Goal: Task Accomplishment & Management: Manage account settings

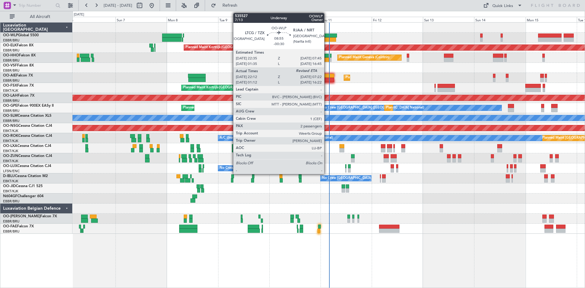
click at [327, 39] on div at bounding box center [326, 39] width 20 height 4
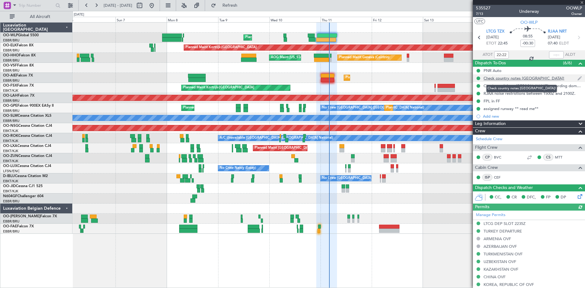
click at [511, 77] on div "Check country notes [GEOGRAPHIC_DATA]!" at bounding box center [523, 78] width 81 height 5
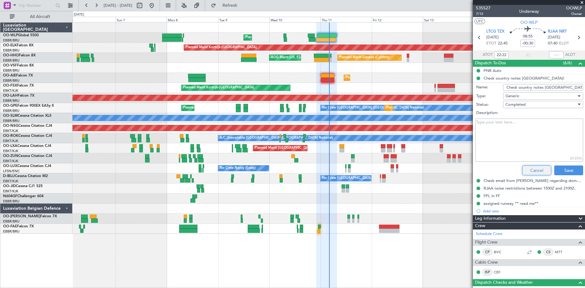
click at [542, 172] on button "Cancel" at bounding box center [536, 170] width 29 height 10
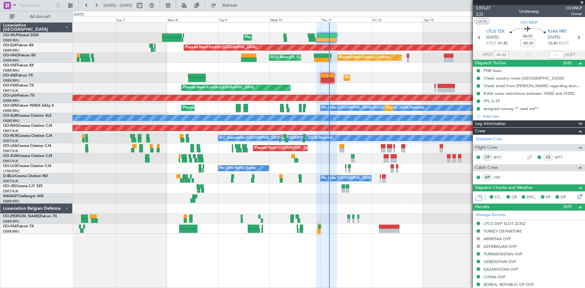
type input "22:22"
click at [483, 14] on span "7/13" at bounding box center [483, 13] width 15 height 5
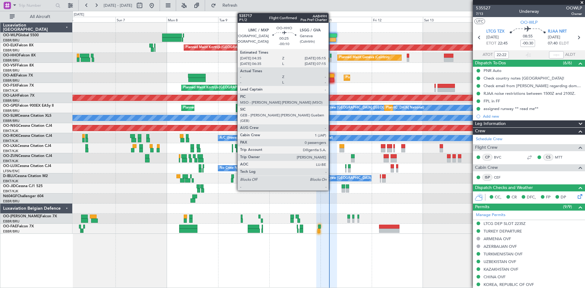
click at [331, 59] on div at bounding box center [331, 60] width 2 height 4
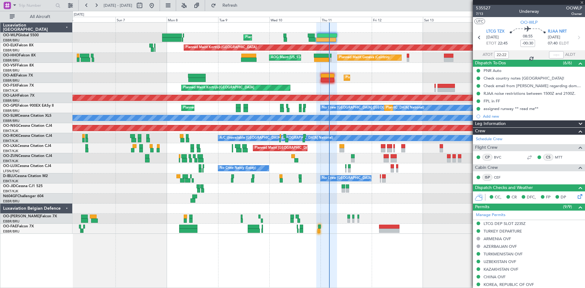
type input "-00:10"
type input "0"
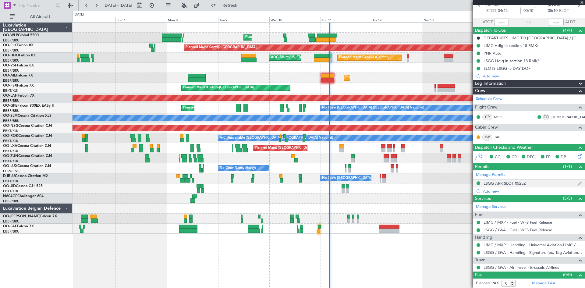
scroll to position [33, 0]
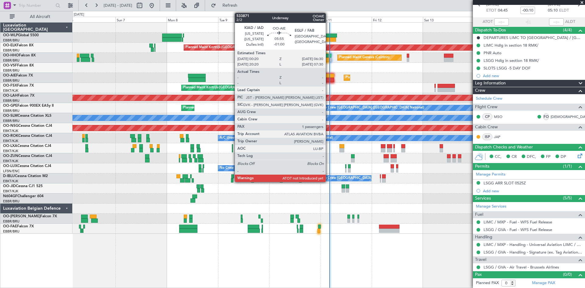
click at [328, 74] on div at bounding box center [327, 76] width 13 height 4
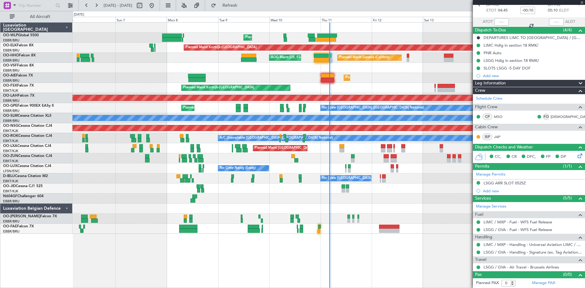
type input "-01:00"
type input "1"
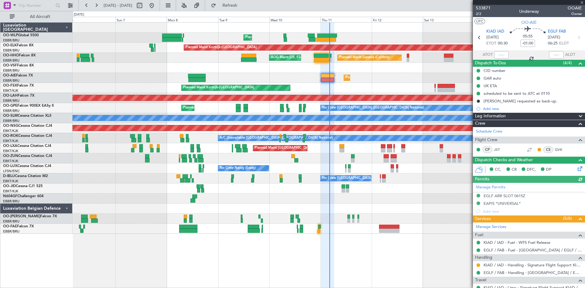
scroll to position [48, 0]
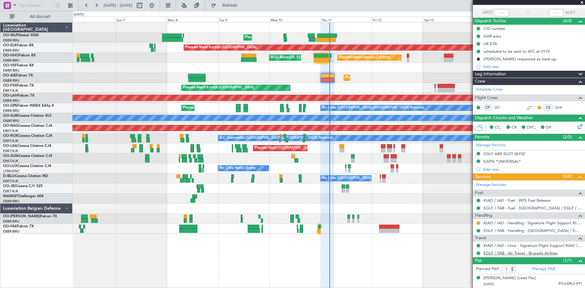
click at [501, 250] on link "EGLF / FAB - Air Travel - Brussels Airlines" at bounding box center [520, 252] width 74 height 5
click at [503, 182] on link "Manage Services" at bounding box center [491, 185] width 30 height 6
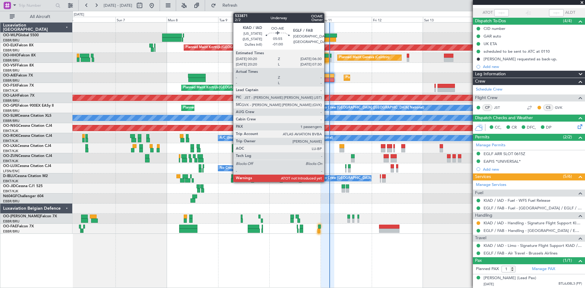
click at [327, 79] on div at bounding box center [327, 80] width 13 height 4
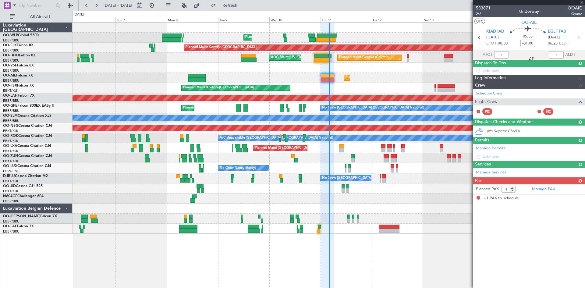
scroll to position [0, 0]
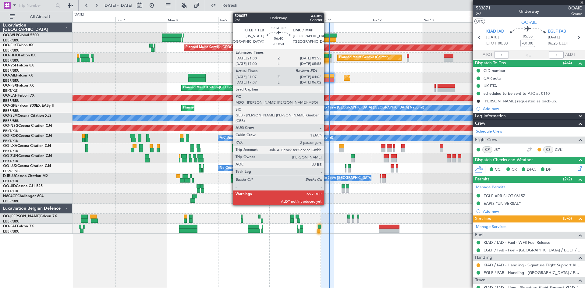
click at [326, 57] on div at bounding box center [321, 56] width 15 height 4
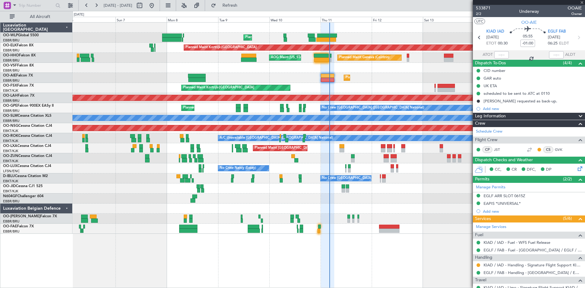
type input "-00:50"
type input "21:17"
type input "2"
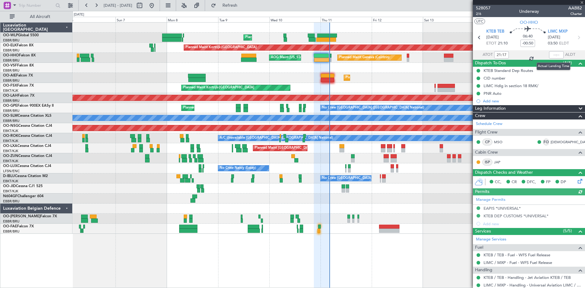
click at [551, 55] on div at bounding box center [556, 54] width 15 height 7
click at [552, 52] on mat-tooltip-component "Milan (Malpensa) Cat A" at bounding box center [554, 44] width 37 height 21
click at [550, 55] on input "text" at bounding box center [556, 54] width 15 height 7
click at [424, 69] on div at bounding box center [328, 68] width 512 height 10
type input "03:56"
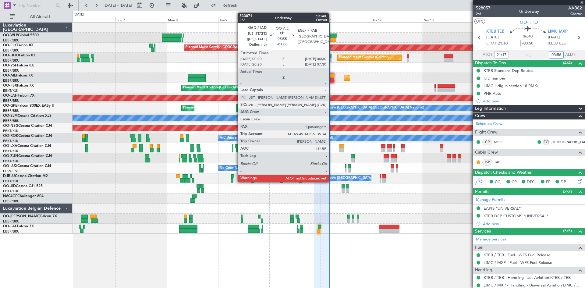
click at [331, 76] on div at bounding box center [327, 76] width 13 height 4
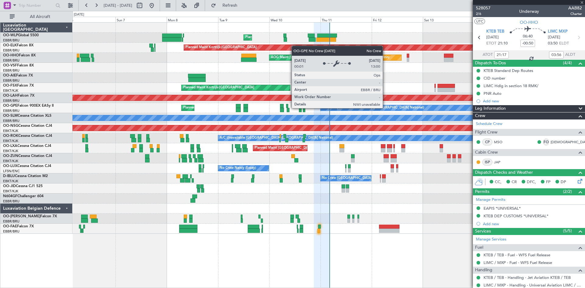
type input "-01:00"
type input "1"
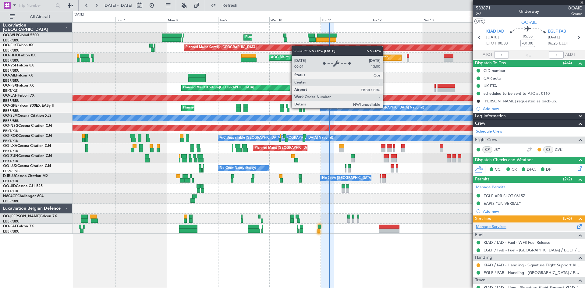
click at [495, 227] on link "Manage Services" at bounding box center [491, 227] width 30 height 6
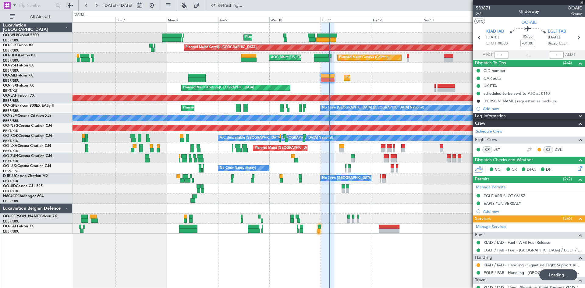
scroll to position [48, 0]
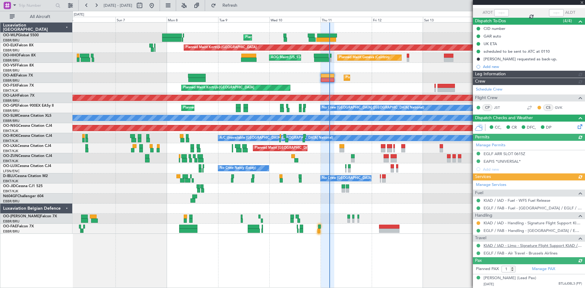
type input "00:19"
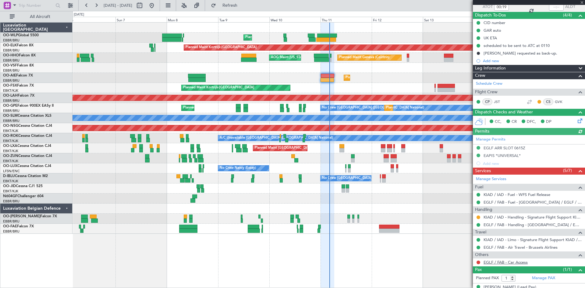
click at [513, 263] on link "EGLF / FAB - Car Access" at bounding box center [505, 261] width 44 height 5
click at [479, 261] on button at bounding box center [478, 262] width 4 height 4
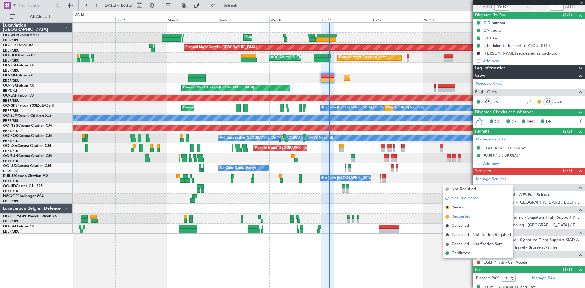
click at [464, 219] on span "Requested" at bounding box center [460, 216] width 19 height 6
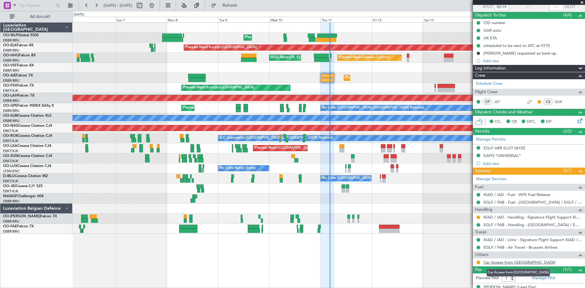
click at [495, 260] on link "Car Access from Farnborough" at bounding box center [519, 261] width 72 height 5
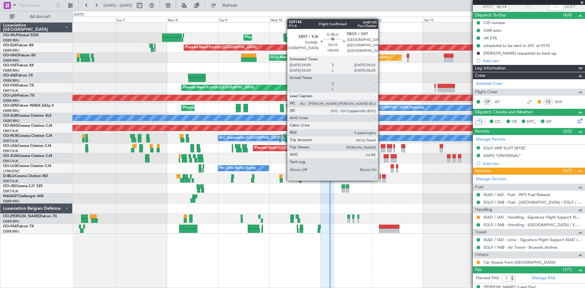
click at [381, 179] on div at bounding box center [380, 180] width 1 height 4
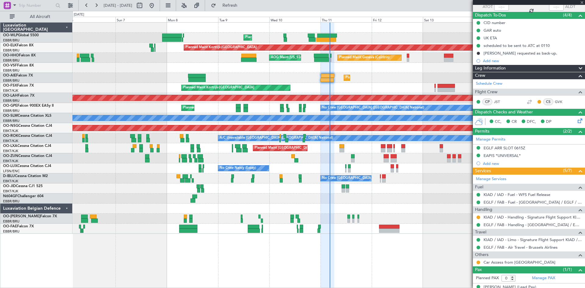
scroll to position [0, 0]
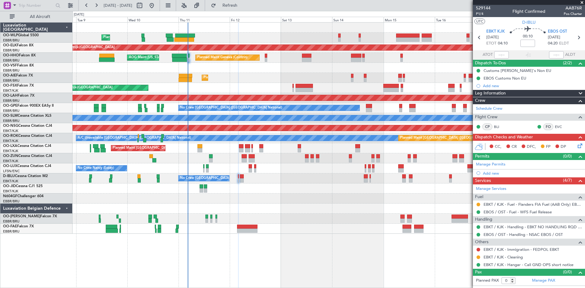
click at [280, 208] on div "Planned Maint Liege Planned Maint Kortrijk-Wevelgem Planned Maint Geneva (Coint…" at bounding box center [328, 128] width 512 height 211
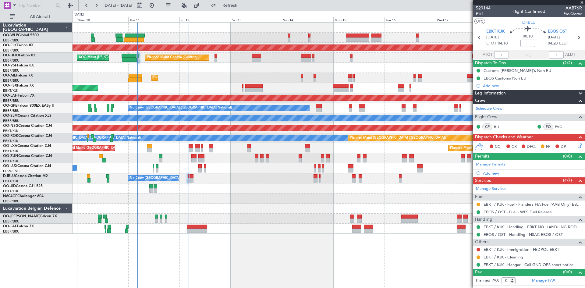
click at [372, 93] on div "Planned Maint Liege Planned Maint Kortrijk-Wevelgem Planned Maint Geneva (Coint…" at bounding box center [328, 128] width 512 height 211
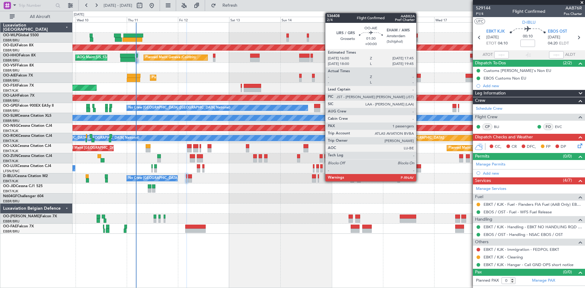
click at [419, 78] on div at bounding box center [419, 80] width 4 height 4
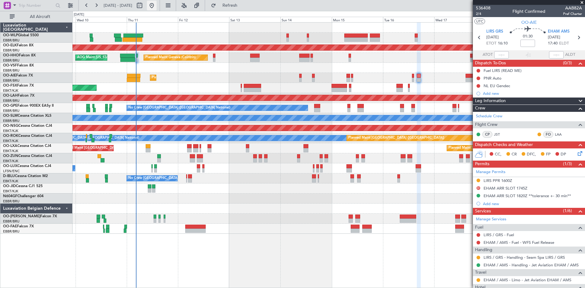
click at [157, 6] on button at bounding box center [152, 6] width 10 height 10
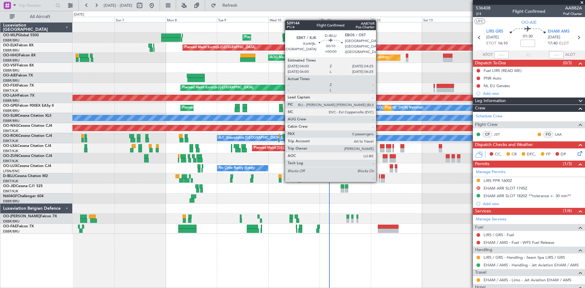
click at [379, 181] on div at bounding box center [379, 180] width 1 height 4
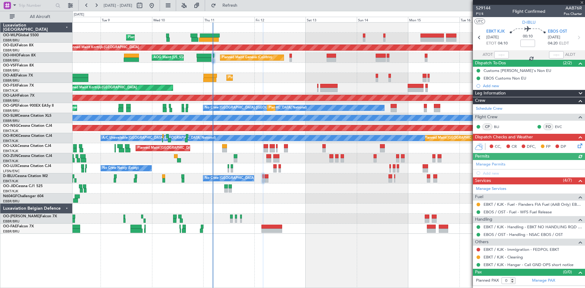
click at [311, 194] on div "Planned Maint Liege Planned Maint Kortrijk-Wevelgem Planned Maint Geneva (Coint…" at bounding box center [328, 128] width 512 height 211
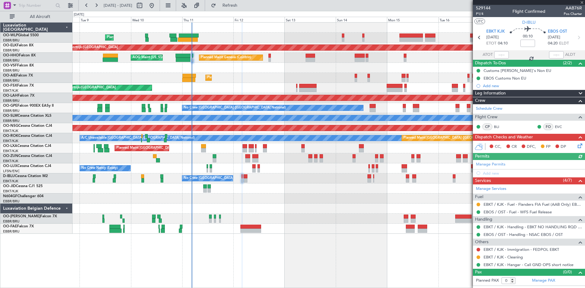
click at [335, 188] on div "Planned Maint Liege Planned Maint Kortrijk-Wevelgem Planned Maint Geneva (Coint…" at bounding box center [328, 128] width 512 height 211
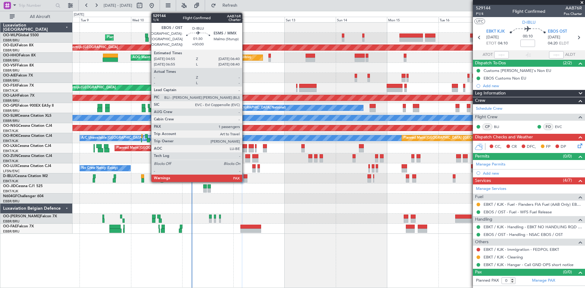
click at [245, 180] on div at bounding box center [245, 180] width 4 height 4
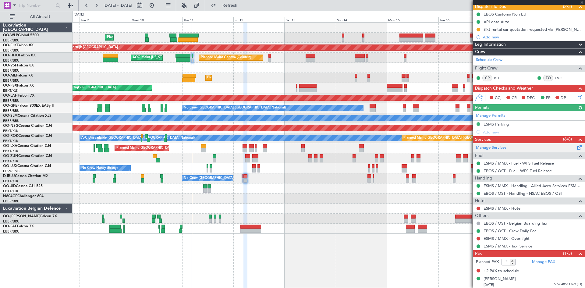
scroll to position [57, 0]
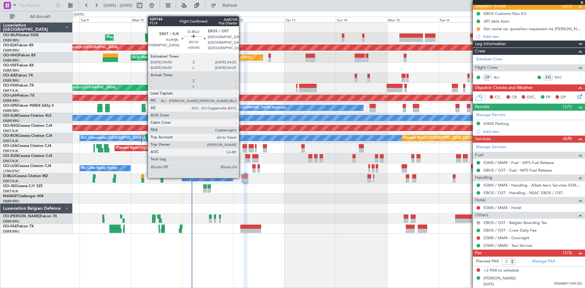
click at [241, 177] on div at bounding box center [241, 176] width 1 height 4
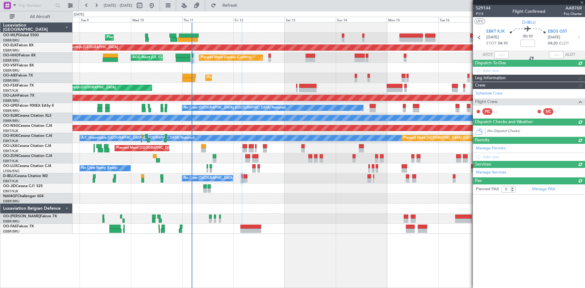
scroll to position [0, 0]
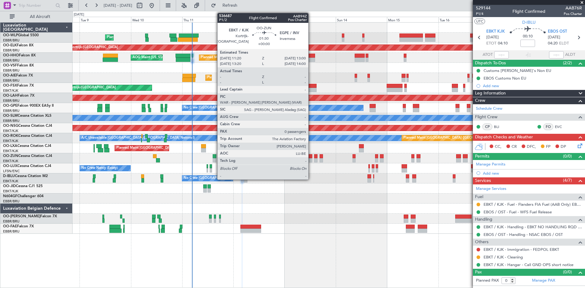
click at [311, 160] on div at bounding box center [310, 160] width 4 height 4
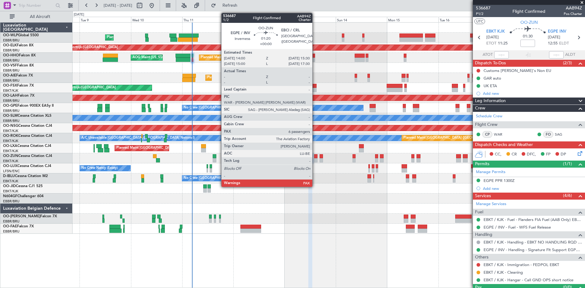
click at [315, 160] on div at bounding box center [315, 160] width 3 height 4
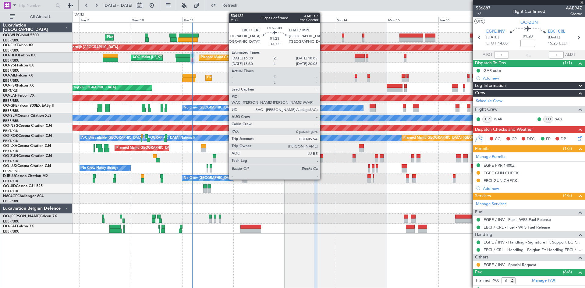
click at [322, 157] on div at bounding box center [321, 156] width 4 height 4
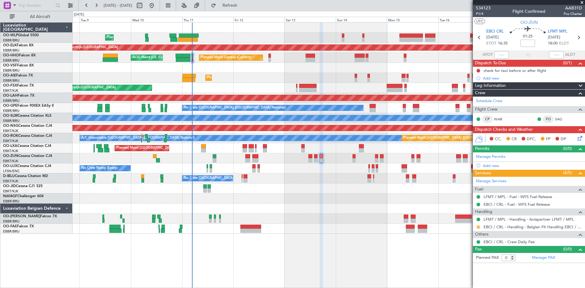
click at [477, 227] on button at bounding box center [478, 227] width 4 height 4
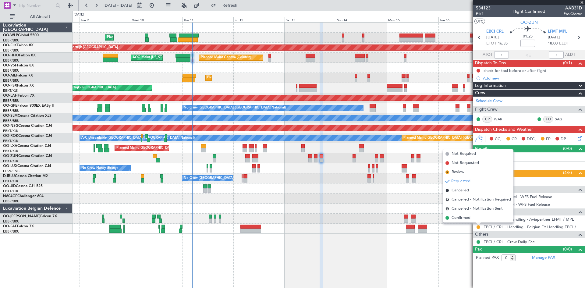
click at [468, 217] on span "Confirmed" at bounding box center [460, 218] width 19 height 6
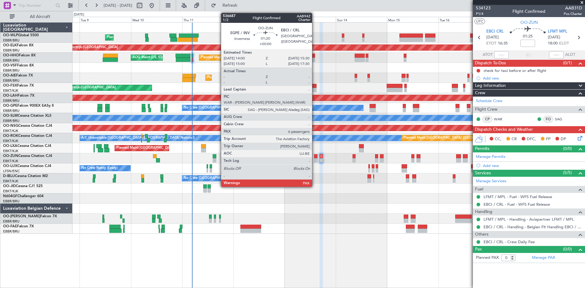
click at [315, 157] on div at bounding box center [315, 156] width 3 height 4
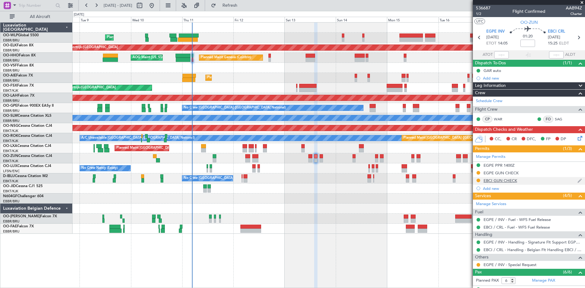
click at [501, 182] on div "EBCI GUN CHECK" at bounding box center [499, 180] width 33 height 5
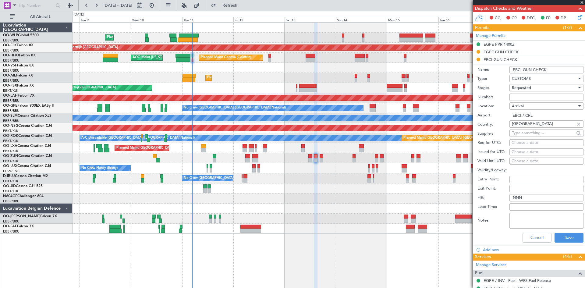
scroll to position [122, 0]
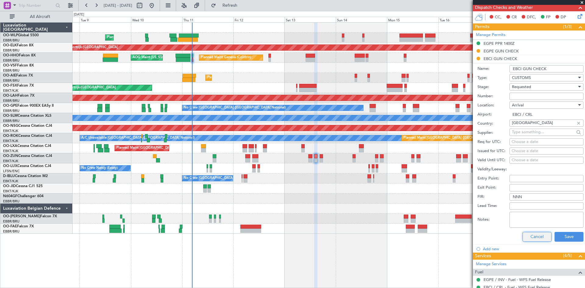
click at [536, 238] on button "Cancel" at bounding box center [536, 237] width 29 height 10
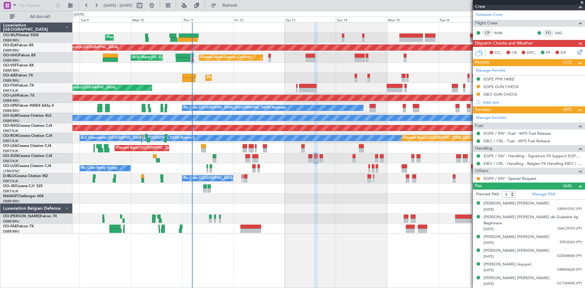
scroll to position [86, 0]
click at [159, 250] on div "Planned Maint Liege Planned Maint Kortrijk-Wevelgem Planned Maint Geneva (Coint…" at bounding box center [328, 155] width 512 height 266
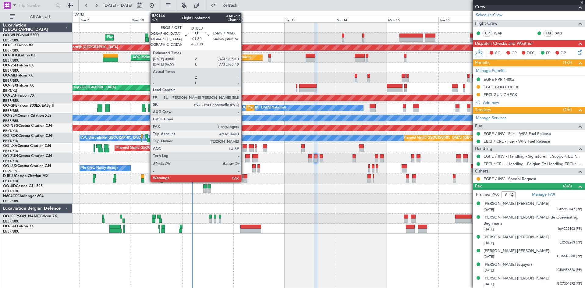
click at [244, 179] on div at bounding box center [245, 180] width 4 height 4
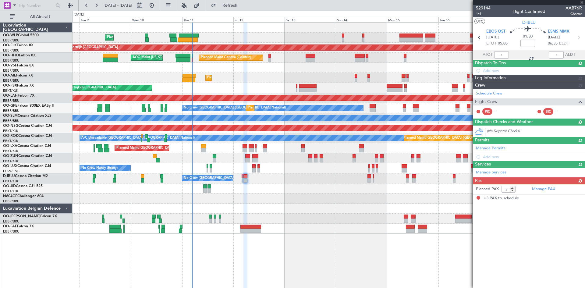
scroll to position [0, 0]
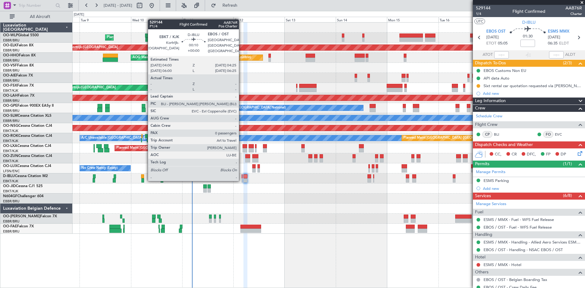
click at [241, 180] on div at bounding box center [241, 180] width 1 height 4
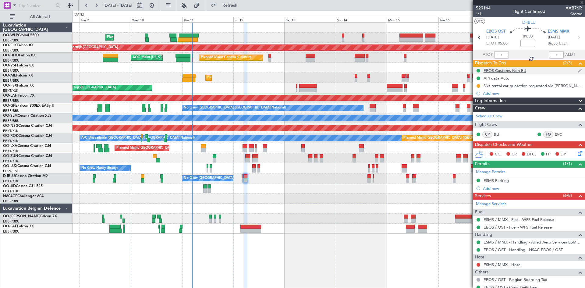
type input "0"
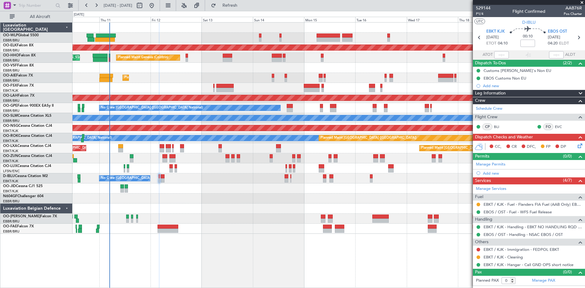
click at [361, 76] on div "Planned Maint Liege Planned Maint Kortrijk-Wevelgem Planned Maint Geneva (Coint…" at bounding box center [328, 128] width 512 height 211
click at [511, 248] on link "EBKT / KJK - Immigration - FEDPOL EBKT" at bounding box center [521, 249] width 76 height 5
click at [478, 250] on button at bounding box center [478, 250] width 4 height 4
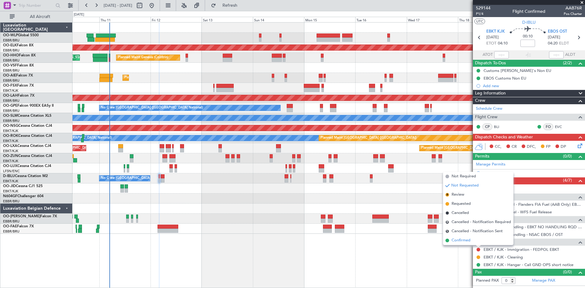
click at [462, 241] on span "Confirmed" at bounding box center [460, 240] width 19 height 6
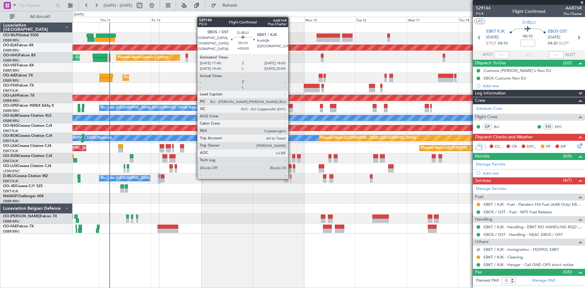
click at [291, 178] on div at bounding box center [290, 176] width 1 height 4
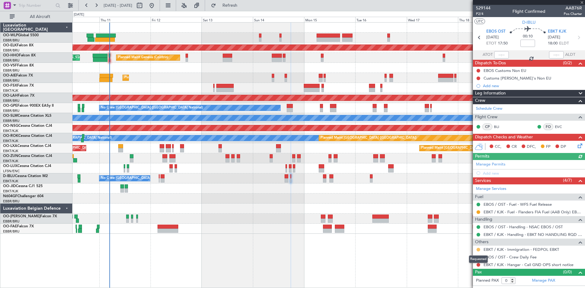
click at [477, 249] on button at bounding box center [478, 250] width 4 height 4
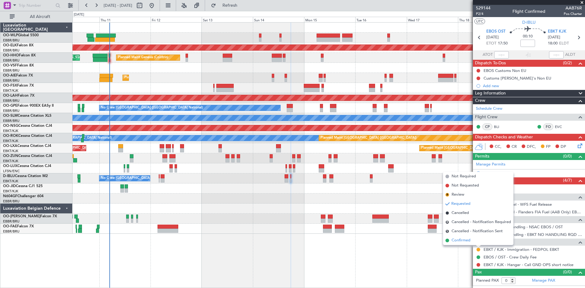
click at [476, 241] on li "Confirmed" at bounding box center [478, 240] width 70 height 9
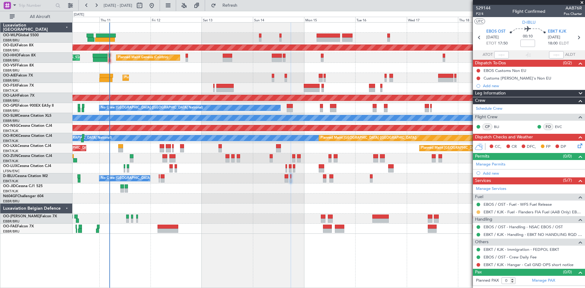
click at [478, 211] on button at bounding box center [478, 212] width 4 height 4
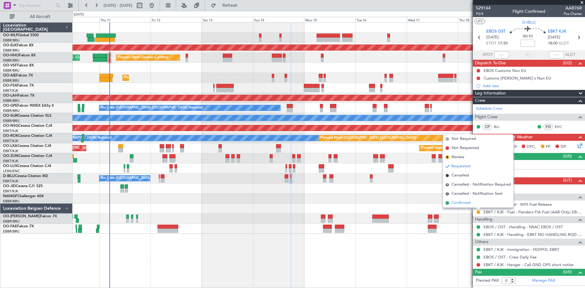
click at [477, 204] on li "Confirmed" at bounding box center [478, 202] width 70 height 9
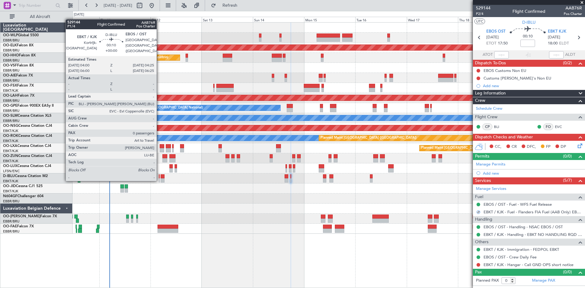
click at [159, 180] on div at bounding box center [159, 180] width 1 height 4
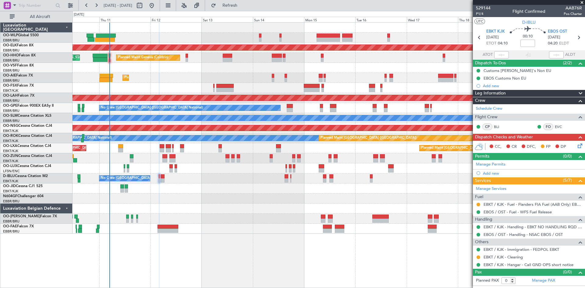
click at [163, 185] on div at bounding box center [328, 188] width 512 height 10
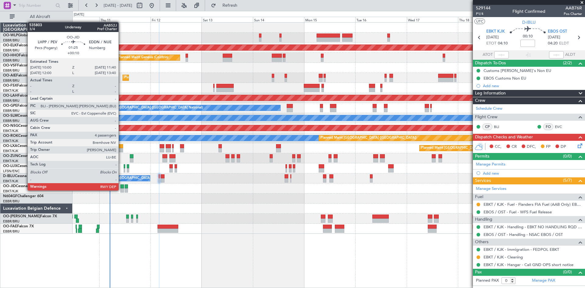
click at [121, 190] on div at bounding box center [122, 190] width 4 height 4
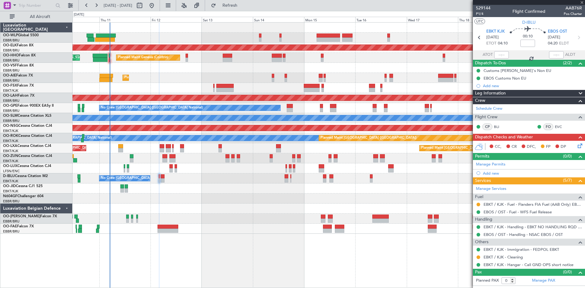
type input "+00:10"
type input "4"
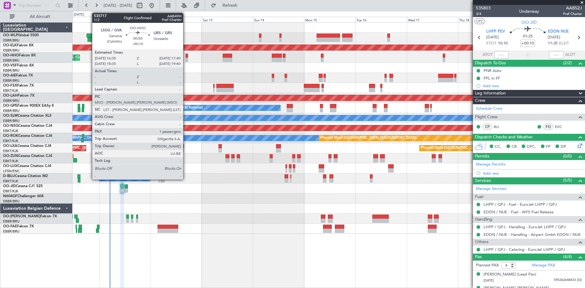
click at [186, 60] on div at bounding box center [186, 60] width 2 height 4
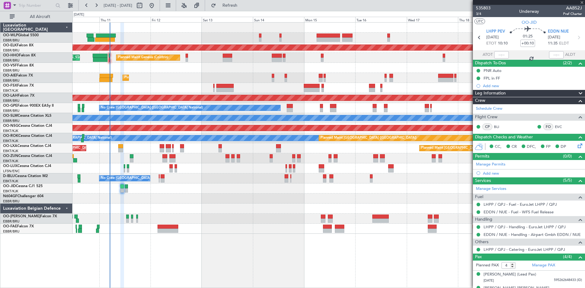
type input "-00:10"
type input "1"
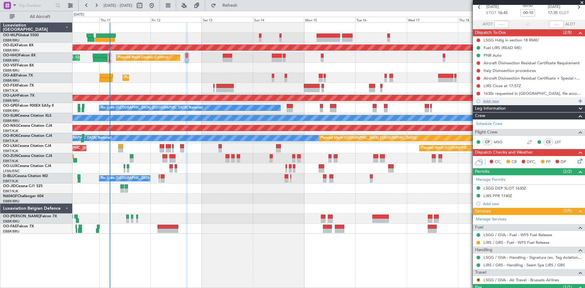
scroll to position [57, 0]
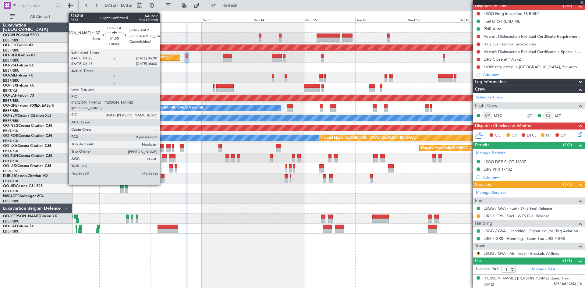
click at [162, 147] on div at bounding box center [162, 146] width 5 height 4
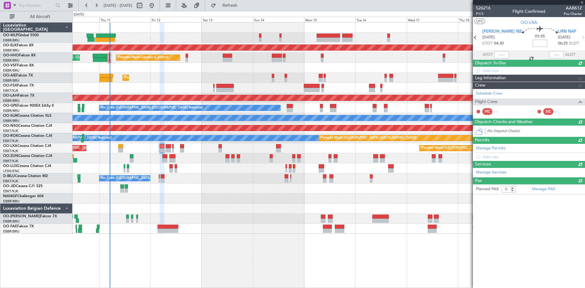
scroll to position [0, 0]
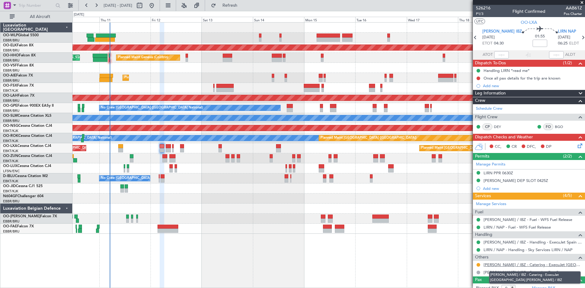
click at [542, 263] on link "[PERSON_NAME] / IBZ - Catering - ExecuJet [GEOGRAPHIC_DATA] [PERSON_NAME] / IBZ" at bounding box center [532, 264] width 98 height 5
click at [477, 265] on button at bounding box center [478, 265] width 4 height 4
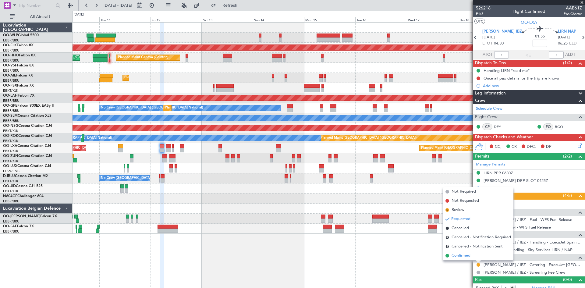
click at [463, 255] on span "Confirmed" at bounding box center [460, 255] width 19 height 6
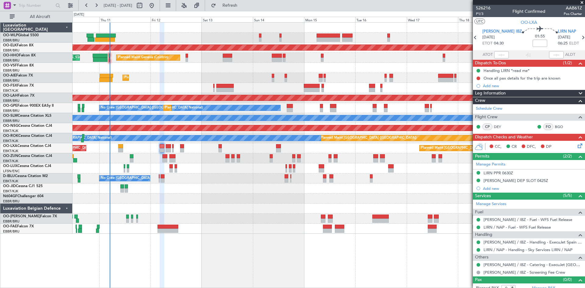
click at [165, 148] on div "Planned Maint Paris (Le Bourget) Planned Maint Brussels (Brussels National)" at bounding box center [328, 148] width 512 height 10
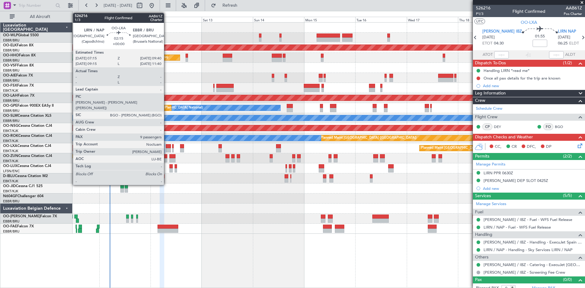
click at [167, 147] on div at bounding box center [168, 146] width 5 height 4
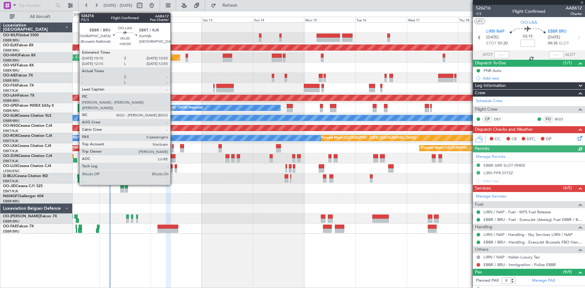
click at [173, 146] on div at bounding box center [173, 146] width 2 height 4
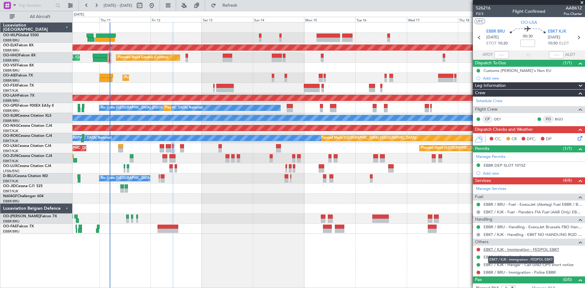
click at [499, 247] on link "EBKT / KJK - Immigration - FEDPOL EBKT" at bounding box center [521, 249] width 76 height 5
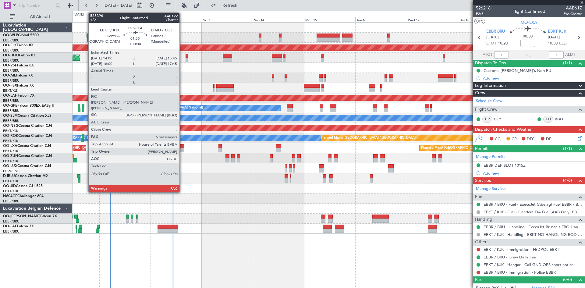
click at [182, 145] on div at bounding box center [182, 146] width 4 height 4
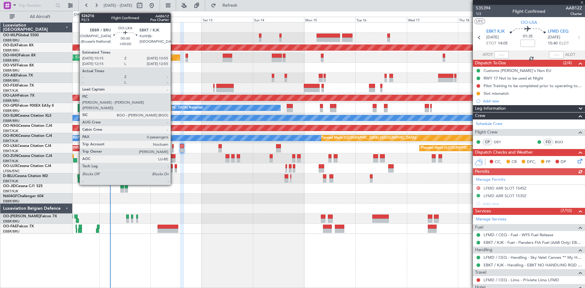
click at [173, 149] on div at bounding box center [173, 150] width 2 height 4
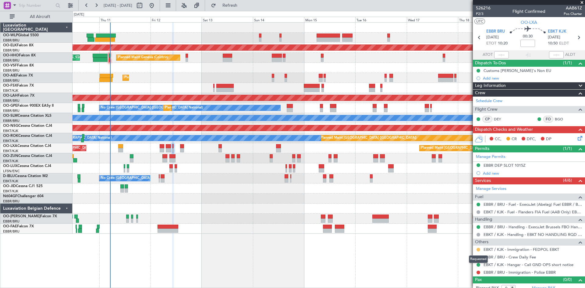
click at [476, 249] on button at bounding box center [478, 250] width 4 height 4
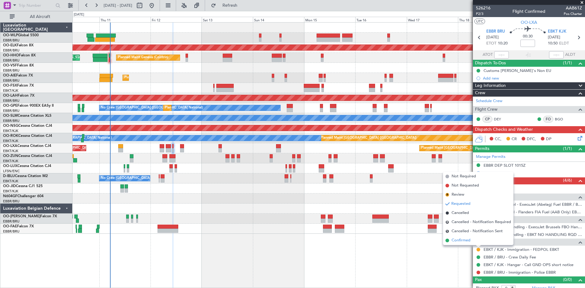
click at [467, 244] on li "Confirmed" at bounding box center [478, 240] width 70 height 9
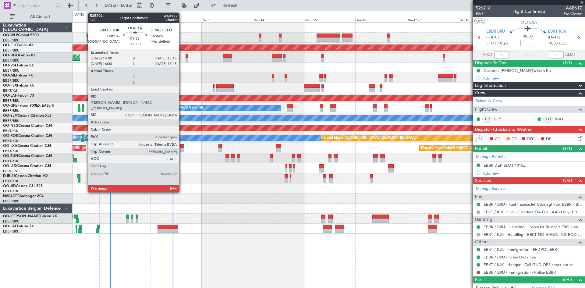
click at [182, 150] on div at bounding box center [182, 150] width 4 height 4
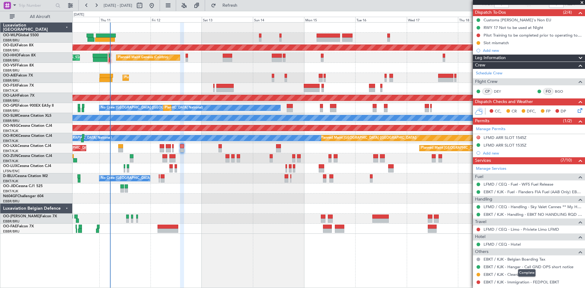
scroll to position [61, 0]
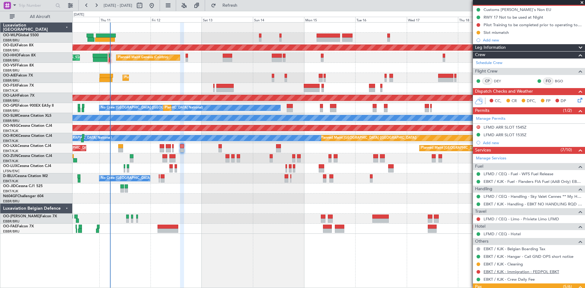
click at [538, 271] on link "EBKT / KJK - Immigration - FEDPOL EBKT" at bounding box center [521, 271] width 76 height 5
click at [479, 271] on button at bounding box center [478, 272] width 4 height 4
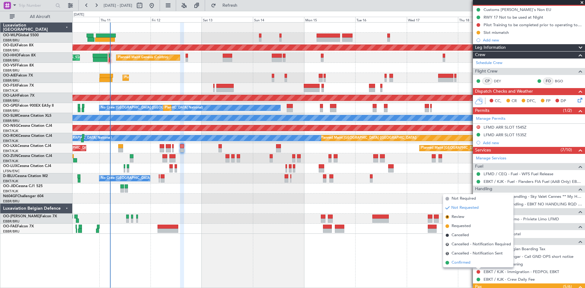
click at [449, 260] on li "Confirmed" at bounding box center [478, 262] width 70 height 9
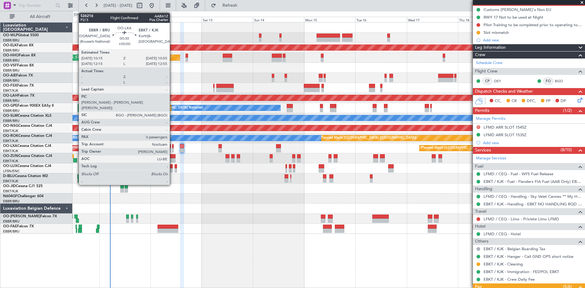
click at [172, 149] on div at bounding box center [173, 150] width 2 height 4
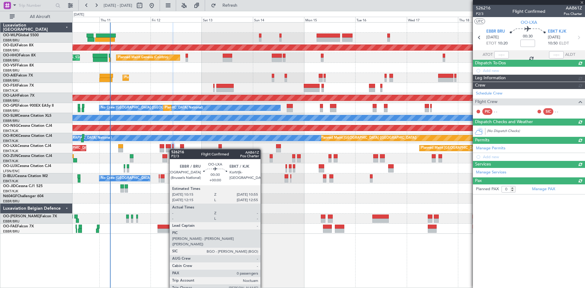
scroll to position [0, 0]
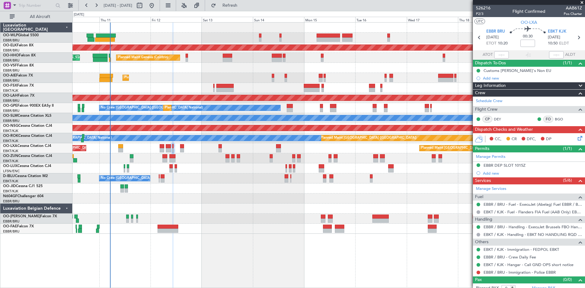
click at [526, 272] on div "Complete" at bounding box center [526, 272] width 0 height 0
click at [546, 271] on link "EBBR / BRU - Immigration - Police EBBR" at bounding box center [519, 271] width 72 height 5
click at [244, 0] on fb-refresh-button "Refresh" at bounding box center [226, 5] width 43 height 11
click at [244, 2] on button "Refresh" at bounding box center [226, 6] width 37 height 10
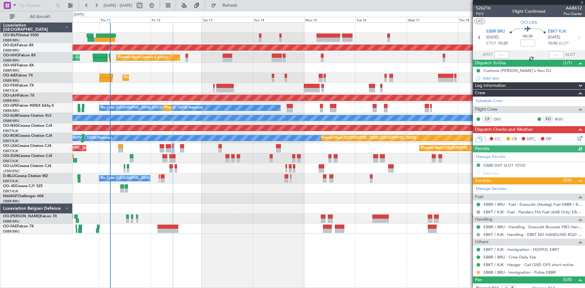
click at [477, 273] on button at bounding box center [478, 272] width 4 height 4
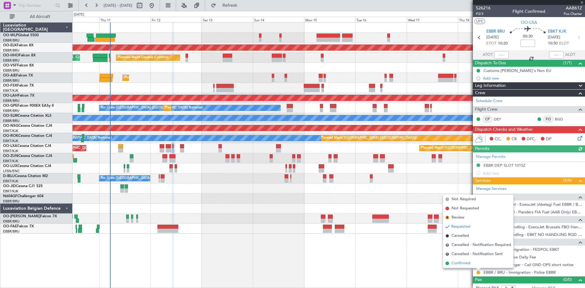
click at [470, 262] on span "Confirmed" at bounding box center [460, 263] width 19 height 6
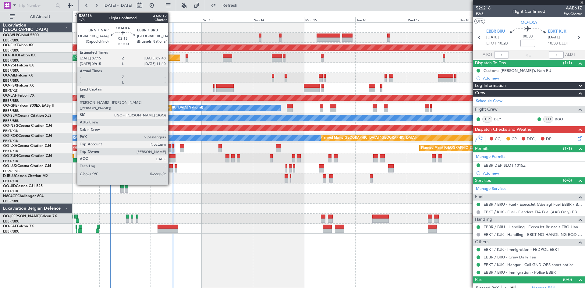
click at [171, 151] on div at bounding box center [168, 150] width 5 height 4
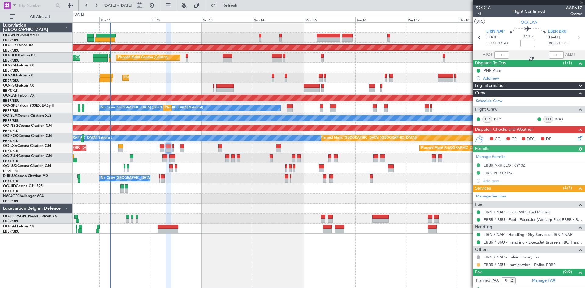
click at [478, 264] on button at bounding box center [478, 265] width 4 height 4
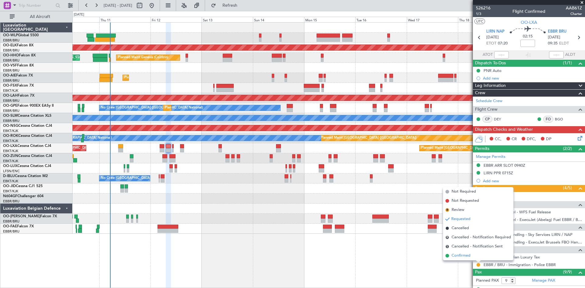
click at [466, 255] on span "Confirmed" at bounding box center [460, 255] width 19 height 6
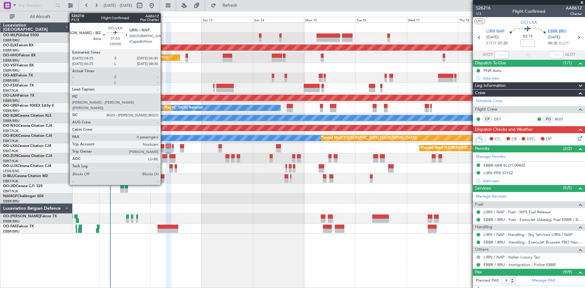
click at [163, 149] on div at bounding box center [162, 150] width 5 height 4
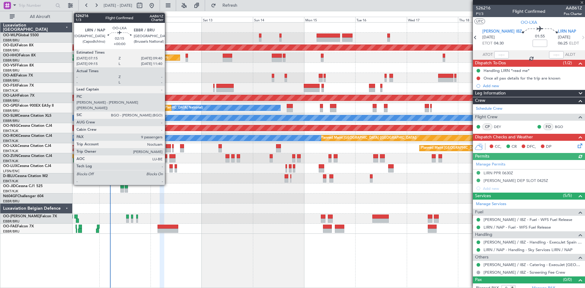
click at [167, 150] on div at bounding box center [168, 150] width 5 height 4
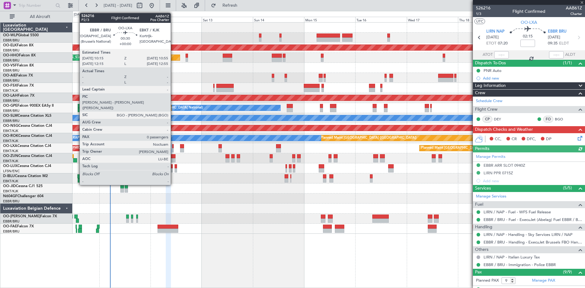
click at [173, 148] on div at bounding box center [173, 146] width 2 height 4
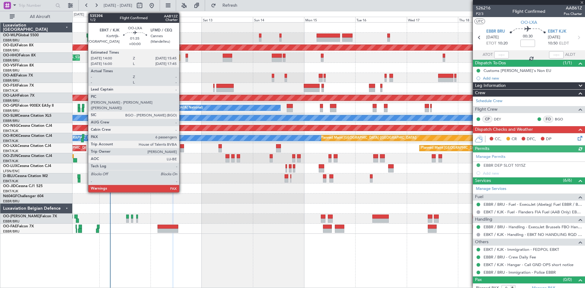
click at [182, 149] on div at bounding box center [182, 150] width 4 height 4
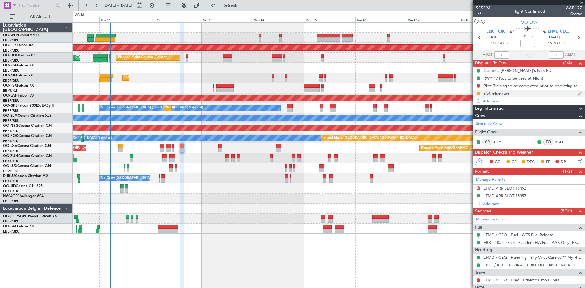
click at [497, 94] on div "Slot mismatch" at bounding box center [495, 93] width 25 height 5
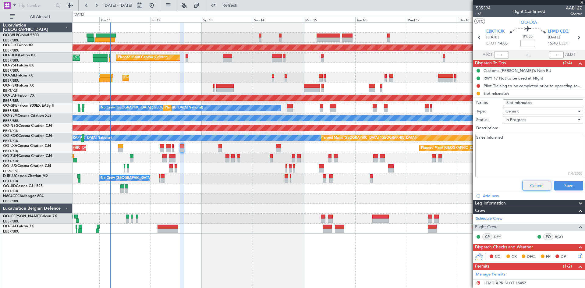
click at [535, 183] on button "Cancel" at bounding box center [536, 186] width 29 height 10
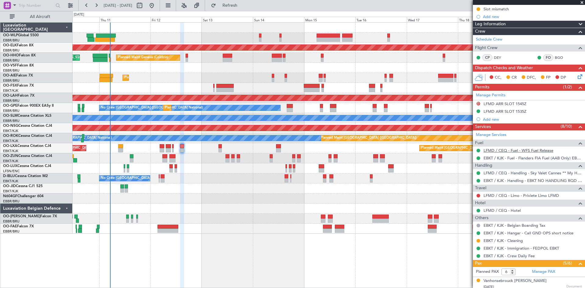
scroll to position [91, 0]
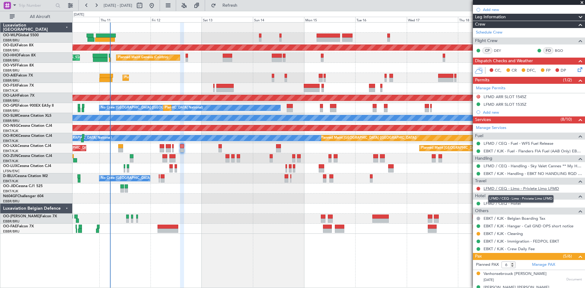
click at [529, 189] on link "LFMD / CEQ - Limo - Priviete Limo LFMD" at bounding box center [521, 188] width 76 height 5
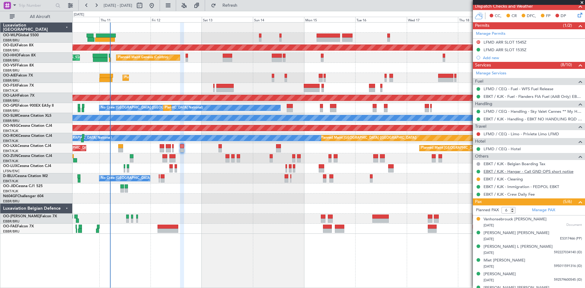
scroll to position [155, 0]
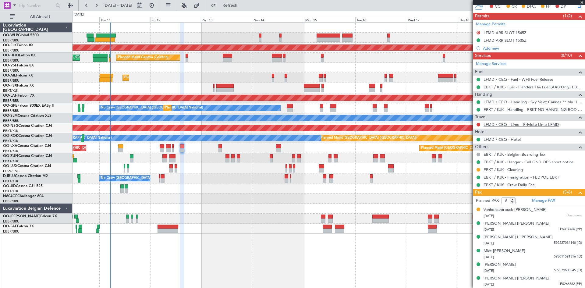
click at [529, 124] on link "LFMD / CEQ - Limo - Priviete Limo LFMD" at bounding box center [521, 124] width 76 height 5
click at [528, 277] on div "Steve Edgard H. Rousseau" at bounding box center [516, 278] width 66 height 6
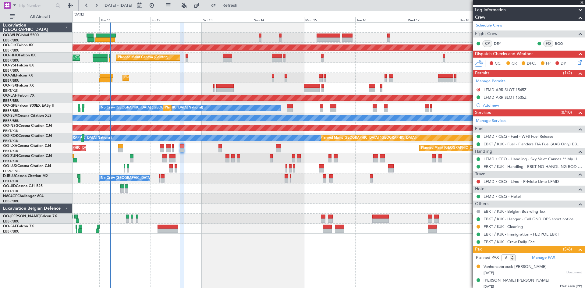
scroll to position [122, 0]
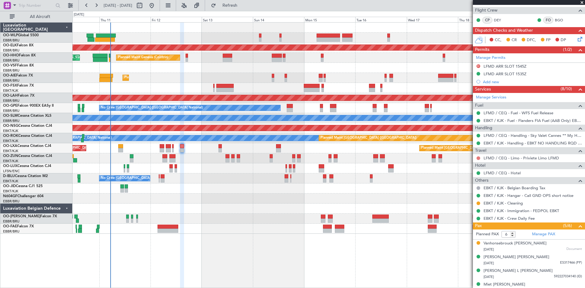
click at [477, 159] on button at bounding box center [478, 158] width 4 height 4
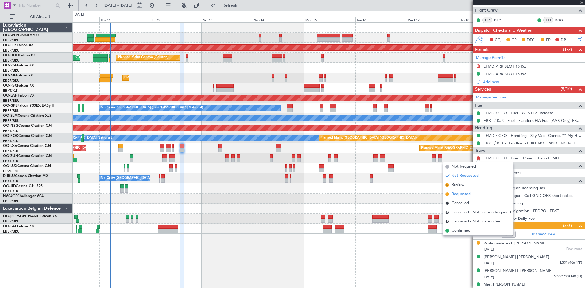
click at [460, 193] on span "Requested" at bounding box center [460, 194] width 19 height 6
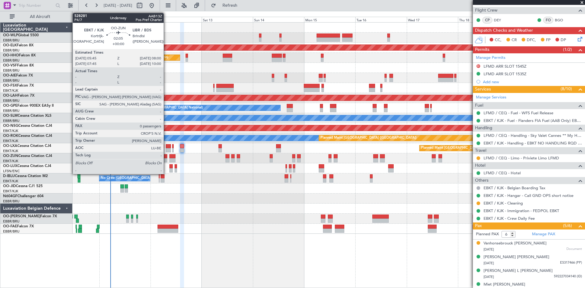
click at [166, 161] on div at bounding box center [164, 160] width 5 height 4
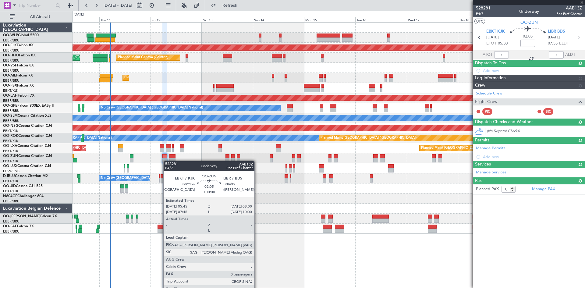
scroll to position [0, 0]
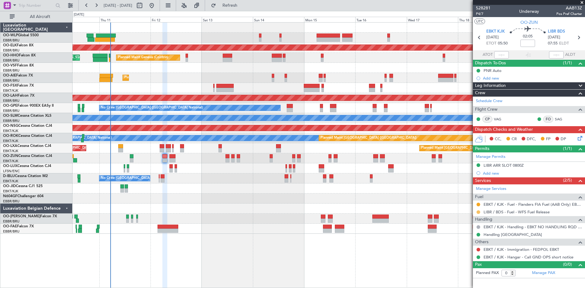
click at [479, 213] on button at bounding box center [478, 212] width 4 height 4
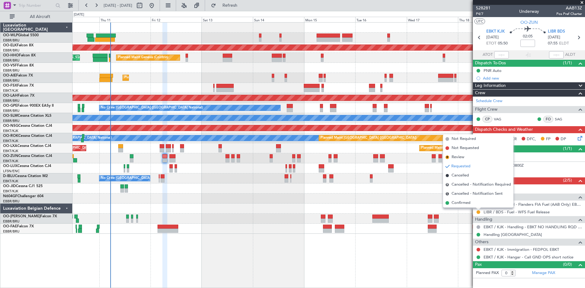
click at [476, 208] on div at bounding box center [478, 209] width 5 height 2
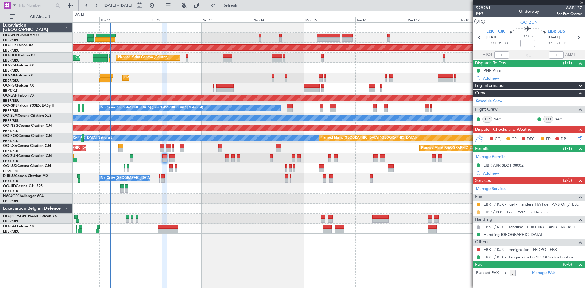
click at [479, 212] on button at bounding box center [478, 212] width 4 height 4
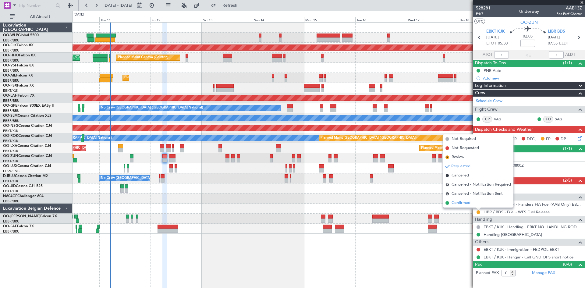
click at [476, 202] on li "Confirmed" at bounding box center [478, 202] width 70 height 9
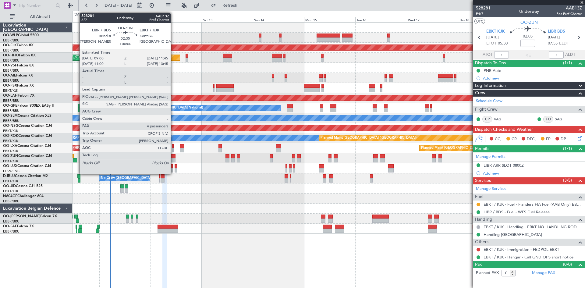
click at [173, 159] on div at bounding box center [172, 160] width 6 height 4
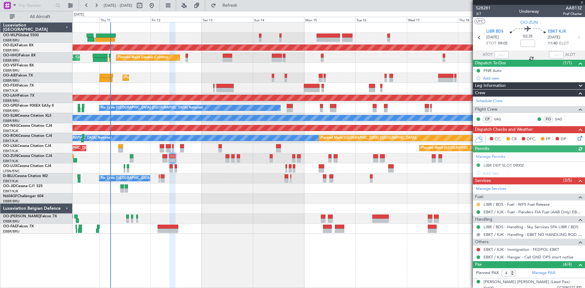
click at [479, 204] on button at bounding box center [478, 204] width 4 height 4
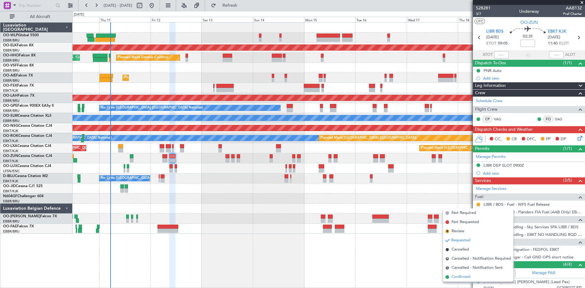
click at [463, 277] on span "Confirmed" at bounding box center [460, 277] width 19 height 6
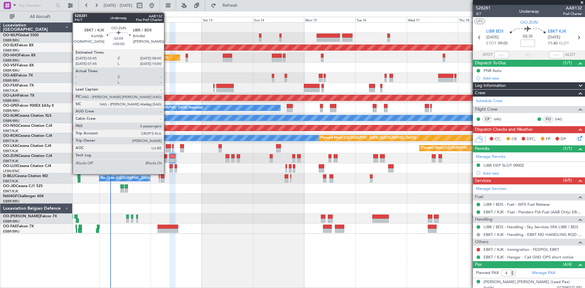
click at [167, 160] on div at bounding box center [164, 160] width 5 height 4
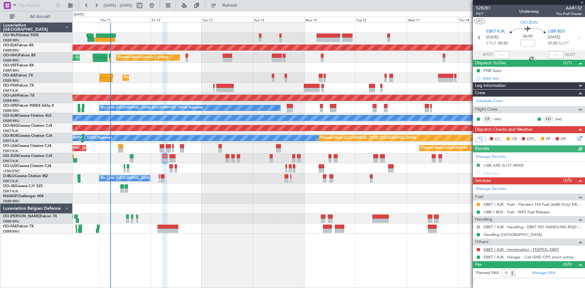
click at [522, 249] on link "EBKT / KJK - Immigration - FEDPOL EBKT" at bounding box center [521, 249] width 76 height 5
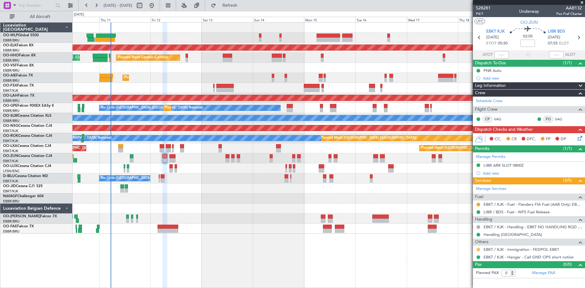
click at [477, 250] on button at bounding box center [478, 250] width 4 height 4
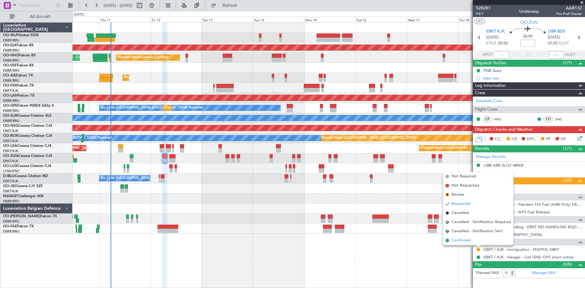
click at [468, 240] on span "Confirmed" at bounding box center [460, 240] width 19 height 6
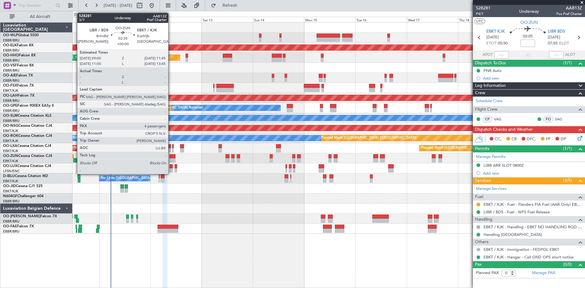
click at [171, 159] on div at bounding box center [172, 160] width 6 height 4
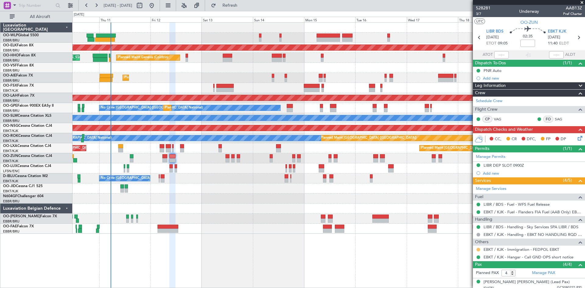
click at [478, 249] on button at bounding box center [478, 250] width 4 height 4
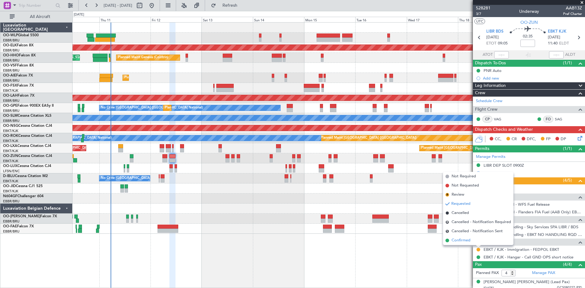
click at [458, 238] on span "Confirmed" at bounding box center [460, 240] width 19 height 6
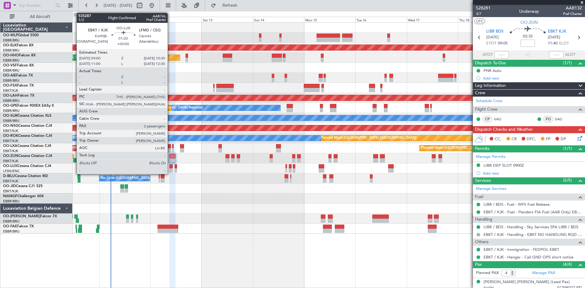
click at [170, 166] on div at bounding box center [170, 166] width 3 height 4
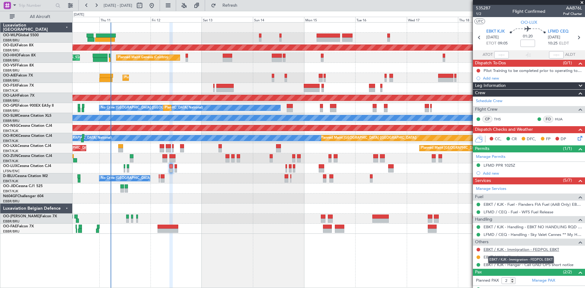
click at [547, 248] on link "EBKT / KJK - Immigration - FEDPOL EBKT" at bounding box center [521, 249] width 76 height 5
click at [497, 259] on link "EBKT / KJK - Cleaning" at bounding box center [502, 256] width 39 height 5
click at [477, 256] on button at bounding box center [478, 257] width 4 height 4
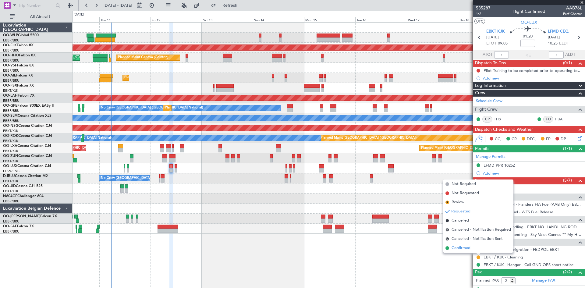
click at [466, 243] on li "Confirmed" at bounding box center [478, 247] width 70 height 9
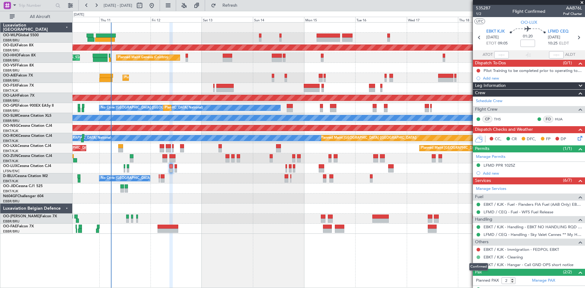
click at [478, 258] on button at bounding box center [478, 257] width 4 height 4
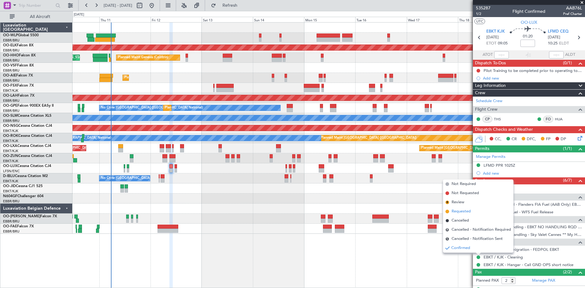
click at [458, 213] on span "Requested" at bounding box center [460, 211] width 19 height 6
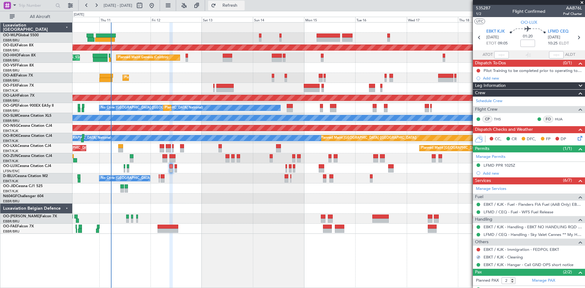
click at [243, 3] on span "Refresh" at bounding box center [230, 5] width 26 height 4
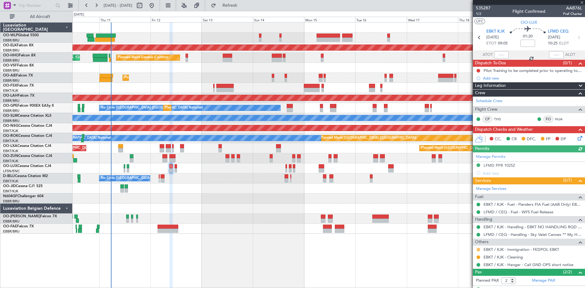
click at [479, 248] on button at bounding box center [478, 250] width 4 height 4
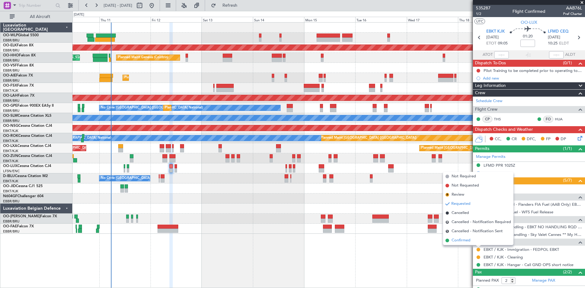
click at [459, 237] on span "Confirmed" at bounding box center [460, 240] width 19 height 6
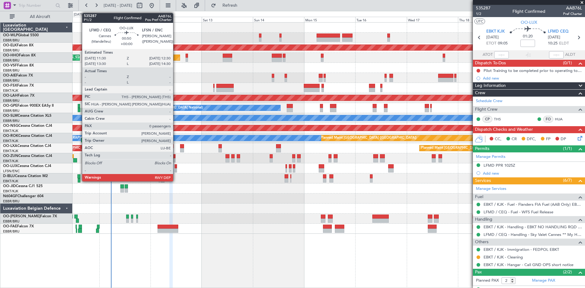
click at [176, 169] on div at bounding box center [175, 170] width 2 height 4
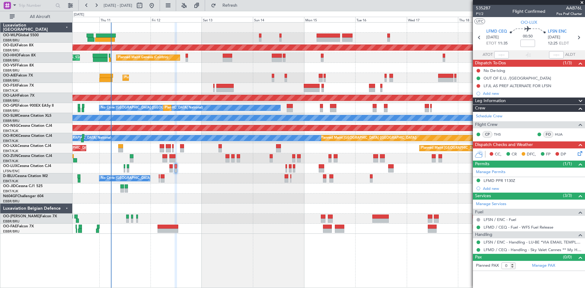
click at [173, 171] on div "No Crew Nancy (Essey) No Crew Nancy (Essey)" at bounding box center [328, 168] width 512 height 10
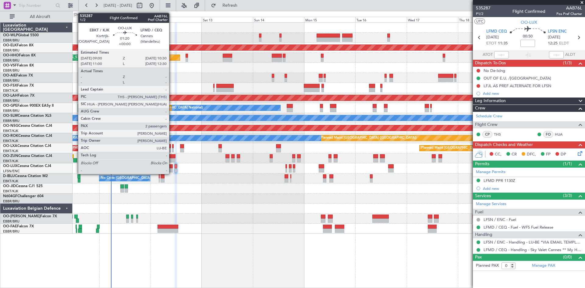
click at [172, 169] on div at bounding box center [170, 170] width 3 height 4
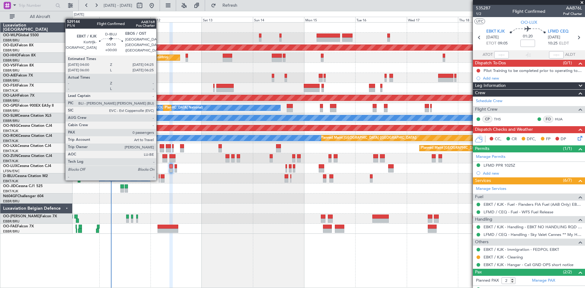
click at [159, 179] on div at bounding box center [159, 180] width 1 height 4
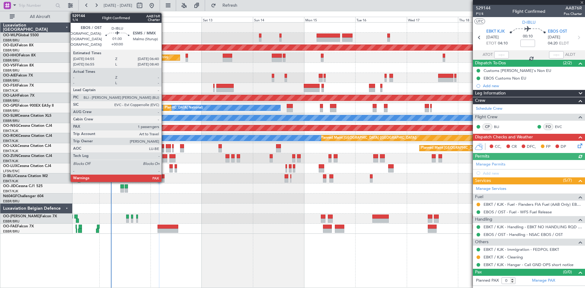
click at [164, 177] on div at bounding box center [162, 176] width 4 height 4
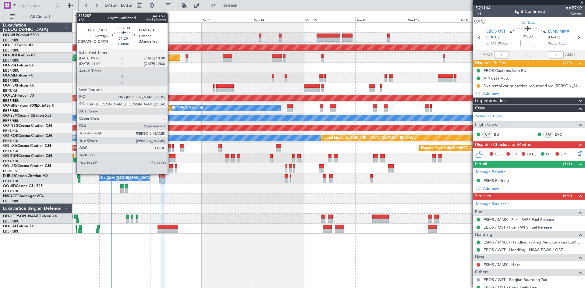
click at [170, 168] on div at bounding box center [170, 166] width 3 height 4
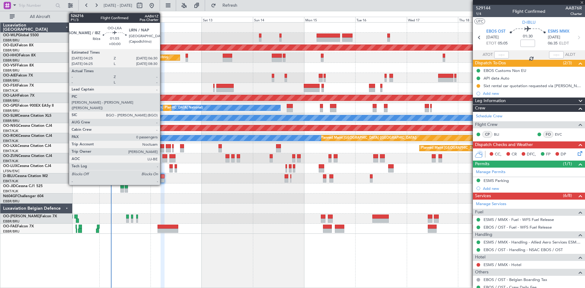
click at [163, 150] on div at bounding box center [162, 150] width 5 height 4
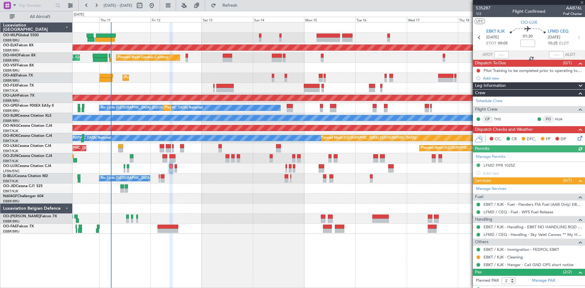
type input "0"
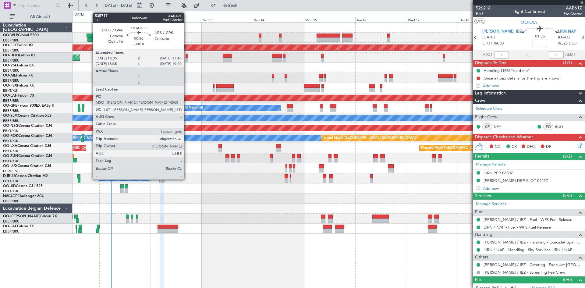
click at [187, 55] on div at bounding box center [186, 56] width 2 height 4
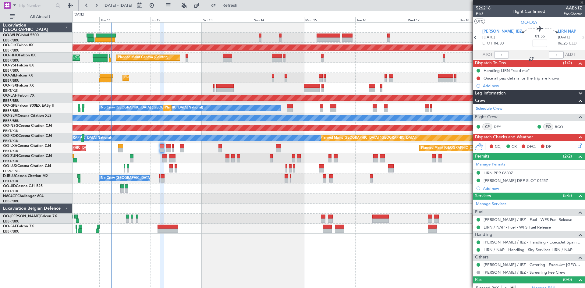
type input "-00:10"
type input "1"
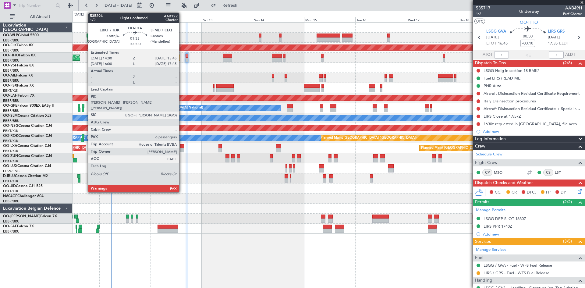
click at [181, 149] on div at bounding box center [182, 150] width 4 height 4
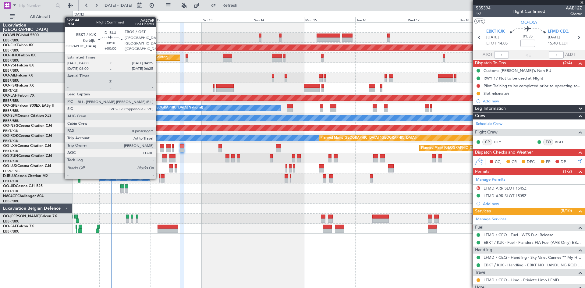
click at [159, 178] on div at bounding box center [159, 176] width 1 height 4
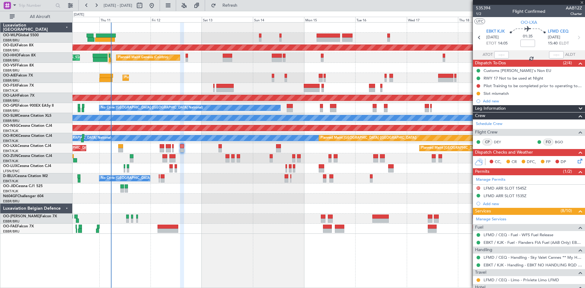
type input "0"
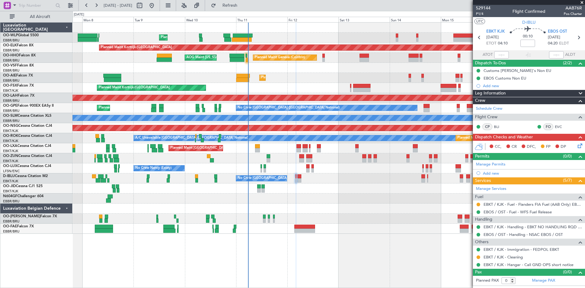
click at [238, 93] on div "Planned Maint Kortrijk-[GEOGRAPHIC_DATA]" at bounding box center [328, 88] width 512 height 10
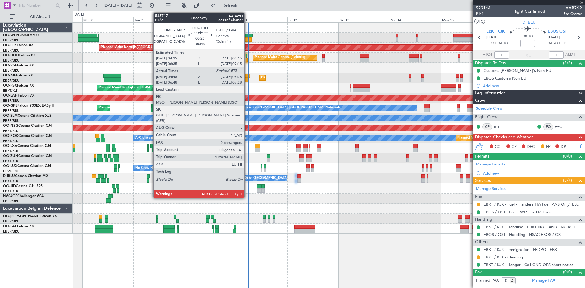
click at [247, 58] on div at bounding box center [247, 60] width 2 height 4
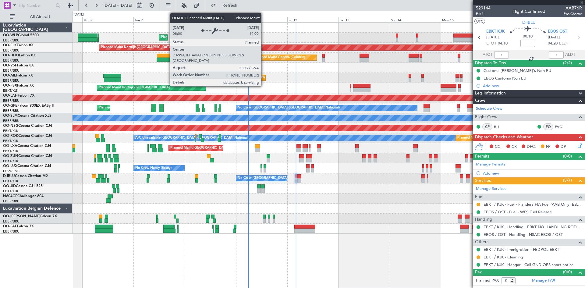
type input "-00:10"
type input "04:58"
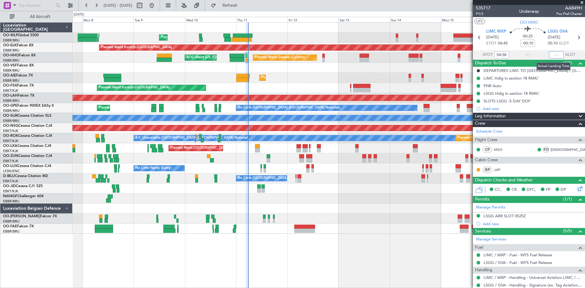
click at [549, 55] on input "text" at bounding box center [556, 54] width 15 height 7
type input "05:36"
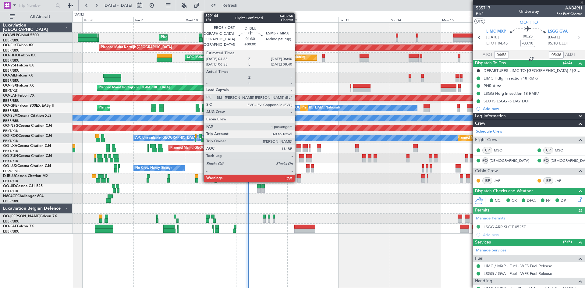
click at [297, 181] on div at bounding box center [299, 180] width 4 height 4
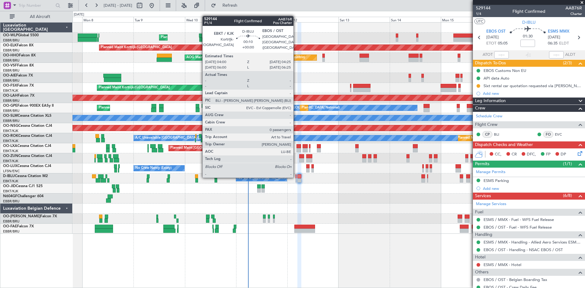
click at [296, 176] on div at bounding box center [295, 176] width 1 height 4
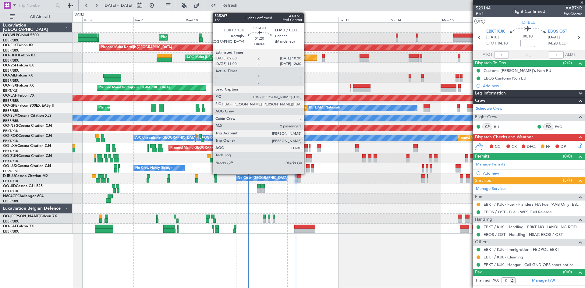
click at [306, 169] on div at bounding box center [307, 170] width 3 height 4
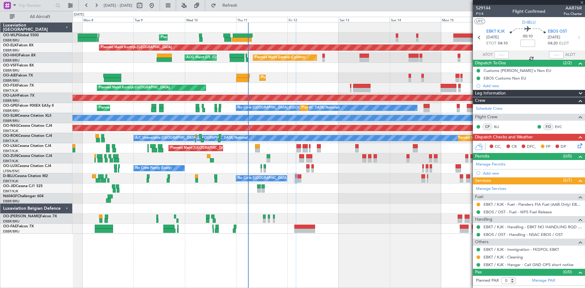
type input "2"
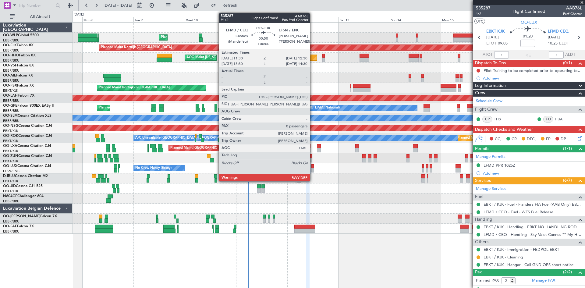
click at [312, 171] on div at bounding box center [312, 170] width 2 height 4
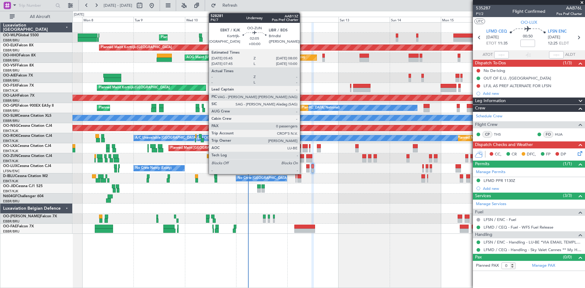
click at [302, 162] on div at bounding box center [301, 160] width 5 height 4
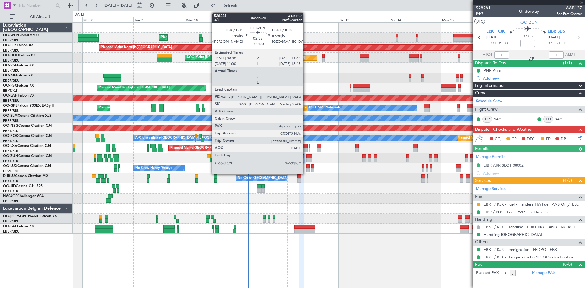
click at [306, 161] on div at bounding box center [309, 160] width 6 height 4
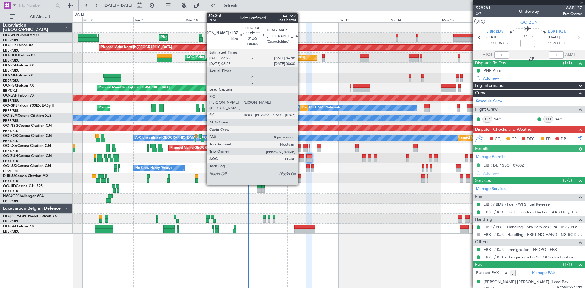
click at [300, 150] on div at bounding box center [298, 150] width 5 height 4
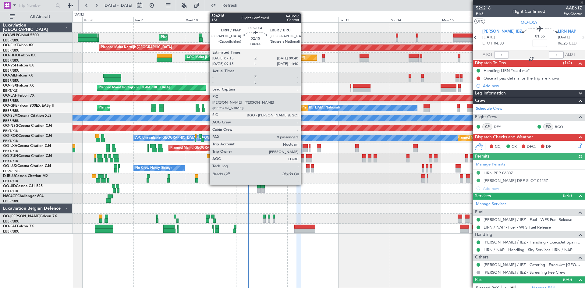
click at [303, 148] on div at bounding box center [304, 150] width 5 height 4
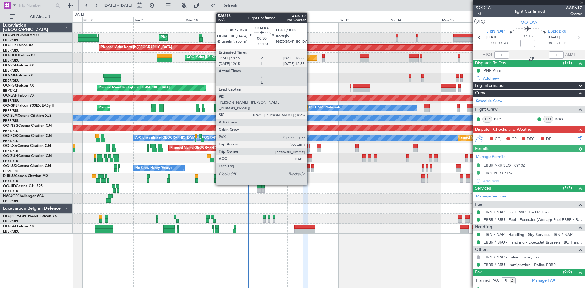
click at [310, 150] on div at bounding box center [310, 150] width 2 height 4
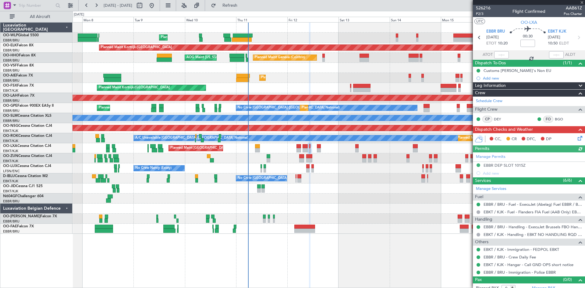
click at [316, 148] on div "Planned Maint Paris (Le Bourget) Planned Maint Brussels (Brussels National)" at bounding box center [328, 148] width 512 height 10
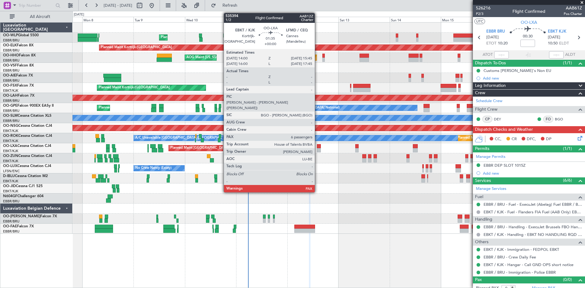
click at [317, 148] on div at bounding box center [319, 150] width 4 height 4
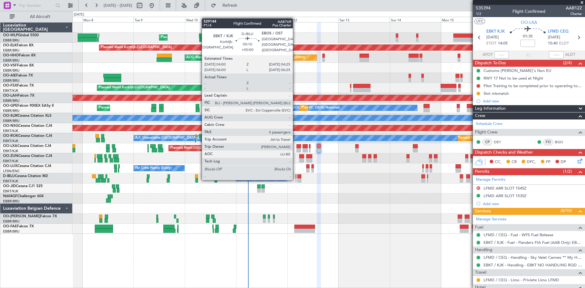
click at [295, 179] on div at bounding box center [295, 180] width 1 height 4
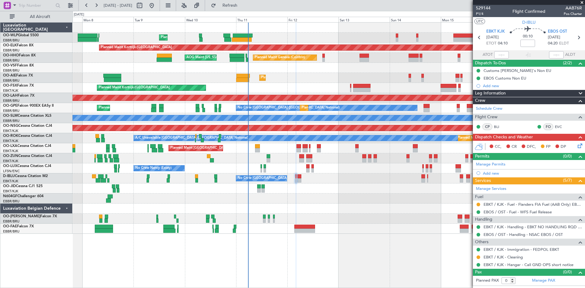
click at [579, 146] on icon at bounding box center [578, 144] width 5 height 5
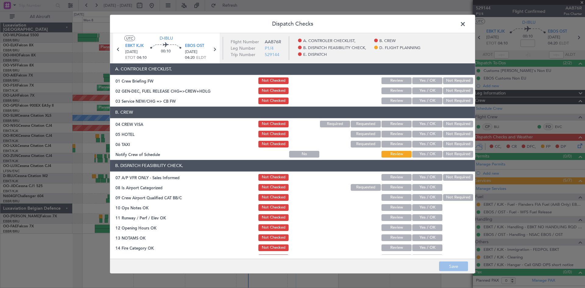
scroll to position [30, 0]
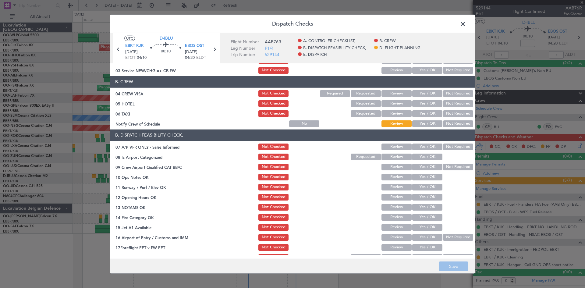
drag, startPoint x: 445, startPoint y: 143, endPoint x: 439, endPoint y: 145, distance: 6.6
click at [446, 143] on button "Not Required" at bounding box center [458, 146] width 30 height 7
click at [425, 154] on button "Yes / OK" at bounding box center [427, 156] width 30 height 7
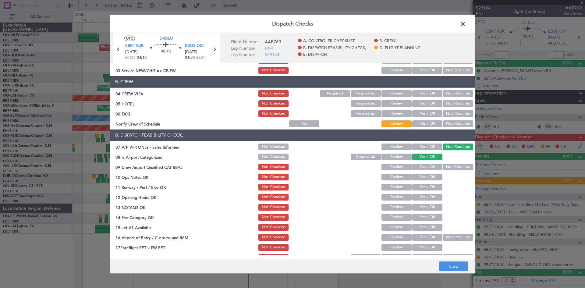
click at [447, 162] on section "B. DISPATCH FEASIBILITY CHECK, 07 A/P VFR ONLY - Sales Informed Not Checked Rev…" at bounding box center [292, 195] width 365 height 132
click at [447, 166] on button "Not Required" at bounding box center [458, 167] width 30 height 7
click at [428, 176] on button "Yes / OK" at bounding box center [427, 177] width 30 height 7
click at [426, 184] on button "Yes / OK" at bounding box center [427, 187] width 30 height 7
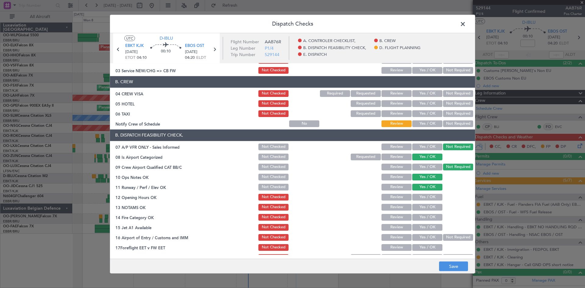
click at [426, 188] on button "Yes / OK" at bounding box center [427, 187] width 30 height 7
click at [427, 202] on section "B. DISPATCH FEASIBILITY CHECK, 07 A/P VFR ONLY - Sales Informed Not Checked Rev…" at bounding box center [292, 195] width 365 height 132
click at [424, 194] on button "Yes / OK" at bounding box center [427, 197] width 30 height 7
click at [425, 203] on div "Yes / OK" at bounding box center [426, 207] width 31 height 9
click at [425, 208] on button "Yes / OK" at bounding box center [427, 207] width 30 height 7
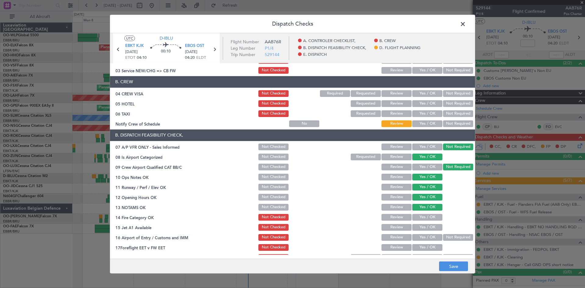
click at [425, 220] on button "Yes / OK" at bounding box center [427, 217] width 30 height 7
click at [423, 225] on button "Yes / OK" at bounding box center [427, 227] width 30 height 7
click at [434, 234] on button "Yes / OK" at bounding box center [427, 237] width 30 height 7
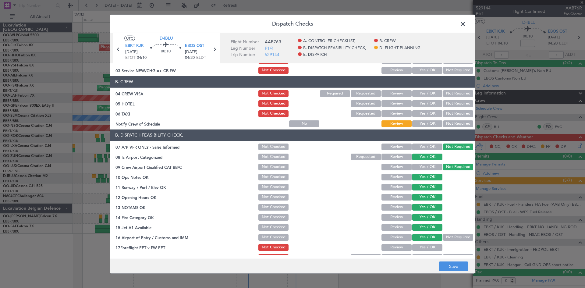
click at [443, 237] on button "Not Required" at bounding box center [458, 237] width 30 height 7
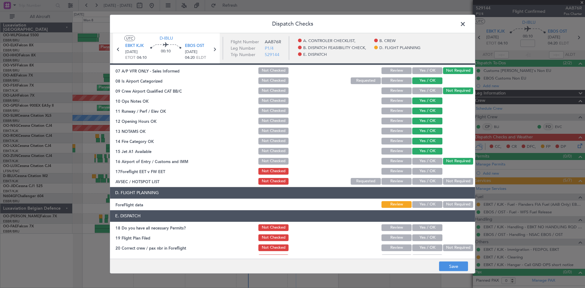
scroll to position [115, 0]
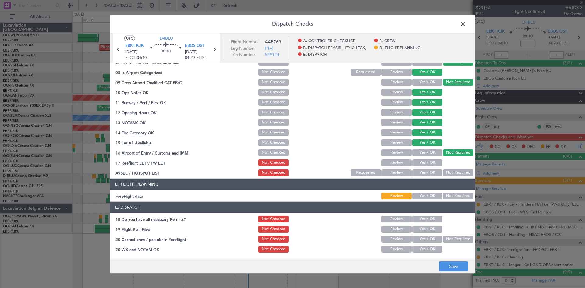
click at [423, 159] on button "Yes / OK" at bounding box center [427, 162] width 30 height 7
click at [447, 175] on button "Not Required" at bounding box center [458, 172] width 30 height 7
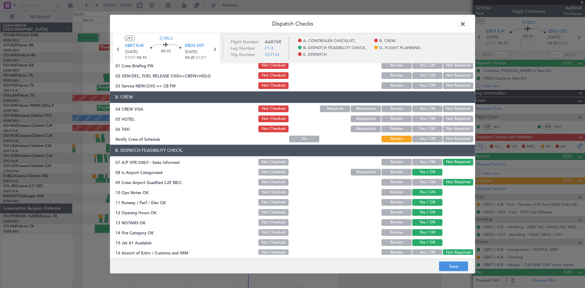
scroll to position [0, 0]
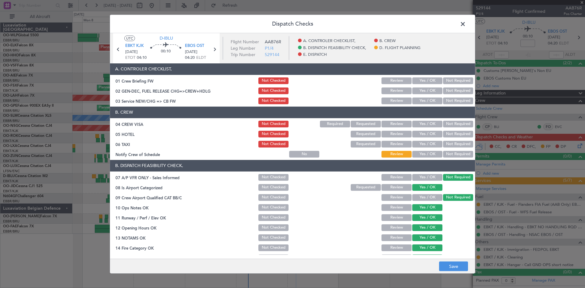
click at [421, 98] on button "Yes / OK" at bounding box center [427, 100] width 30 height 7
click at [422, 117] on header "B. CREW" at bounding box center [292, 113] width 365 height 12
click at [421, 122] on button "Yes / OK" at bounding box center [427, 124] width 30 height 7
click at [382, 135] on button "Review" at bounding box center [396, 134] width 30 height 7
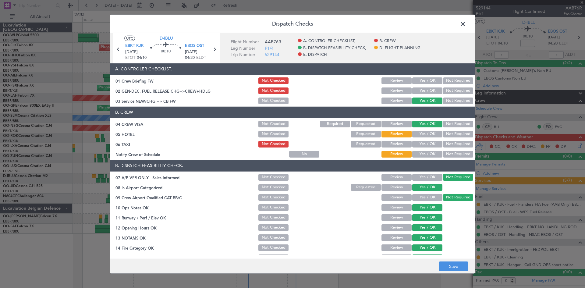
click at [443, 144] on button "Not Required" at bounding box center [458, 144] width 30 height 7
click at [429, 154] on button "Yes / OK" at bounding box center [427, 154] width 30 height 7
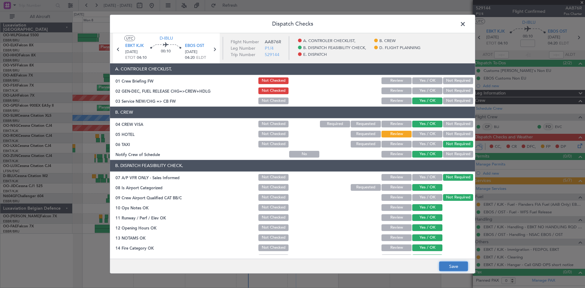
click at [455, 269] on button "Save" at bounding box center [453, 266] width 29 height 10
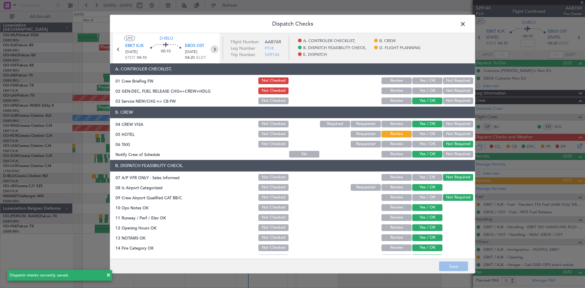
click at [214, 50] on icon at bounding box center [214, 49] width 8 height 8
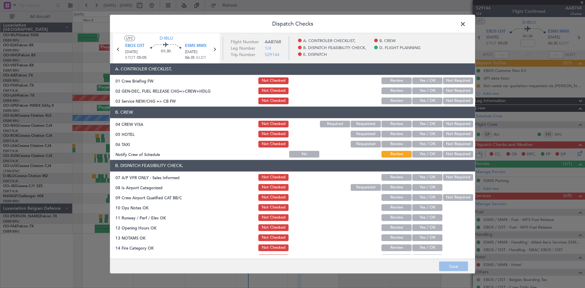
click at [421, 102] on button "Yes / OK" at bounding box center [427, 100] width 30 height 7
click at [399, 136] on button "Review" at bounding box center [396, 134] width 30 height 7
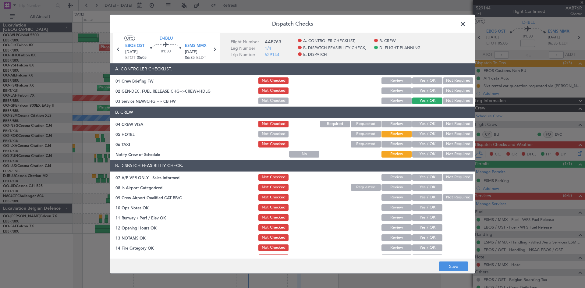
click at [450, 142] on button "Not Required" at bounding box center [458, 144] width 30 height 7
click at [427, 124] on button "Yes / OK" at bounding box center [427, 124] width 30 height 7
drag, startPoint x: 425, startPoint y: 153, endPoint x: 417, endPoint y: 156, distance: 8.6
click at [424, 153] on button "Yes / OK" at bounding box center [427, 154] width 30 height 7
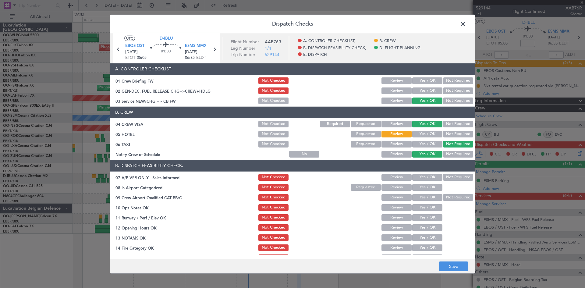
click at [429, 179] on button "Yes / OK" at bounding box center [427, 177] width 30 height 7
click at [444, 178] on button "Not Required" at bounding box center [458, 177] width 30 height 7
click at [430, 186] on button "Yes / OK" at bounding box center [427, 187] width 30 height 7
click at [444, 194] on button "Not Required" at bounding box center [458, 197] width 30 height 7
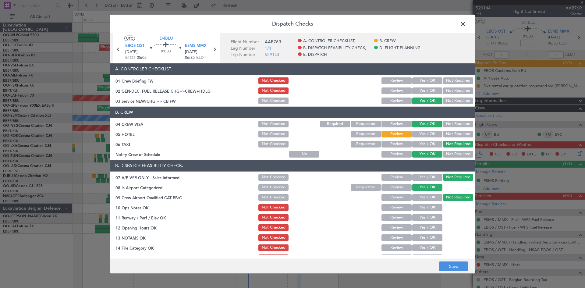
click at [431, 208] on button "Yes / OK" at bounding box center [427, 207] width 30 height 7
click at [427, 218] on button "Yes / OK" at bounding box center [427, 217] width 30 height 7
click at [427, 226] on button "Yes / OK" at bounding box center [427, 227] width 30 height 7
click at [427, 234] on button "Yes / OK" at bounding box center [427, 237] width 30 height 7
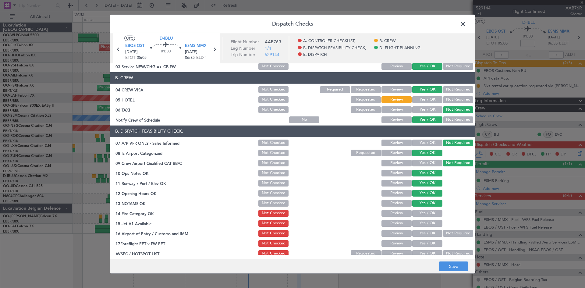
scroll to position [61, 0]
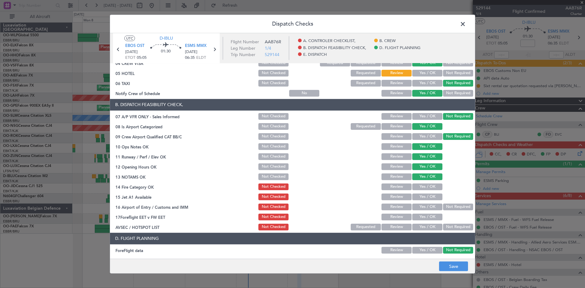
click at [423, 188] on button "Yes / OK" at bounding box center [427, 186] width 30 height 7
click at [423, 195] on button "Yes / OK" at bounding box center [427, 196] width 30 height 7
click at [459, 211] on div "Not Required" at bounding box center [457, 206] width 31 height 9
drag, startPoint x: 448, startPoint y: 205, endPoint x: 436, endPoint y: 219, distance: 17.7
click at [448, 205] on button "Not Required" at bounding box center [458, 206] width 30 height 7
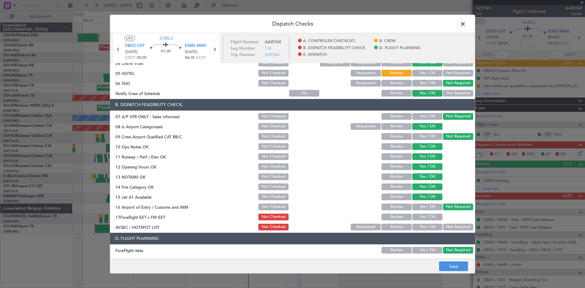
click at [430, 219] on button "Yes / OK" at bounding box center [427, 216] width 30 height 7
click at [430, 223] on button "Yes / OK" at bounding box center [427, 226] width 30 height 7
click at [447, 225] on button "Not Required" at bounding box center [458, 226] width 30 height 7
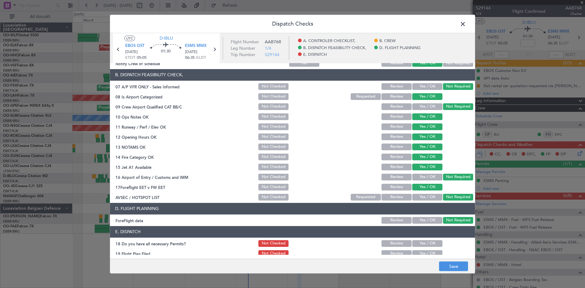
scroll to position [115, 0]
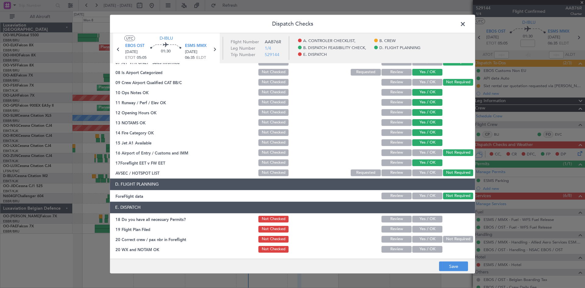
click at [391, 196] on button "Review" at bounding box center [396, 195] width 30 height 7
click at [449, 266] on button "Save" at bounding box center [453, 266] width 29 height 10
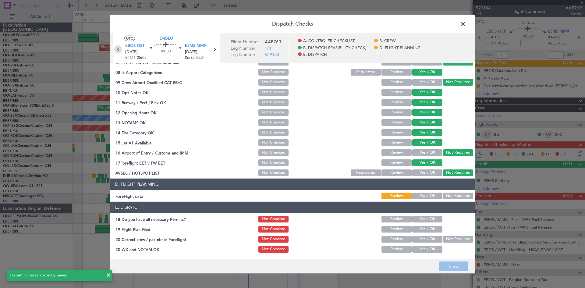
click at [117, 52] on icon at bounding box center [118, 49] width 8 height 8
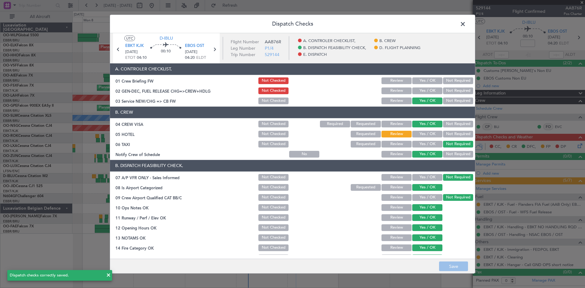
drag, startPoint x: 449, startPoint y: 137, endPoint x: 453, endPoint y: 139, distance: 5.2
click at [449, 137] on button "Not Required" at bounding box center [458, 134] width 30 height 7
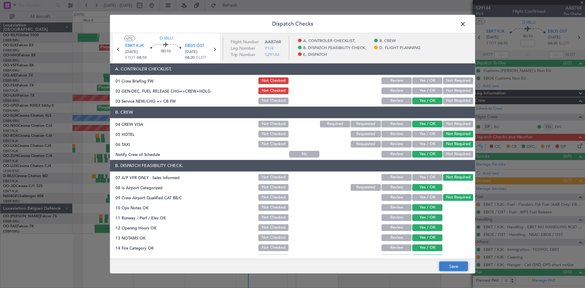
click at [462, 268] on button "Save" at bounding box center [453, 266] width 29 height 10
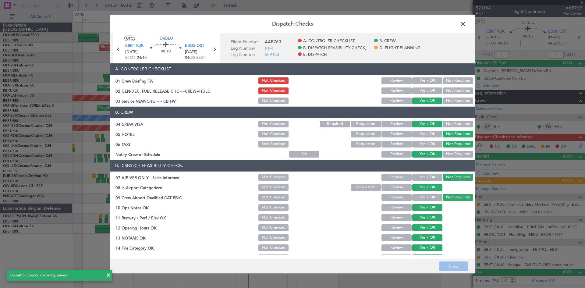
click at [466, 23] on span at bounding box center [466, 25] width 0 height 12
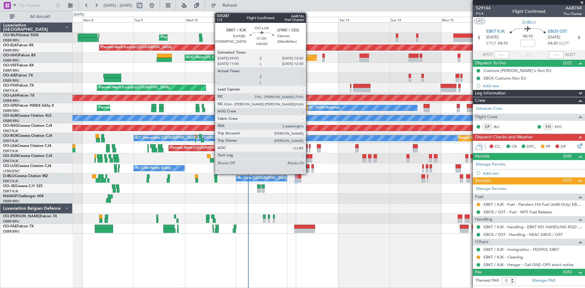
click at [308, 168] on div at bounding box center [307, 170] width 3 height 4
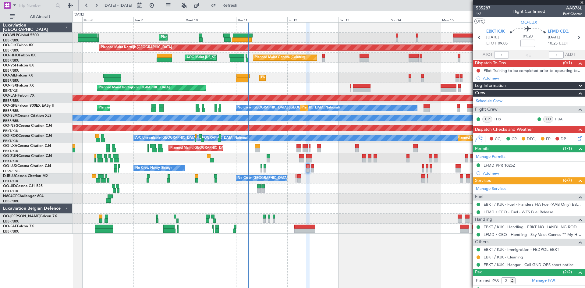
click at [576, 137] on icon at bounding box center [578, 137] width 5 height 5
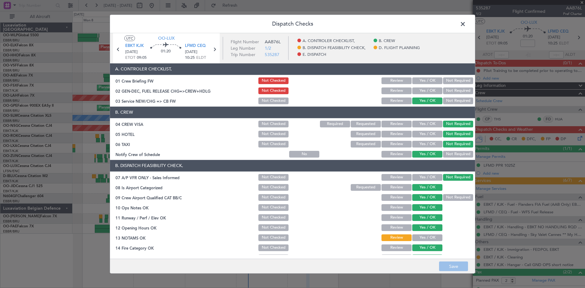
click at [424, 126] on button "Yes / OK" at bounding box center [427, 124] width 30 height 7
click at [461, 266] on button "Save" at bounding box center [453, 266] width 29 height 10
click at [466, 22] on span at bounding box center [466, 25] width 0 height 12
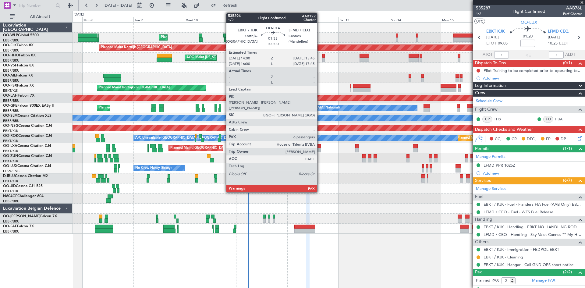
click at [320, 149] on div at bounding box center [319, 150] width 4 height 4
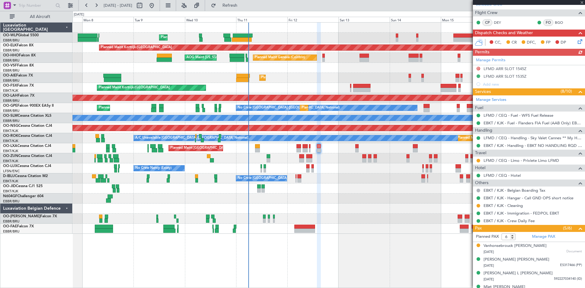
scroll to position [122, 0]
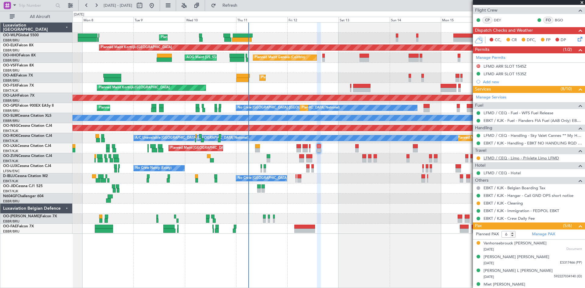
click at [537, 159] on link "LFMD / CEQ - Limo - Priviete Limo LFMD" at bounding box center [521, 157] width 76 height 5
click at [533, 156] on link "LFMD / CEQ - Limo - Priviete Limo LFMD" at bounding box center [521, 157] width 76 height 5
click at [546, 158] on link "LFMD / CEQ - Limo - Priviete Limo LFMD" at bounding box center [521, 157] width 76 height 5
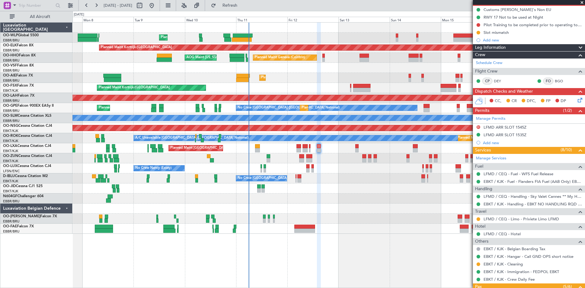
scroll to position [170, 0]
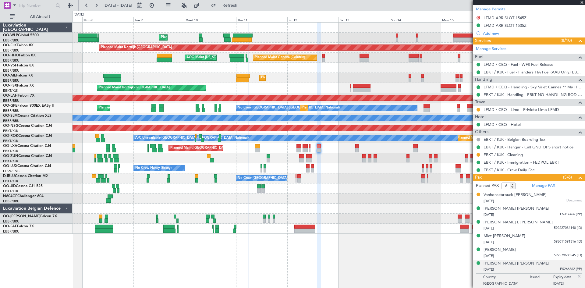
drag, startPoint x: 538, startPoint y: 262, endPoint x: 501, endPoint y: 263, distance: 36.5
click at [501, 263] on div "Steve Edgard H. Rousseau 09/10/1972 ES266362 (PP)" at bounding box center [532, 266] width 98 height 12
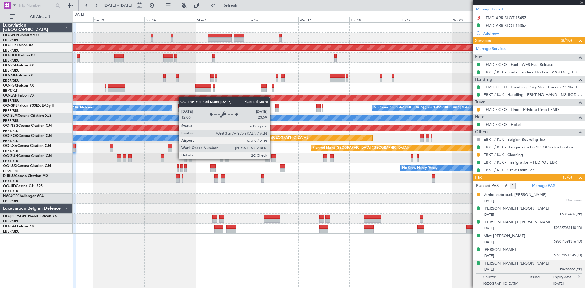
click at [142, 100] on div "Planned Maint Kortrijk-Wevelgem Planned Maint Geneva (Cointrin) AOG Maint New Y…" at bounding box center [328, 128] width 512 height 211
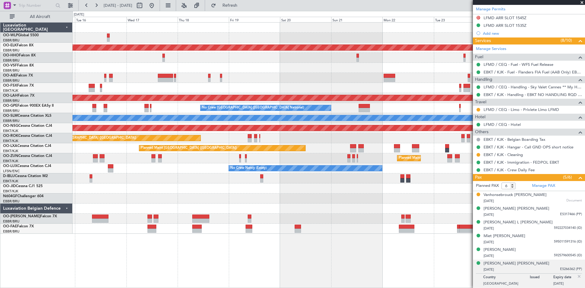
click at [278, 86] on div "Planned Maint Kortrijk-Wevelgem Planned Maint London (Farnborough) Planned Main…" at bounding box center [328, 128] width 512 height 211
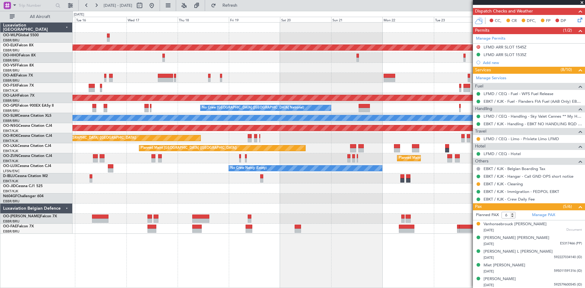
scroll to position [126, 0]
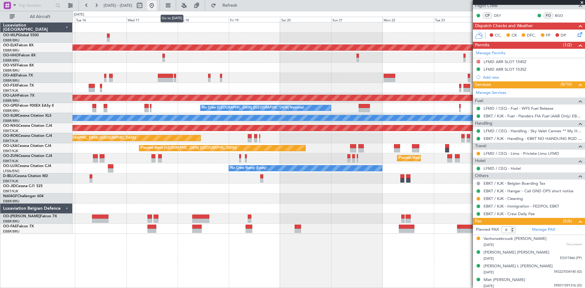
click at [157, 7] on button at bounding box center [152, 6] width 10 height 10
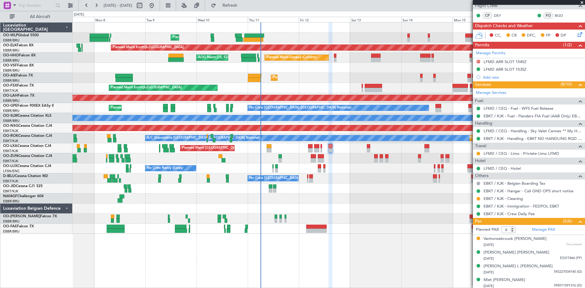
click at [377, 206] on div "Planned Maint Liege Planned Maint Kortrijk-Wevelgem Planned Maint Geneva (Coint…" at bounding box center [328, 128] width 512 height 211
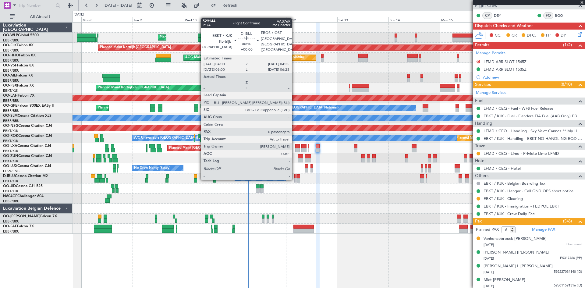
click at [294, 178] on div at bounding box center [294, 180] width 1 height 4
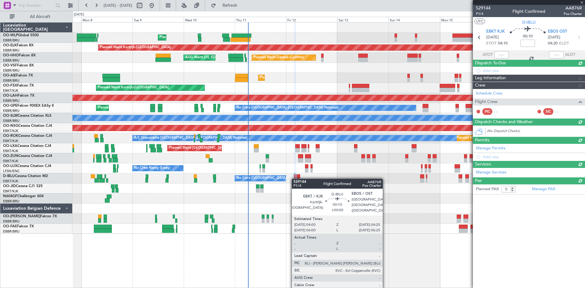
scroll to position [0, 0]
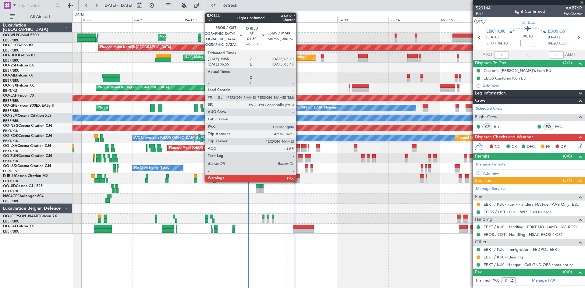
click at [299, 176] on div at bounding box center [298, 176] width 4 height 4
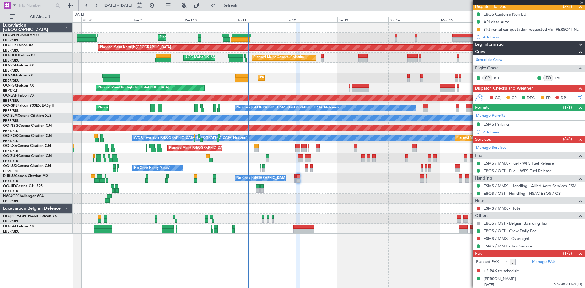
scroll to position [57, 0]
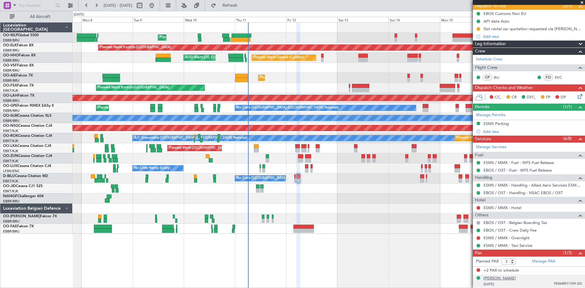
click at [515, 278] on div "[PERSON_NAME]" at bounding box center [499, 278] width 32 height 6
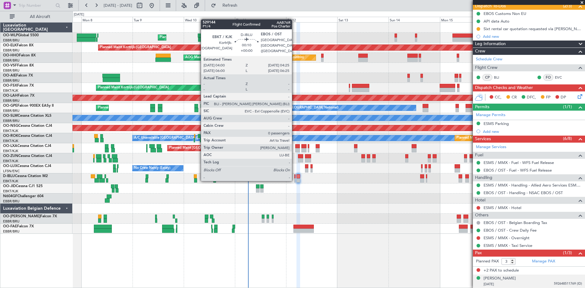
click at [294, 180] on div at bounding box center [294, 180] width 1 height 4
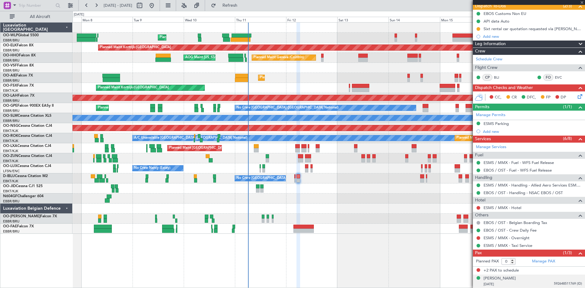
scroll to position [0, 0]
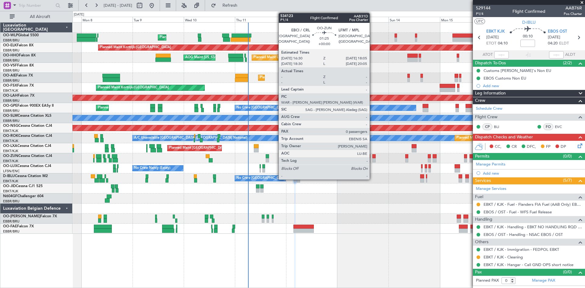
click at [372, 157] on div at bounding box center [374, 156] width 4 height 4
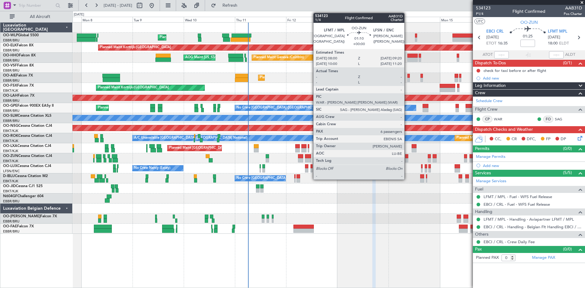
click at [407, 158] on div at bounding box center [406, 156] width 3 height 4
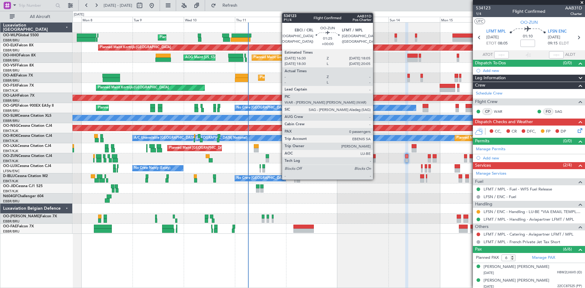
click at [375, 159] on div at bounding box center [374, 160] width 4 height 4
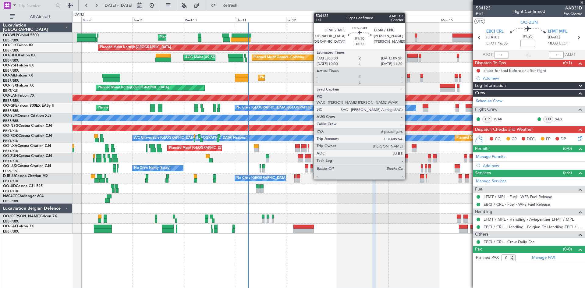
click at [407, 159] on div at bounding box center [406, 160] width 3 height 4
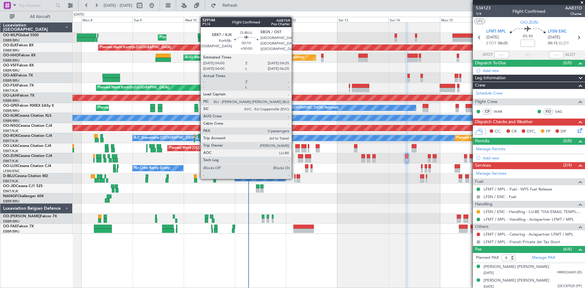
click at [294, 178] on div at bounding box center [294, 176] width 1 height 4
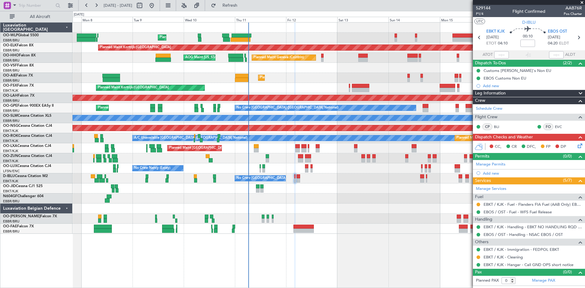
click at [581, 143] on icon at bounding box center [578, 144] width 5 height 5
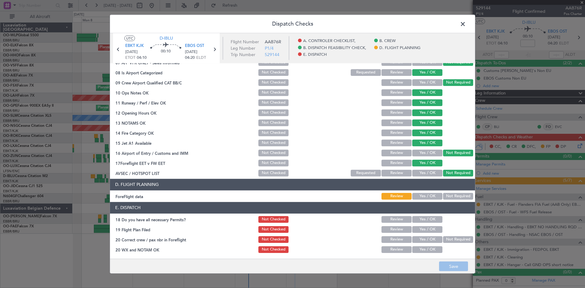
scroll to position [115, 0]
click at [429, 194] on button "Yes / OK" at bounding box center [427, 195] width 30 height 7
click at [426, 219] on button "Yes / OK" at bounding box center [427, 219] width 30 height 7
click at [424, 229] on button "Yes / OK" at bounding box center [427, 229] width 30 height 7
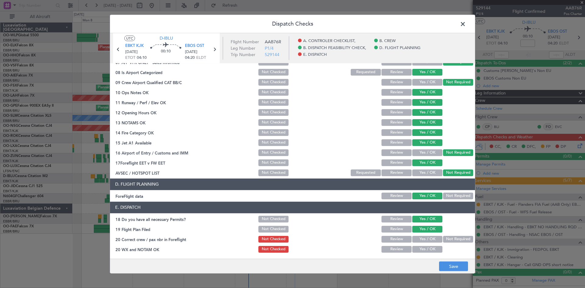
click at [424, 240] on button "Yes / OK" at bounding box center [427, 239] width 30 height 7
click at [447, 239] on button "Not Required" at bounding box center [458, 239] width 30 height 7
click at [420, 239] on button "Yes / OK" at bounding box center [427, 239] width 30 height 7
click at [421, 247] on button "Yes / OK" at bounding box center [427, 249] width 30 height 7
click at [453, 267] on button "Save" at bounding box center [453, 266] width 29 height 10
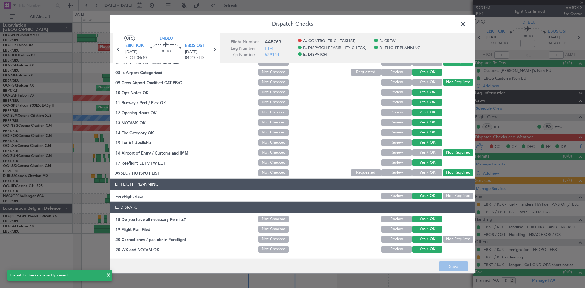
click at [466, 23] on span at bounding box center [466, 25] width 0 height 12
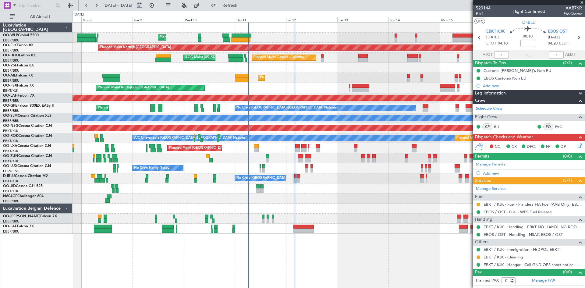
click at [579, 145] on icon at bounding box center [578, 144] width 5 height 5
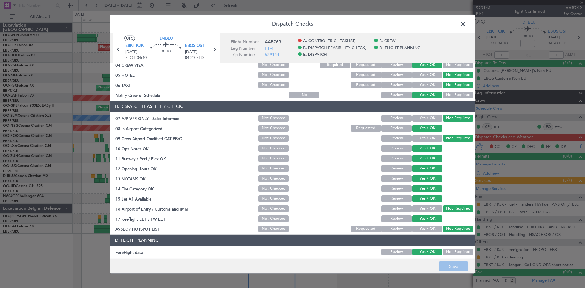
scroll to position [61, 0]
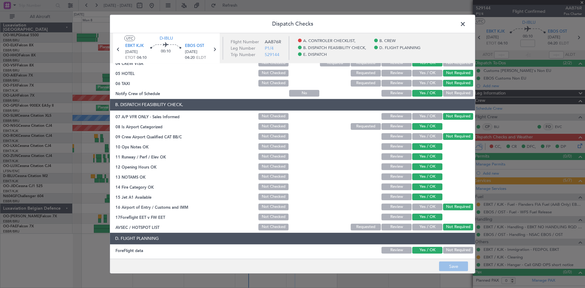
click at [466, 24] on span at bounding box center [466, 25] width 0 height 12
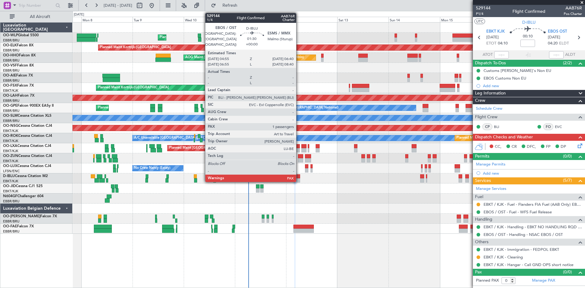
click at [299, 176] on div at bounding box center [298, 176] width 4 height 4
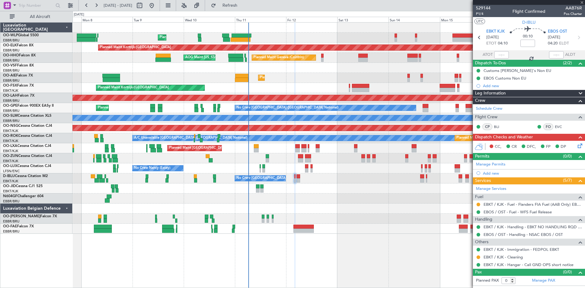
type input "3"
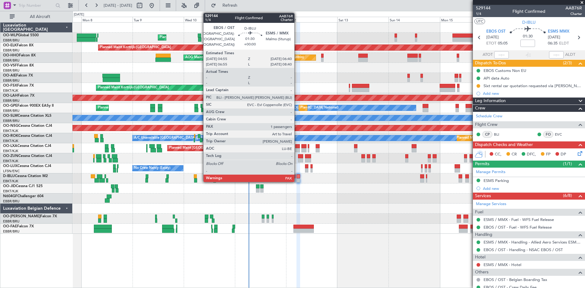
click at [297, 180] on div at bounding box center [298, 180] width 4 height 4
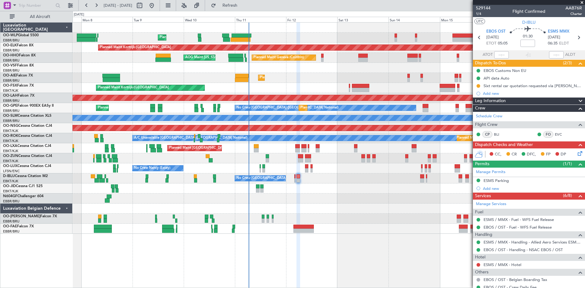
click at [574, 157] on div "CC, CR DFC, FP DP" at bounding box center [529, 154] width 112 height 12
click at [576, 155] on icon at bounding box center [578, 152] width 5 height 5
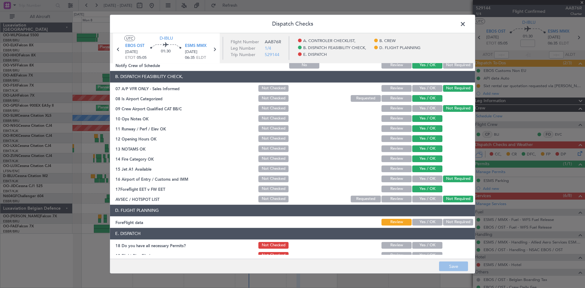
scroll to position [115, 0]
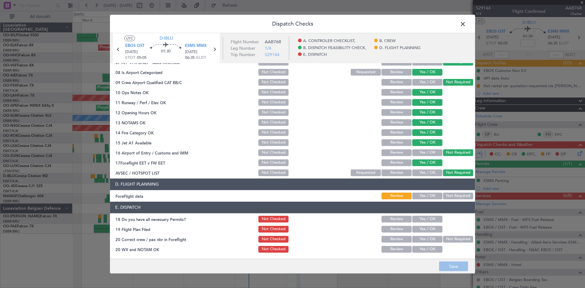
click at [426, 216] on button "Yes / OK" at bounding box center [427, 219] width 30 height 7
click at [425, 226] on button "Yes / OK" at bounding box center [427, 229] width 30 height 7
click at [425, 237] on button "Yes / OK" at bounding box center [427, 239] width 30 height 7
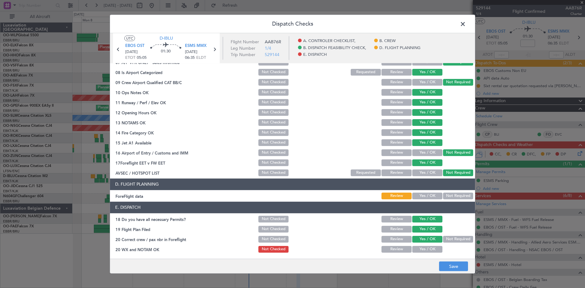
click at [426, 240] on button "Yes / OK" at bounding box center [427, 239] width 30 height 7
click at [426, 246] on button "Yes / OK" at bounding box center [427, 249] width 30 height 7
click at [445, 237] on button "Not Required" at bounding box center [458, 239] width 30 height 7
click at [396, 240] on button "Review" at bounding box center [396, 239] width 30 height 7
drag, startPoint x: 422, startPoint y: 197, endPoint x: 427, endPoint y: 205, distance: 9.2
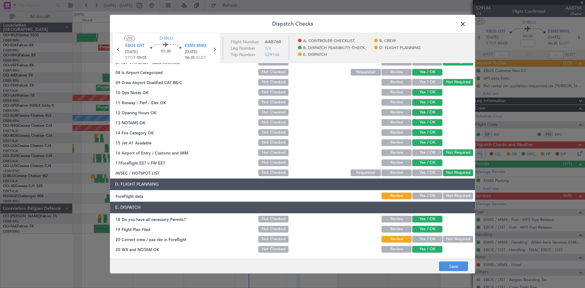
click at [422, 197] on button "Yes / OK" at bounding box center [427, 195] width 30 height 7
click at [450, 263] on button "Save" at bounding box center [453, 266] width 29 height 10
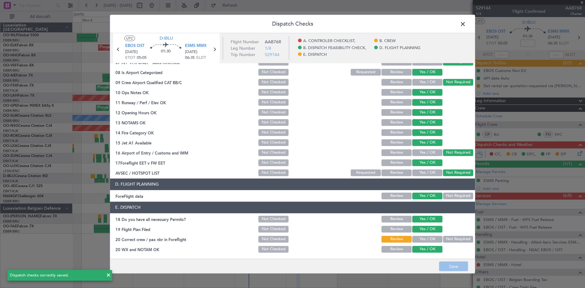
click at [466, 24] on span at bounding box center [466, 25] width 0 height 12
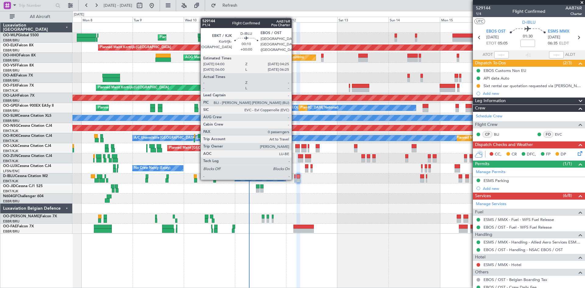
click at [294, 178] on div at bounding box center [294, 180] width 1 height 4
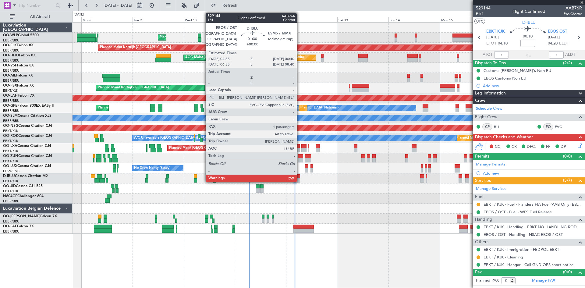
click at [299, 177] on div at bounding box center [298, 176] width 4 height 4
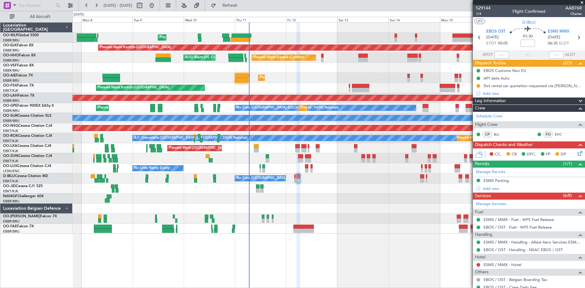
click at [576, 154] on icon at bounding box center [578, 152] width 5 height 5
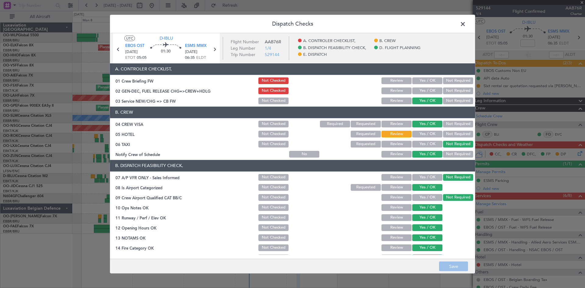
click at [466, 25] on span at bounding box center [466, 25] width 0 height 12
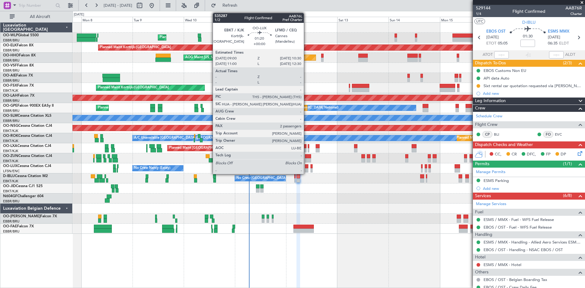
click at [306, 168] on div at bounding box center [306, 170] width 3 height 4
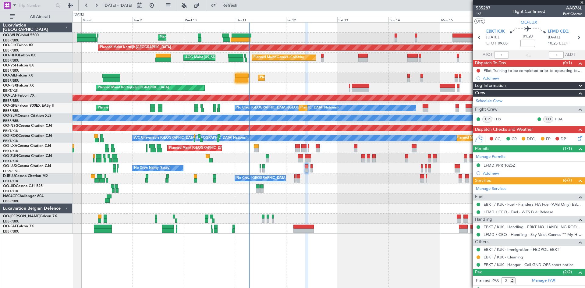
scroll to position [25, 0]
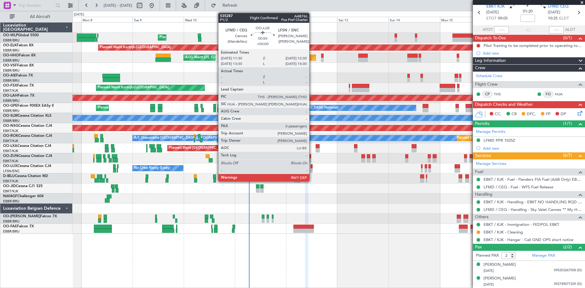
click at [312, 165] on div at bounding box center [311, 166] width 2 height 4
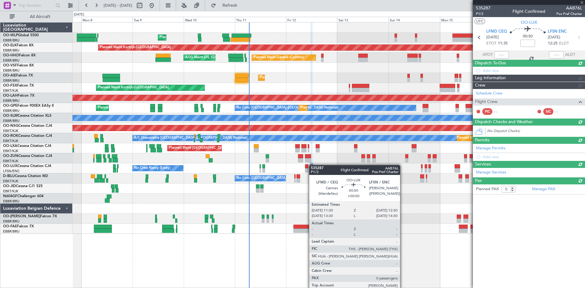
scroll to position [0, 0]
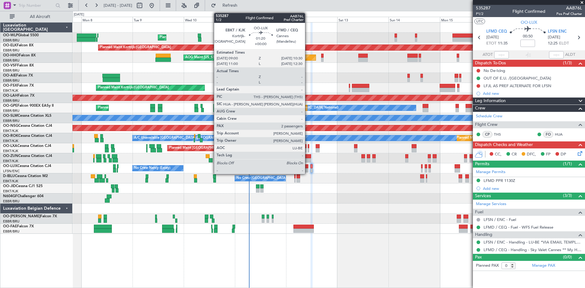
click at [308, 167] on div at bounding box center [306, 166] width 3 height 4
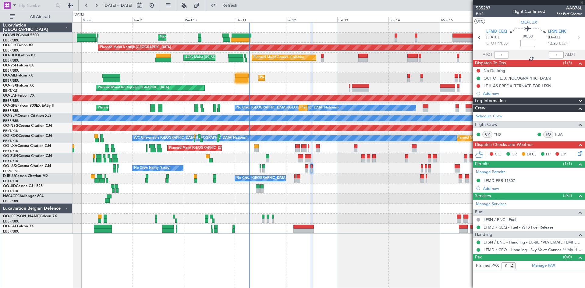
type input "2"
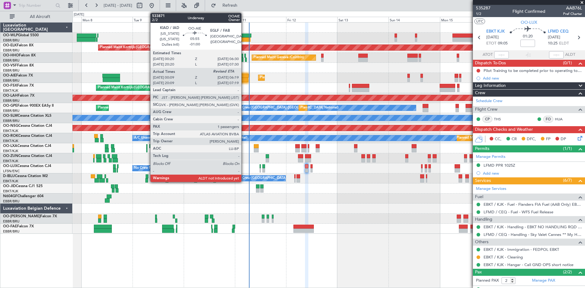
click at [244, 77] on div at bounding box center [241, 76] width 13 height 4
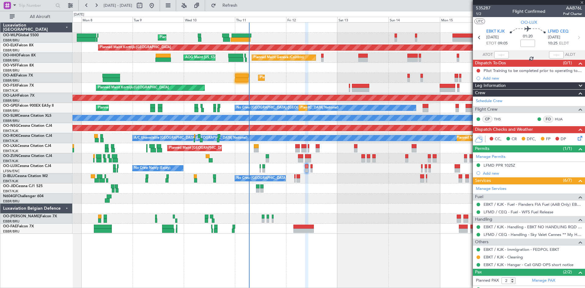
type input "-01:00"
type input "00:19"
type input "1"
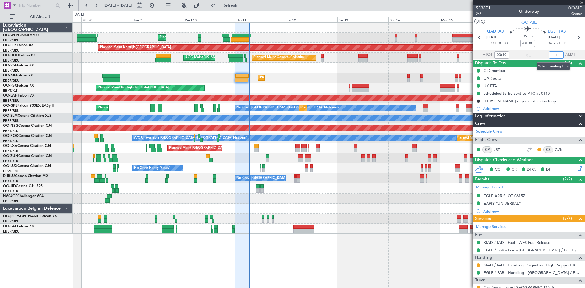
click at [549, 54] on input "text" at bounding box center [556, 54] width 15 height 7
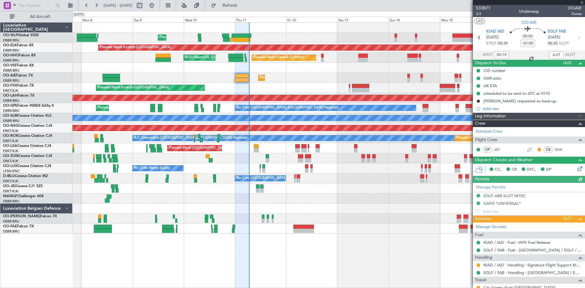
type input "06:27"
click at [422, 256] on div "Planned Maint Liege Planned Maint Kortrijk-Wevelgem Planned Maint Geneva (Coint…" at bounding box center [328, 155] width 512 height 266
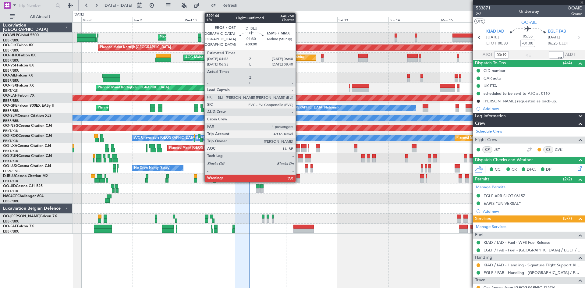
click at [298, 178] on div at bounding box center [298, 176] width 4 height 4
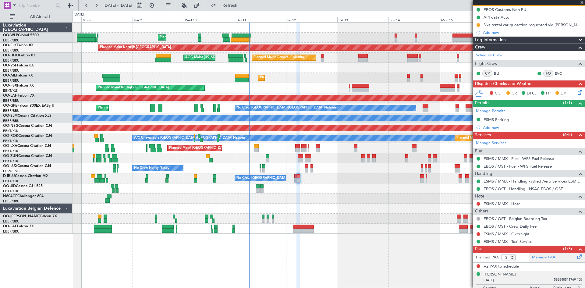
scroll to position [72, 0]
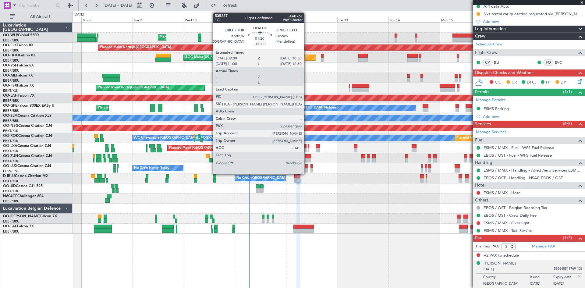
click at [307, 167] on div at bounding box center [306, 166] width 3 height 4
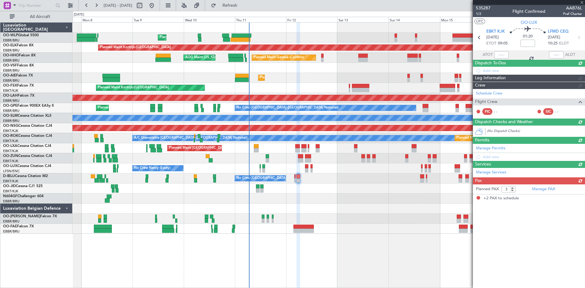
type input "2"
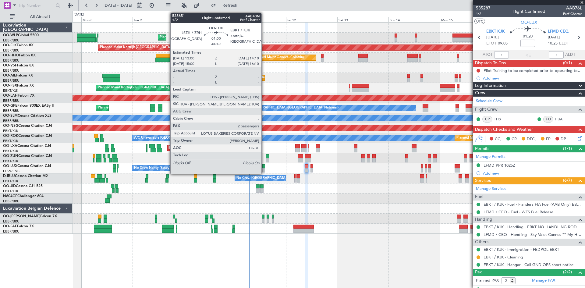
click at [264, 169] on div at bounding box center [263, 170] width 3 height 4
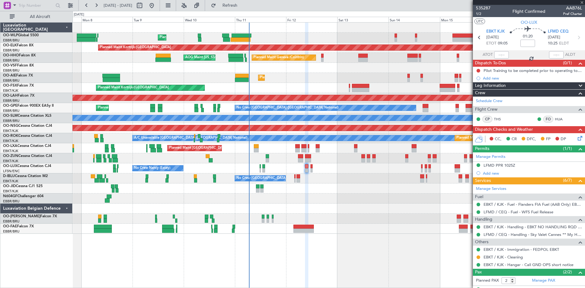
type input "-00:05"
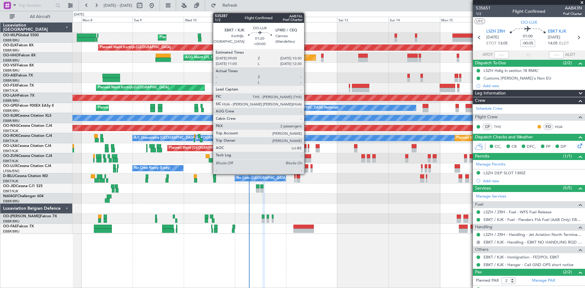
click at [307, 169] on div at bounding box center [306, 170] width 3 height 4
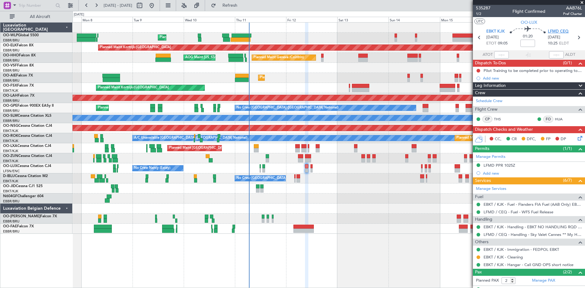
click at [561, 31] on span "LFMD CEQ" at bounding box center [557, 32] width 21 height 6
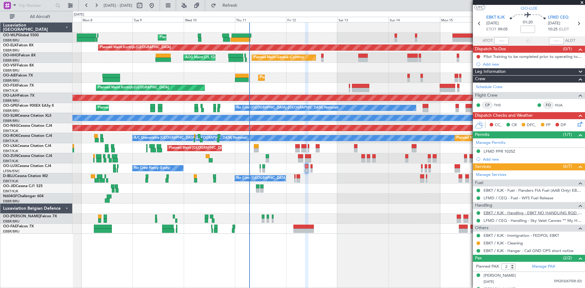
scroll to position [25, 0]
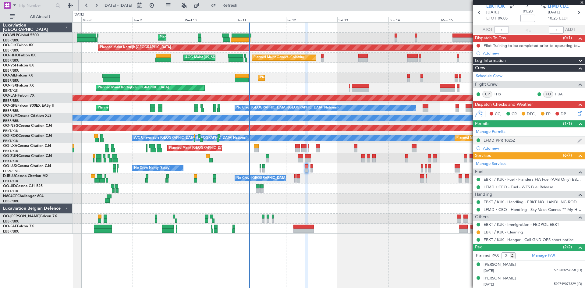
click at [500, 140] on div "LFMD PPR 1025Z" at bounding box center [499, 140] width 32 height 5
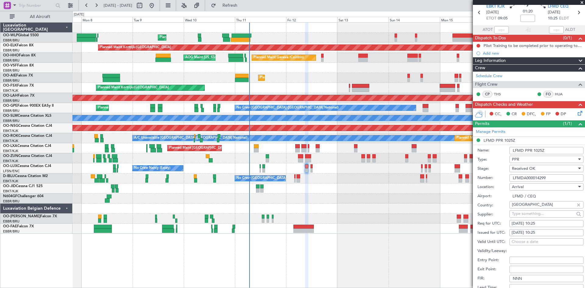
drag, startPoint x: 551, startPoint y: 177, endPoint x: 509, endPoint y: 178, distance: 41.4
click at [509, 178] on input "LFMDA000014299" at bounding box center [546, 177] width 74 height 7
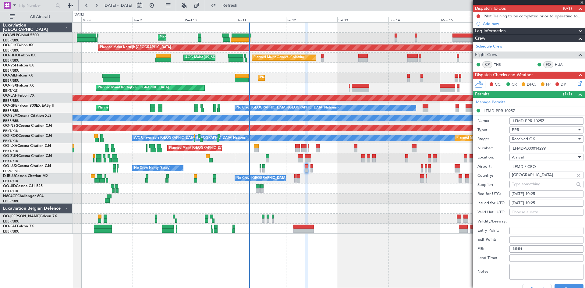
scroll to position [0, 0]
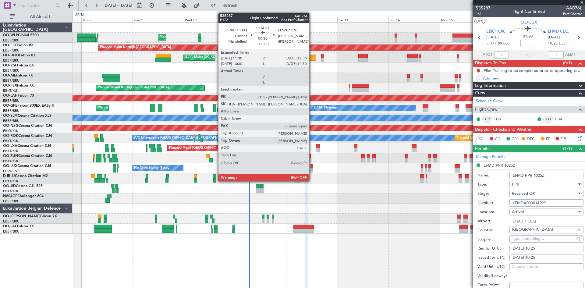
click at [312, 165] on div at bounding box center [311, 166] width 2 height 4
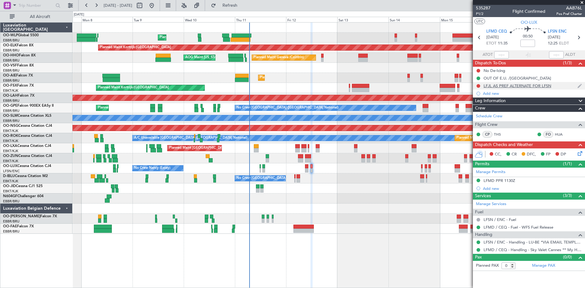
click at [526, 85] on div "LFJL AS PREF ALTERNATE FOR LFSN" at bounding box center [517, 85] width 68 height 5
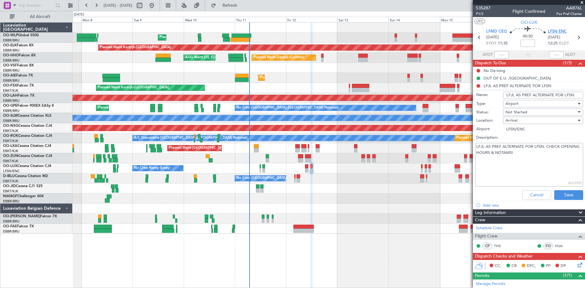
click at [555, 32] on span "LFSN ENC" at bounding box center [556, 32] width 19 height 6
click at [536, 194] on button "Cancel" at bounding box center [536, 195] width 29 height 10
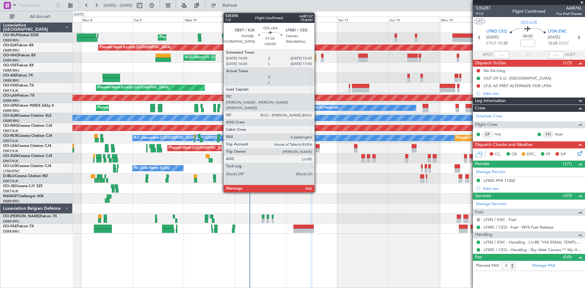
click at [317, 149] on div at bounding box center [317, 150] width 4 height 4
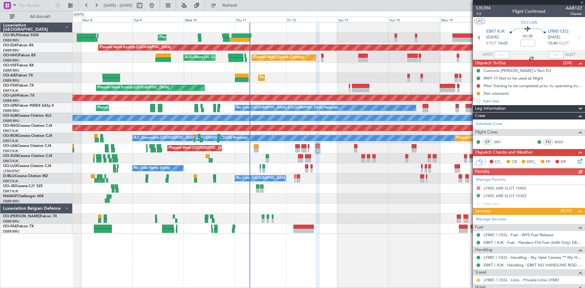
click at [478, 281] on button at bounding box center [478, 280] width 4 height 4
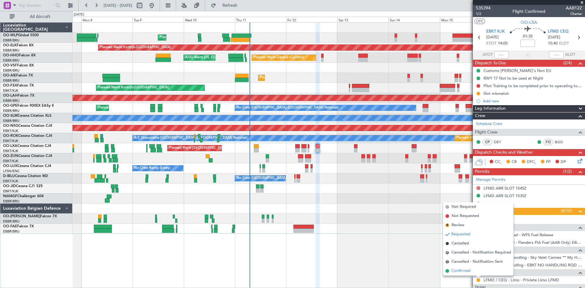
click at [471, 275] on li "Confirmed" at bounding box center [478, 270] width 70 height 9
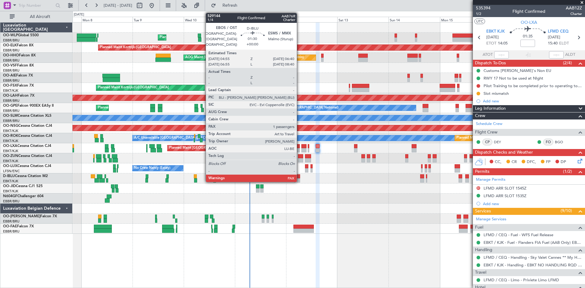
click at [299, 175] on div at bounding box center [298, 176] width 4 height 4
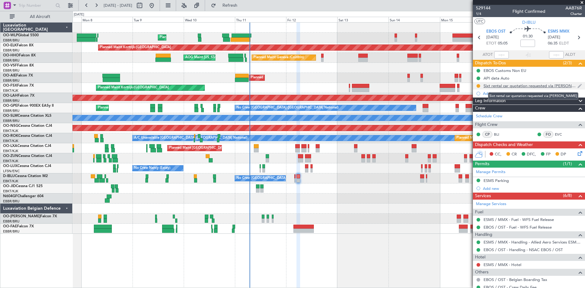
click at [539, 87] on div "Sixt rental car quotation requested via [PERSON_NAME]" at bounding box center [530, 85] width 94 height 5
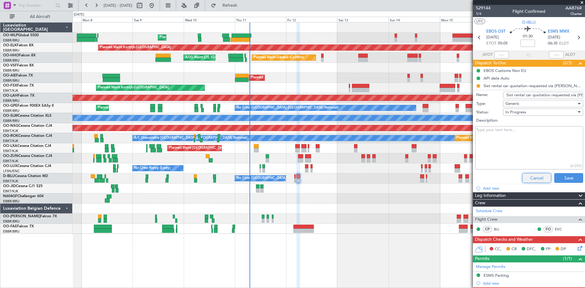
click at [533, 176] on button "Cancel" at bounding box center [536, 178] width 29 height 10
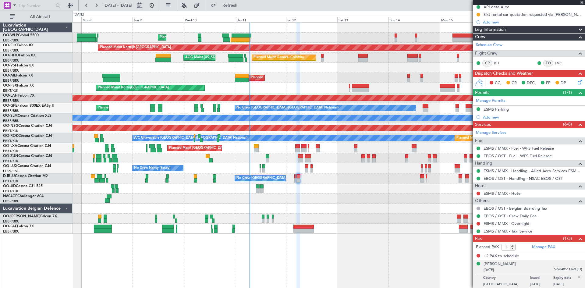
scroll to position [72, 0]
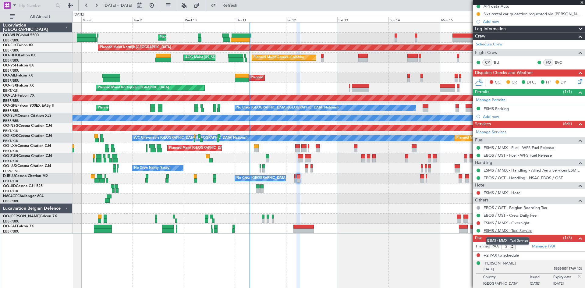
click at [510, 229] on link "ESMS / MMX - Taxi Service" at bounding box center [507, 230] width 49 height 5
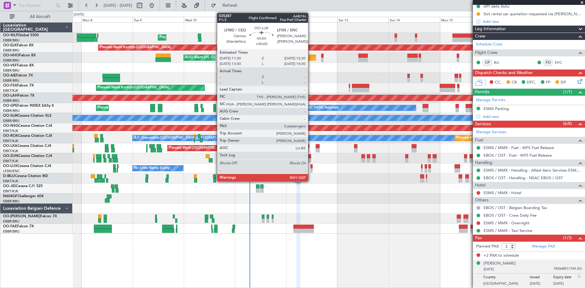
click at [311, 168] on div at bounding box center [311, 166] width 2 height 4
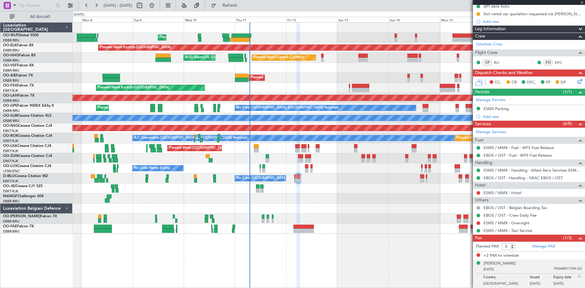
scroll to position [0, 0]
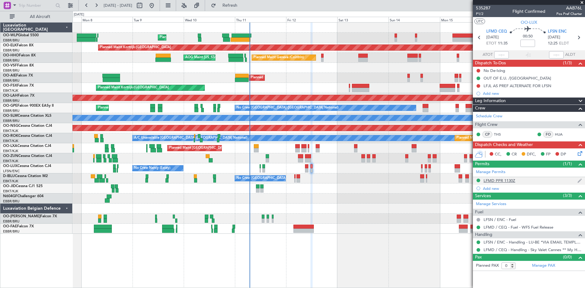
click at [502, 182] on div "LFMD PPR 1130Z" at bounding box center [499, 180] width 32 height 5
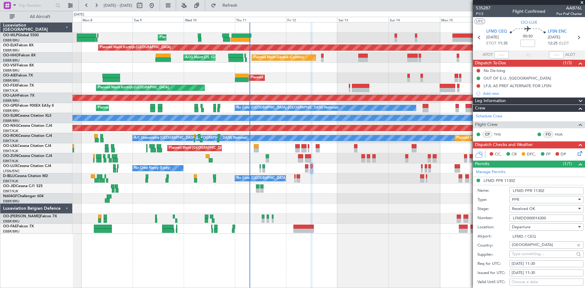
drag, startPoint x: 549, startPoint y: 216, endPoint x: 511, endPoint y: 218, distance: 37.8
click at [511, 218] on input "LFMDD000014300" at bounding box center [546, 217] width 74 height 7
click at [294, 178] on div at bounding box center [294, 180] width 1 height 4
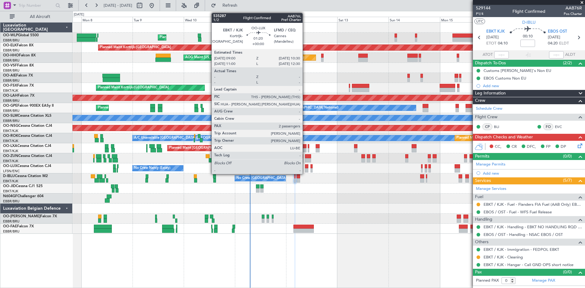
click at [305, 167] on div at bounding box center [306, 166] width 3 height 4
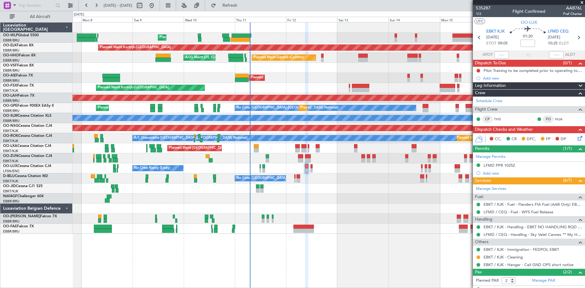
click at [361, 159] on div "Unplanned Maint [GEOGRAPHIC_DATA] ([GEOGRAPHIC_DATA])" at bounding box center [328, 158] width 512 height 10
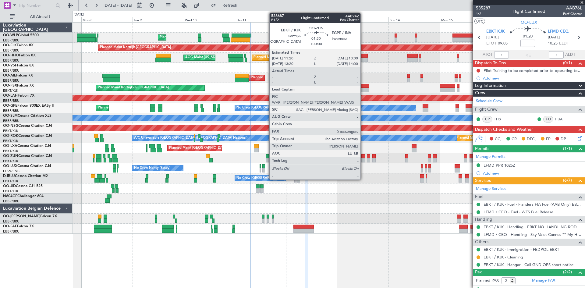
click at [363, 159] on div at bounding box center [363, 160] width 4 height 4
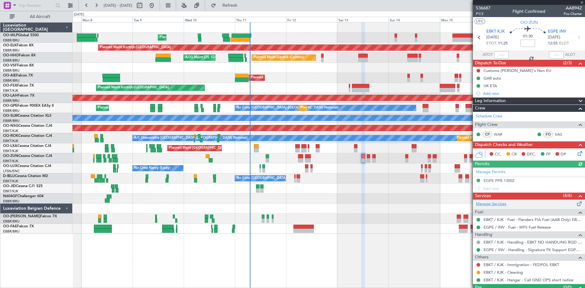
click at [490, 203] on link "Manage Services" at bounding box center [491, 204] width 30 height 6
click at [244, 2] on button "Refresh" at bounding box center [226, 6] width 37 height 10
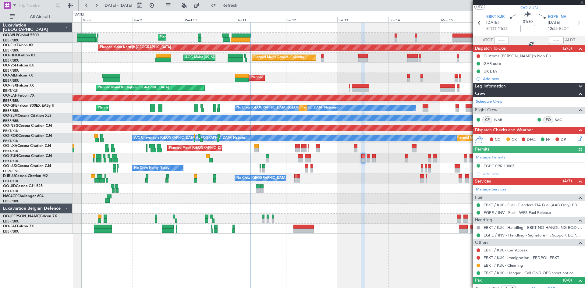
scroll to position [20, 0]
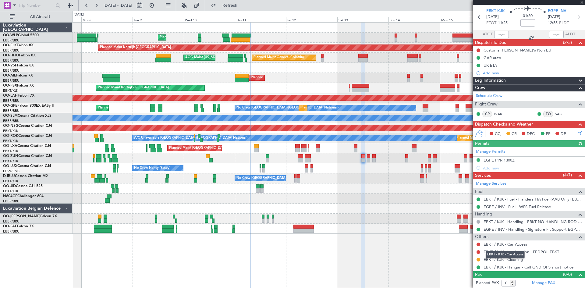
click at [509, 244] on link "EBKT / KJK - Car Access" at bounding box center [505, 243] width 44 height 5
click at [243, 5] on span "Refresh" at bounding box center [230, 5] width 26 height 4
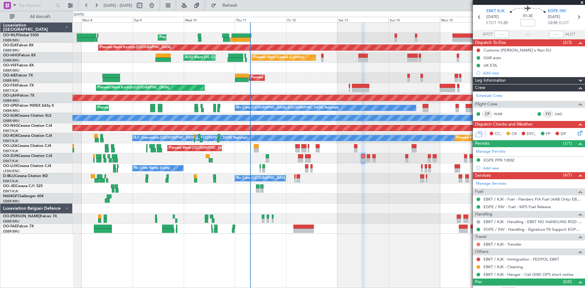
click at [477, 243] on button at bounding box center [478, 244] width 4 height 4
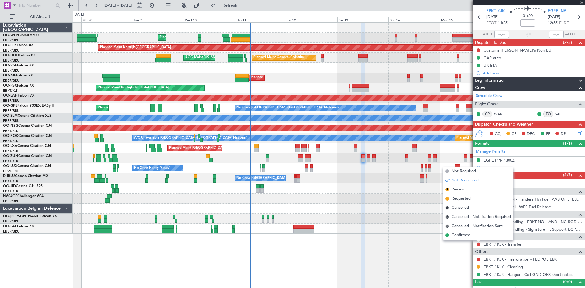
click at [463, 203] on ul "Not Required Not Requested R Review Requested Cancelled R Cancelled - Notificat…" at bounding box center [478, 203] width 70 height 73
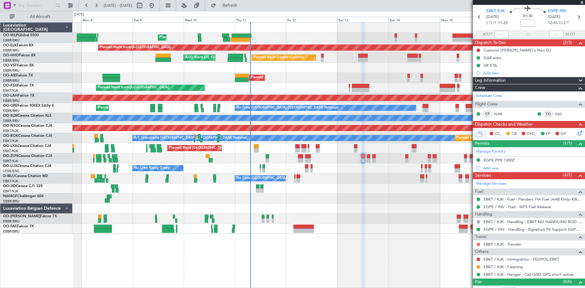
click at [477, 244] on button at bounding box center [478, 244] width 4 height 4
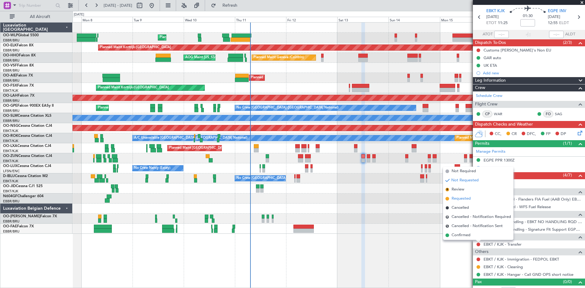
click at [464, 199] on span "Requested" at bounding box center [460, 198] width 19 height 6
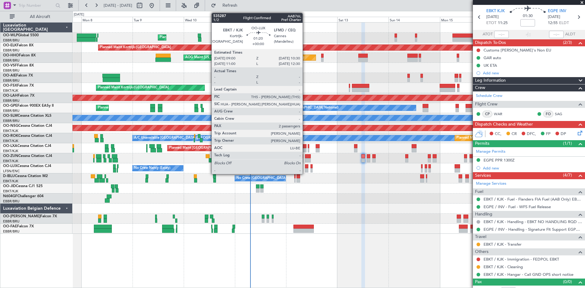
click at [305, 169] on div at bounding box center [306, 170] width 3 height 4
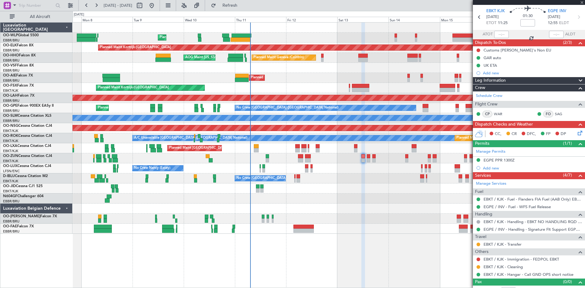
scroll to position [0, 0]
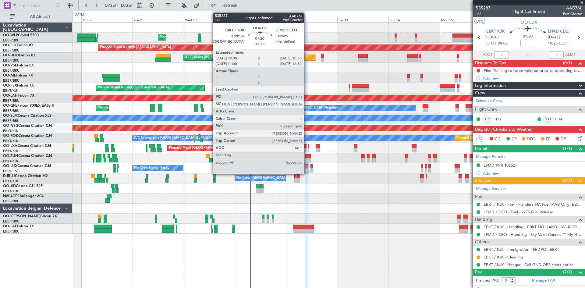
click at [307, 171] on div at bounding box center [306, 170] width 3 height 4
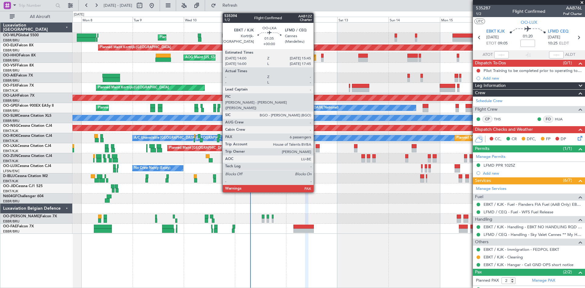
click at [316, 150] on div at bounding box center [317, 150] width 4 height 4
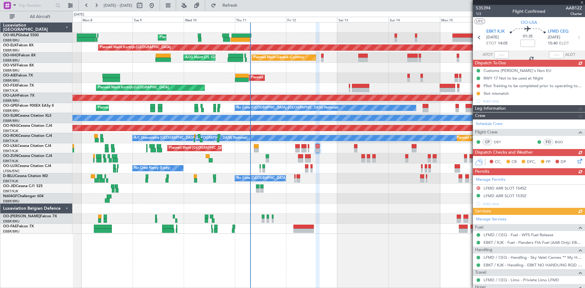
scroll to position [61, 0]
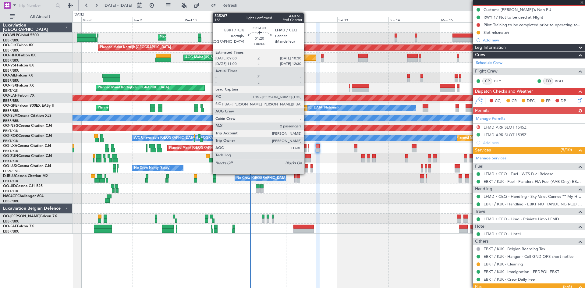
click at [306, 169] on div at bounding box center [306, 170] width 3 height 4
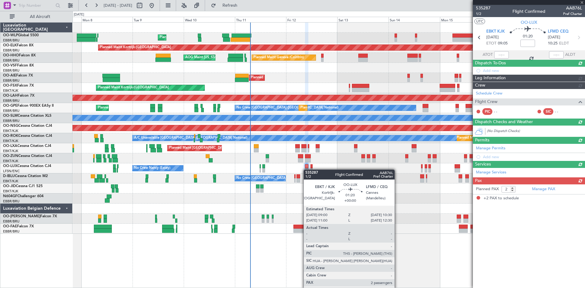
scroll to position [0, 0]
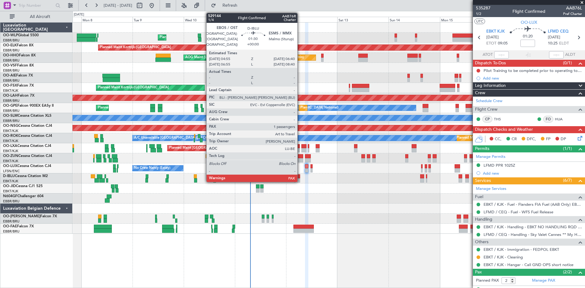
click at [300, 180] on div at bounding box center [298, 180] width 4 height 4
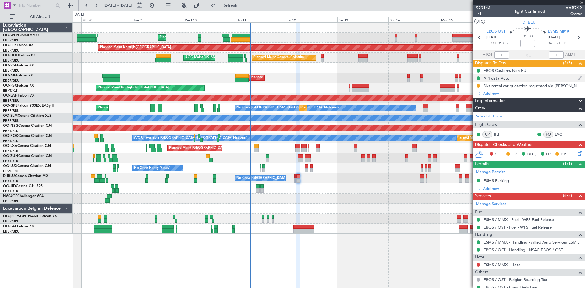
click at [500, 80] on div "API data Auto" at bounding box center [529, 78] width 112 height 8
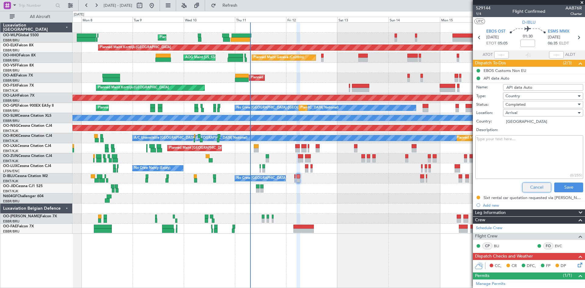
click at [529, 183] on button "Cancel" at bounding box center [536, 187] width 29 height 10
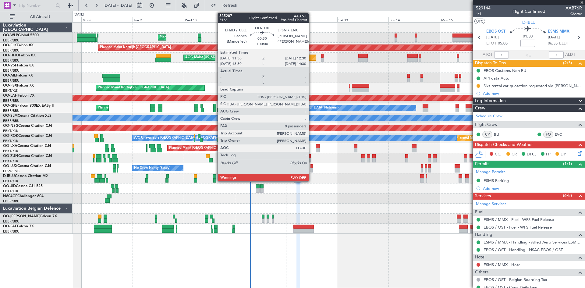
click at [311, 170] on div at bounding box center [311, 170] width 2 height 4
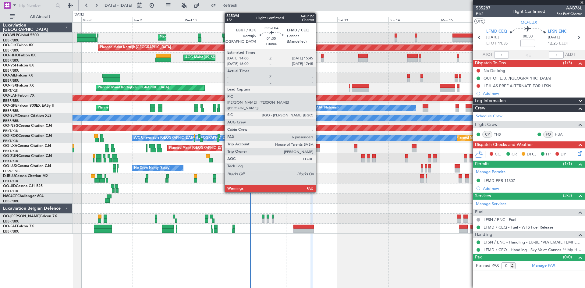
click at [318, 148] on div at bounding box center [317, 150] width 4 height 4
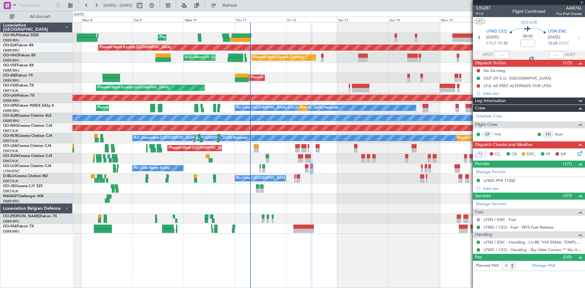
type input "6"
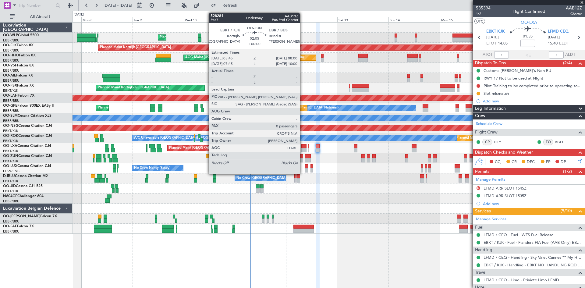
click at [302, 159] on div at bounding box center [300, 160] width 5 height 4
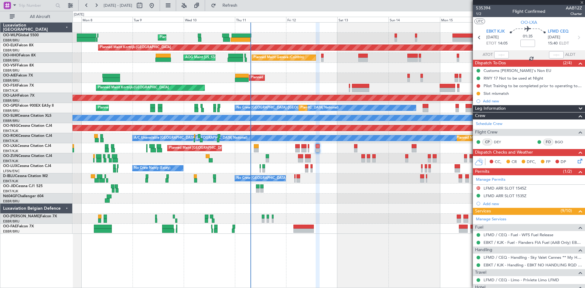
type input "0"
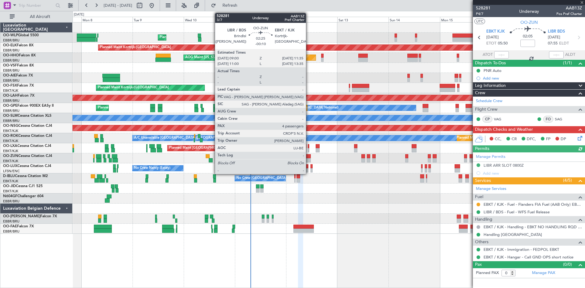
click at [308, 159] on div at bounding box center [308, 160] width 6 height 4
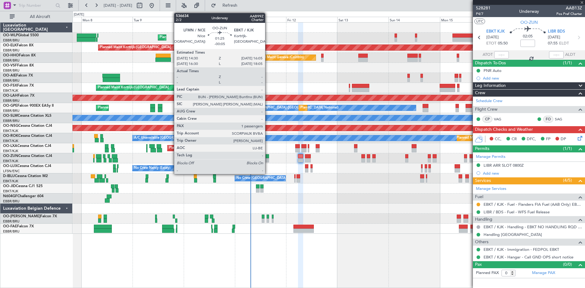
type input "-00:10"
type input "4"
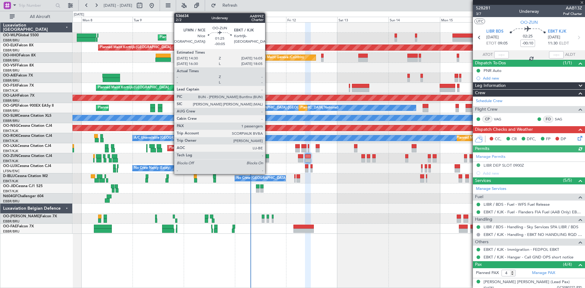
click at [268, 159] on div at bounding box center [268, 160] width 4 height 4
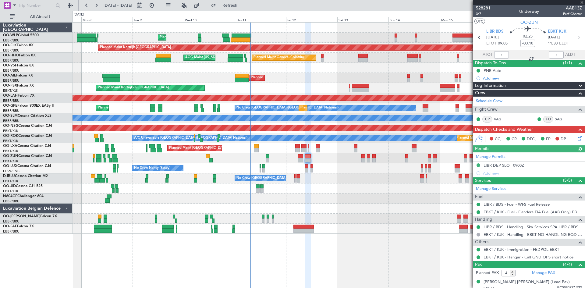
type input "-00:05"
type input "1"
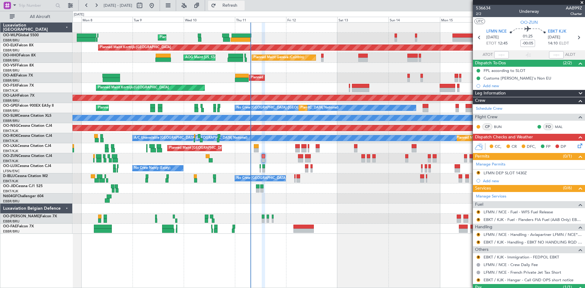
click at [243, 3] on span "Refresh" at bounding box center [230, 5] width 26 height 4
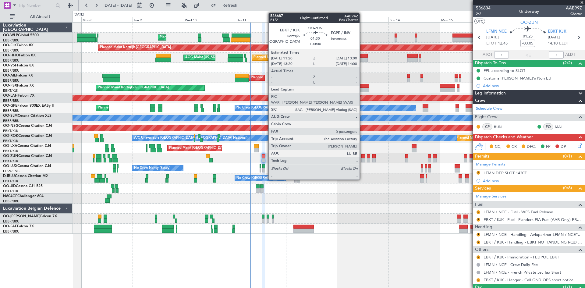
click at [362, 160] on div at bounding box center [363, 160] width 4 height 4
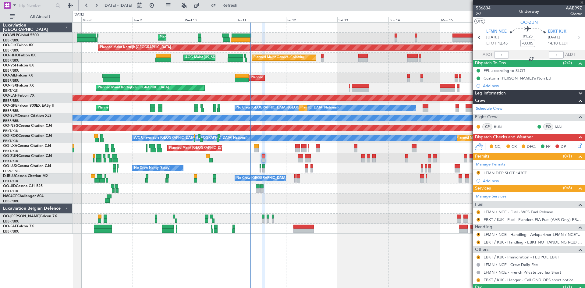
type input "0"
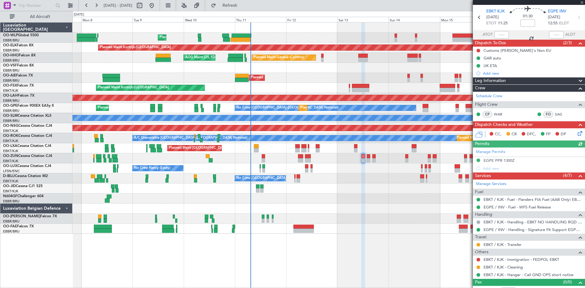
scroll to position [28, 0]
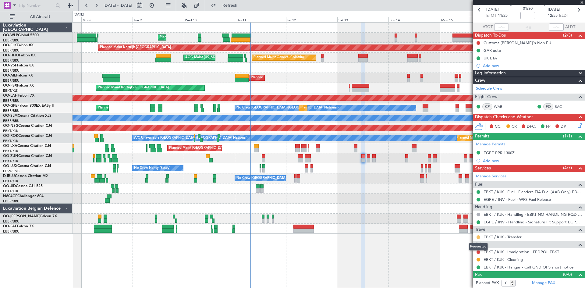
click at [479, 237] on button at bounding box center [478, 237] width 4 height 4
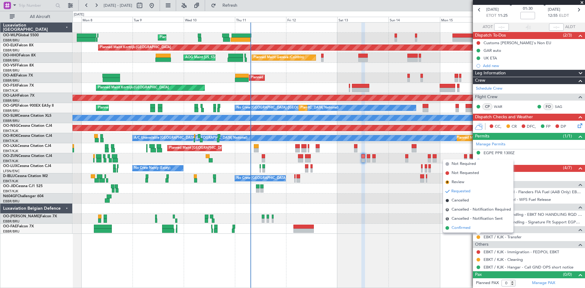
click at [467, 231] on li "Confirmed" at bounding box center [478, 227] width 70 height 9
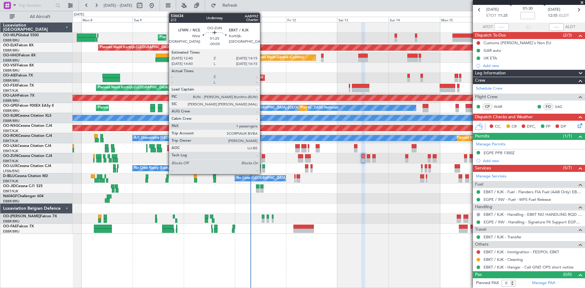
click at [262, 155] on div at bounding box center [264, 156] width 4 height 4
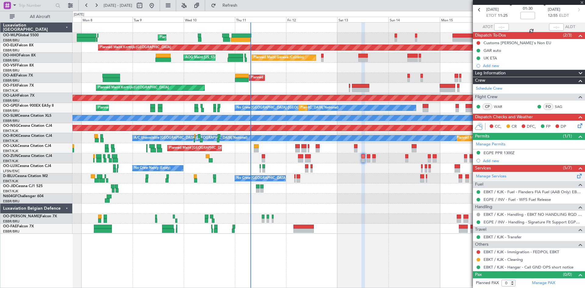
type input "-00:05"
type input "1"
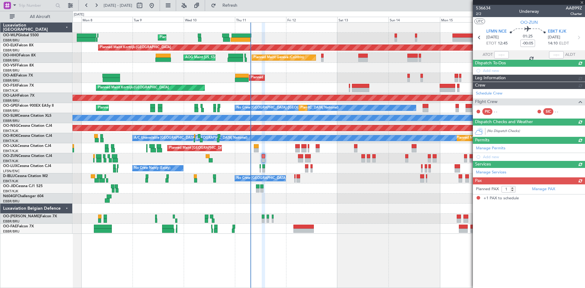
scroll to position [0, 0]
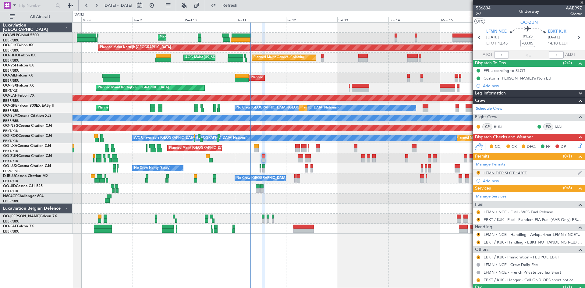
click at [517, 169] on div "R LFMN DEP SLOT 1430Z" at bounding box center [529, 173] width 112 height 8
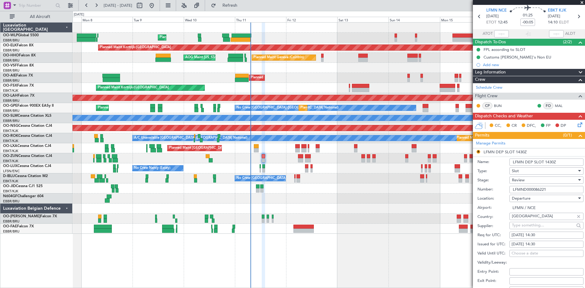
scroll to position [30, 0]
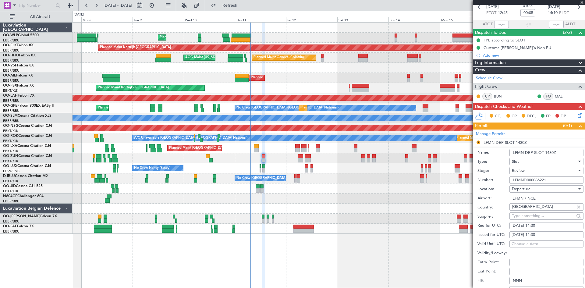
click at [539, 227] on div "[DATE] 14:30" at bounding box center [546, 226] width 70 height 6
select select "9"
select select "2025"
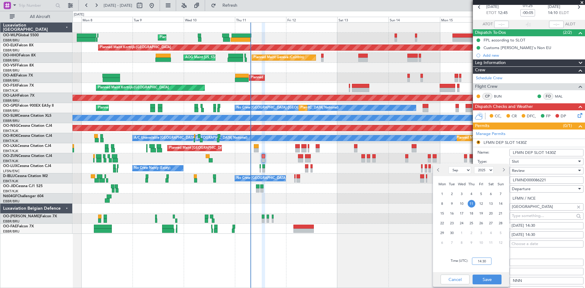
click at [480, 259] on input "14:30" at bounding box center [481, 260] width 19 height 7
type input "12:40"
click at [484, 276] on button "Save" at bounding box center [486, 279] width 29 height 10
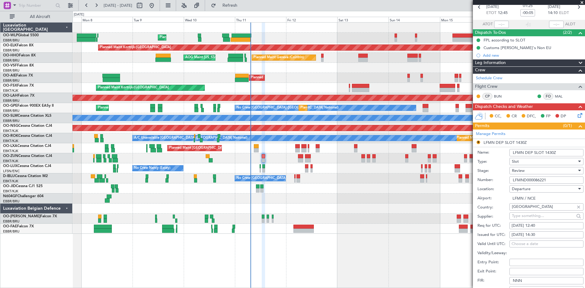
click at [572, 167] on div "Review" at bounding box center [546, 170] width 74 height 7
click at [535, 212] on span "Requested" at bounding box center [544, 210] width 64 height 9
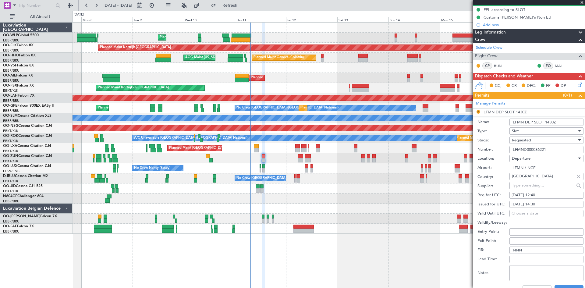
click at [542, 206] on div "[DATE] 14:30" at bounding box center [546, 204] width 70 height 6
select select "9"
select select "2025"
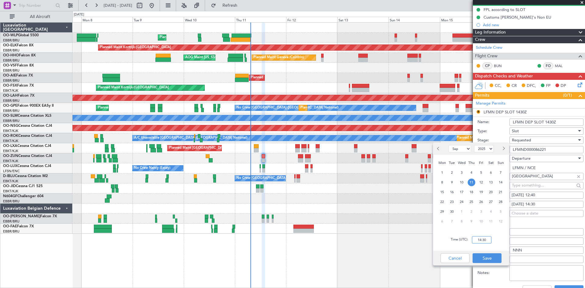
click at [482, 238] on input "14:30" at bounding box center [481, 239] width 19 height 7
type input "12:40"
click at [493, 257] on button "Save" at bounding box center [486, 258] width 29 height 10
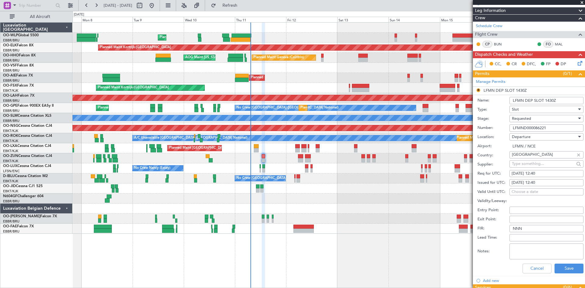
scroll to position [91, 0]
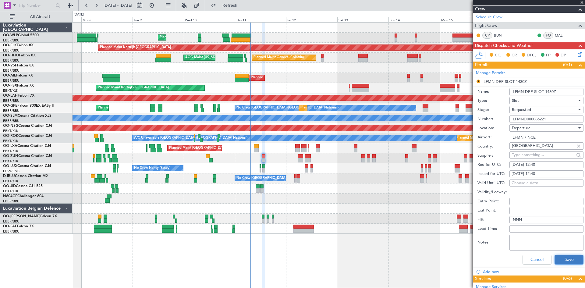
click at [561, 259] on button "Save" at bounding box center [568, 260] width 29 height 10
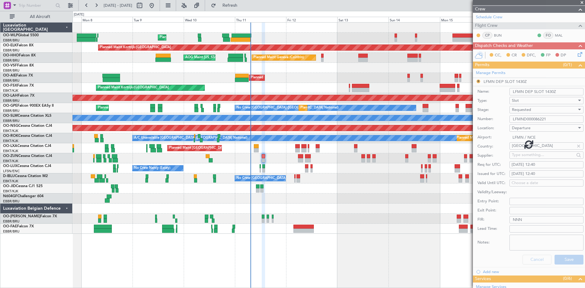
scroll to position [26, 0]
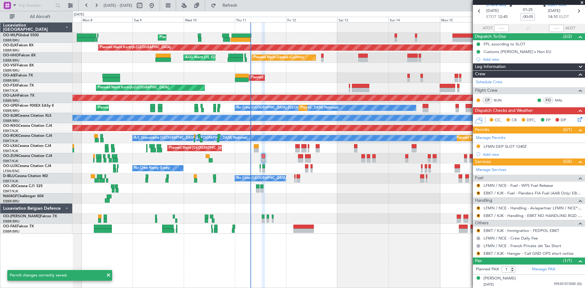
click at [476, 184] on div "R" at bounding box center [478, 185] width 5 height 5
click at [477, 184] on button "R" at bounding box center [478, 186] width 4 height 4
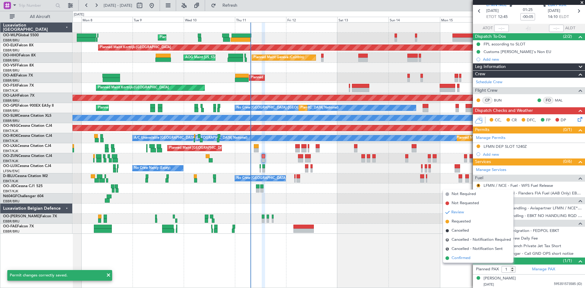
click at [464, 259] on span "Confirmed" at bounding box center [460, 258] width 19 height 6
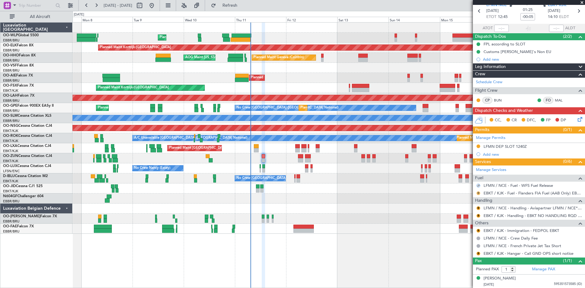
click at [478, 192] on button "R" at bounding box center [478, 193] width 4 height 4
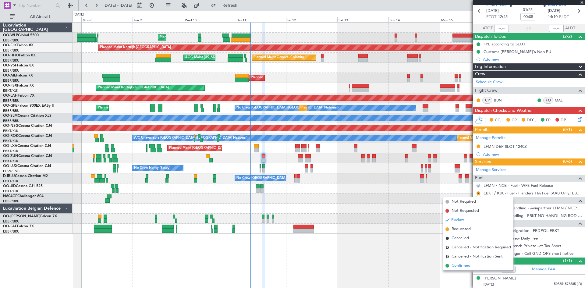
click at [465, 264] on span "Confirmed" at bounding box center [460, 265] width 19 height 6
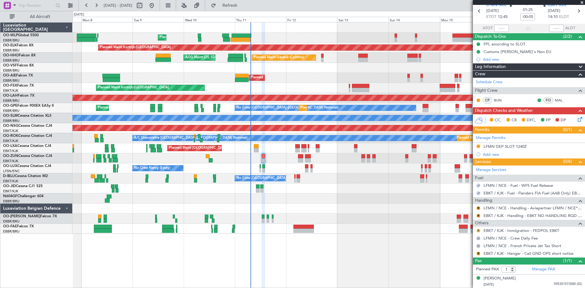
click at [479, 229] on button "R" at bounding box center [478, 231] width 4 height 4
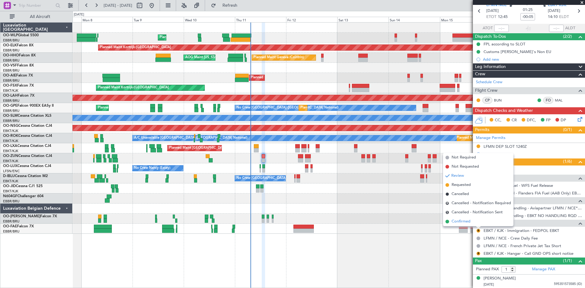
click at [463, 222] on span "Confirmed" at bounding box center [460, 221] width 19 height 6
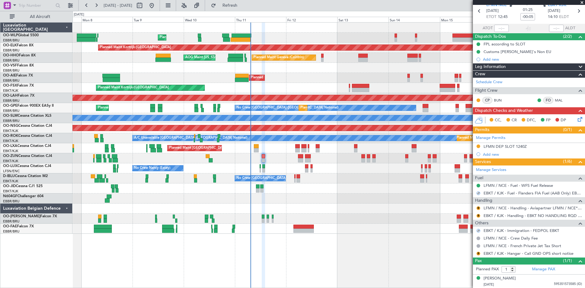
click at [475, 252] on div "R EBKT / KJK - Hangar - Call GND OPS short notice" at bounding box center [529, 253] width 112 height 8
click at [477, 252] on button "R" at bounding box center [478, 254] width 4 height 4
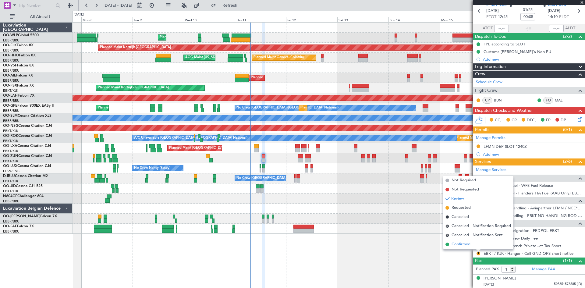
click at [463, 242] on span "Confirmed" at bounding box center [460, 244] width 19 height 6
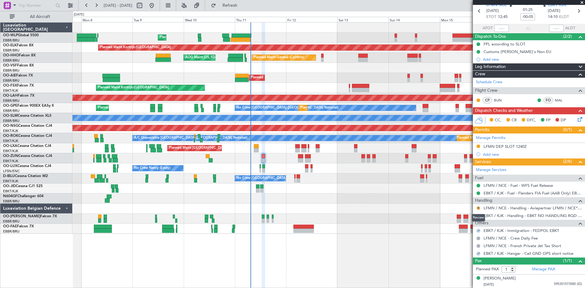
click at [479, 208] on button "R" at bounding box center [478, 208] width 4 height 4
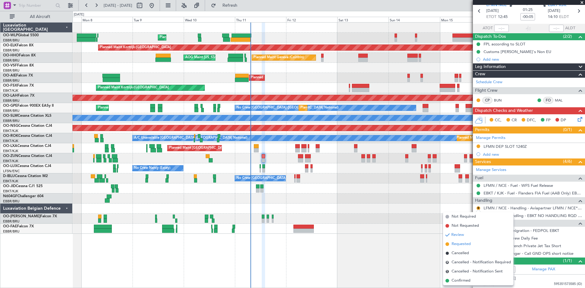
click at [463, 245] on span "Requested" at bounding box center [460, 244] width 19 height 6
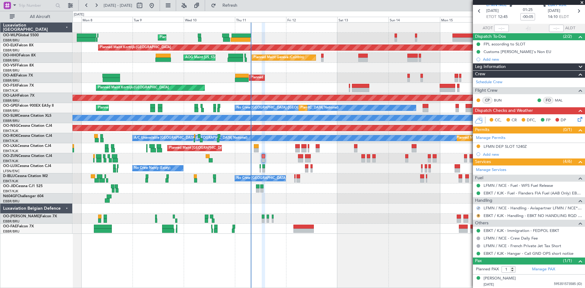
click at [479, 216] on button "R" at bounding box center [478, 216] width 4 height 4
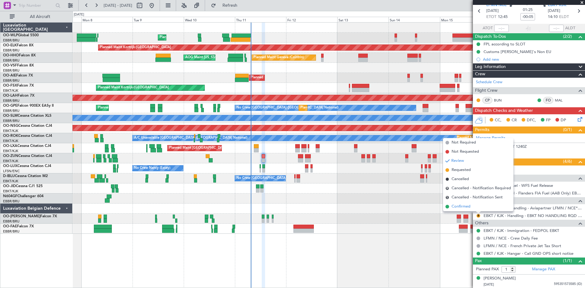
click at [472, 205] on li "Confirmed" at bounding box center [478, 206] width 70 height 9
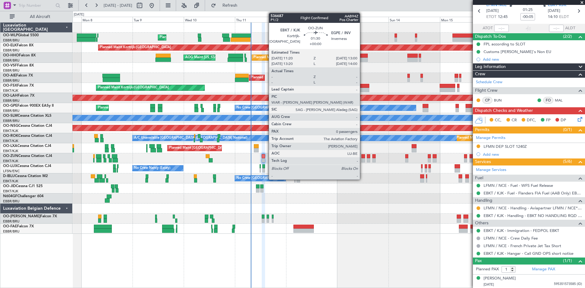
click at [362, 158] on div at bounding box center [363, 160] width 4 height 4
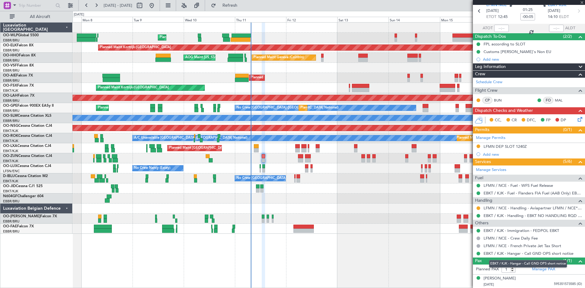
type input "0"
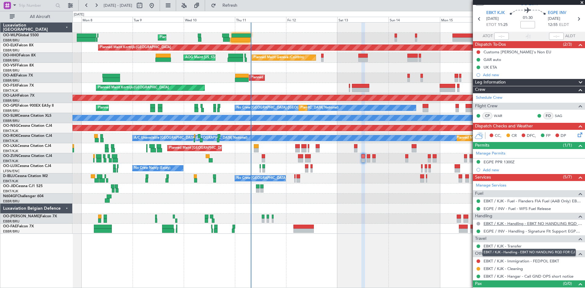
scroll to position [28, 0]
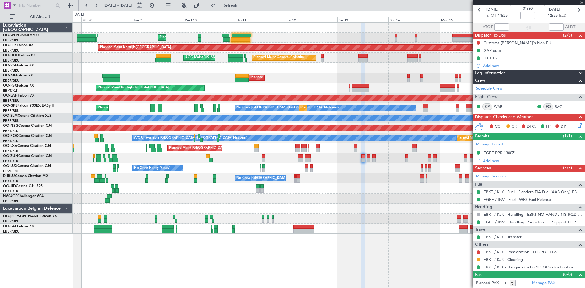
click at [511, 236] on link "EBKT / KJK - Transfer" at bounding box center [502, 236] width 38 height 5
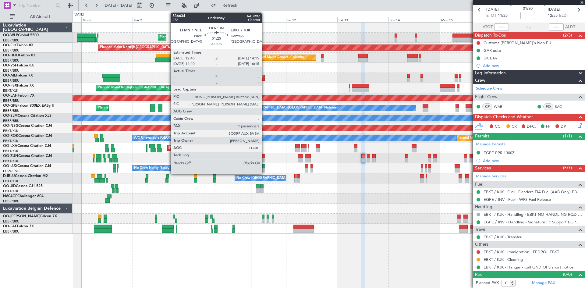
click at [264, 161] on div at bounding box center [264, 160] width 4 height 4
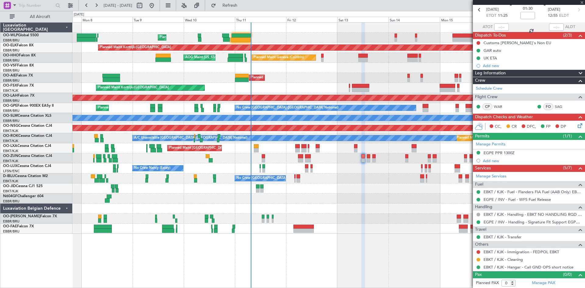
type input "-00:05"
type input "1"
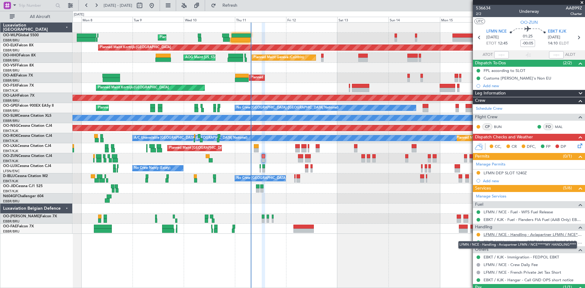
click at [558, 233] on link "LFMN / NCE - Handling - Aviapartner LFMN / NCE*****MY HANDLING****" at bounding box center [532, 234] width 98 height 5
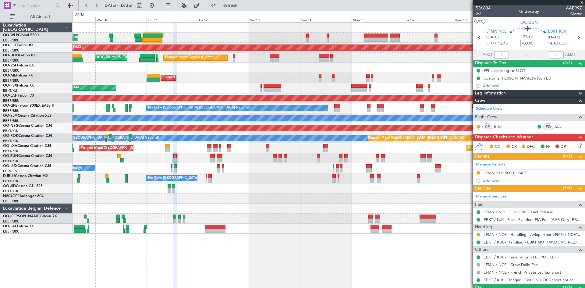
click at [351, 101] on div "Planned Maint Liege Planned Maint [GEOGRAPHIC_DATA]-[GEOGRAPHIC_DATA] Planned M…" at bounding box center [328, 128] width 512 height 211
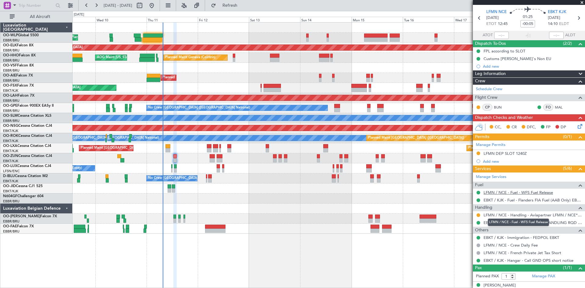
scroll to position [26, 0]
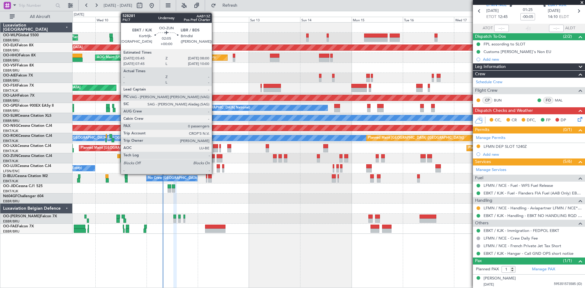
click at [214, 160] on div at bounding box center [211, 160] width 5 height 4
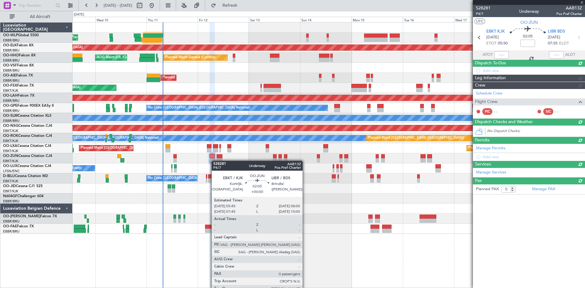
scroll to position [0, 0]
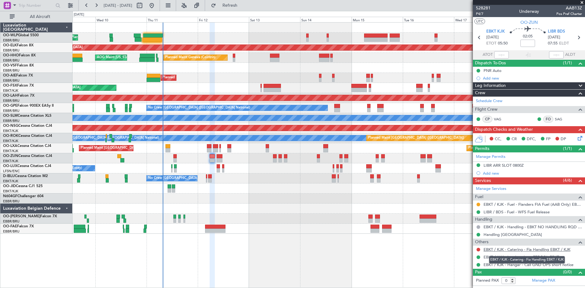
click at [533, 248] on link "EBKT / KJK - Catering - Fia Handling EBKT / KJK" at bounding box center [526, 249] width 87 height 5
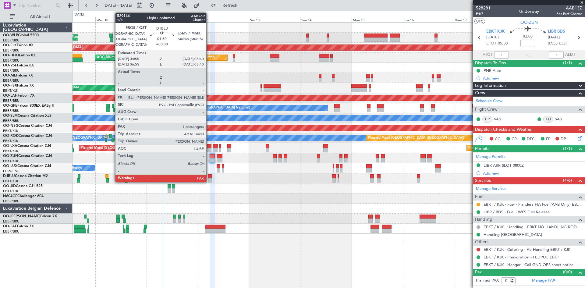
click at [209, 178] on div at bounding box center [210, 180] width 4 height 4
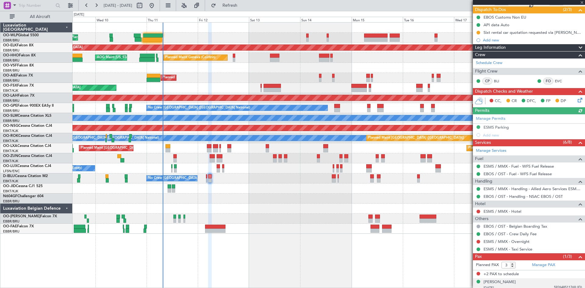
scroll to position [72, 0]
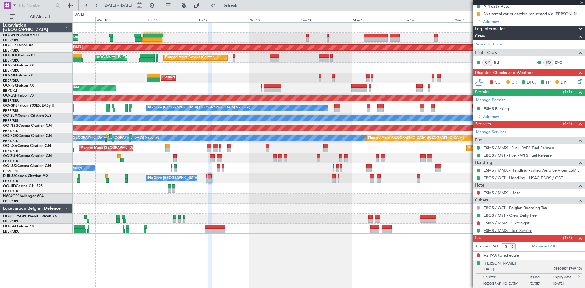
click at [503, 228] on link "ESMS / MMX - Taxi Service" at bounding box center [507, 230] width 49 height 5
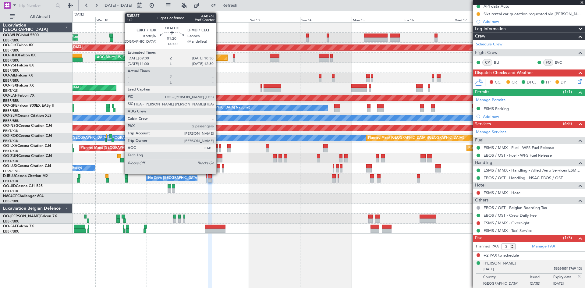
click at [219, 168] on div at bounding box center [217, 170] width 3 height 4
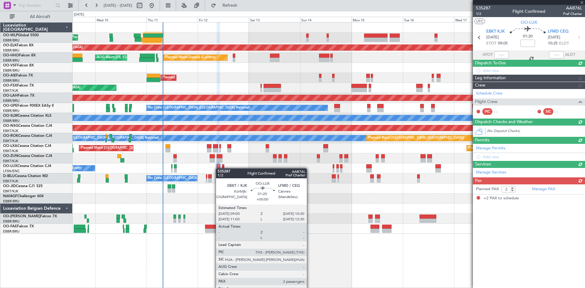
scroll to position [0, 0]
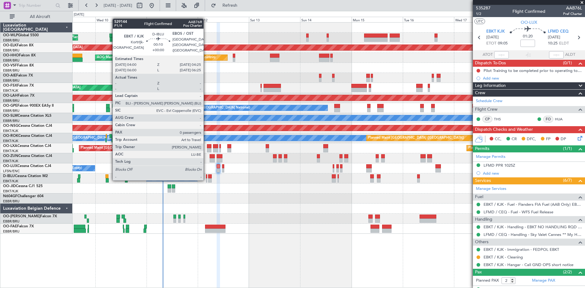
click at [206, 179] on div at bounding box center [206, 180] width 1 height 4
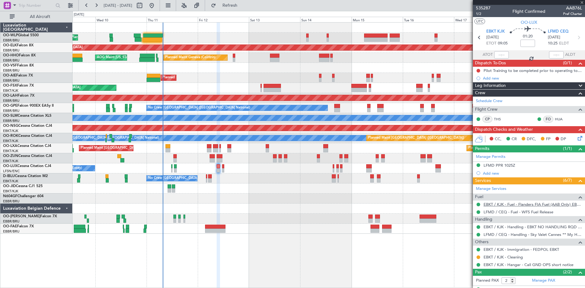
type input "0"
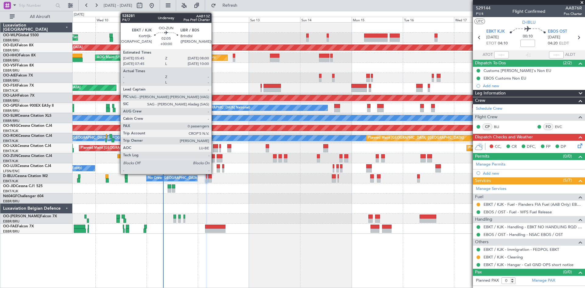
click at [214, 160] on div at bounding box center [211, 160] width 5 height 4
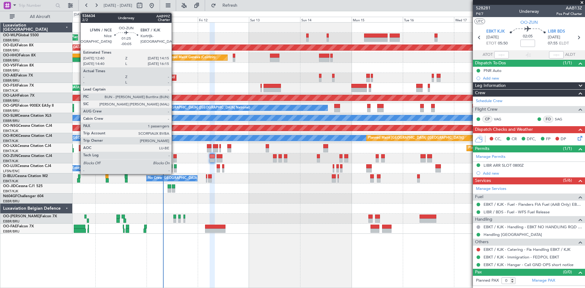
click at [174, 157] on div at bounding box center [175, 156] width 4 height 4
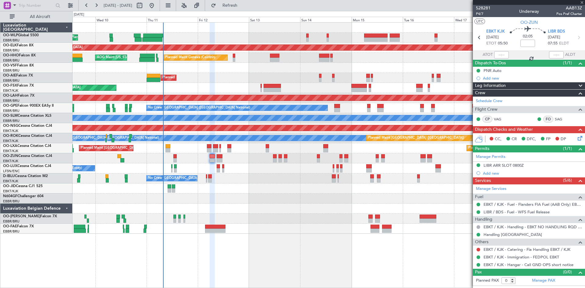
type input "-00:05"
type input "1"
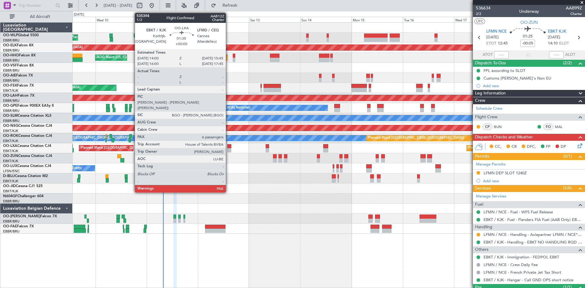
click at [228, 149] on div at bounding box center [229, 150] width 4 height 4
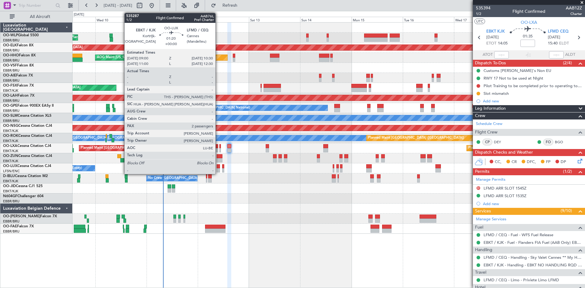
click at [218, 170] on div at bounding box center [217, 170] width 3 height 4
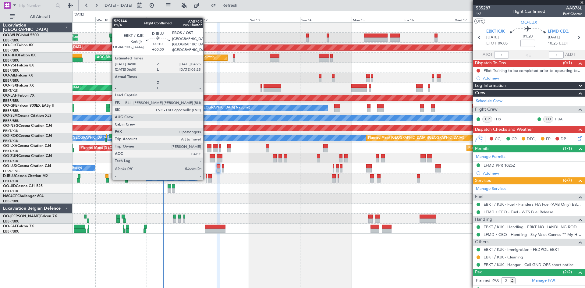
click at [206, 178] on div at bounding box center [206, 180] width 1 height 4
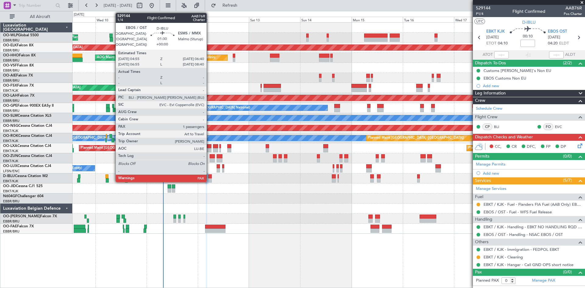
click at [209, 180] on div at bounding box center [210, 180] width 4 height 4
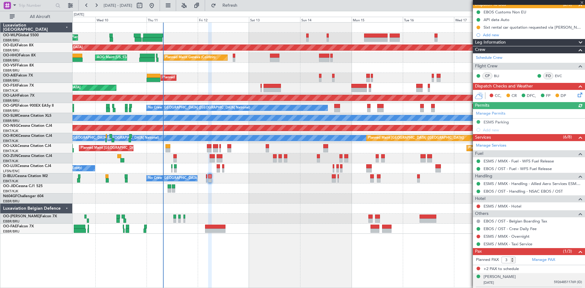
scroll to position [72, 0]
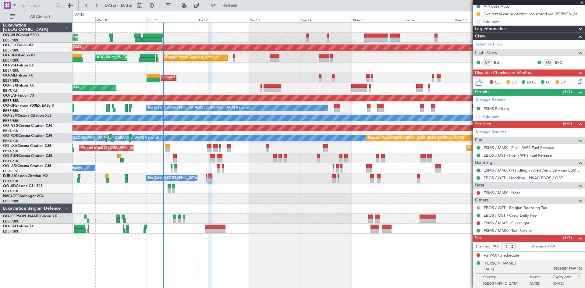
click at [576, 275] on img at bounding box center [578, 275] width 5 height 5
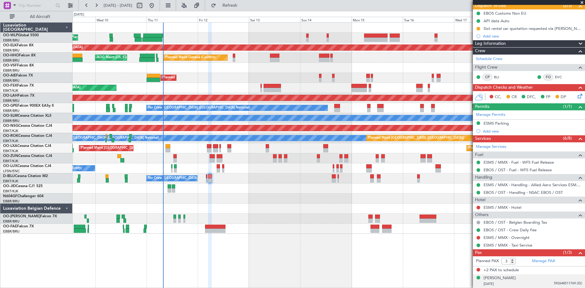
scroll to position [57, 0]
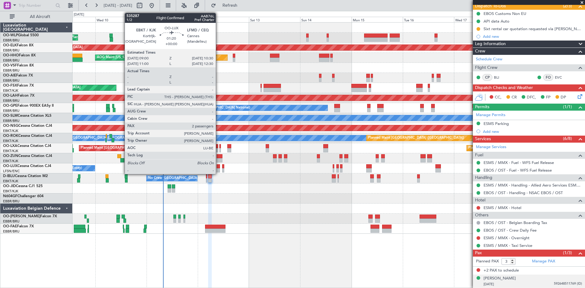
click at [219, 169] on div at bounding box center [217, 170] width 3 height 4
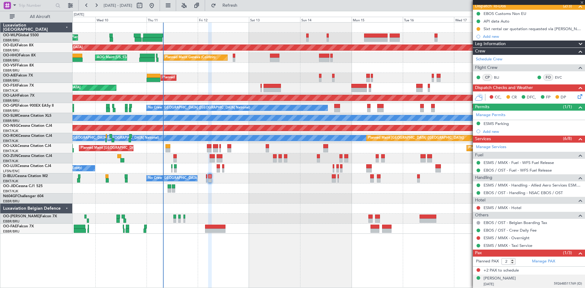
scroll to position [0, 0]
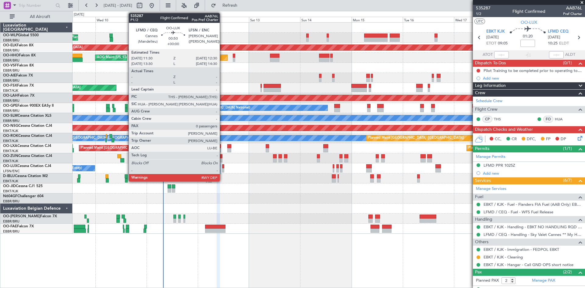
click at [222, 169] on div at bounding box center [223, 170] width 2 height 4
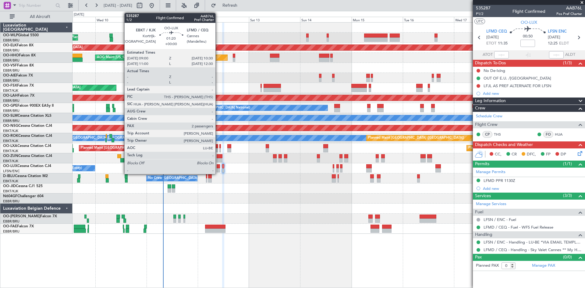
click at [218, 167] on div at bounding box center [217, 166] width 3 height 4
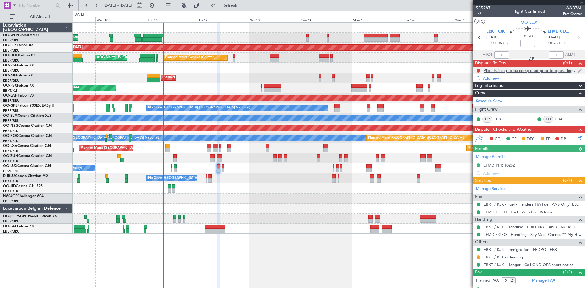
click at [538, 71] on div "Pilot Training to be completed prior to operating to LFMD" at bounding box center [530, 70] width 94 height 5
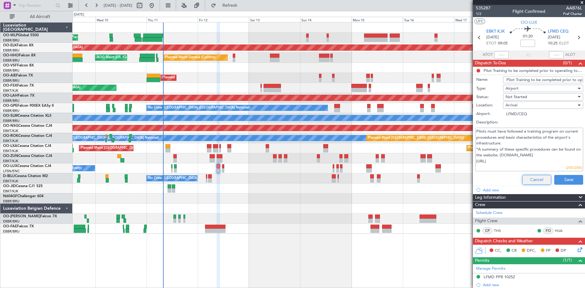
click at [530, 179] on button "Cancel" at bounding box center [536, 180] width 29 height 10
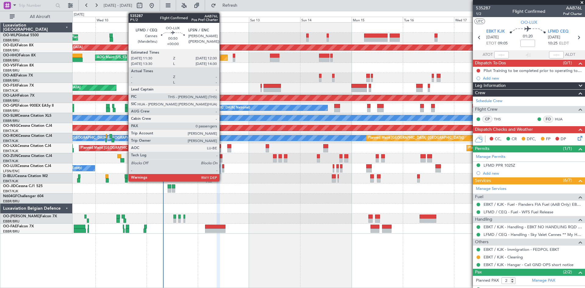
click at [222, 171] on div at bounding box center [223, 170] width 2 height 4
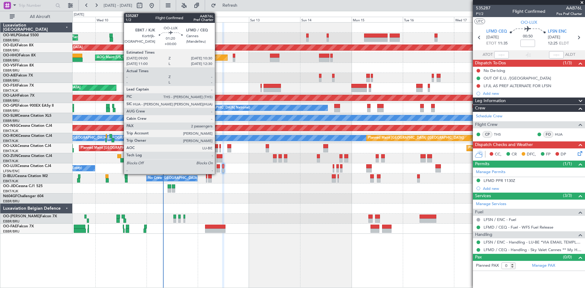
click at [217, 172] on div at bounding box center [217, 170] width 3 height 4
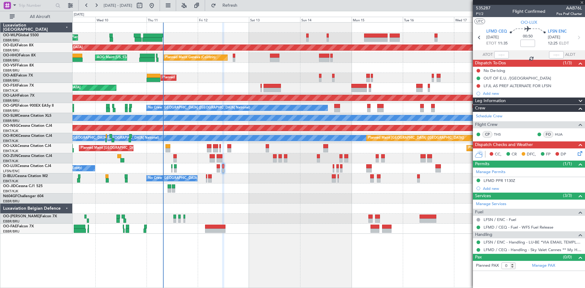
type input "2"
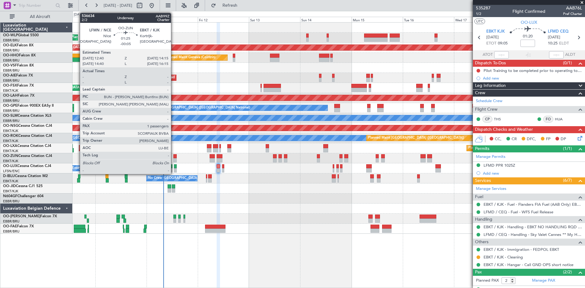
click at [174, 157] on div at bounding box center [175, 156] width 4 height 4
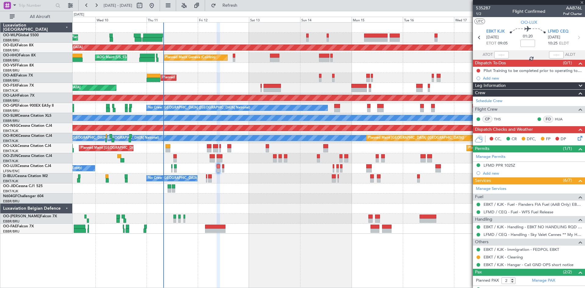
type input "-00:05"
type input "1"
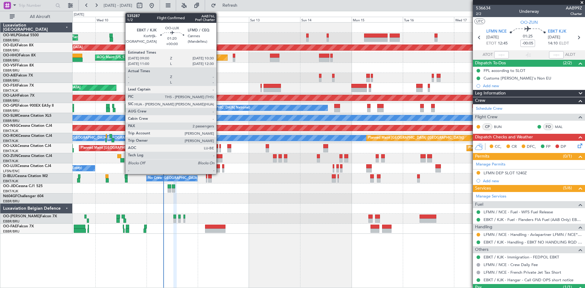
click at [219, 170] on div at bounding box center [217, 170] width 3 height 4
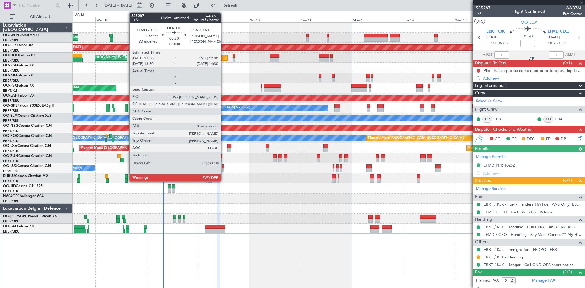
click at [223, 169] on div at bounding box center [223, 170] width 2 height 4
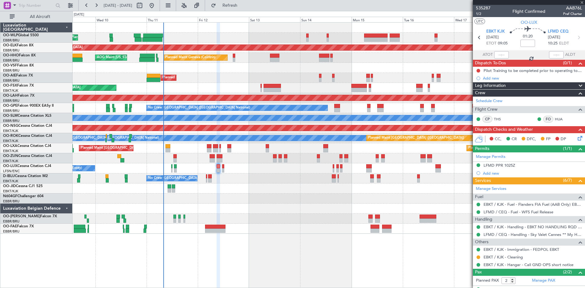
type input "0"
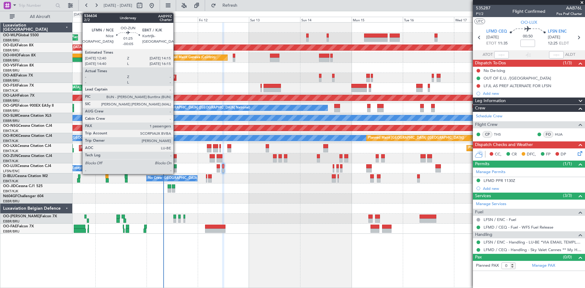
click at [176, 159] on div at bounding box center [175, 160] width 4 height 4
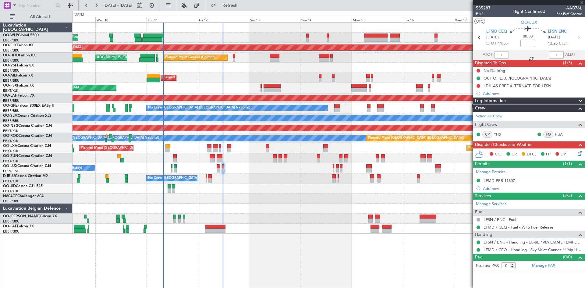
type input "-00:05"
type input "1"
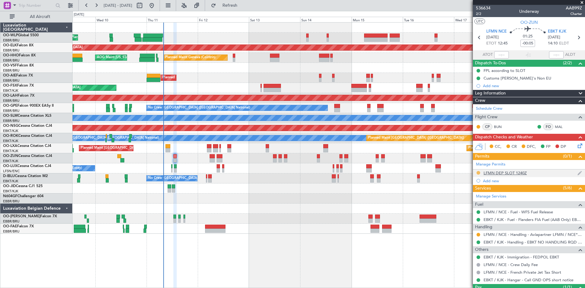
click at [478, 172] on button at bounding box center [478, 173] width 4 height 4
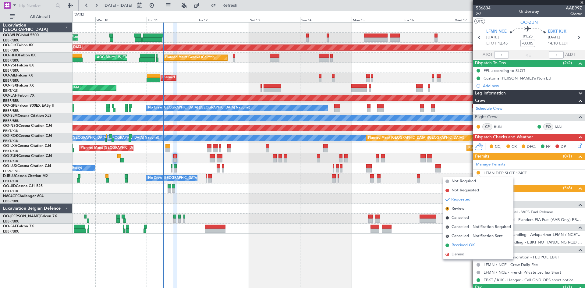
click at [463, 241] on li "Received OK" at bounding box center [478, 245] width 70 height 9
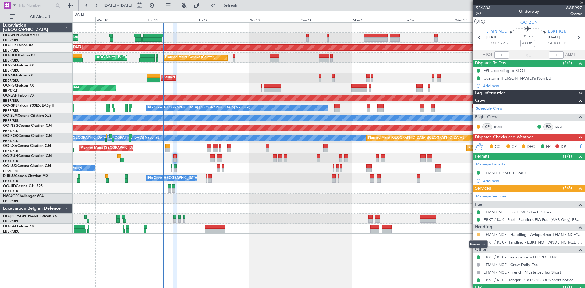
click at [478, 234] on button at bounding box center [478, 235] width 4 height 4
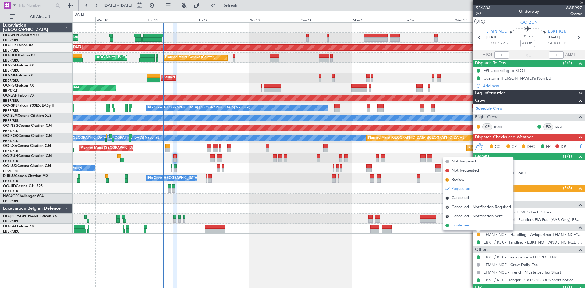
click at [464, 228] on span "Confirmed" at bounding box center [460, 225] width 19 height 6
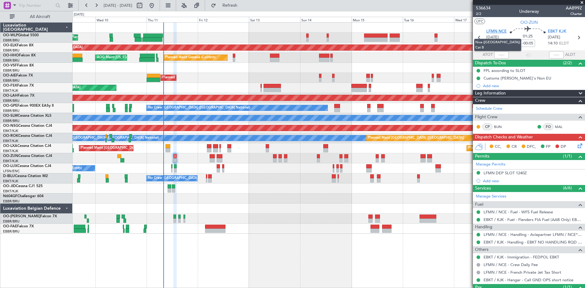
click at [497, 30] on span "LFMN NCE" at bounding box center [496, 32] width 20 height 6
click at [496, 126] on link "BUN" at bounding box center [501, 126] width 14 height 5
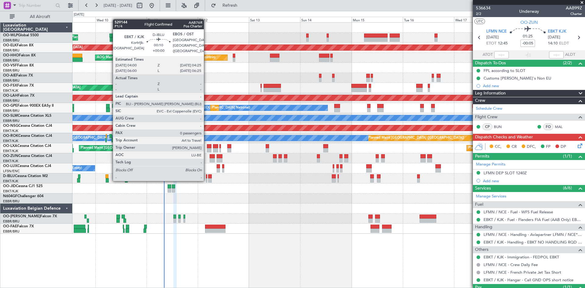
click at [207, 179] on div at bounding box center [206, 180] width 1 height 4
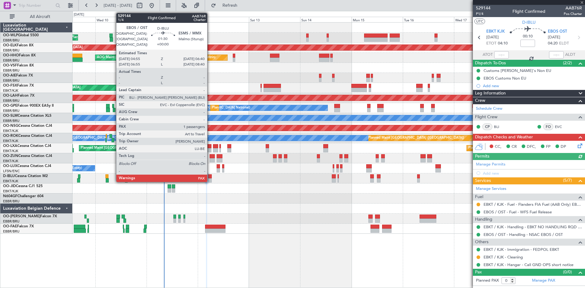
click at [210, 179] on div at bounding box center [210, 180] width 4 height 4
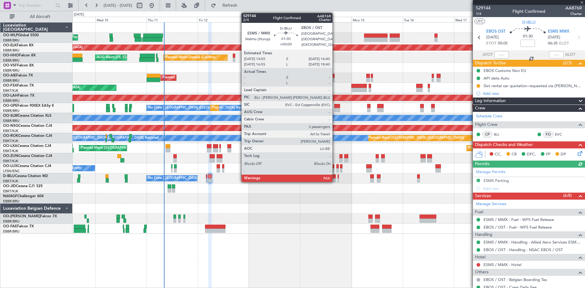
click at [335, 181] on div at bounding box center [334, 180] width 4 height 4
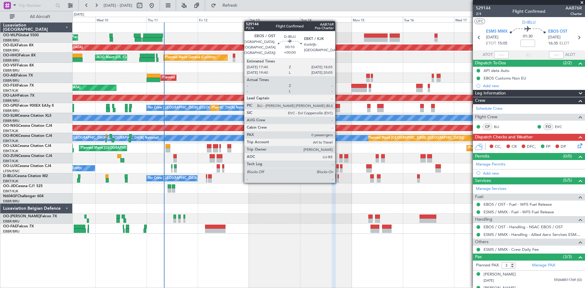
click at [338, 181] on div at bounding box center [337, 180] width 1 height 4
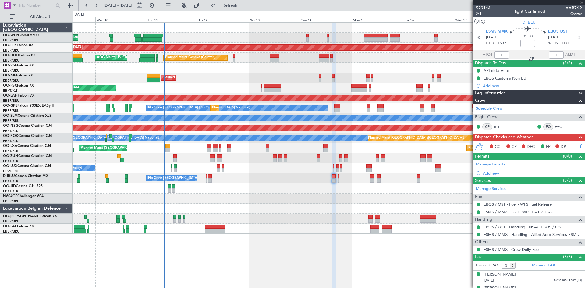
type input "0"
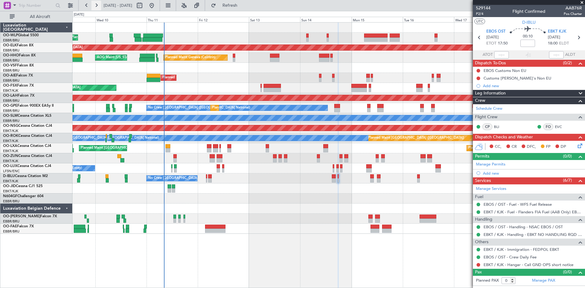
click at [93, 5] on button at bounding box center [96, 6] width 10 height 10
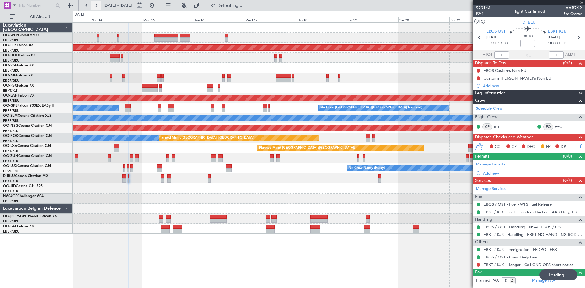
click at [93, 5] on button at bounding box center [96, 6] width 10 height 10
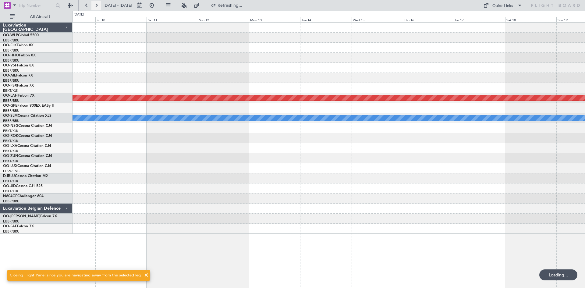
click at [93, 5] on button at bounding box center [96, 6] width 10 height 10
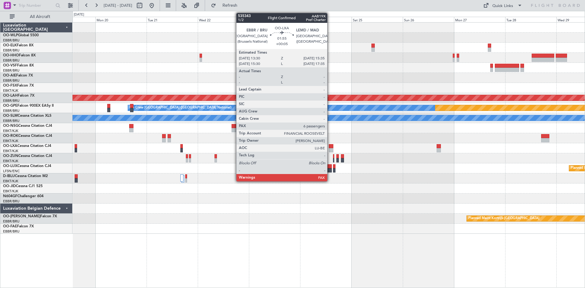
click at [330, 146] on div at bounding box center [331, 146] width 5 height 4
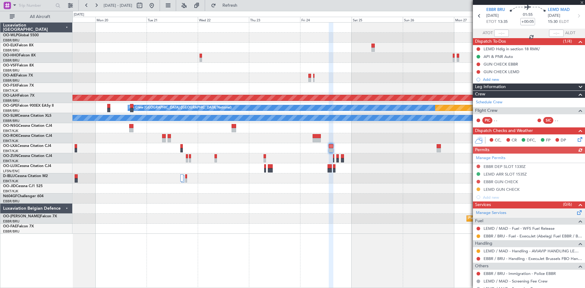
scroll to position [30, 0]
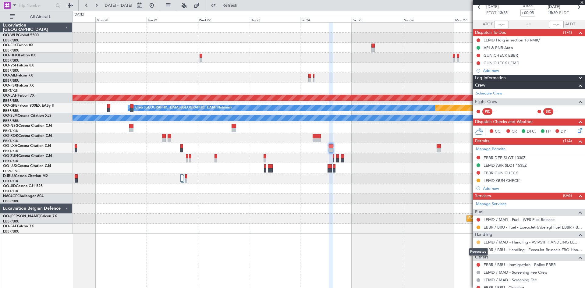
click at [478, 244] on mat-tooltip-component "Requested" at bounding box center [477, 252] width 27 height 16
click at [478, 241] on button at bounding box center [478, 242] width 4 height 4
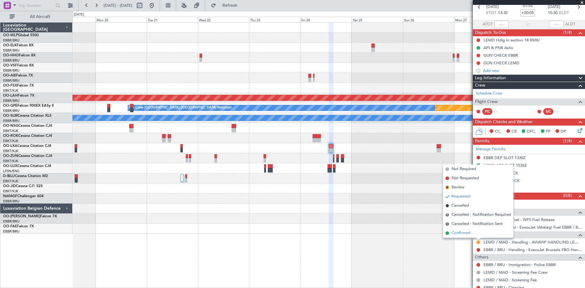
click at [464, 231] on span "Confirmed" at bounding box center [460, 233] width 19 height 6
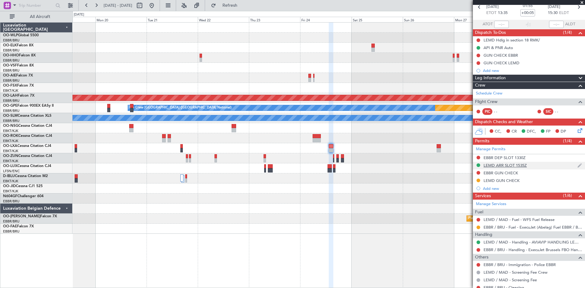
click at [511, 167] on div "LEMD ARR SLOT 1535Z" at bounding box center [529, 166] width 112 height 8
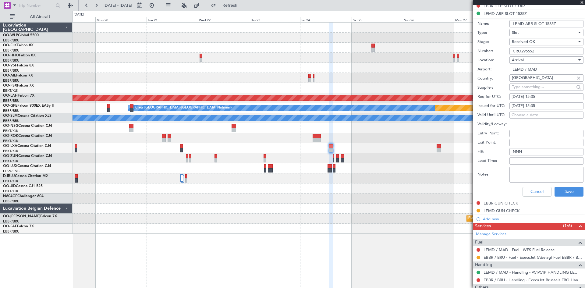
scroll to position [183, 0]
click at [560, 194] on button "Save" at bounding box center [568, 191] width 29 height 10
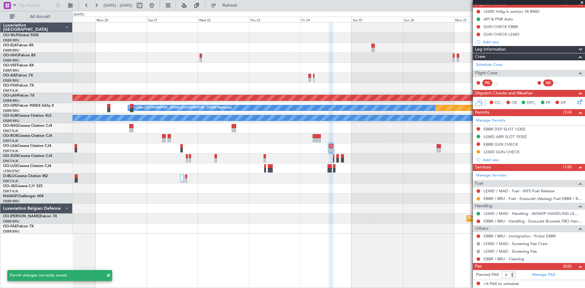
scroll to position [59, 0]
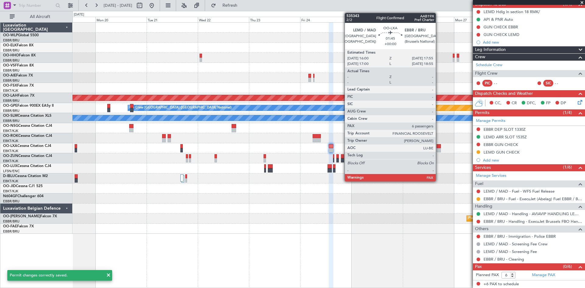
click at [438, 149] on div at bounding box center [438, 150] width 4 height 4
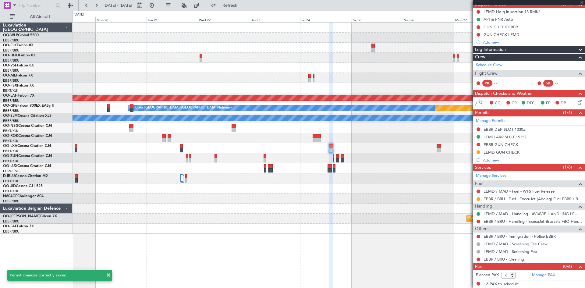
scroll to position [0, 0]
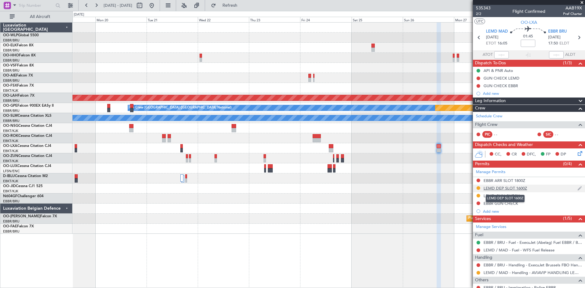
click at [515, 189] on div "LEMD DEP SLOT 1600Z" at bounding box center [505, 187] width 44 height 5
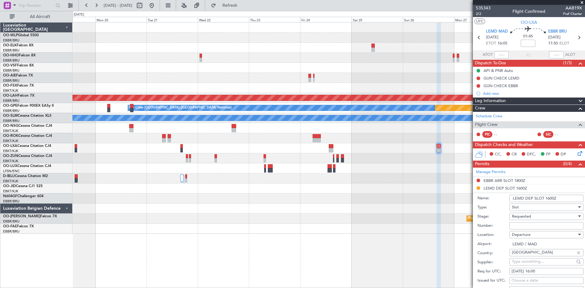
click at [550, 216] on div "Requested" at bounding box center [544, 216] width 65 height 9
click at [531, 264] on span "Received OK" at bounding box center [544, 264] width 64 height 9
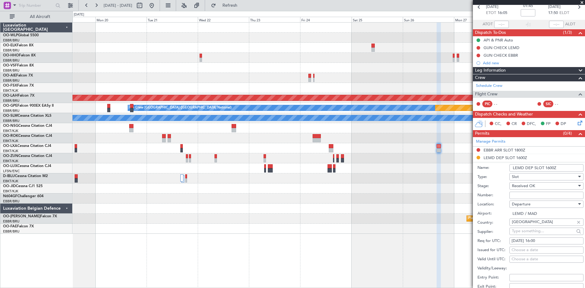
click at [520, 195] on input "Number:" at bounding box center [546, 195] width 74 height 7
click at [523, 193] on input "Number:" at bounding box center [546, 195] width 74 height 7
paste input "CRO321920"
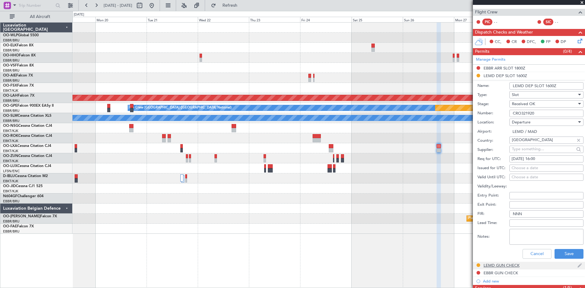
scroll to position [122, 0]
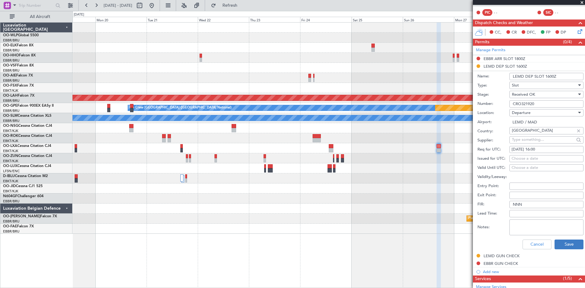
type input "CRO321920"
click at [568, 248] on button "Save" at bounding box center [568, 244] width 29 height 10
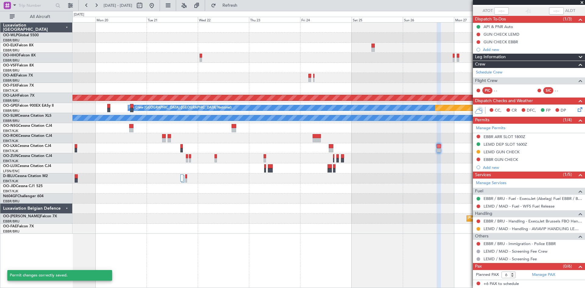
scroll to position [44, 0]
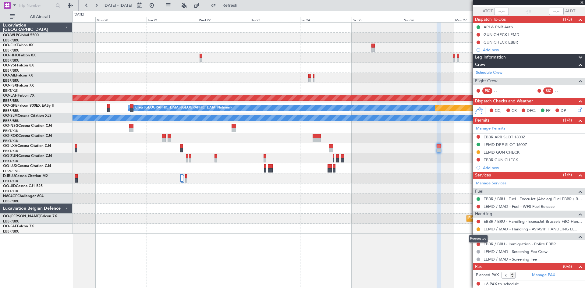
click at [477, 230] on mat-tooltip-component "Requested" at bounding box center [477, 238] width 27 height 16
click at [477, 229] on button at bounding box center [478, 229] width 4 height 4
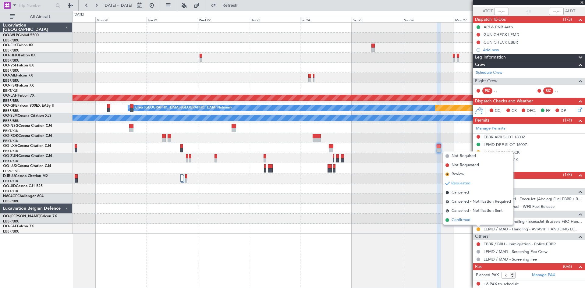
click at [473, 219] on li "Confirmed" at bounding box center [478, 219] width 70 height 9
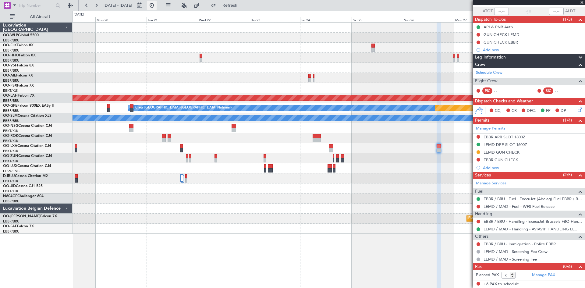
click at [157, 3] on button at bounding box center [152, 6] width 10 height 10
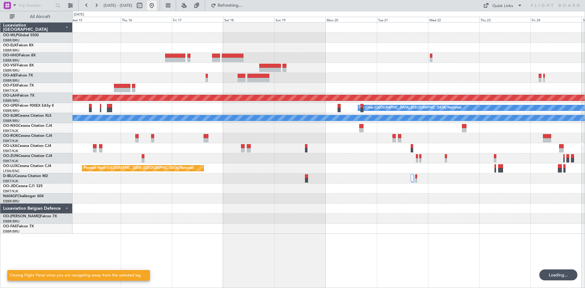
scroll to position [0, 0]
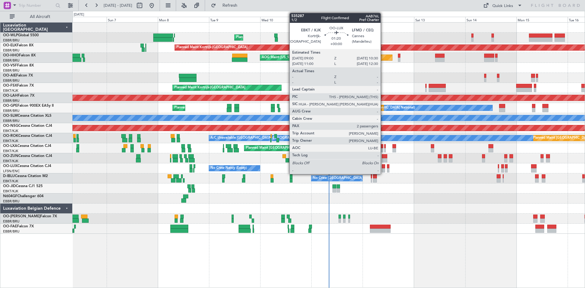
click at [383, 166] on div at bounding box center [383, 166] width 3 height 4
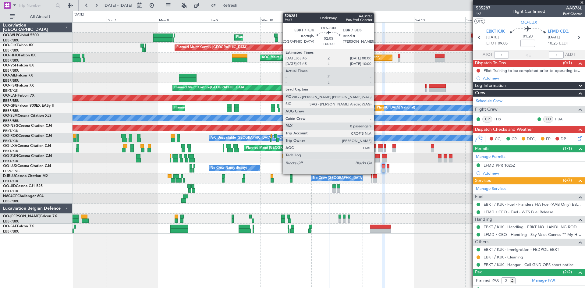
click at [376, 160] on div at bounding box center [377, 160] width 5 height 4
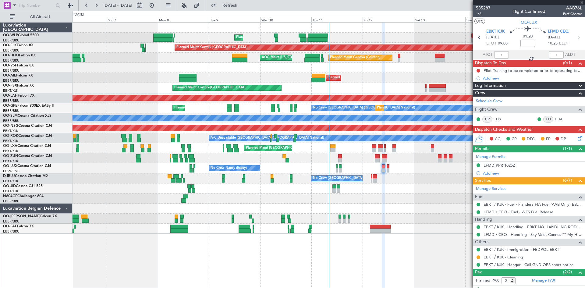
type input "0"
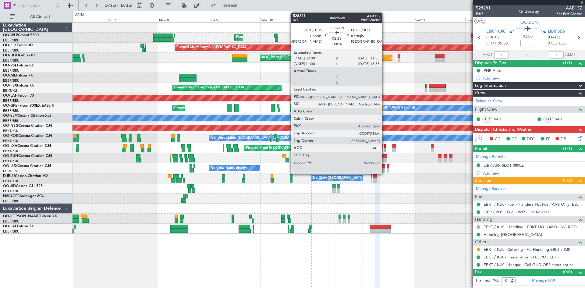
click at [385, 158] on div at bounding box center [385, 160] width 6 height 4
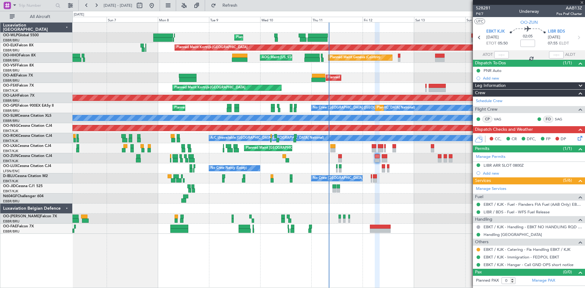
type input "-00:10"
type input "4"
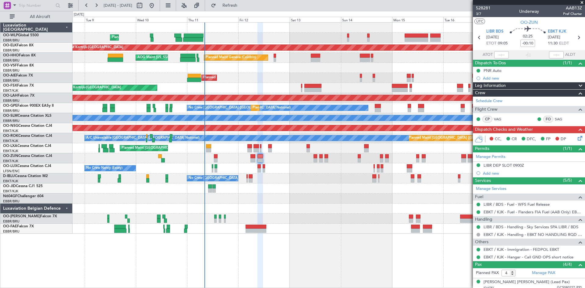
click at [290, 88] on div "Planned Maint Liege Planned Maint [GEOGRAPHIC_DATA]-[GEOGRAPHIC_DATA] Planned M…" at bounding box center [328, 128] width 512 height 211
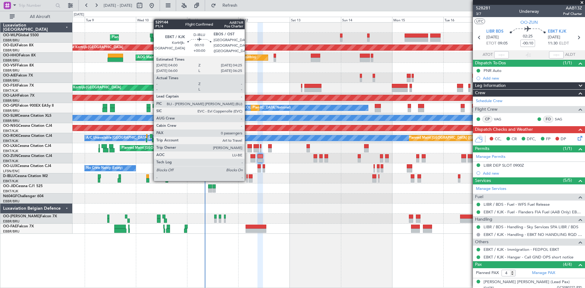
click at [247, 180] on div at bounding box center [246, 180] width 1 height 4
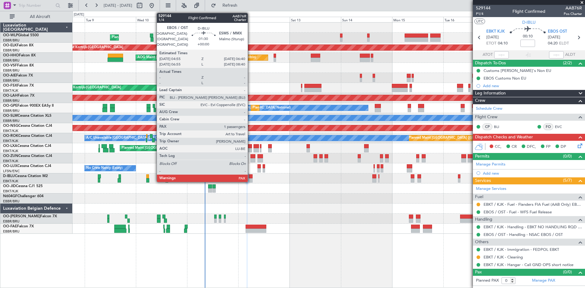
click at [250, 179] on div at bounding box center [250, 180] width 4 height 4
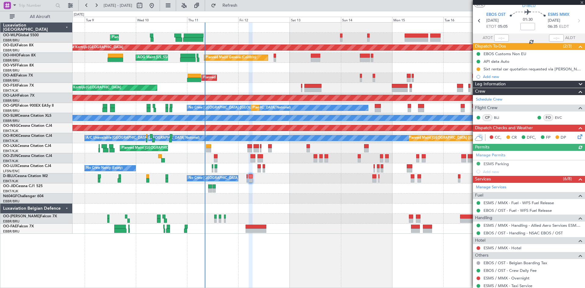
scroll to position [57, 0]
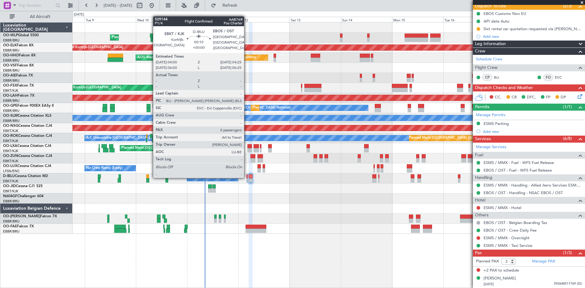
click at [247, 177] on div at bounding box center [246, 176] width 1 height 4
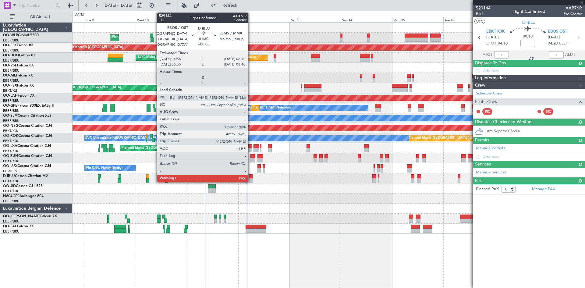
scroll to position [0, 0]
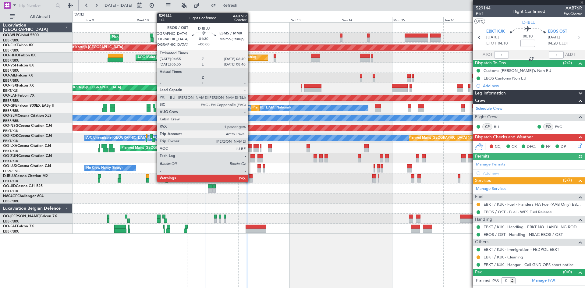
click at [251, 179] on div at bounding box center [250, 180] width 4 height 4
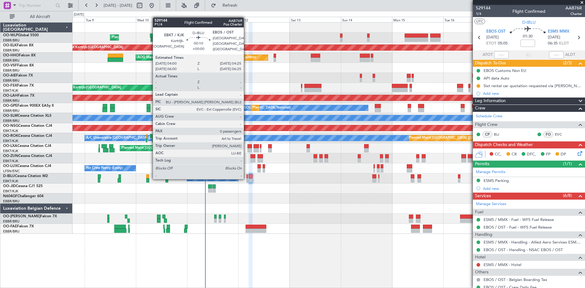
click at [246, 178] on div at bounding box center [246, 176] width 1 height 4
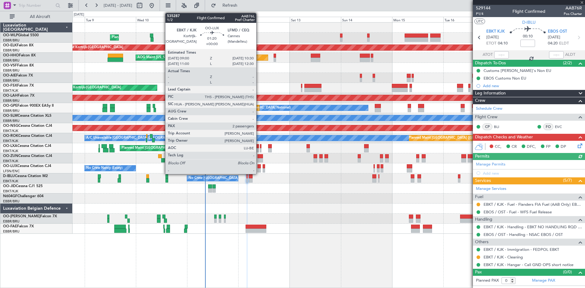
click at [259, 167] on div at bounding box center [258, 166] width 3 height 4
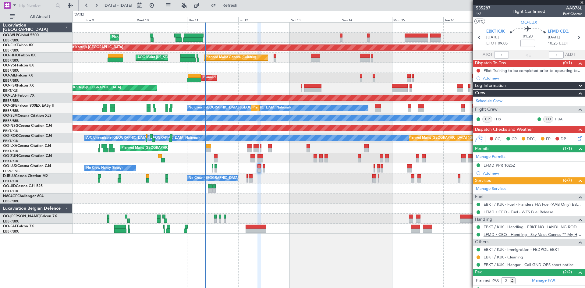
scroll to position [25, 0]
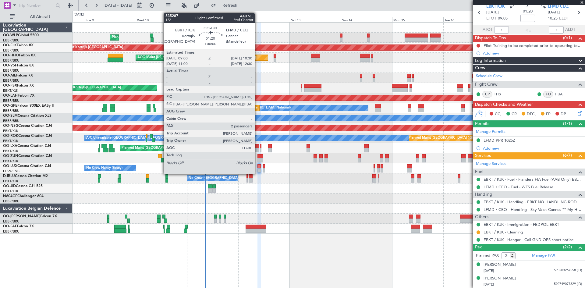
click at [257, 167] on div at bounding box center [258, 166] width 3 height 4
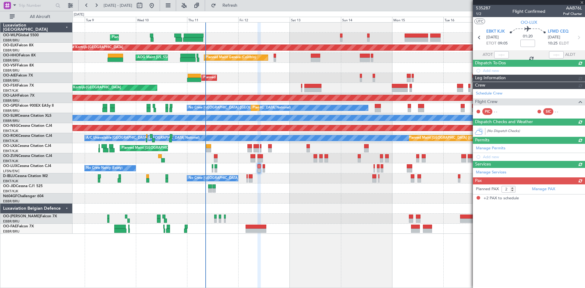
scroll to position [0, 0]
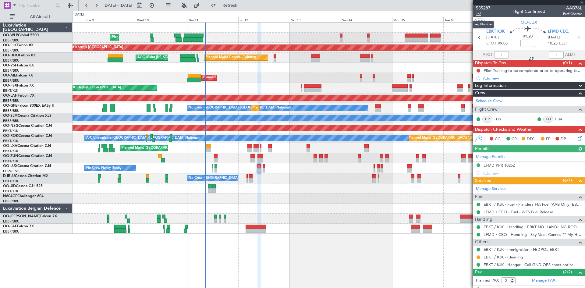
click at [476, 13] on span "1/2" at bounding box center [483, 13] width 15 height 5
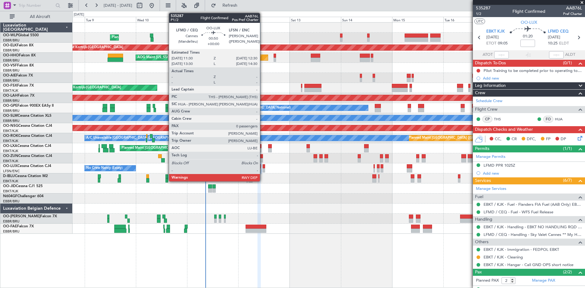
click at [262, 168] on div at bounding box center [263, 170] width 2 height 4
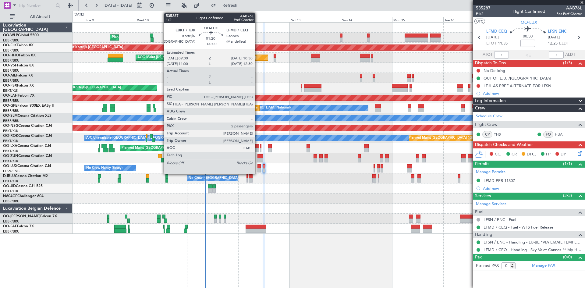
click at [258, 167] on div at bounding box center [258, 166] width 3 height 4
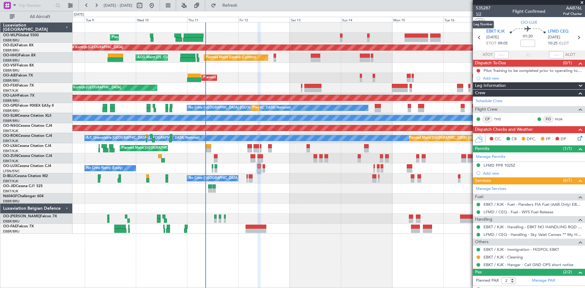
click at [479, 16] on span "1/2" at bounding box center [483, 13] width 15 height 5
click at [576, 137] on icon at bounding box center [578, 137] width 5 height 5
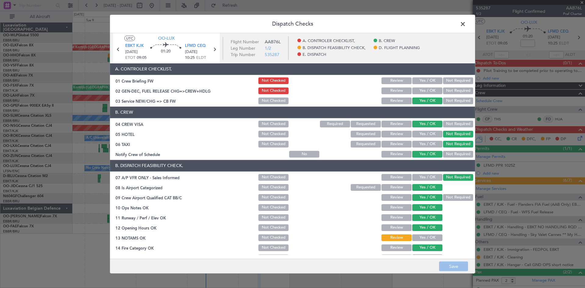
click at [418, 79] on button "Yes / OK" at bounding box center [427, 80] width 30 height 7
click at [421, 93] on button "Yes / OK" at bounding box center [427, 90] width 30 height 7
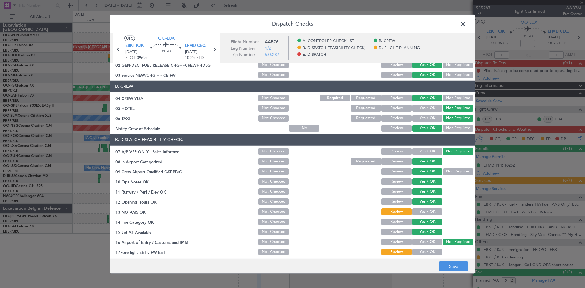
scroll to position [61, 0]
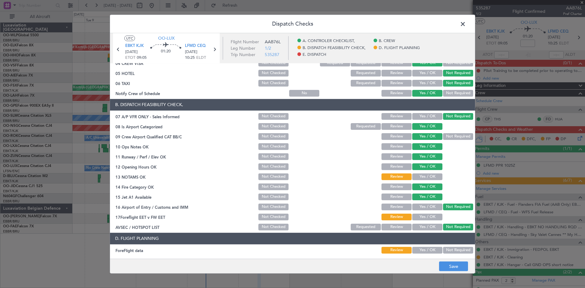
click at [425, 176] on button "Yes / OK" at bounding box center [427, 176] width 30 height 7
click at [424, 217] on button "Yes / OK" at bounding box center [427, 216] width 30 height 7
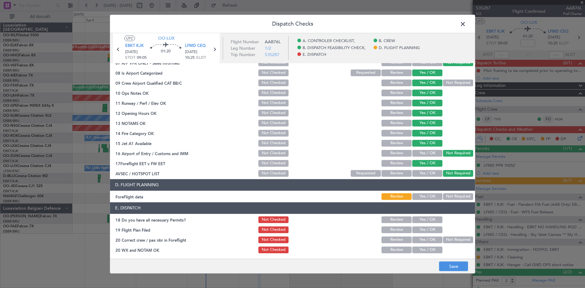
scroll to position [115, 0]
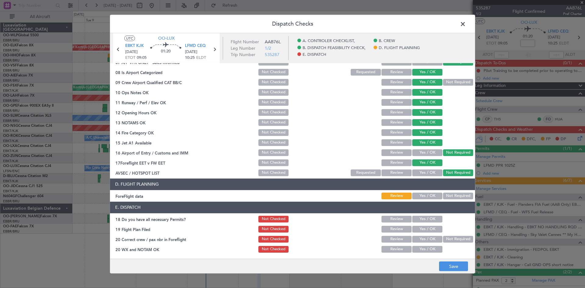
click at [443, 196] on button "Not Required" at bounding box center [458, 195] width 30 height 7
click at [421, 219] on button "Yes / OK" at bounding box center [427, 219] width 30 height 7
click at [420, 234] on section "E. DISPATCH 18 Do you have all necessary Permits? Not Checked Review Yes / OK 1…" at bounding box center [292, 228] width 365 height 52
click at [420, 228] on button "Yes / OK" at bounding box center [427, 229] width 30 height 7
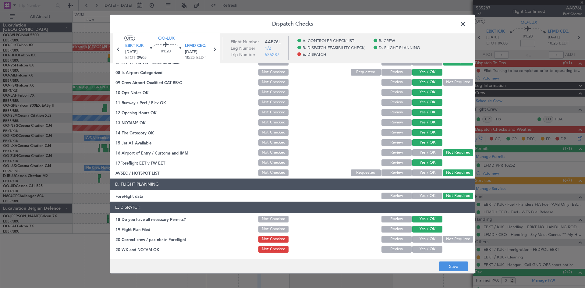
click at [420, 237] on button "Yes / OK" at bounding box center [427, 239] width 30 height 7
click at [420, 244] on section "E. DISPATCH 18 Do you have all necessary Permits? Not Checked Review Yes / OK 1…" at bounding box center [292, 228] width 365 height 52
click at [420, 248] on button "Yes / OK" at bounding box center [427, 249] width 30 height 7
click at [448, 269] on button "Save" at bounding box center [453, 266] width 29 height 10
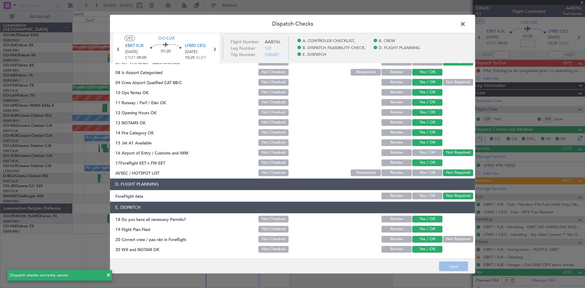
click at [466, 19] on span at bounding box center [466, 25] width 0 height 12
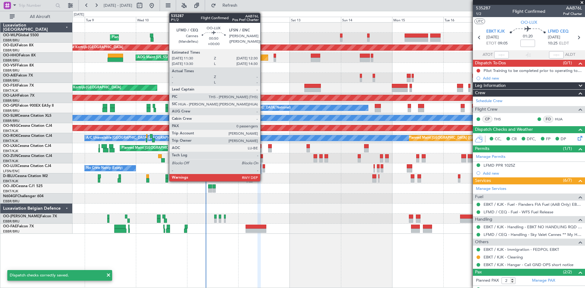
click at [263, 164] on div at bounding box center [263, 166] width 2 height 4
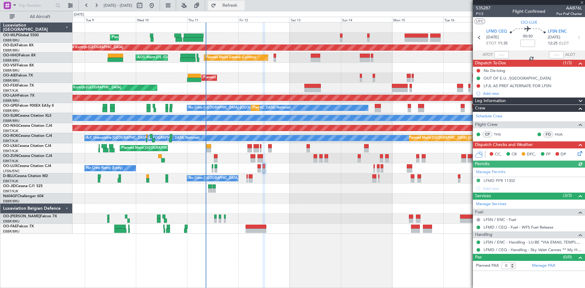
click at [243, 3] on span "Refresh" at bounding box center [230, 5] width 26 height 4
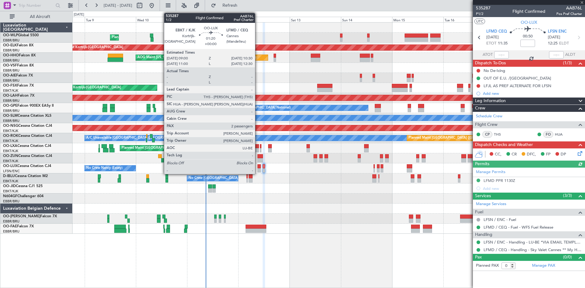
click at [258, 167] on div at bounding box center [258, 166] width 3 height 4
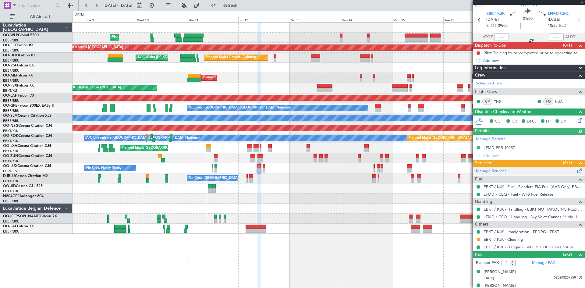
scroll to position [25, 0]
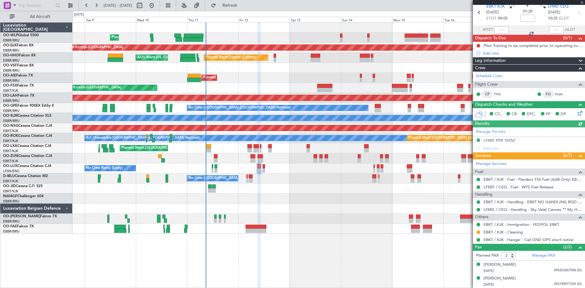
click at [576, 114] on icon at bounding box center [578, 112] width 5 height 5
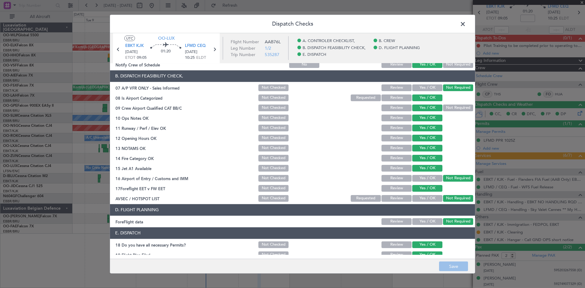
scroll to position [115, 0]
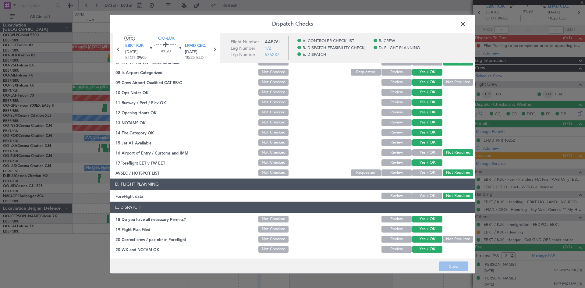
click at [466, 23] on span at bounding box center [466, 25] width 0 height 12
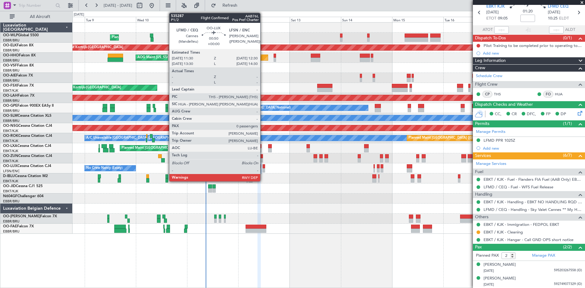
click at [263, 168] on div at bounding box center [263, 170] width 2 height 4
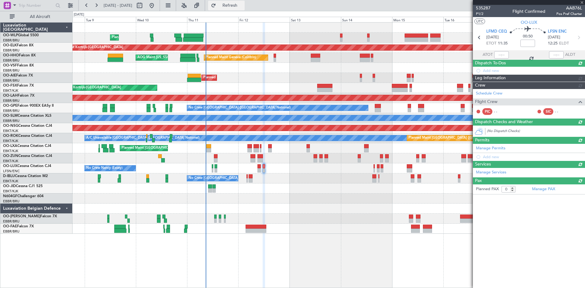
scroll to position [0, 0]
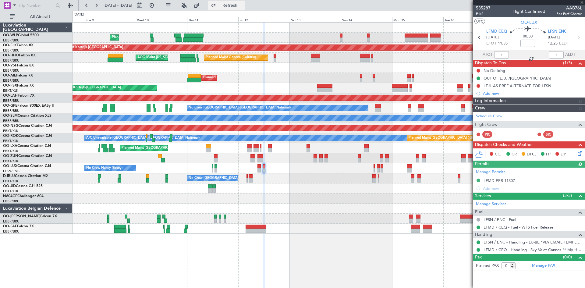
click at [236, 8] on button "Refresh" at bounding box center [226, 6] width 37 height 10
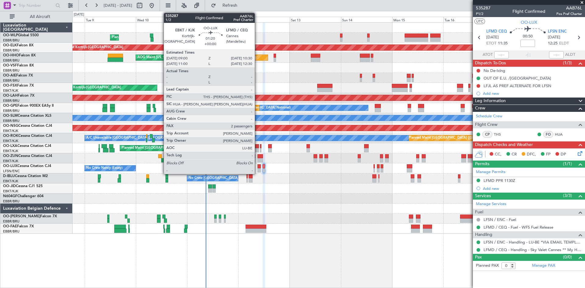
click at [257, 168] on div at bounding box center [258, 166] width 3 height 4
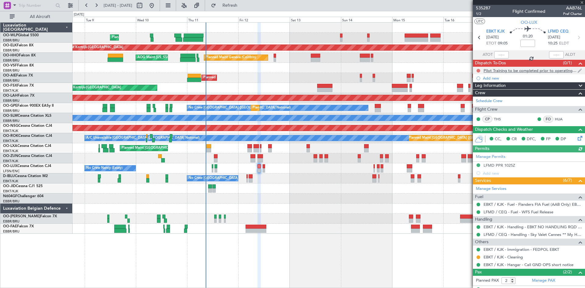
click at [480, 69] on button at bounding box center [478, 71] width 4 height 4
click at [472, 100] on span "Completed" at bounding box center [481, 97] width 20 height 6
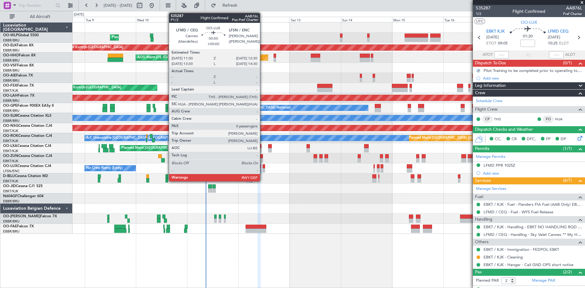
click at [262, 168] on div at bounding box center [263, 166] width 2 height 4
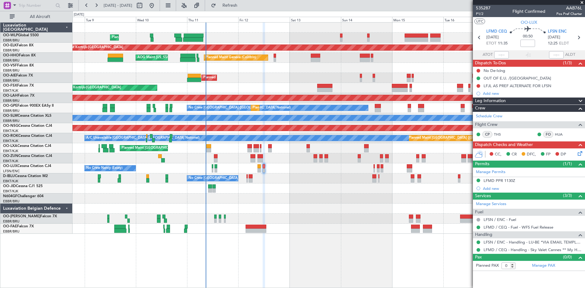
click at [580, 151] on icon at bounding box center [578, 152] width 5 height 5
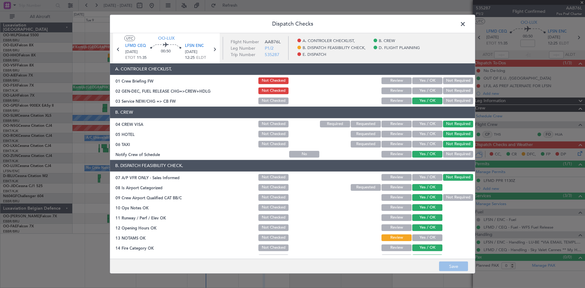
click at [422, 81] on button "Yes / OK" at bounding box center [427, 80] width 30 height 7
click at [422, 87] on button "Yes / OK" at bounding box center [427, 90] width 30 height 7
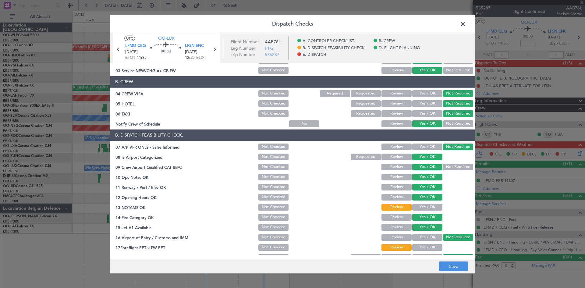
scroll to position [115, 0]
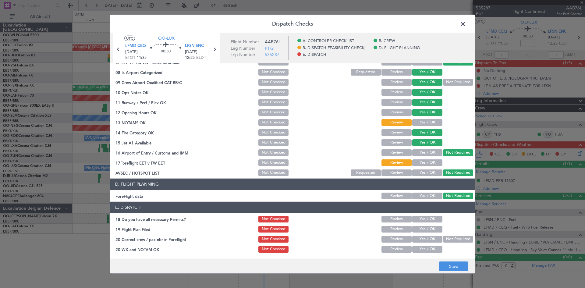
click at [430, 124] on button "Yes / OK" at bounding box center [427, 122] width 30 height 7
click at [424, 160] on button "Yes / OK" at bounding box center [427, 162] width 30 height 7
click at [428, 217] on button "Yes / OK" at bounding box center [427, 219] width 30 height 7
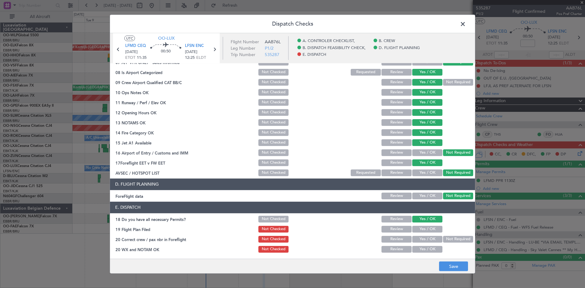
click at [428, 226] on button "Yes / OK" at bounding box center [427, 229] width 30 height 7
click at [424, 237] on button "Yes / OK" at bounding box center [427, 239] width 30 height 7
click at [423, 245] on div "Yes / OK" at bounding box center [426, 249] width 31 height 9
click at [427, 250] on button "Yes / OK" at bounding box center [427, 249] width 30 height 7
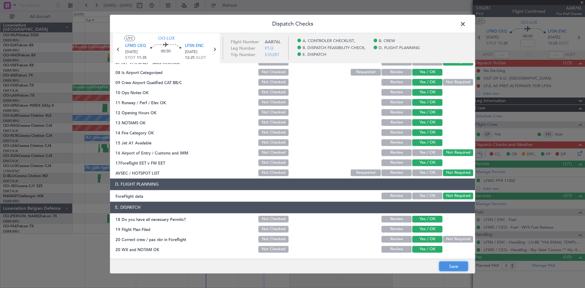
click at [448, 267] on button "Save" at bounding box center [453, 266] width 29 height 10
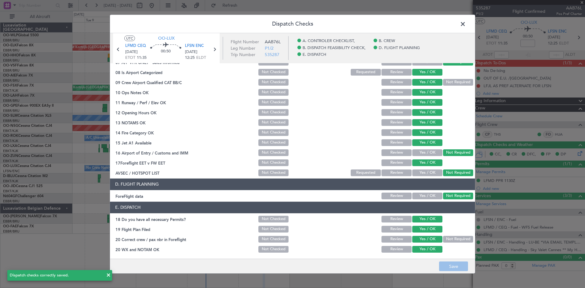
click at [466, 22] on span at bounding box center [466, 25] width 0 height 12
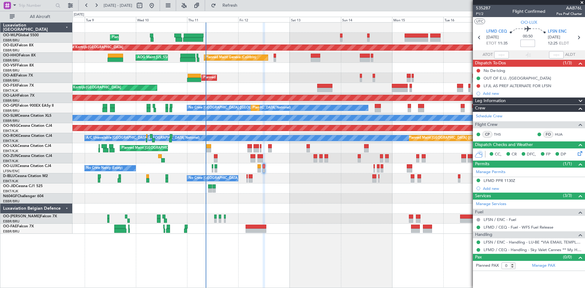
click at [523, 45] on input at bounding box center [527, 43] width 15 height 7
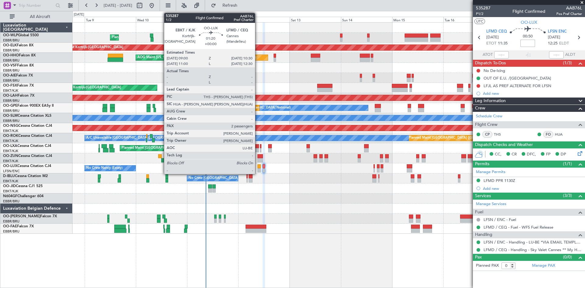
click at [258, 169] on div at bounding box center [258, 170] width 3 height 4
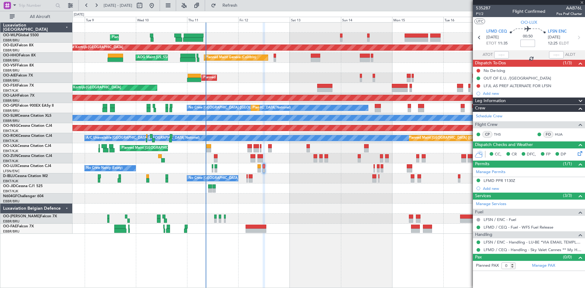
type input "2"
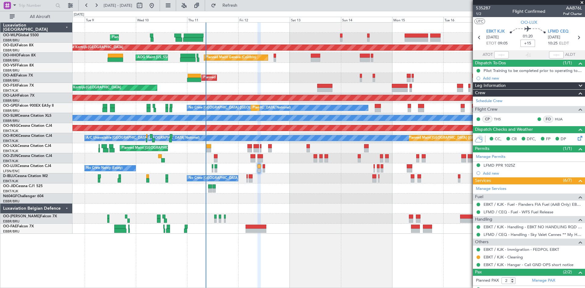
type input "+00:15"
click at [391, 189] on div at bounding box center [328, 188] width 512 height 10
click at [265, 167] on div "No Crew [PERSON_NAME] ([PERSON_NAME]) No Crew [PERSON_NAME] ([PERSON_NAME])" at bounding box center [328, 168] width 512 height 10
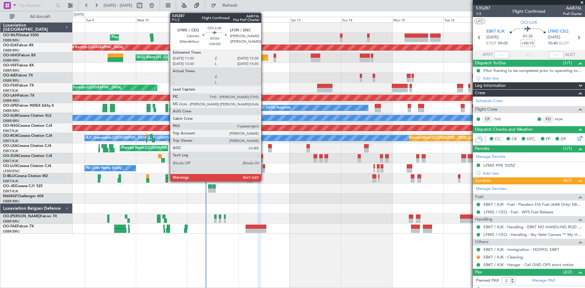
click at [264, 167] on div at bounding box center [263, 166] width 2 height 4
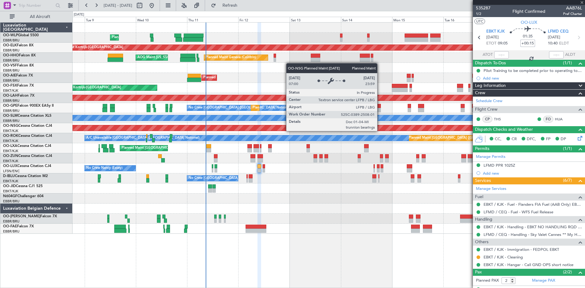
type input "0"
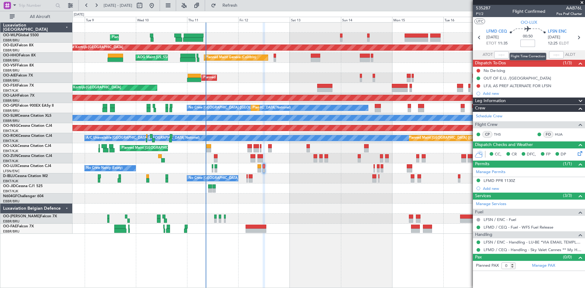
click at [528, 44] on input at bounding box center [527, 43] width 15 height 7
click at [527, 44] on input at bounding box center [527, 43] width 15 height 7
click at [384, 207] on div at bounding box center [328, 208] width 512 height 10
type input "+00:15"
click at [477, 71] on button at bounding box center [478, 71] width 4 height 4
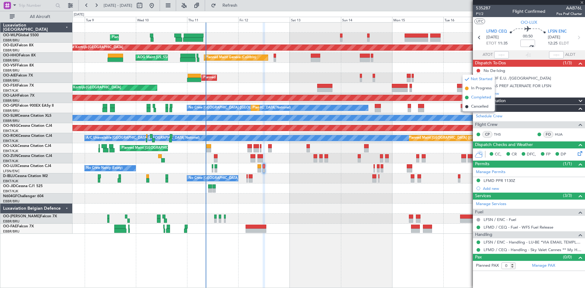
click at [477, 96] on span "Completed" at bounding box center [481, 97] width 20 height 6
click at [479, 86] on button at bounding box center [478, 86] width 4 height 4
click at [478, 114] on span "Completed" at bounding box center [481, 113] width 20 height 6
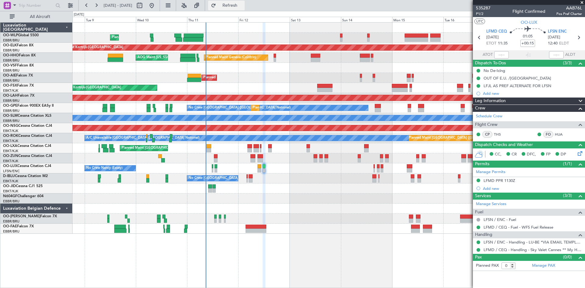
click at [233, 9] on button "Refresh" at bounding box center [226, 6] width 37 height 10
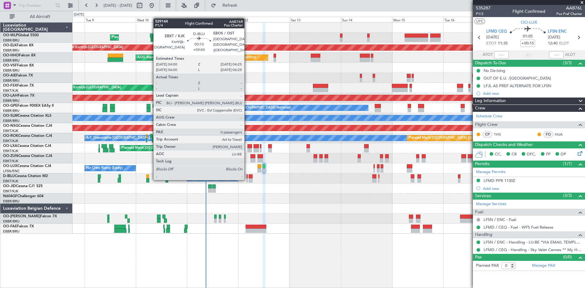
click at [247, 179] on div at bounding box center [246, 180] width 1 height 4
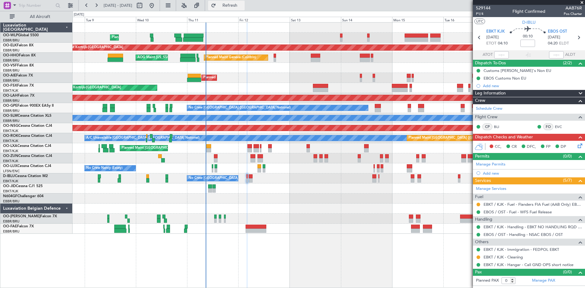
click at [243, 5] on span "Refresh" at bounding box center [230, 5] width 26 height 4
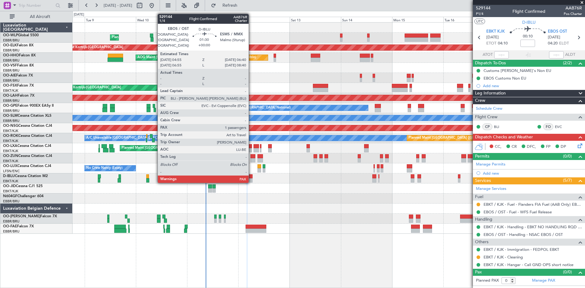
click at [251, 181] on div at bounding box center [250, 180] width 4 height 4
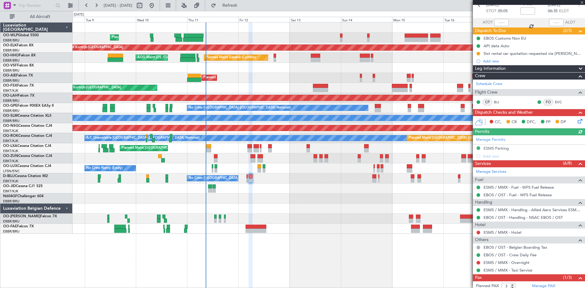
scroll to position [57, 0]
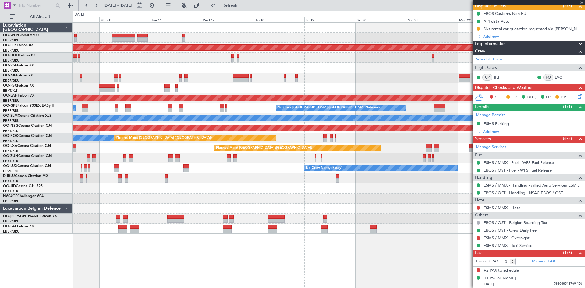
click at [35, 211] on div "Planned Maint Kortrijk-[GEOGRAPHIC_DATA] Planned Maint Geneva ([GEOGRAPHIC_DATA…" at bounding box center [292, 149] width 585 height 277
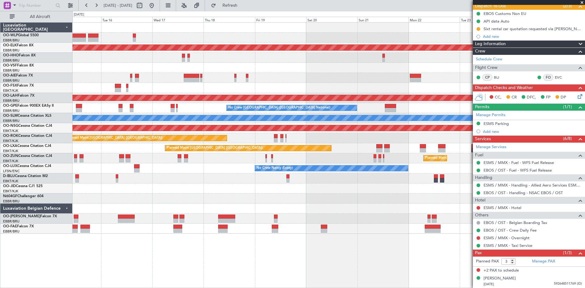
click at [338, 200] on div "Planned Maint Kortrijk-[GEOGRAPHIC_DATA] Planned Maint [GEOGRAPHIC_DATA] ([GEOG…" at bounding box center [328, 128] width 512 height 211
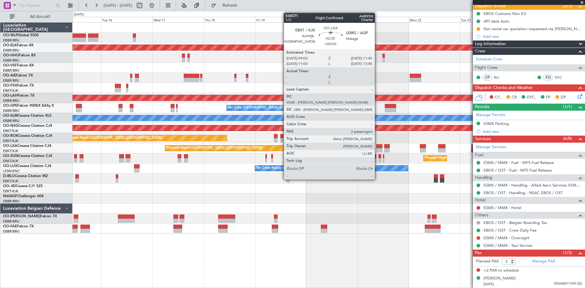
click at [377, 147] on div at bounding box center [379, 146] width 6 height 4
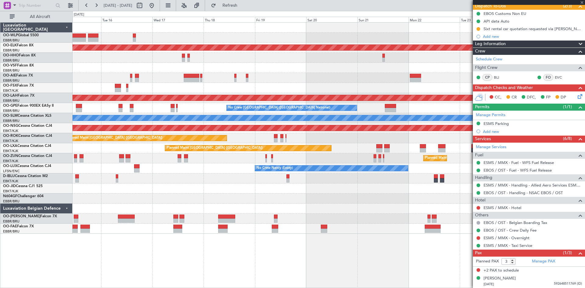
type input "2"
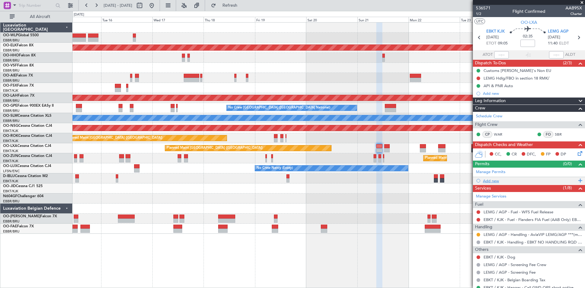
click at [495, 181] on div "Add new" at bounding box center [529, 180] width 93 height 5
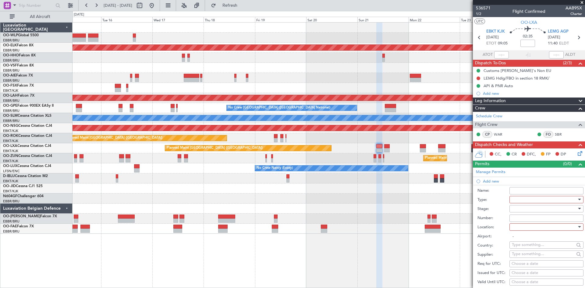
click at [530, 197] on div at bounding box center [544, 199] width 65 height 9
click at [522, 257] on span "Slot" at bounding box center [544, 256] width 64 height 9
click at [528, 226] on div at bounding box center [544, 226] width 65 height 9
click at [526, 258] on span "Arrival" at bounding box center [544, 257] width 64 height 9
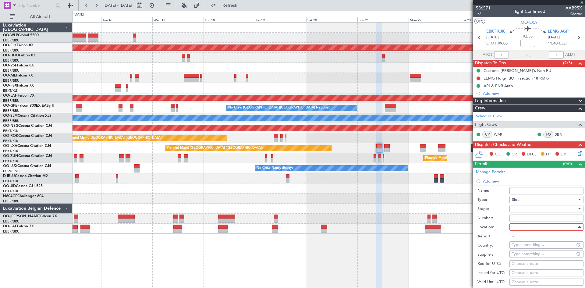
type input "LEMG / AGP"
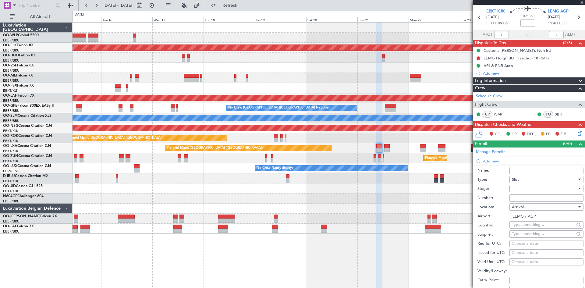
scroll to position [30, 0]
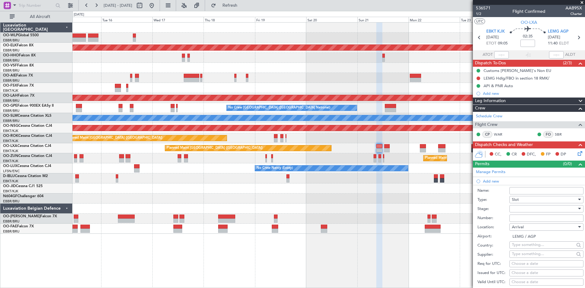
scroll to position [30, 0]
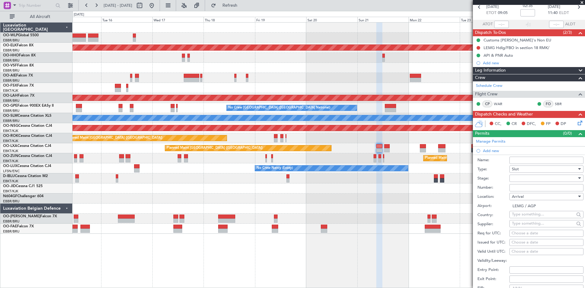
click at [519, 233] on div "Choose a date" at bounding box center [546, 233] width 70 height 6
select select "9"
select select "2025"
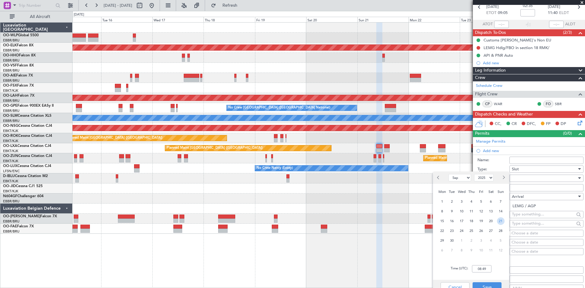
click at [500, 222] on span "21" at bounding box center [501, 221] width 8 height 8
click at [478, 270] on input "00:00" at bounding box center [481, 268] width 19 height 7
type input "11:45"
click at [492, 283] on button "Save" at bounding box center [486, 287] width 29 height 10
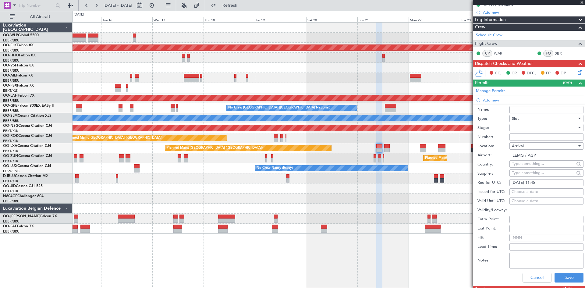
scroll to position [91, 0]
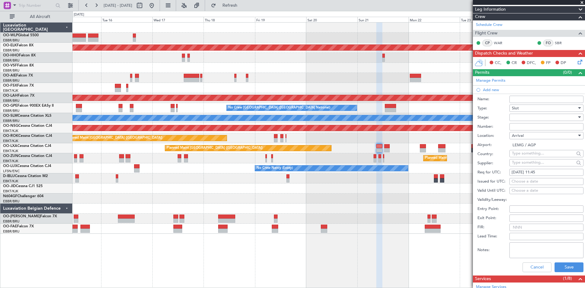
click at [524, 128] on input "Number:" at bounding box center [546, 126] width 74 height 7
paste input "CRO322183"
type input "CRO322183"
click at [568, 269] on button "Save" at bounding box center [568, 267] width 29 height 10
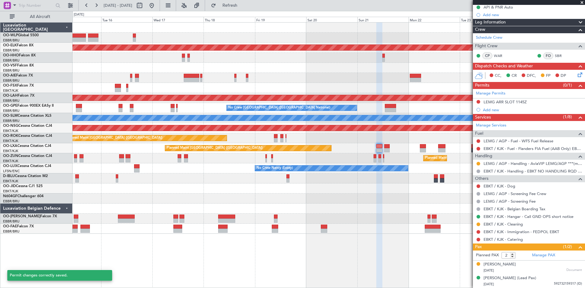
scroll to position [78, 0]
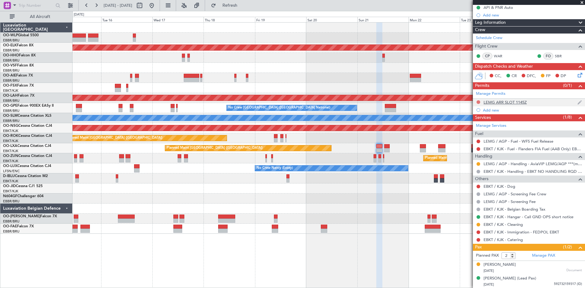
click at [478, 102] on button at bounding box center [478, 102] width 4 height 4
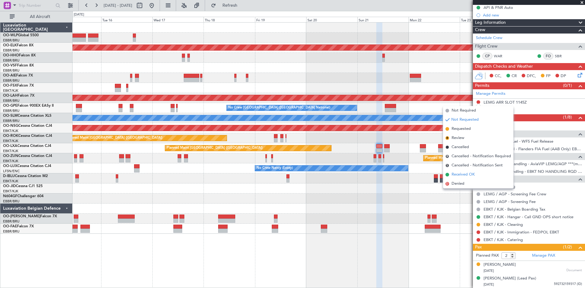
click at [458, 173] on span "Received OK" at bounding box center [462, 174] width 23 height 6
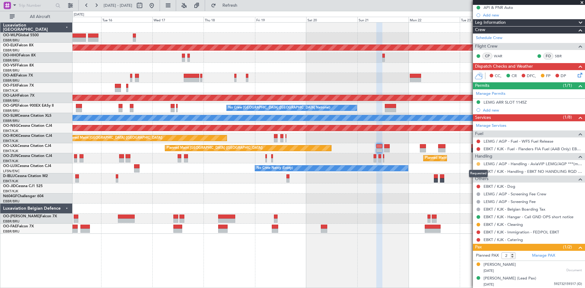
click at [477, 163] on button at bounding box center [478, 164] width 4 height 4
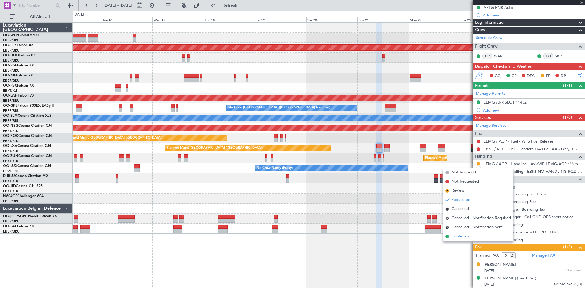
click at [467, 238] on span "Confirmed" at bounding box center [460, 236] width 19 height 6
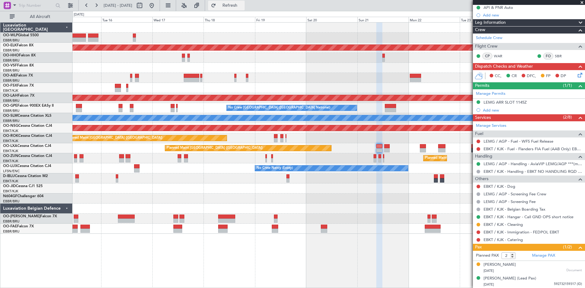
click at [233, 9] on button "Refresh" at bounding box center [226, 6] width 37 height 10
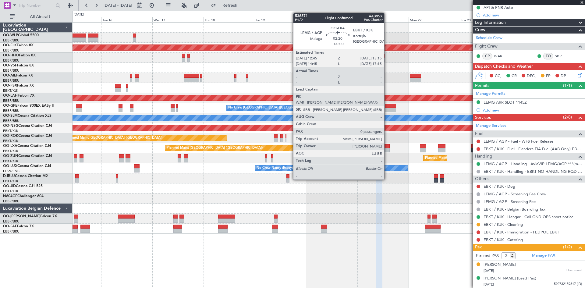
click at [387, 144] on div at bounding box center [386, 146] width 5 height 4
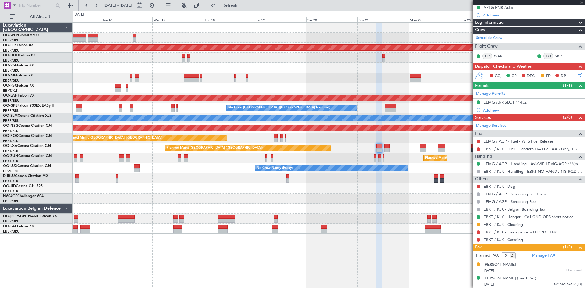
type input "0"
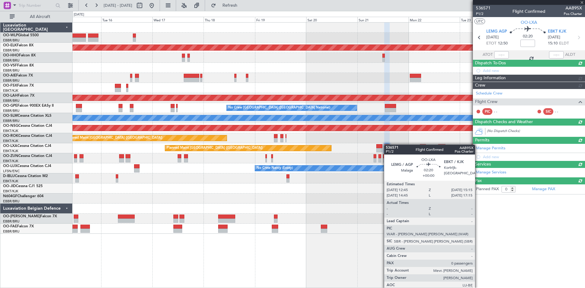
scroll to position [0, 0]
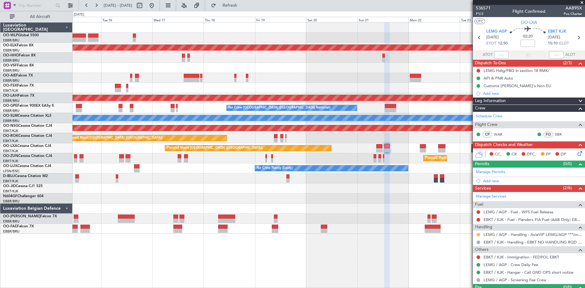
click at [479, 235] on button at bounding box center [478, 235] width 4 height 4
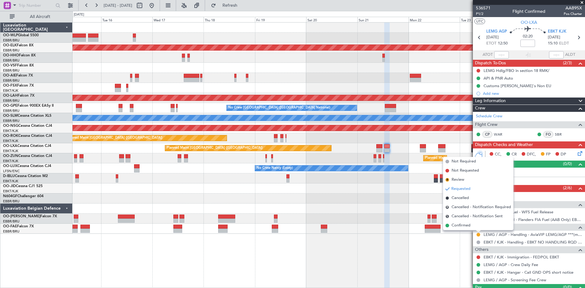
click at [407, 142] on div "Planned Maint Paris (Le Bourget) A/C Unavailable Brussels (Brussels National)" at bounding box center [328, 138] width 512 height 10
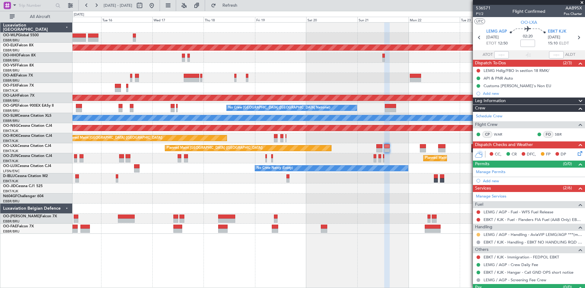
click at [477, 235] on button at bounding box center [478, 235] width 4 height 4
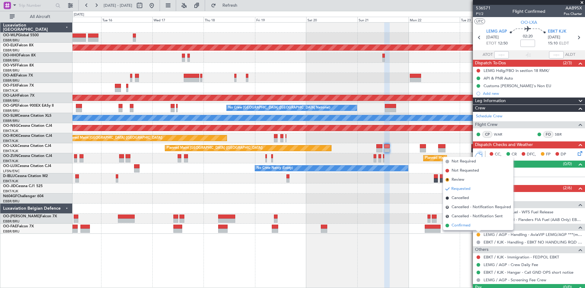
click at [473, 227] on li "Confirmed" at bounding box center [478, 225] width 70 height 9
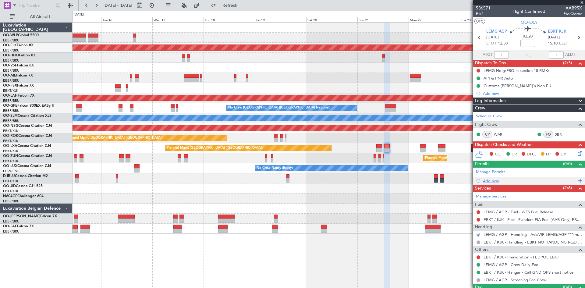
click at [492, 178] on div "Add new" at bounding box center [529, 180] width 93 height 5
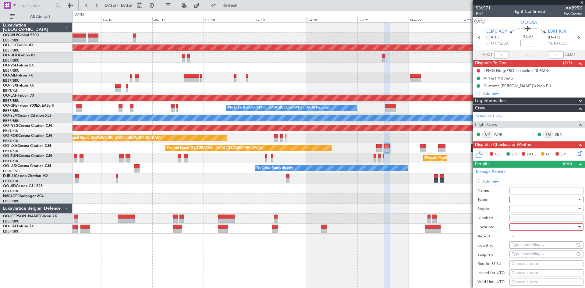
click at [518, 199] on div at bounding box center [544, 199] width 65 height 9
click at [516, 255] on span "Slot" at bounding box center [544, 256] width 64 height 9
click at [522, 210] on div at bounding box center [544, 208] width 65 height 9
click at [523, 255] on span "Received OK" at bounding box center [544, 257] width 64 height 9
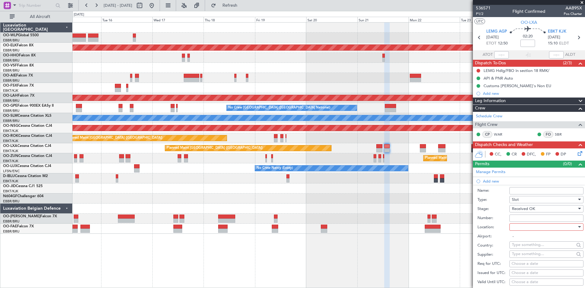
scroll to position [30, 0]
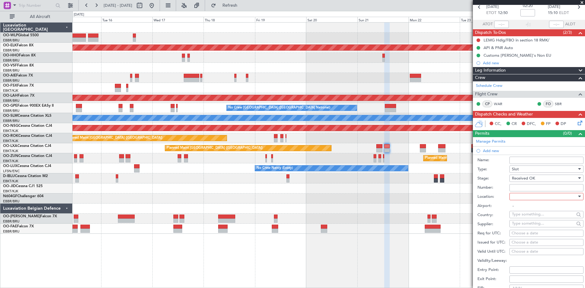
click at [519, 241] on div "Choose a date" at bounding box center [546, 242] width 70 height 6
select select "9"
select select "2025"
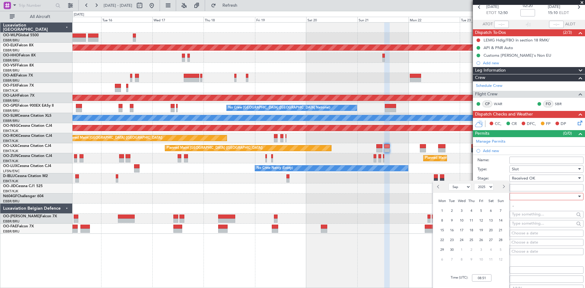
click at [532, 232] on div "Choose a date" at bounding box center [546, 233] width 70 height 6
select select "9"
select select "2025"
click at [498, 221] on span "21" at bounding box center [501, 221] width 8 height 8
click at [479, 269] on input "00:00" at bounding box center [481, 268] width 19 height 7
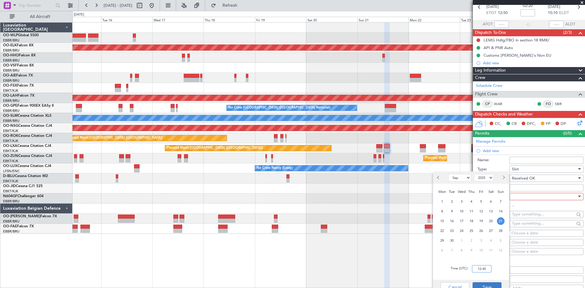
type input "12:45"
click at [487, 284] on button "Save" at bounding box center [486, 287] width 29 height 10
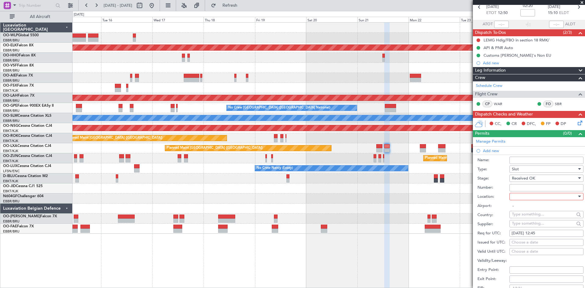
click at [519, 185] on input "Number:" at bounding box center [546, 187] width 74 height 7
click at [536, 188] on input "Number:" at bounding box center [546, 187] width 74 height 7
paste input "CRO322183"
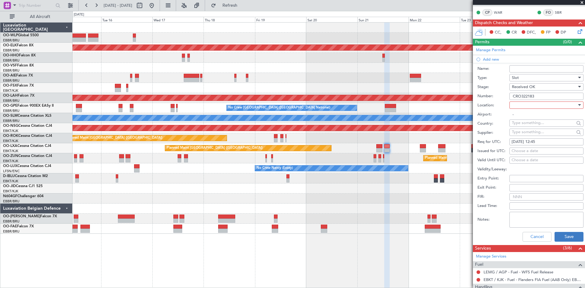
type input "CRO322183"
click at [560, 234] on button "Save" at bounding box center [568, 237] width 29 height 10
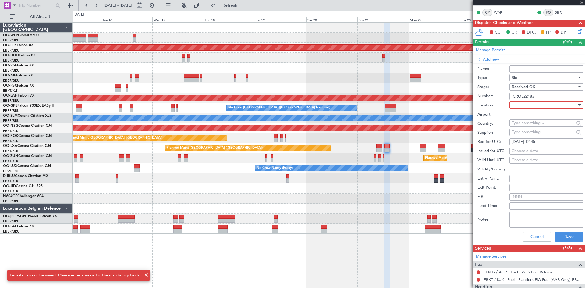
click at [522, 105] on div at bounding box center [544, 104] width 65 height 9
click at [522, 119] on span "Departure" at bounding box center [544, 117] width 64 height 9
type input "LEMG / AGP"
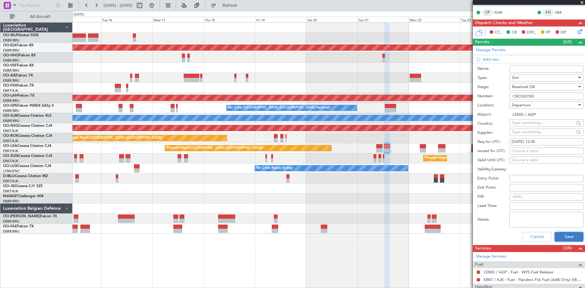
click at [565, 239] on button "Save" at bounding box center [568, 237] width 29 height 10
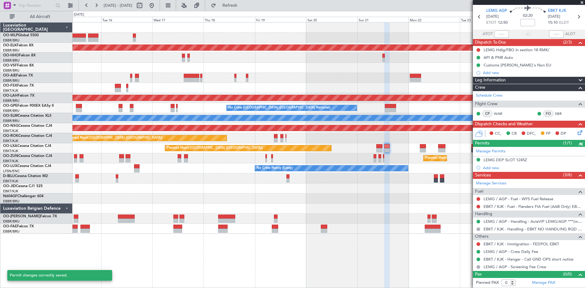
scroll to position [20, 0]
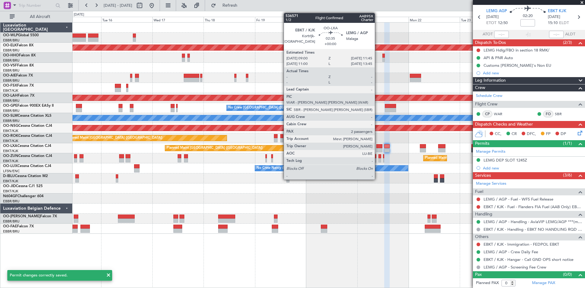
click at [377, 149] on div at bounding box center [379, 150] width 6 height 4
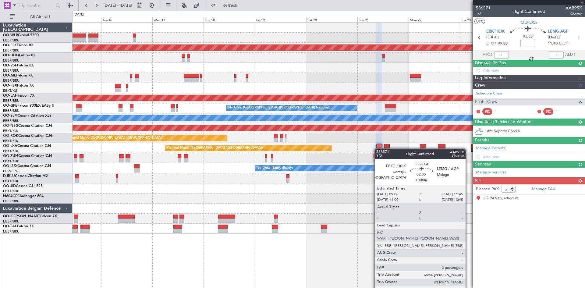
scroll to position [0, 0]
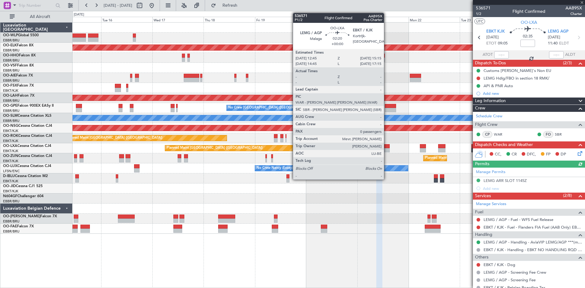
click at [386, 148] on div at bounding box center [386, 150] width 5 height 4
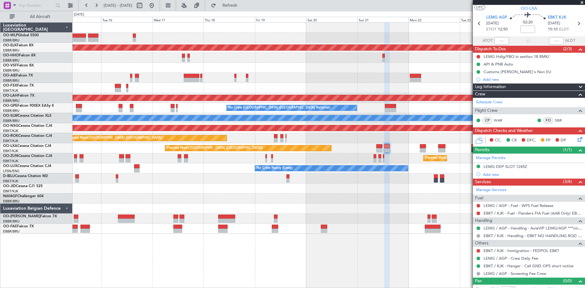
scroll to position [20, 0]
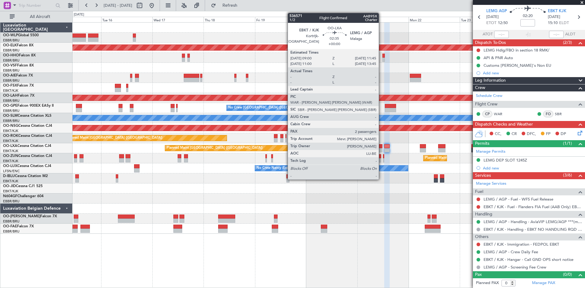
click at [381, 149] on div at bounding box center [379, 150] width 6 height 4
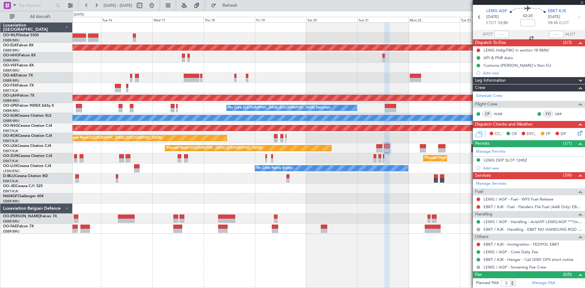
scroll to position [0, 0]
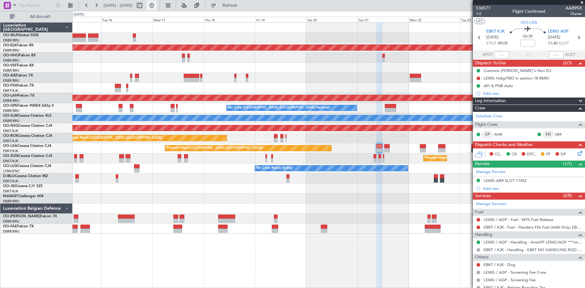
click at [157, 5] on button at bounding box center [152, 6] width 10 height 10
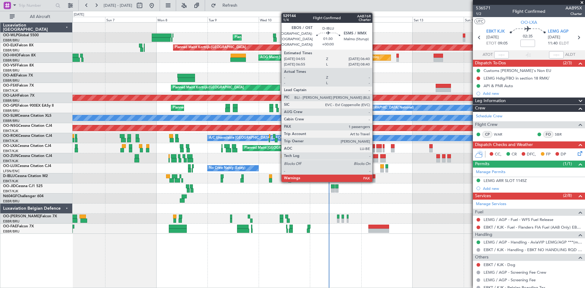
click at [375, 176] on div at bounding box center [373, 176] width 4 height 4
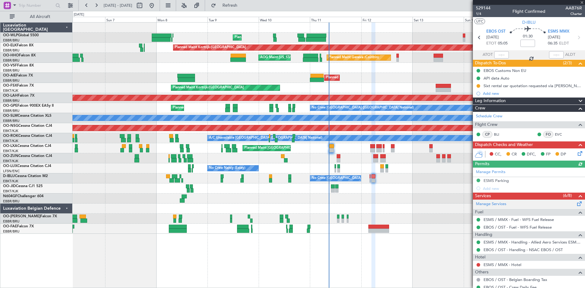
scroll to position [57, 0]
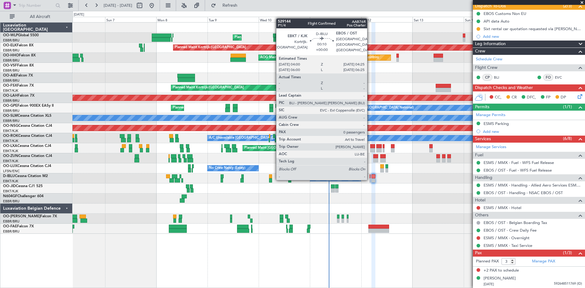
click at [370, 179] on div at bounding box center [369, 180] width 1 height 4
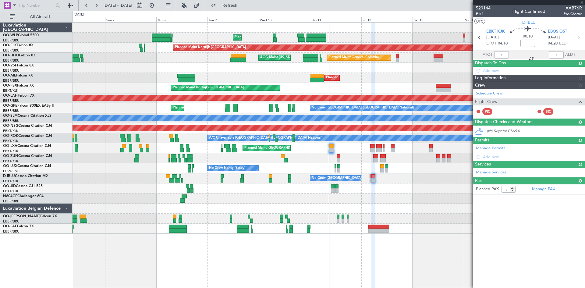
type input "0"
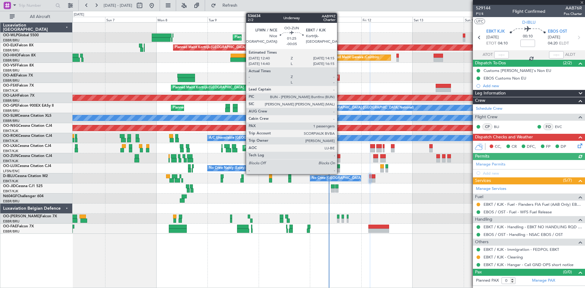
click at [339, 159] on div at bounding box center [338, 160] width 4 height 4
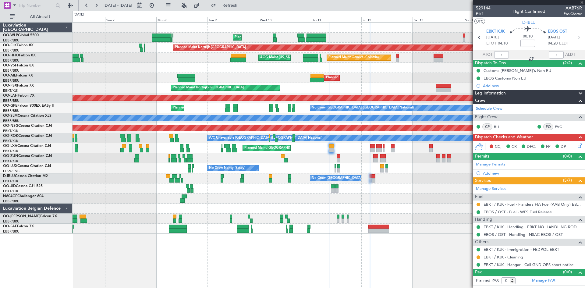
type input "-00:05"
type input "1"
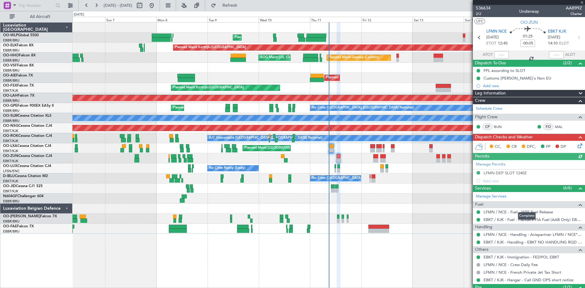
scroll to position [26, 0]
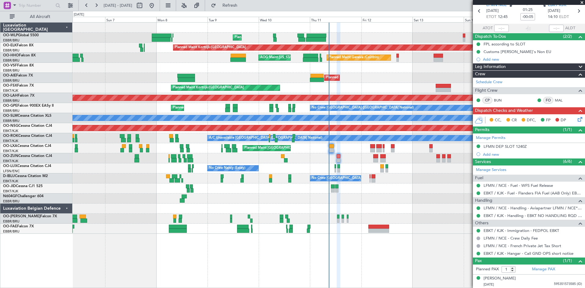
click at [576, 120] on icon at bounding box center [578, 118] width 5 height 5
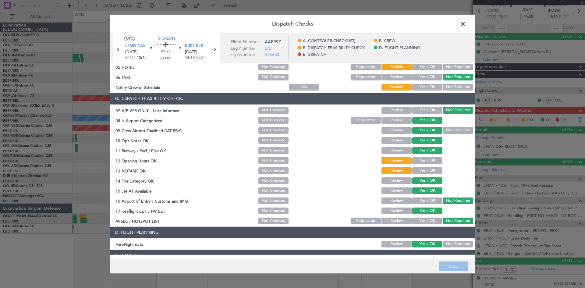
scroll to position [115, 0]
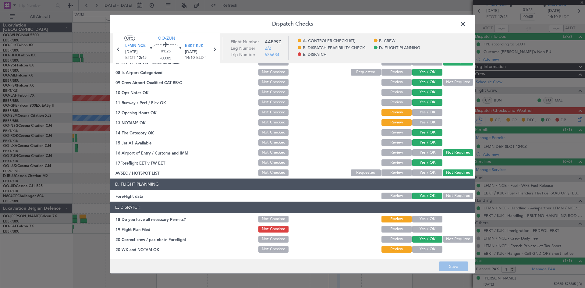
click at [421, 227] on button "Yes / OK" at bounding box center [427, 229] width 30 height 7
click at [418, 222] on button "Yes / OK" at bounding box center [427, 219] width 30 height 7
click at [415, 252] on button "Yes / OK" at bounding box center [427, 249] width 30 height 7
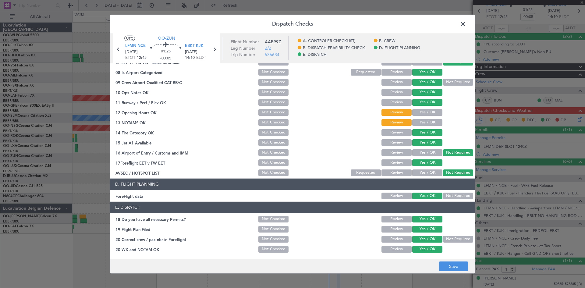
click at [416, 113] on button "Yes / OK" at bounding box center [427, 112] width 30 height 7
click at [417, 120] on button "Yes / OK" at bounding box center [427, 122] width 30 height 7
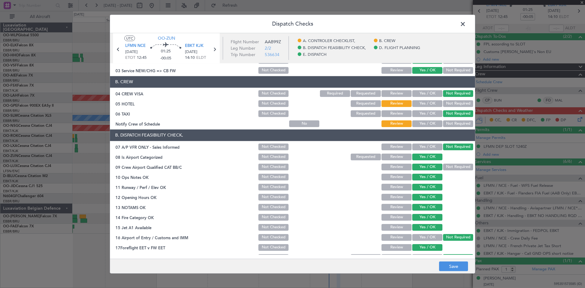
scroll to position [0, 0]
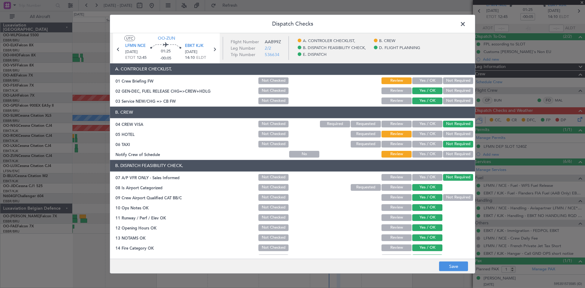
click at [449, 133] on button "Not Required" at bounding box center [458, 134] width 30 height 7
click at [428, 152] on button "Yes / OK" at bounding box center [427, 154] width 30 height 7
click at [420, 81] on button "Yes / OK" at bounding box center [427, 80] width 30 height 7
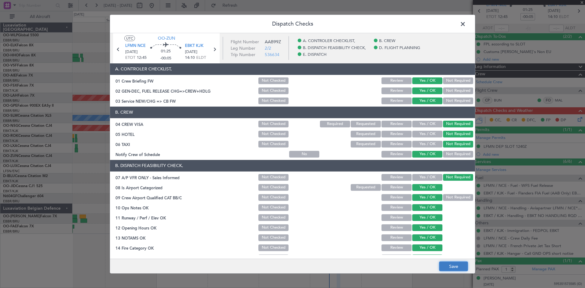
click at [453, 269] on button "Save" at bounding box center [453, 266] width 29 height 10
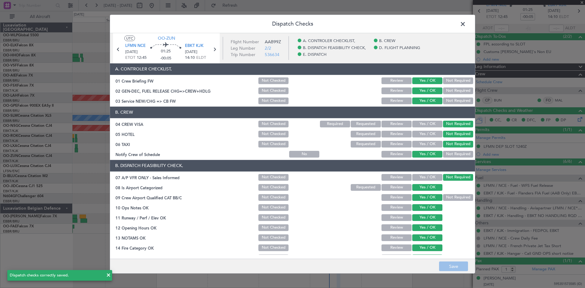
click at [466, 22] on span at bounding box center [466, 25] width 0 height 12
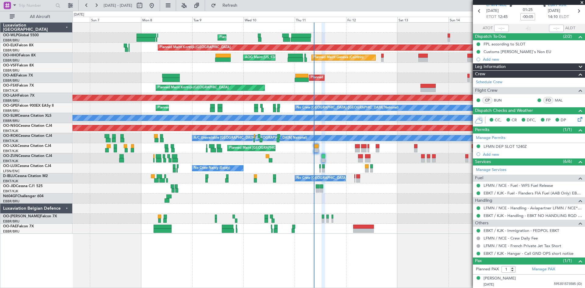
click at [361, 74] on div "Planned Maint Liege Planned Maint Kortrijk-Wevelgem Planned Maint Geneva (Coint…" at bounding box center [328, 128] width 512 height 211
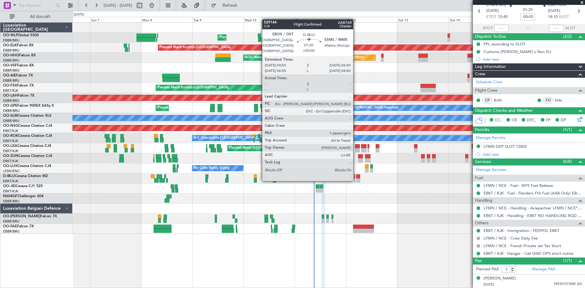
click at [357, 180] on div at bounding box center [358, 180] width 4 height 4
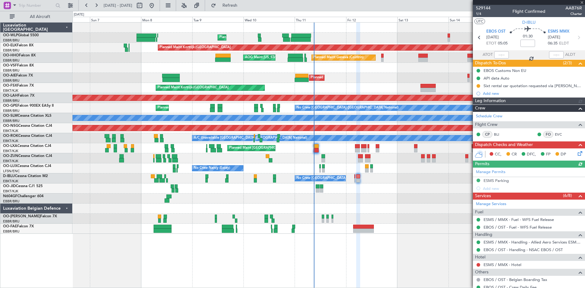
scroll to position [49, 0]
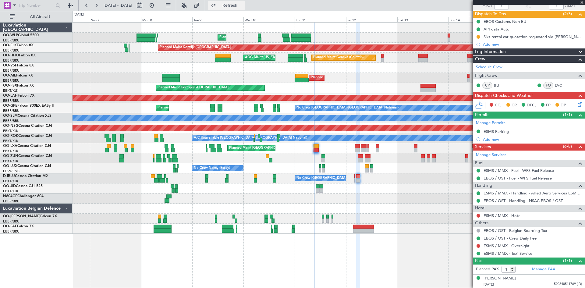
click at [244, 1] on button "Refresh" at bounding box center [226, 6] width 37 height 10
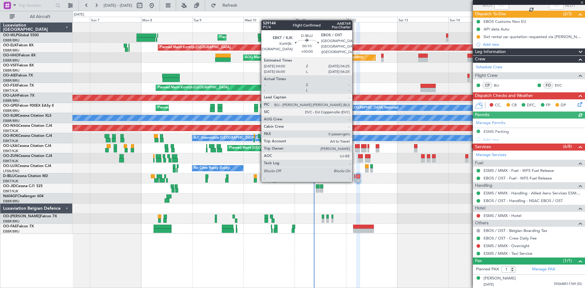
click at [355, 181] on div at bounding box center [354, 180] width 1 height 4
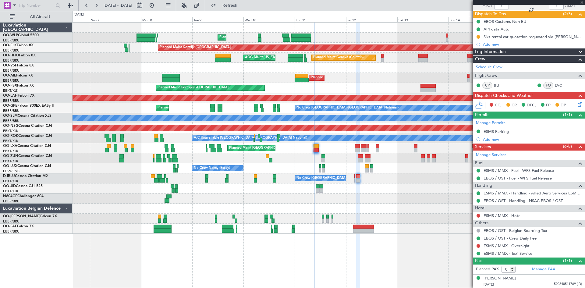
scroll to position [0, 0]
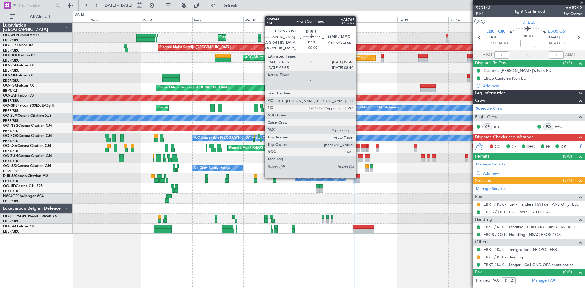
click at [358, 177] on div at bounding box center [358, 176] width 4 height 4
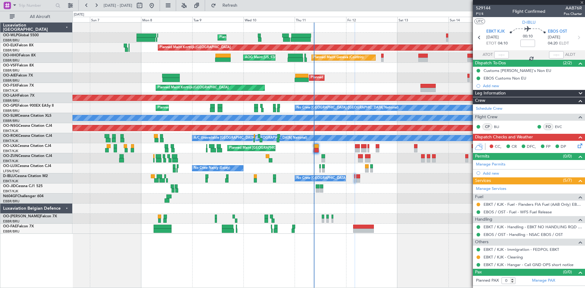
type input "1"
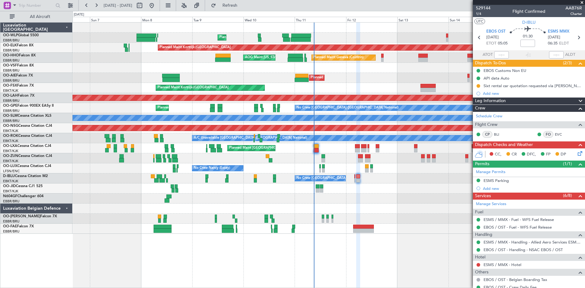
click at [576, 155] on icon at bounding box center [578, 152] width 5 height 5
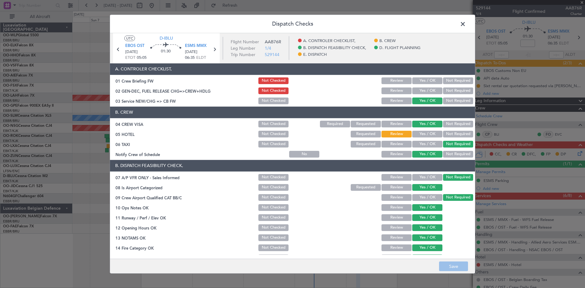
click at [459, 135] on button "Not Required" at bounding box center [458, 134] width 30 height 7
click at [403, 135] on button "Review" at bounding box center [396, 134] width 30 height 7
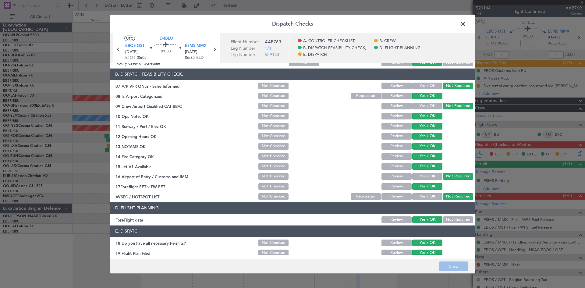
scroll to position [115, 0]
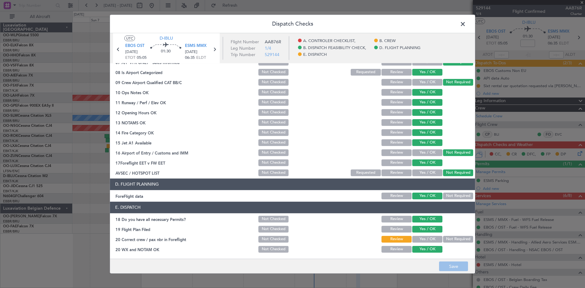
click at [429, 239] on button "Yes / OK" at bounding box center [427, 239] width 30 height 7
click at [466, 26] on span at bounding box center [466, 25] width 0 height 12
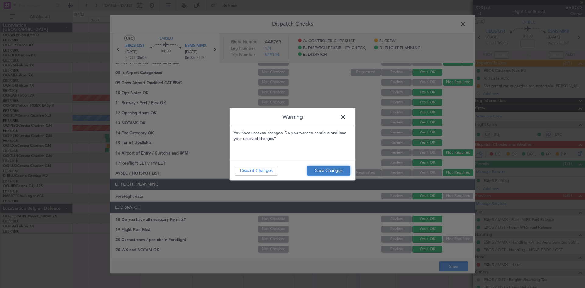
click at [324, 166] on button "Save Changes" at bounding box center [328, 171] width 43 height 10
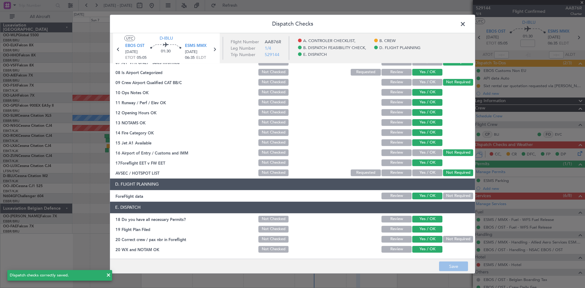
click at [466, 27] on span at bounding box center [466, 25] width 0 height 12
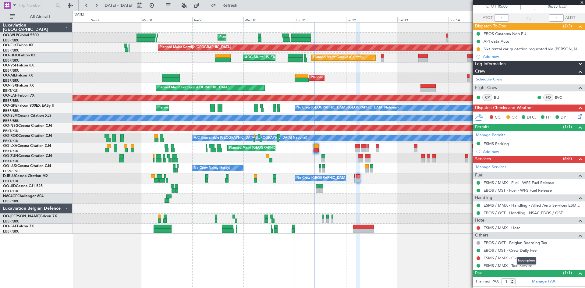
scroll to position [49, 0]
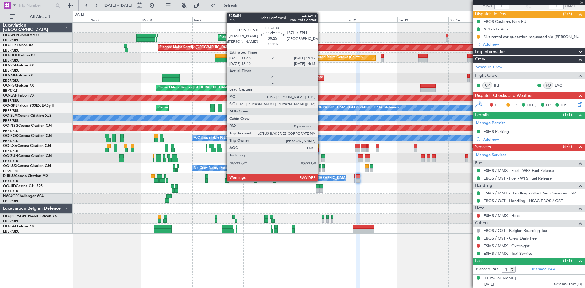
click at [320, 167] on div at bounding box center [320, 166] width 2 height 4
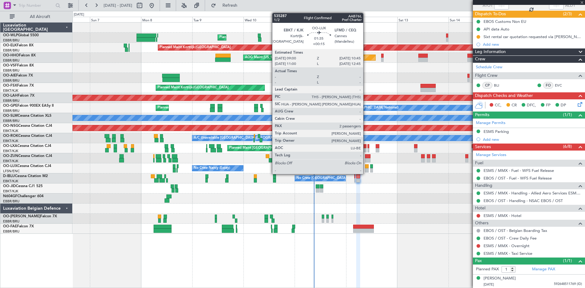
type input "-00:15"
type input "0"
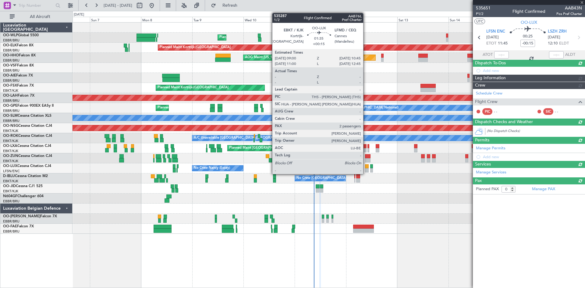
scroll to position [0, 0]
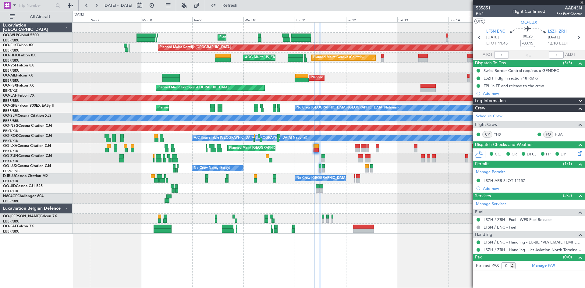
click at [364, 168] on div "No Crew Nancy (Essey) No Crew Nancy (Essey)" at bounding box center [328, 168] width 512 height 10
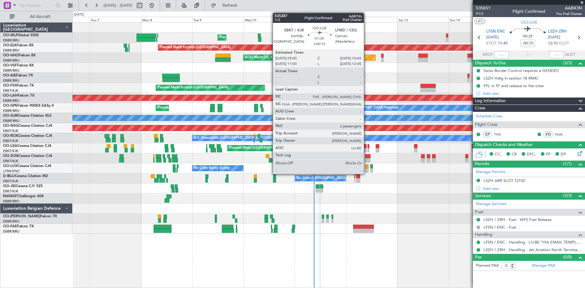
click at [366, 168] on div at bounding box center [367, 170] width 4 height 4
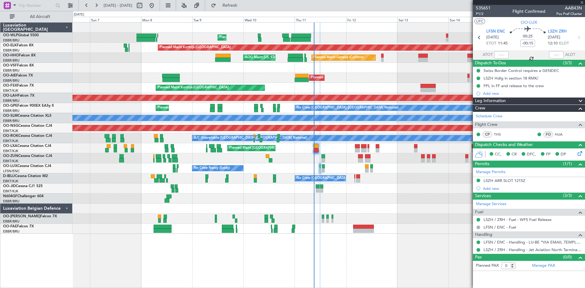
type input "+00:15"
type input "2"
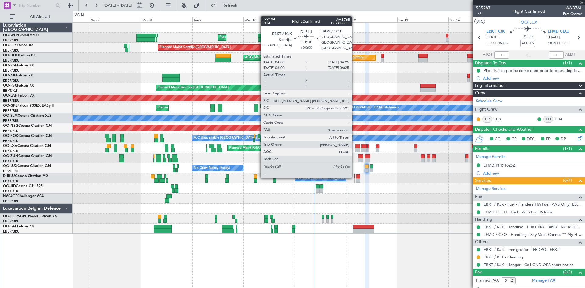
click at [354, 177] on div at bounding box center [354, 176] width 1 height 4
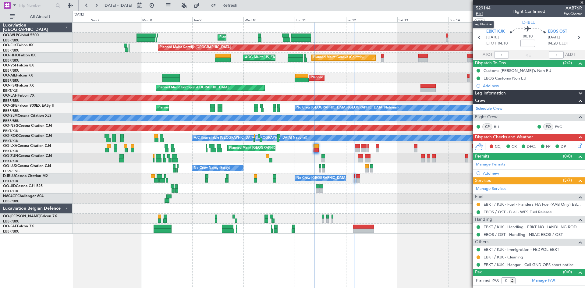
click at [480, 16] on span "P1/4" at bounding box center [483, 13] width 15 height 5
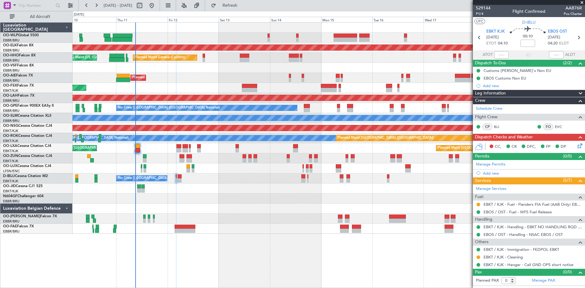
click at [253, 229] on div "Planned Maint Liege Planned Maint Kortrijk-Wevelgem Planned Maint Geneva (Coint…" at bounding box center [328, 128] width 512 height 211
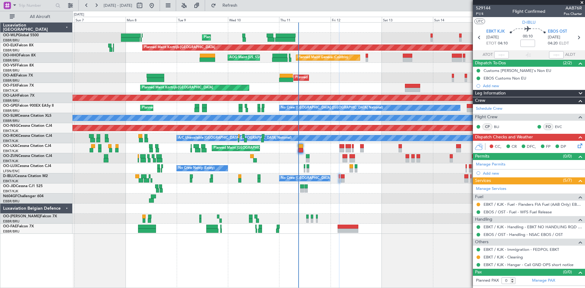
click at [377, 203] on div "Planned Maint Liege Planned Maint Kortrijk-Wevelgem Planned Maint Geneva (Coint…" at bounding box center [328, 128] width 512 height 211
click at [481, 14] on mat-tooltip-component "Trip Number" at bounding box center [483, 19] width 30 height 16
click at [482, 13] on span "P1/4" at bounding box center [483, 13] width 15 height 5
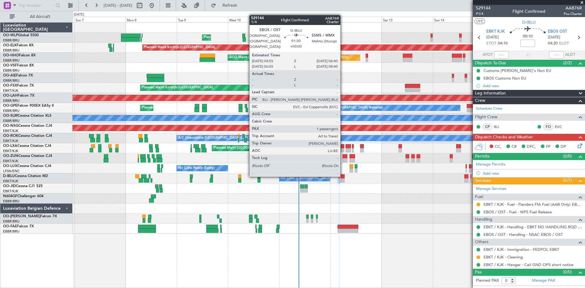
click at [343, 175] on div at bounding box center [342, 176] width 4 height 4
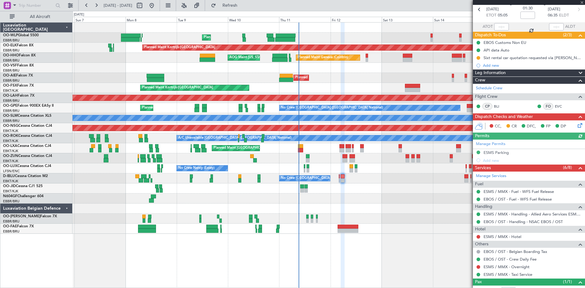
scroll to position [49, 0]
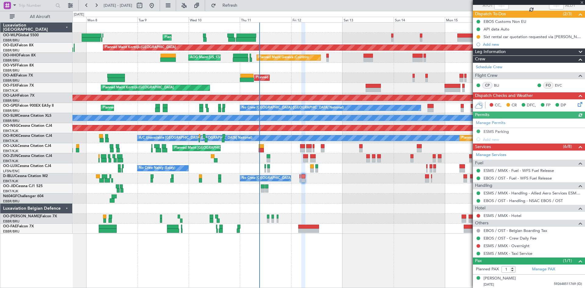
click at [393, 209] on div "Planned Maint Liege Planned Maint Kortrijk-Wevelgem Planned Maint Geneva (Coint…" at bounding box center [328, 128] width 512 height 211
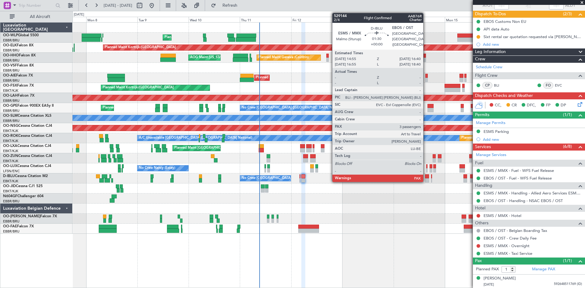
click at [426, 179] on div at bounding box center [427, 180] width 4 height 4
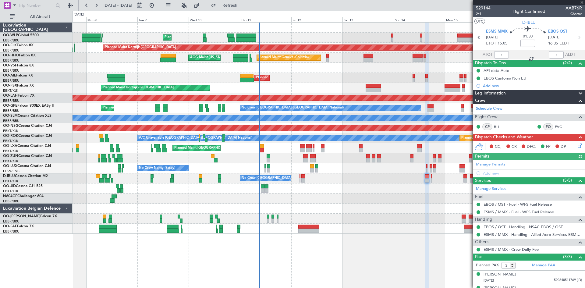
scroll to position [23, 0]
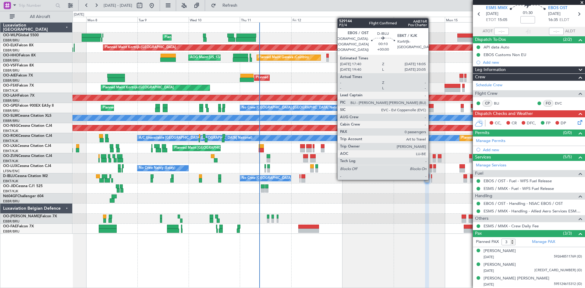
click at [431, 178] on div at bounding box center [431, 180] width 1 height 4
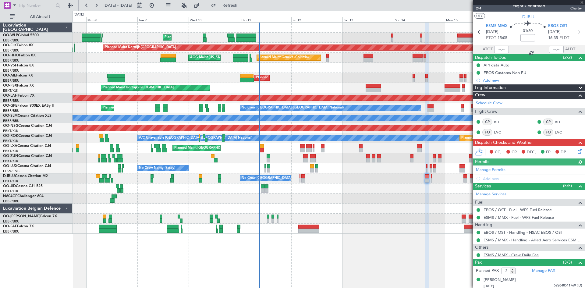
scroll to position [34, 0]
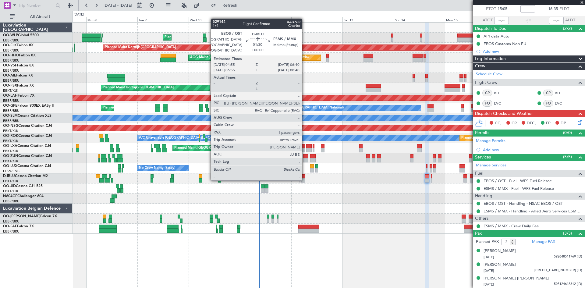
click at [304, 179] on div at bounding box center [303, 180] width 4 height 4
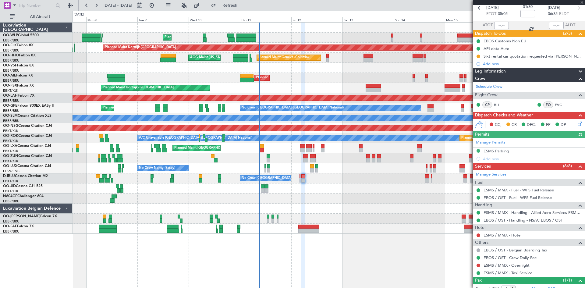
scroll to position [49, 0]
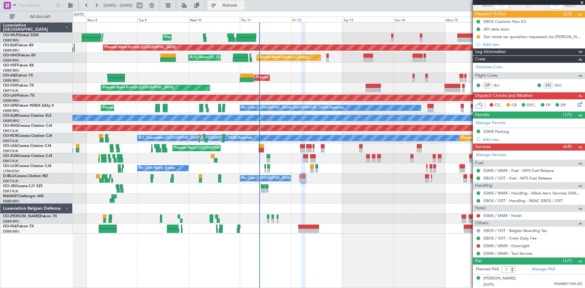
click at [242, 7] on span "Refresh" at bounding box center [230, 5] width 26 height 4
click at [298, 178] on div "No Crew [GEOGRAPHIC_DATA] ([GEOGRAPHIC_DATA] National)" at bounding box center [328, 178] width 512 height 10
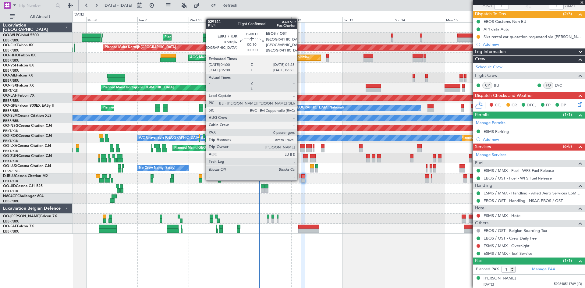
click at [300, 179] on div at bounding box center [299, 180] width 1 height 4
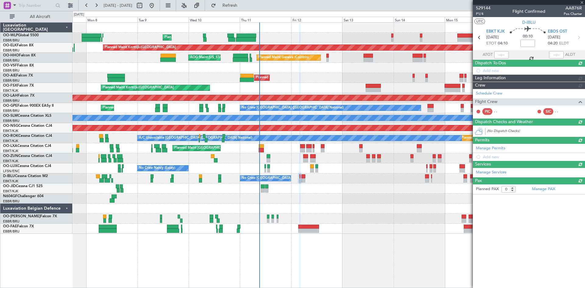
scroll to position [0, 0]
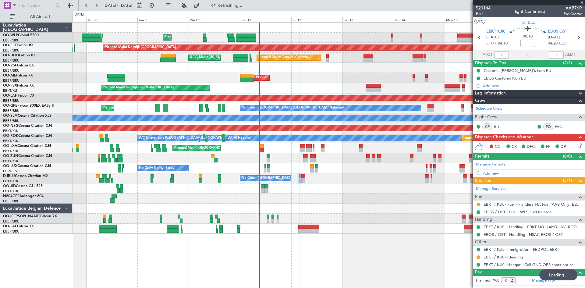
click at [578, 146] on icon at bounding box center [578, 144] width 5 height 5
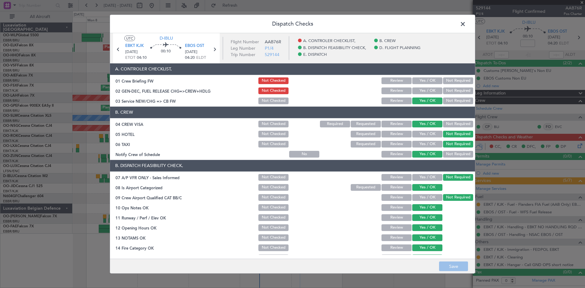
click at [423, 91] on button "Yes / OK" at bounding box center [427, 90] width 30 height 7
click at [458, 273] on footer "Save" at bounding box center [292, 266] width 365 height 15
click at [458, 266] on footer "Save" at bounding box center [292, 266] width 365 height 15
click at [213, 50] on icon at bounding box center [214, 49] width 8 height 8
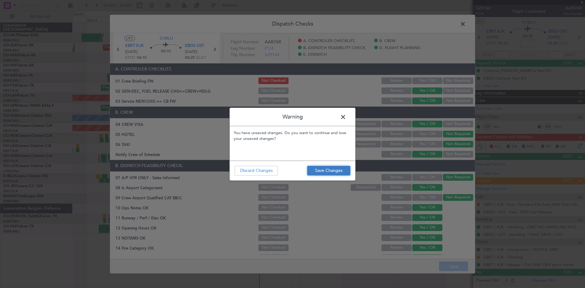
click at [329, 169] on button "Save Changes" at bounding box center [328, 171] width 43 height 10
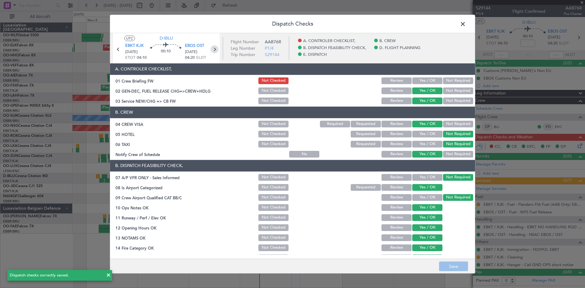
click at [215, 50] on icon at bounding box center [214, 49] width 8 height 8
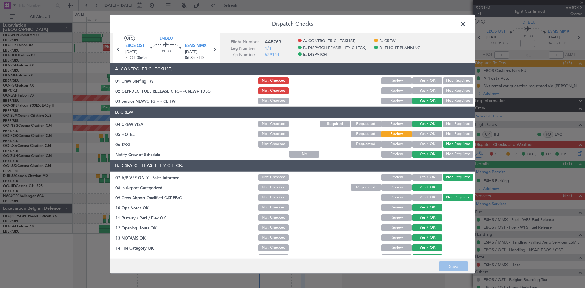
click at [420, 90] on button "Yes / OK" at bounding box center [427, 90] width 30 height 7
click at [452, 264] on footer "Save" at bounding box center [292, 266] width 365 height 15
click at [213, 48] on icon at bounding box center [214, 49] width 8 height 8
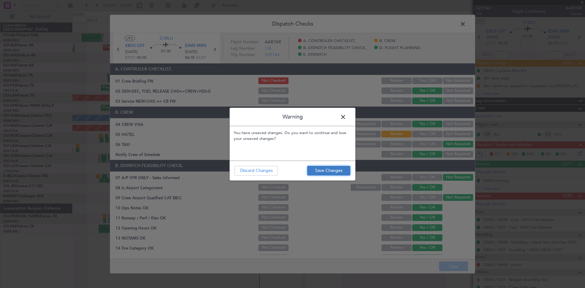
click at [340, 175] on button "Save Changes" at bounding box center [328, 171] width 43 height 10
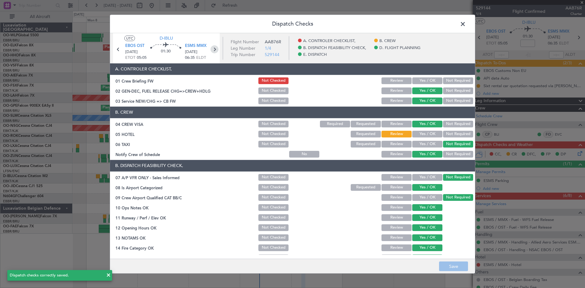
click at [213, 50] on icon at bounding box center [214, 49] width 8 height 8
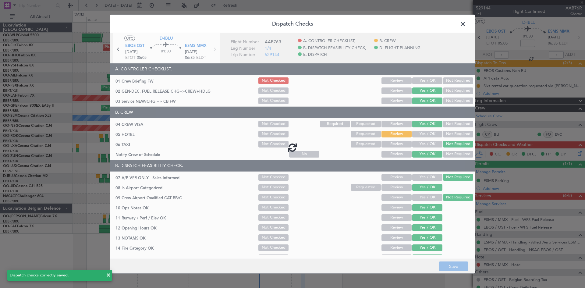
type input "3"
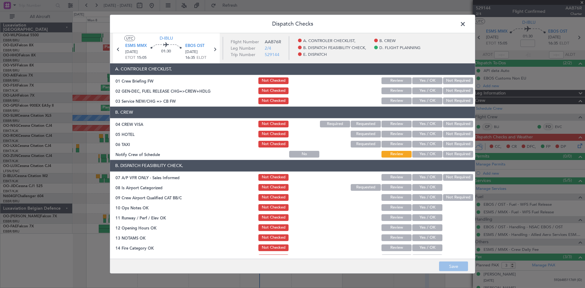
click at [427, 127] on button "Yes / OK" at bounding box center [427, 124] width 30 height 7
click at [400, 133] on button "Review" at bounding box center [396, 134] width 30 height 7
click at [455, 144] on button "Not Required" at bounding box center [458, 144] width 30 height 7
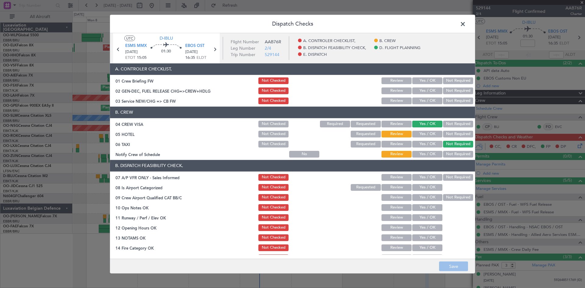
click at [420, 151] on button "Yes / OK" at bounding box center [427, 154] width 30 height 7
click at [401, 146] on button "Review" at bounding box center [396, 144] width 30 height 7
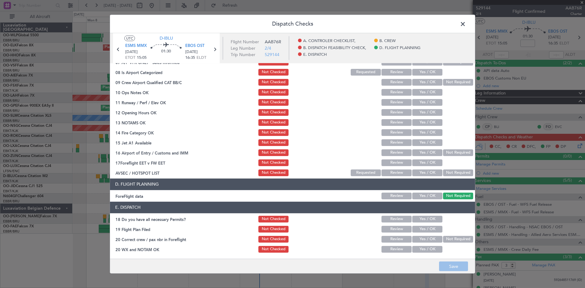
scroll to position [24, 0]
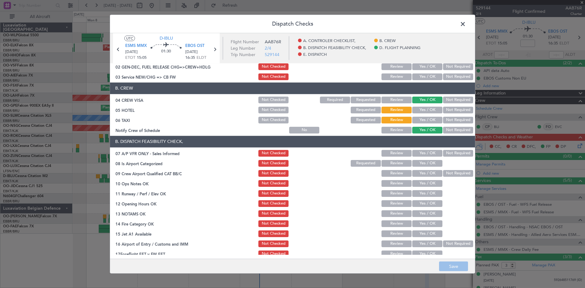
click at [428, 153] on button "Yes / OK" at bounding box center [427, 153] width 30 height 7
drag, startPoint x: 441, startPoint y: 153, endPoint x: 438, endPoint y: 154, distance: 3.1
click at [443, 153] on button "Not Required" at bounding box center [458, 153] width 30 height 7
click at [429, 163] on button "Yes / OK" at bounding box center [427, 163] width 30 height 7
click at [425, 183] on button "Yes / OK" at bounding box center [427, 183] width 30 height 7
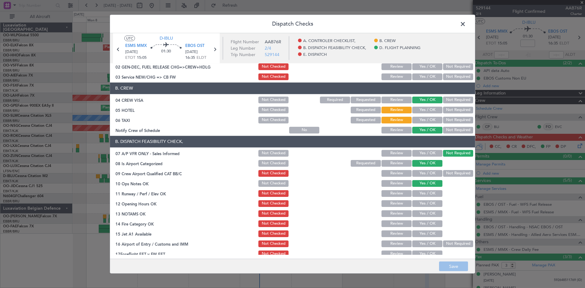
click at [426, 193] on button "Yes / OK" at bounding box center [427, 193] width 30 height 7
click at [426, 203] on button "Yes / OK" at bounding box center [427, 203] width 30 height 7
drag, startPoint x: 426, startPoint y: 212, endPoint x: 425, endPoint y: 216, distance: 4.6
click at [425, 212] on button "Yes / OK" at bounding box center [427, 213] width 30 height 7
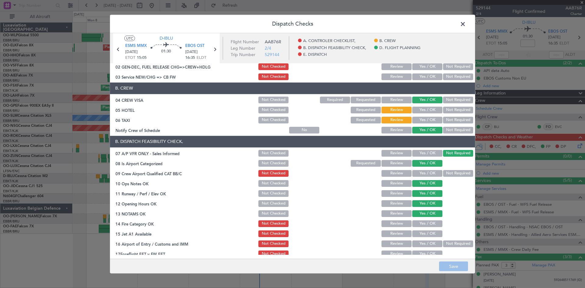
click at [424, 224] on button "Yes / OK" at bounding box center [427, 223] width 30 height 7
click at [424, 229] on div "Yes / OK" at bounding box center [426, 233] width 31 height 9
click at [424, 230] on button "Yes / OK" at bounding box center [427, 233] width 30 height 7
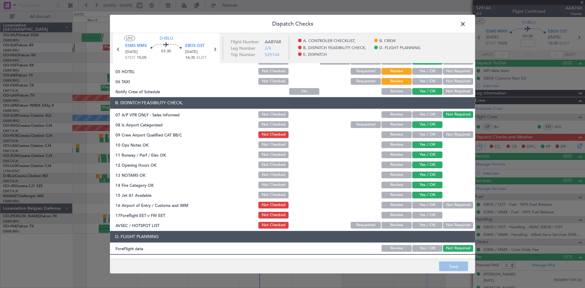
scroll to position [85, 0]
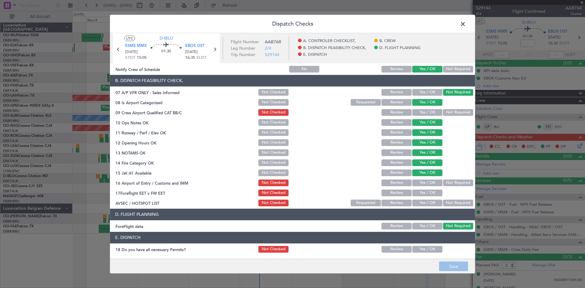
click at [445, 178] on section "B. DISPATCH FEASIBILITY CHECK, 07 A/P VFR ONLY - Sales Informed Not Checked Rev…" at bounding box center [292, 141] width 365 height 132
click at [443, 186] on button "Not Required" at bounding box center [458, 182] width 30 height 7
click at [431, 192] on button "Yes / OK" at bounding box center [427, 192] width 30 height 7
click at [399, 192] on button "Review" at bounding box center [396, 192] width 30 height 7
click at [401, 200] on button "Review" at bounding box center [396, 202] width 30 height 7
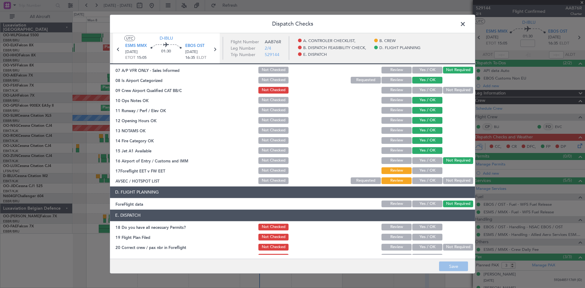
scroll to position [115, 0]
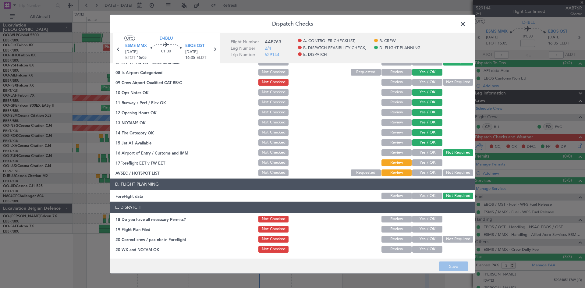
click at [454, 262] on footer "Save" at bounding box center [292, 266] width 365 height 15
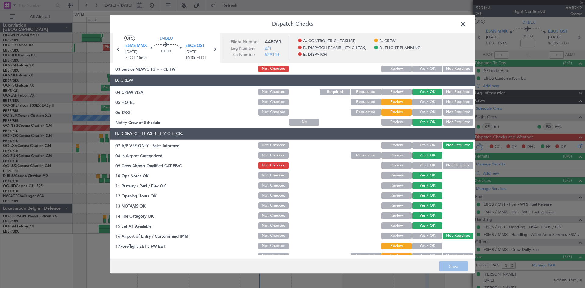
scroll to position [0, 0]
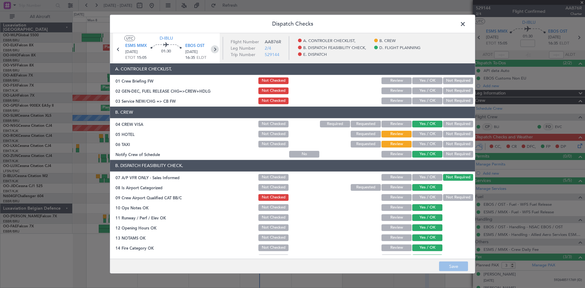
click at [214, 47] on icon at bounding box center [215, 49] width 8 height 8
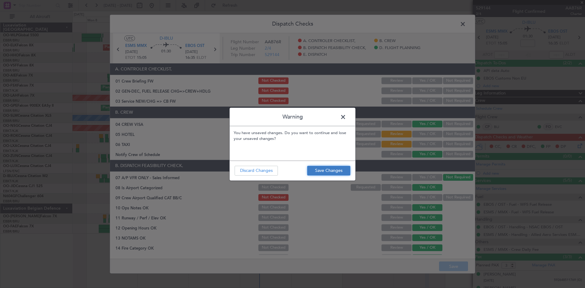
click at [332, 168] on button "Save Changes" at bounding box center [328, 171] width 43 height 10
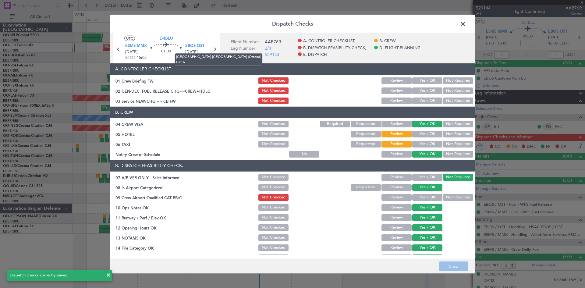
click at [215, 51] on mat-tooltip-component "[GEOGRAPHIC_DATA]-[GEOGRAPHIC_DATA] (Ostend) Cat A" at bounding box center [219, 59] width 96 height 21
click at [214, 48] on icon at bounding box center [215, 49] width 8 height 8
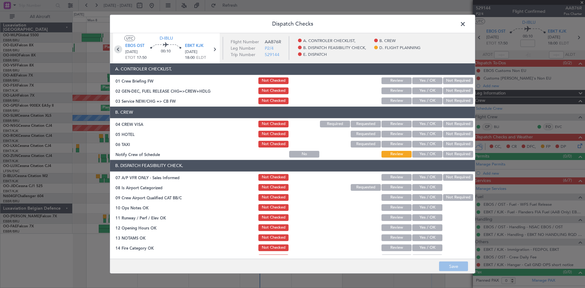
click at [116, 50] on icon at bounding box center [118, 49] width 8 height 8
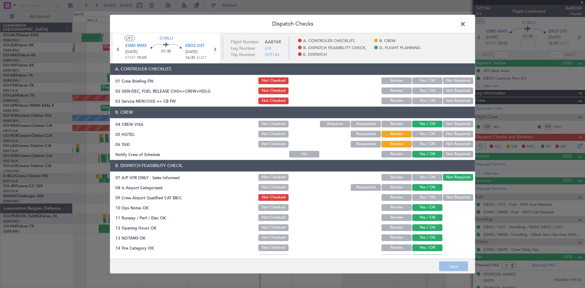
click at [423, 90] on button "Yes / OK" at bounding box center [427, 90] width 30 height 7
click at [211, 49] on icon at bounding box center [215, 49] width 8 height 8
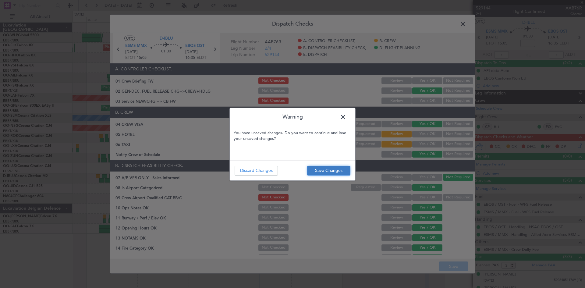
click at [322, 171] on button "Save Changes" at bounding box center [328, 171] width 43 height 10
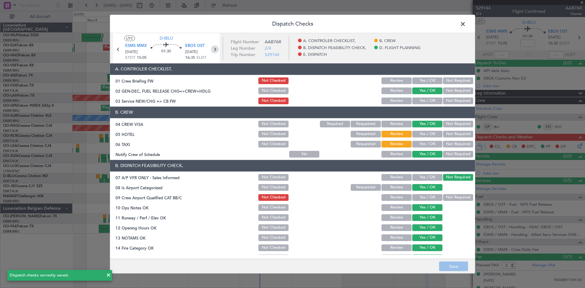
click at [213, 48] on icon at bounding box center [215, 49] width 8 height 8
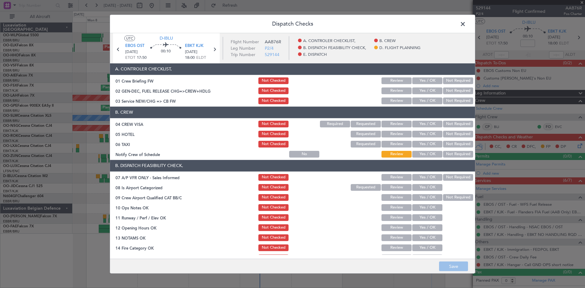
click at [414, 92] on button "Yes / OK" at bounding box center [427, 90] width 30 height 7
click at [417, 101] on button "Yes / OK" at bounding box center [427, 100] width 30 height 7
click at [433, 125] on button "Yes / OK" at bounding box center [427, 124] width 30 height 7
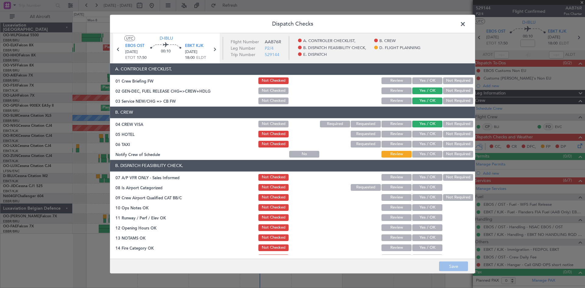
click at [443, 134] on button "Not Required" at bounding box center [458, 134] width 30 height 7
click at [388, 144] on button "Review" at bounding box center [396, 144] width 30 height 7
click at [391, 136] on button "Review" at bounding box center [396, 134] width 30 height 7
click at [444, 142] on button "Not Required" at bounding box center [458, 144] width 30 height 7
click at [420, 153] on button "Yes / OK" at bounding box center [427, 154] width 30 height 7
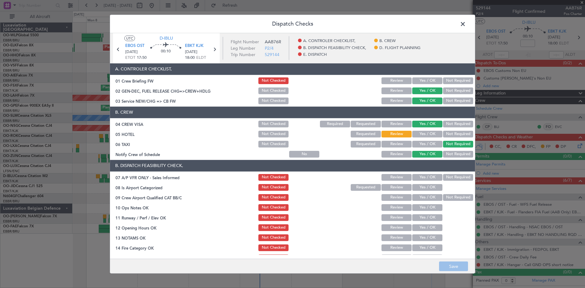
click at [419, 175] on button "Yes / OK" at bounding box center [427, 177] width 30 height 7
drag, startPoint x: 441, startPoint y: 174, endPoint x: 441, endPoint y: 178, distance: 4.0
click at [443, 174] on button "Not Required" at bounding box center [458, 177] width 30 height 7
click at [430, 188] on button "Yes / OK" at bounding box center [427, 187] width 30 height 7
click at [444, 194] on button "Not Required" at bounding box center [458, 197] width 30 height 7
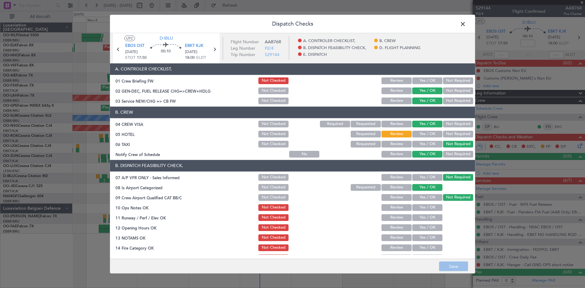
scroll to position [30, 0]
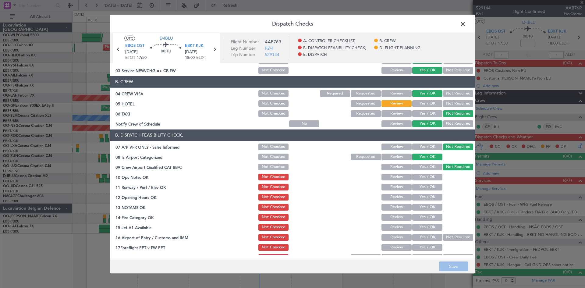
click at [427, 175] on button "Yes / OK" at bounding box center [427, 177] width 30 height 7
click at [425, 189] on button "Yes / OK" at bounding box center [427, 187] width 30 height 7
click at [424, 197] on button "Yes / OK" at bounding box center [427, 197] width 30 height 7
click at [424, 203] on div "Yes / OK" at bounding box center [426, 207] width 31 height 9
click at [424, 208] on button "Yes / OK" at bounding box center [427, 207] width 30 height 7
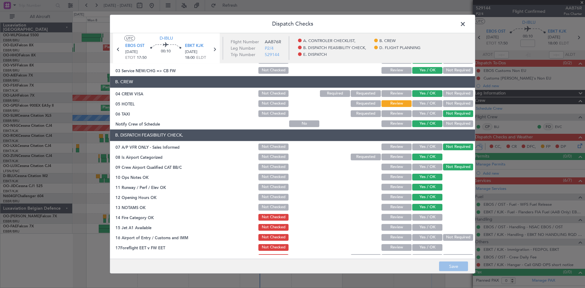
click at [424, 220] on button "Yes / OK" at bounding box center [427, 217] width 30 height 7
click at [424, 225] on button "Yes / OK" at bounding box center [427, 227] width 30 height 7
click at [449, 236] on button "Not Required" at bounding box center [458, 237] width 30 height 7
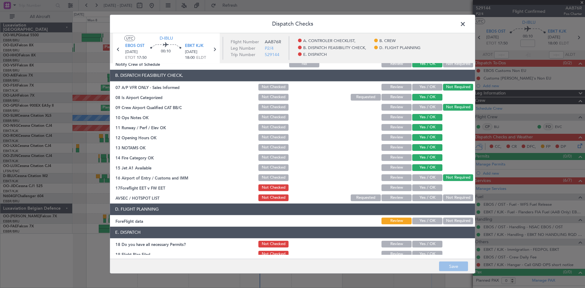
scroll to position [91, 0]
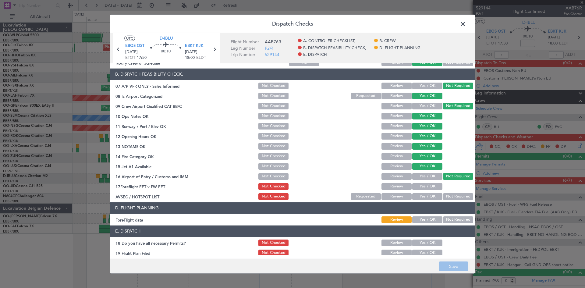
click at [428, 190] on div "Yes / OK" at bounding box center [426, 186] width 31 height 9
click at [428, 189] on button "Yes / OK" at bounding box center [427, 186] width 30 height 7
click at [444, 195] on button "Not Required" at bounding box center [458, 196] width 30 height 7
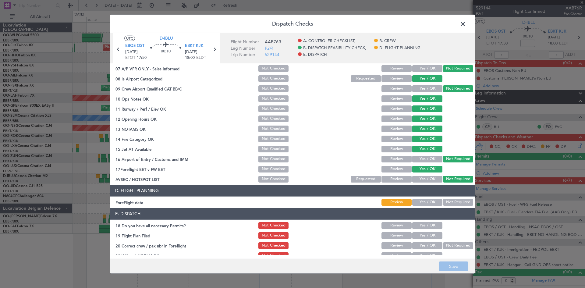
scroll to position [115, 0]
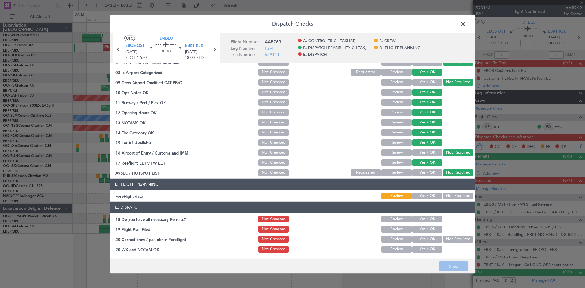
click at [466, 23] on span at bounding box center [466, 25] width 0 height 12
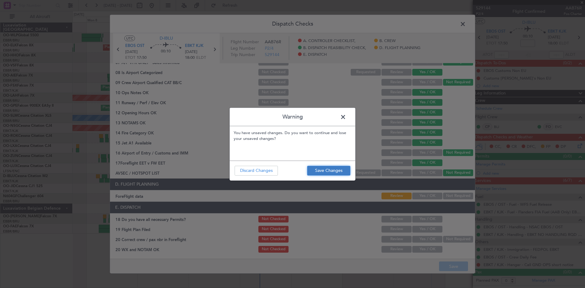
click at [338, 166] on button "Save Changes" at bounding box center [328, 171] width 43 height 10
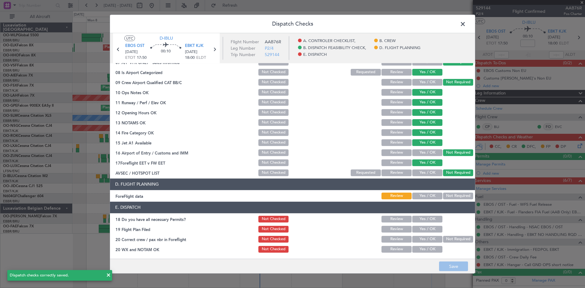
click at [466, 20] on span at bounding box center [466, 25] width 0 height 12
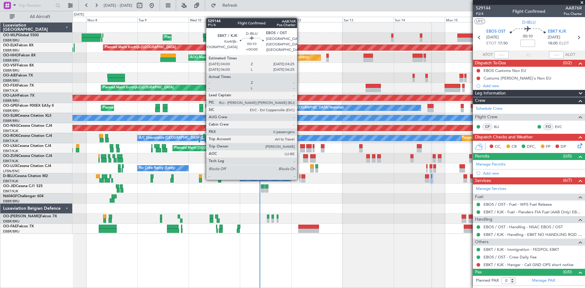
click at [300, 178] on div at bounding box center [299, 180] width 1 height 4
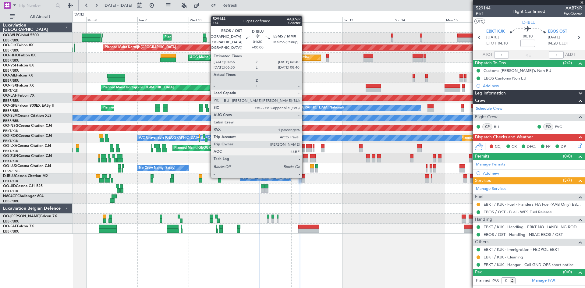
click at [304, 176] on div at bounding box center [303, 176] width 4 height 4
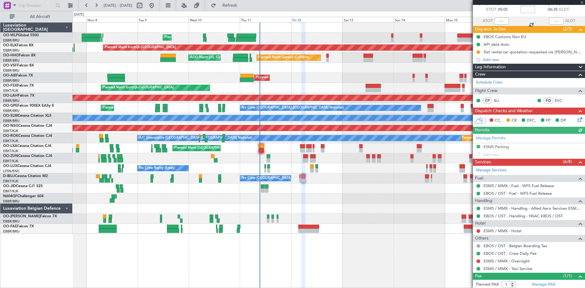
scroll to position [49, 0]
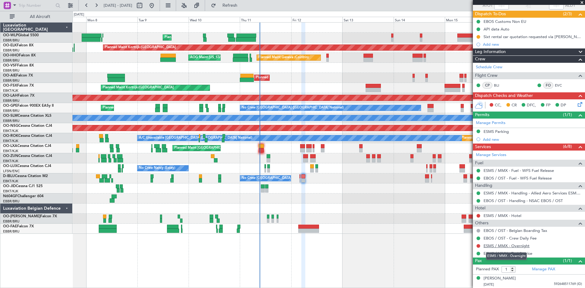
click at [497, 245] on link "ESMS / MMX - Overnight" at bounding box center [506, 245] width 46 height 5
click at [476, 244] on button at bounding box center [478, 246] width 4 height 4
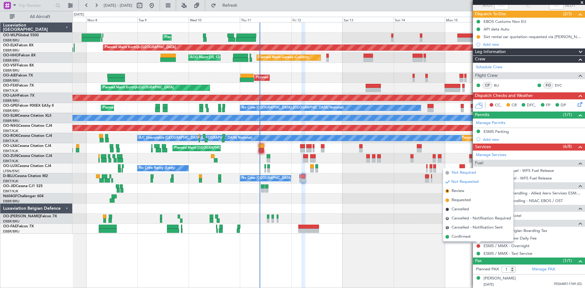
click at [458, 175] on span "Not Required" at bounding box center [463, 173] width 24 height 6
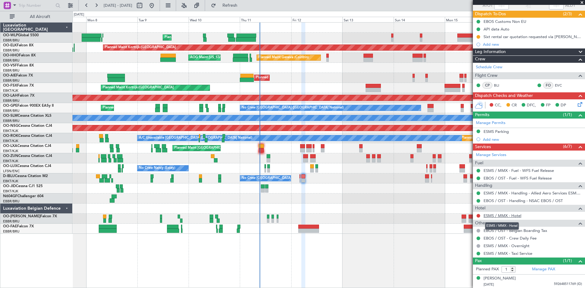
click at [504, 216] on link "ESMS / MMX - Hotel" at bounding box center [502, 215] width 38 height 5
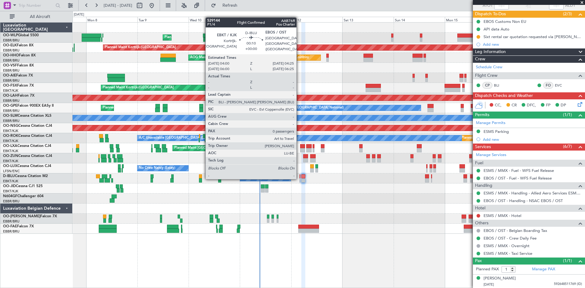
click at [299, 178] on div at bounding box center [299, 176] width 1 height 4
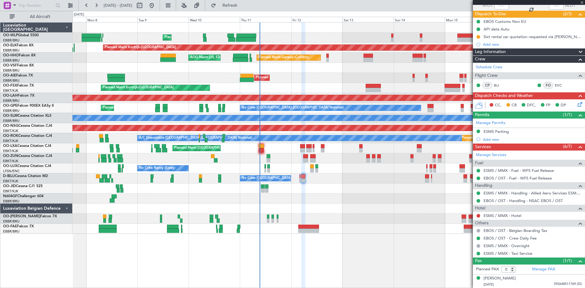
scroll to position [0, 0]
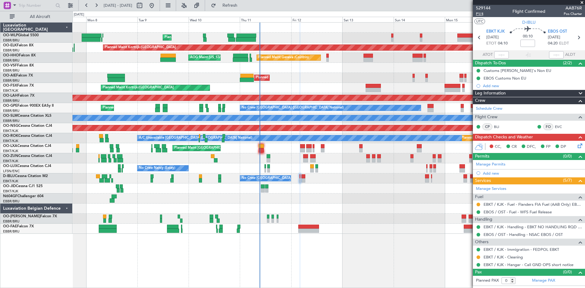
click at [481, 16] on span "P1/4" at bounding box center [483, 13] width 15 height 5
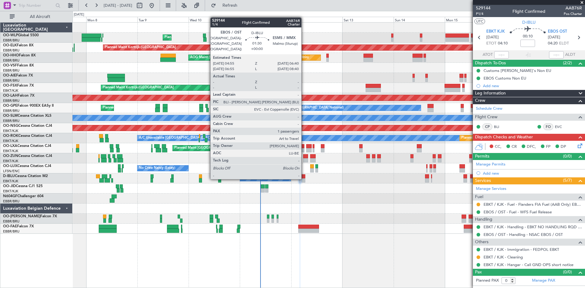
click at [304, 178] on div at bounding box center [303, 176] width 4 height 4
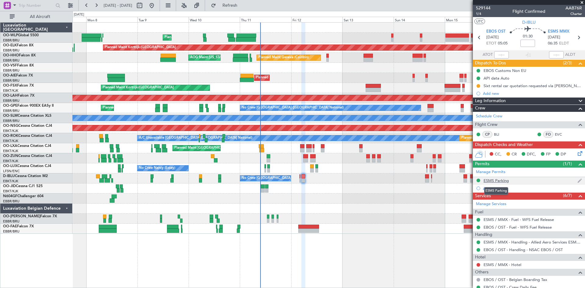
click at [504, 178] on div "ESMS Parking" at bounding box center [495, 180] width 25 height 5
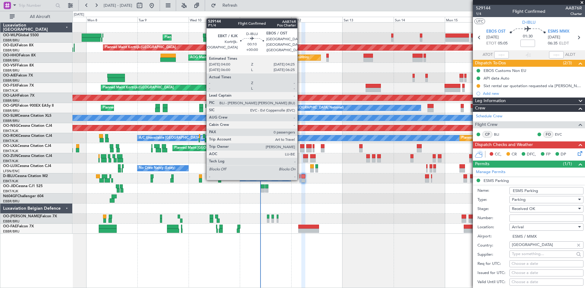
click at [300, 179] on div at bounding box center [299, 180] width 1 height 4
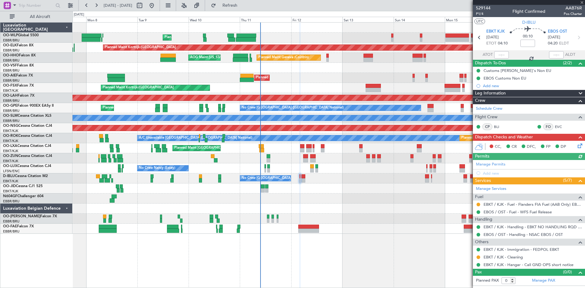
click at [579, 147] on icon at bounding box center [578, 144] width 5 height 5
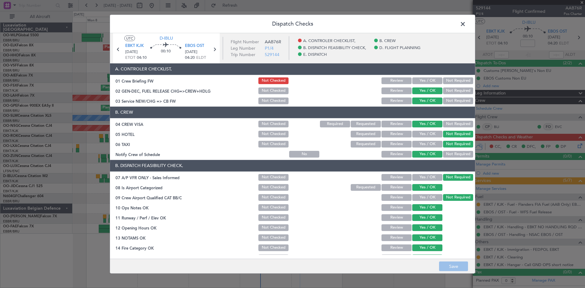
click at [419, 83] on button "Yes / OK" at bounding box center [427, 80] width 30 height 7
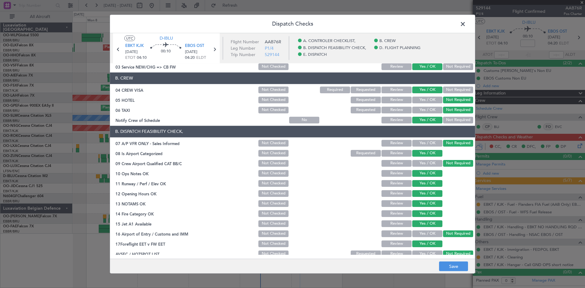
scroll to position [115, 0]
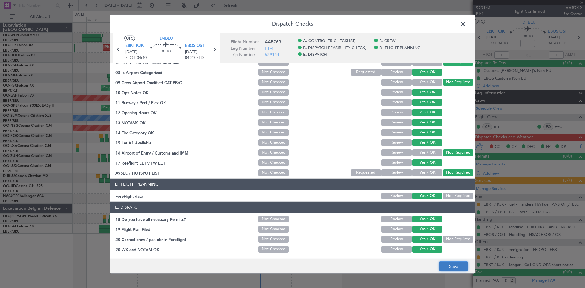
click at [448, 268] on button "Save" at bounding box center [453, 266] width 29 height 10
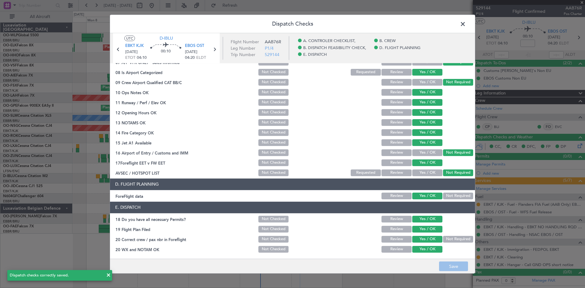
click at [466, 27] on span at bounding box center [466, 25] width 0 height 12
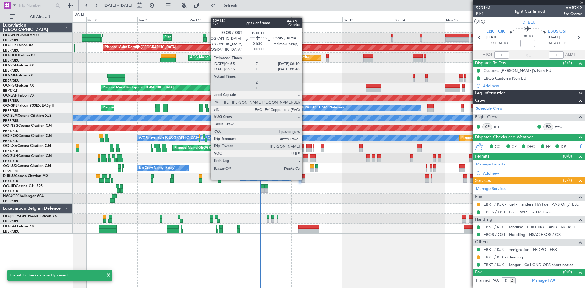
click at [304, 178] on div at bounding box center [303, 180] width 4 height 4
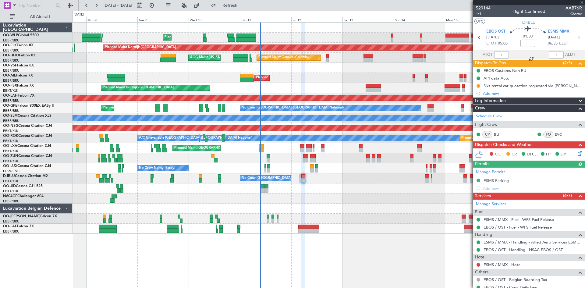
click at [576, 152] on icon at bounding box center [578, 152] width 5 height 5
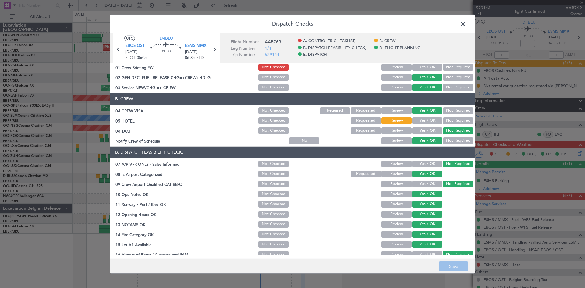
scroll to position [0, 0]
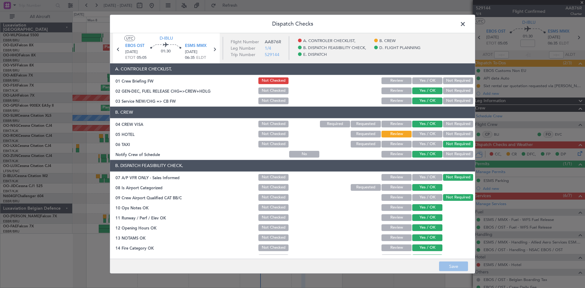
click at [412, 78] on button "Yes / OK" at bounding box center [427, 80] width 30 height 7
click at [452, 269] on button "Save" at bounding box center [453, 266] width 29 height 10
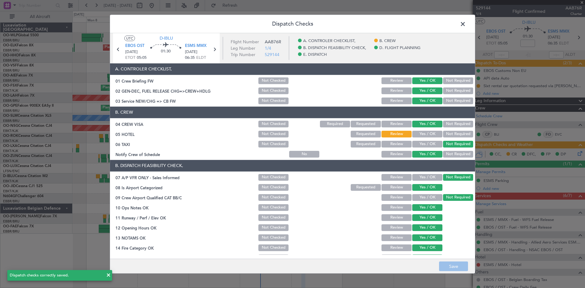
click at [466, 26] on span at bounding box center [466, 25] width 0 height 12
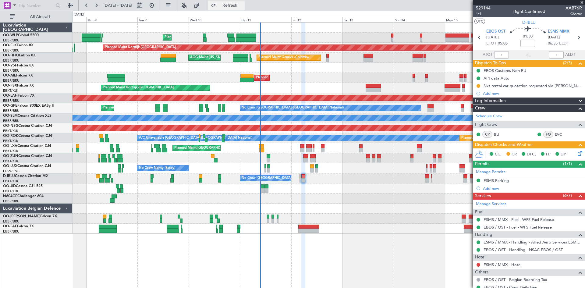
click at [237, 4] on span "Refresh" at bounding box center [230, 5] width 26 height 4
click at [234, 9] on button "Refresh" at bounding box center [226, 6] width 37 height 10
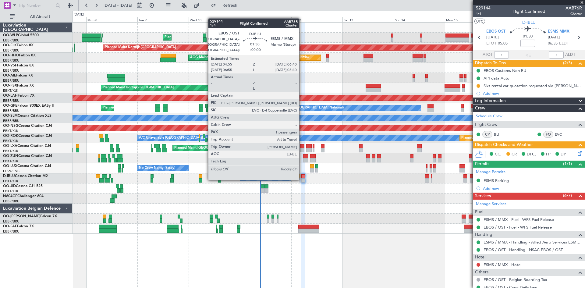
click at [302, 179] on div at bounding box center [303, 180] width 4 height 4
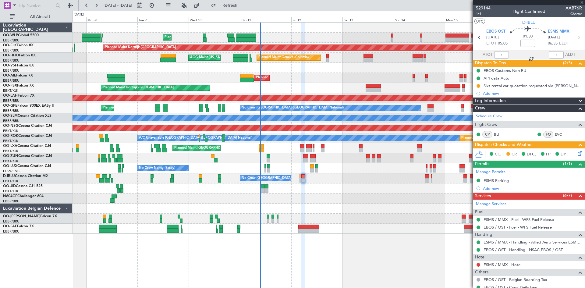
click at [477, 266] on div at bounding box center [478, 264] width 5 height 5
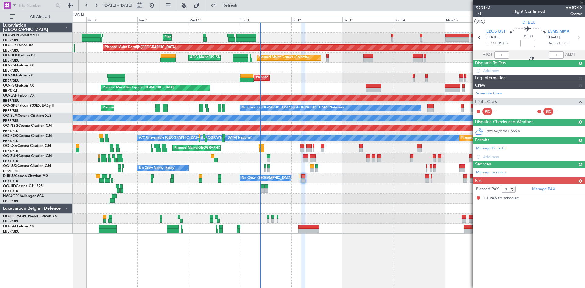
click at [478, 266] on article "529144 1/4 Flight Confirmed AAB76R Charter UTC D-IBLU EBOS OST [DATE] ETOT 05:0…" at bounding box center [529, 146] width 112 height 283
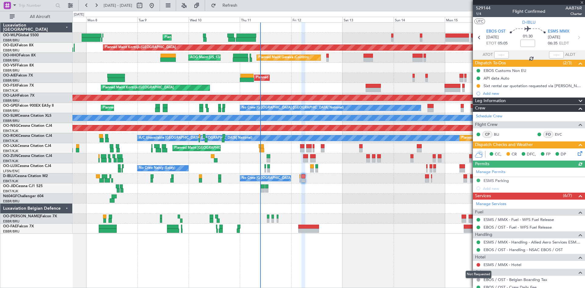
click at [478, 266] on button at bounding box center [478, 265] width 4 height 4
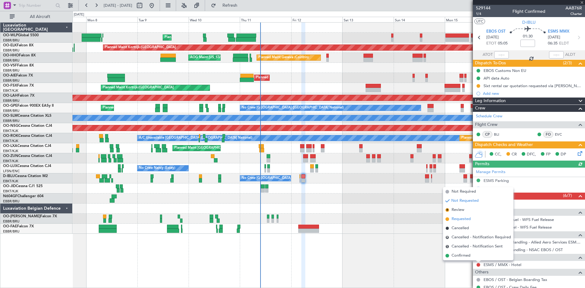
click at [459, 219] on span "Requested" at bounding box center [460, 219] width 19 height 6
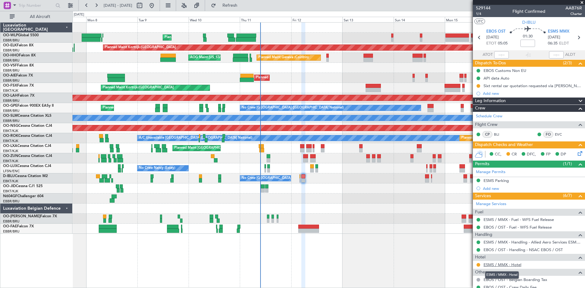
click at [507, 263] on link "ESMS / MMX - Hotel" at bounding box center [502, 264] width 38 height 5
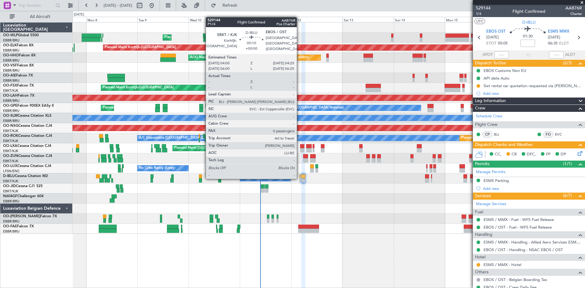
click at [299, 178] on div at bounding box center [299, 176] width 1 height 4
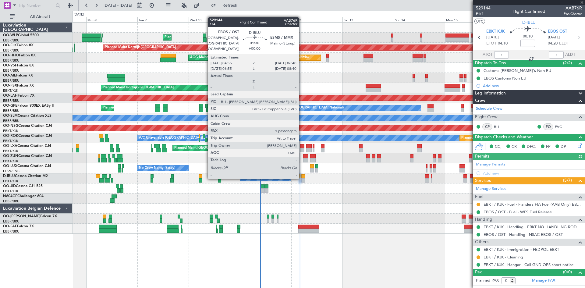
click at [301, 178] on div at bounding box center [303, 176] width 4 height 4
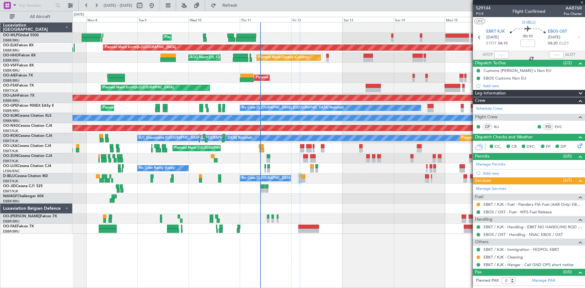
type input "1"
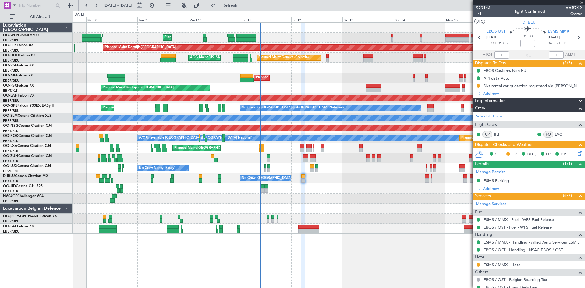
click at [558, 29] on span "ESMS MMX" at bounding box center [558, 32] width 22 height 6
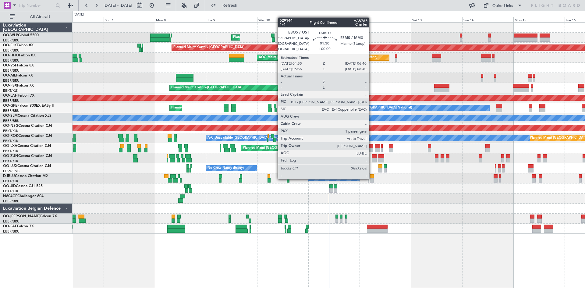
click at [371, 178] on div at bounding box center [372, 176] width 4 height 4
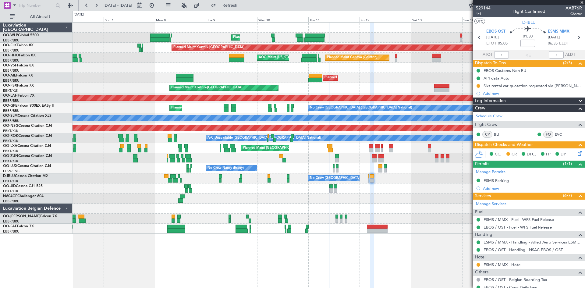
scroll to position [30, 0]
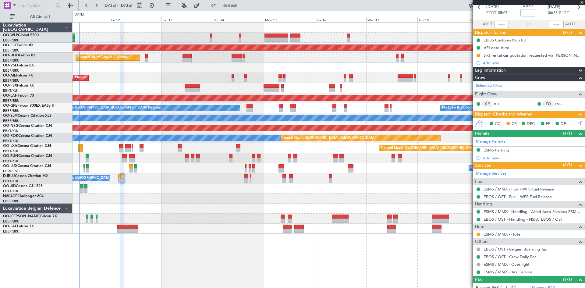
click at [164, 121] on div "Planned Maint Liege Planned Maint [GEOGRAPHIC_DATA]-[GEOGRAPHIC_DATA] Planned M…" at bounding box center [328, 128] width 512 height 211
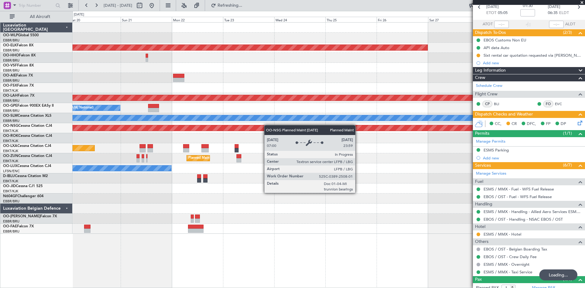
click at [240, 128] on div "Planned Maint Kortrijk-[GEOGRAPHIC_DATA] Planned [GEOGRAPHIC_DATA][PERSON_NAME]…" at bounding box center [328, 128] width 512 height 211
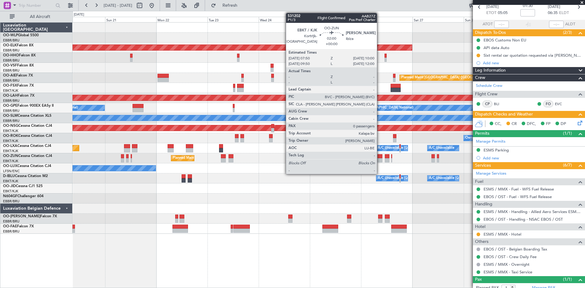
click at [379, 160] on div at bounding box center [379, 160] width 5 height 4
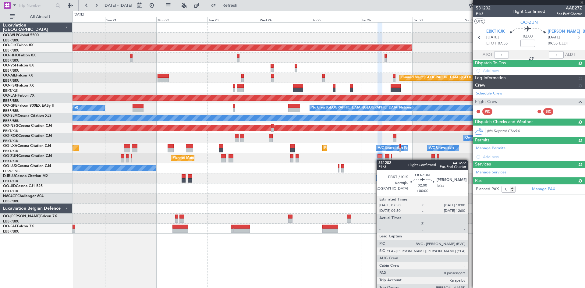
scroll to position [0, 0]
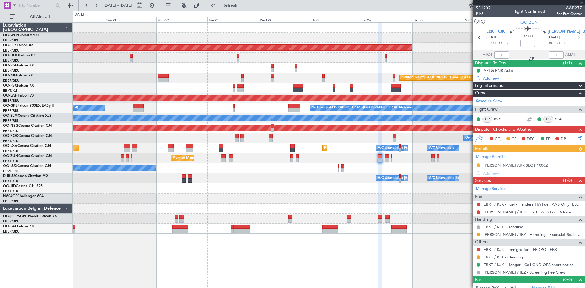
click at [479, 166] on div "Manage Permits [PERSON_NAME] ARR SLOT 1000Z Add new" at bounding box center [529, 164] width 112 height 25
click at [479, 166] on button at bounding box center [478, 165] width 4 height 4
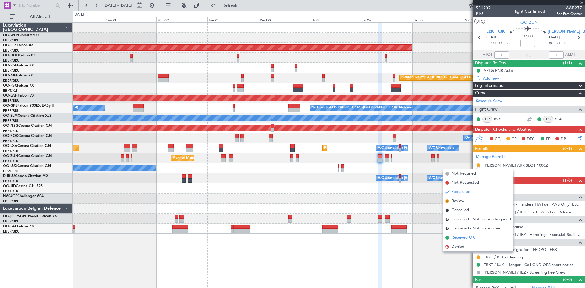
click at [463, 236] on span "Received OK" at bounding box center [462, 237] width 23 height 6
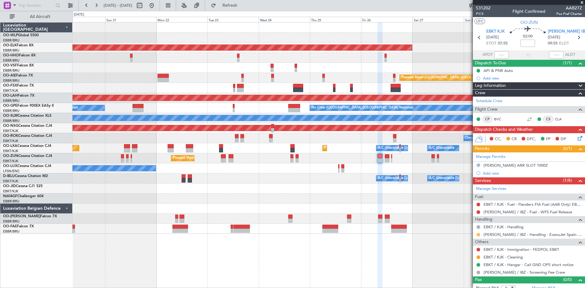
click at [479, 233] on button at bounding box center [478, 235] width 4 height 4
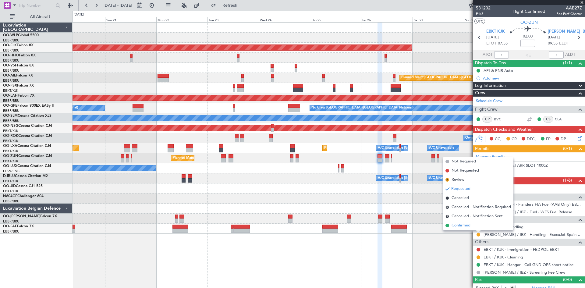
click at [470, 222] on li "Confirmed" at bounding box center [478, 225] width 70 height 9
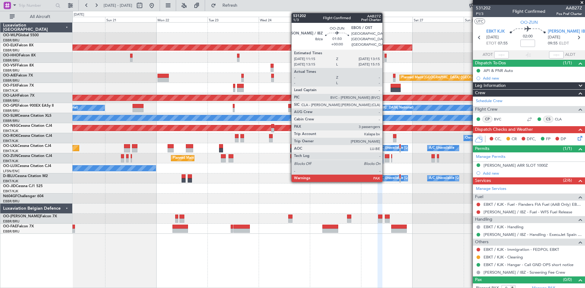
click at [385, 157] on div at bounding box center [387, 156] width 5 height 4
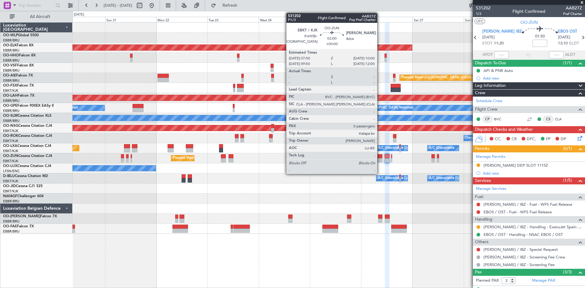
click at [380, 158] on div at bounding box center [379, 156] width 5 height 4
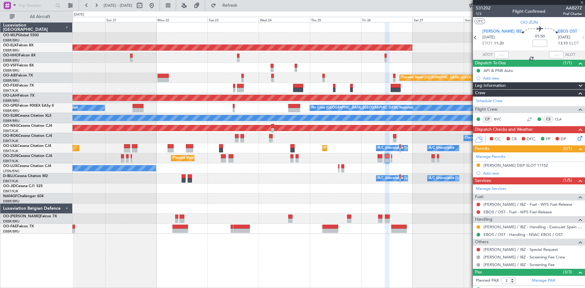
type input "0"
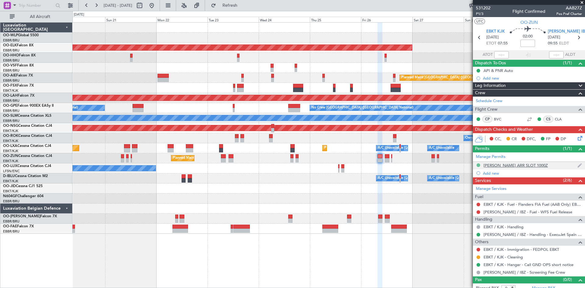
click at [478, 165] on button at bounding box center [478, 165] width 4 height 4
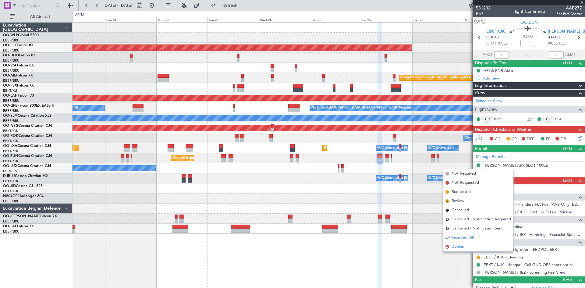
click at [468, 244] on li "D Denied" at bounding box center [478, 246] width 70 height 9
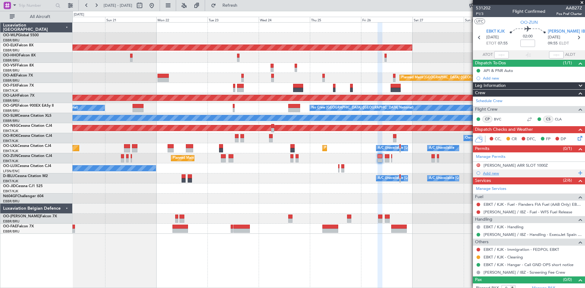
click at [503, 173] on div "Add new" at bounding box center [529, 173] width 93 height 5
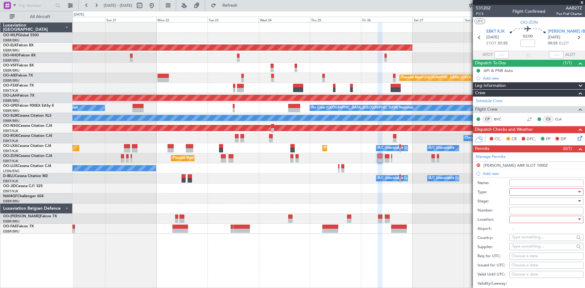
click at [522, 192] on div at bounding box center [544, 191] width 65 height 9
click at [519, 248] on span "Slot" at bounding box center [544, 248] width 64 height 9
click at [531, 220] on div at bounding box center [544, 219] width 65 height 9
click at [526, 252] on span "Arrival" at bounding box center [544, 249] width 64 height 9
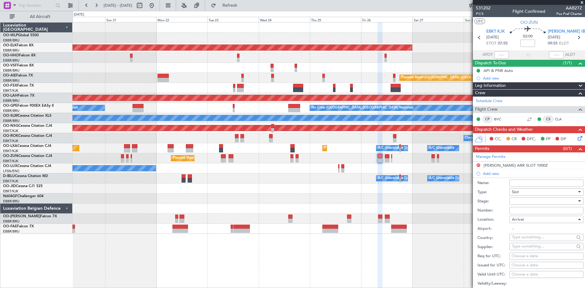
type input "[PERSON_NAME] / IBZ"
click at [521, 263] on div "Choose a date" at bounding box center [546, 265] width 70 height 6
select select "9"
select select "2025"
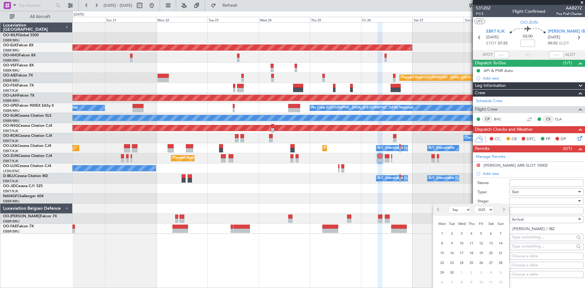
scroll to position [122, 0]
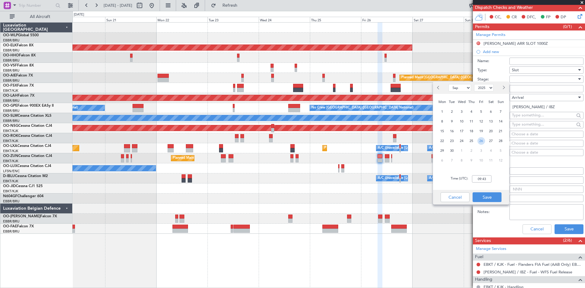
click at [479, 139] on span "26" at bounding box center [481, 141] width 8 height 8
click at [477, 179] on input "00:00" at bounding box center [481, 178] width 19 height 7
click at [478, 181] on input "00:10" at bounding box center [481, 178] width 19 height 7
type input "10:10"
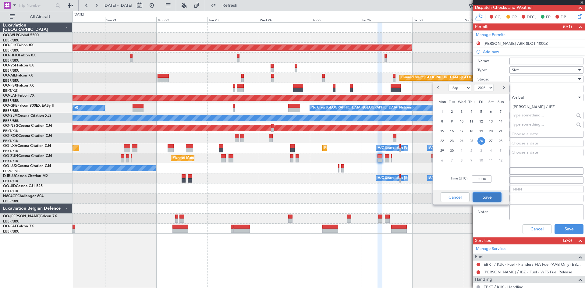
click at [487, 196] on button "Save" at bounding box center [486, 197] width 29 height 10
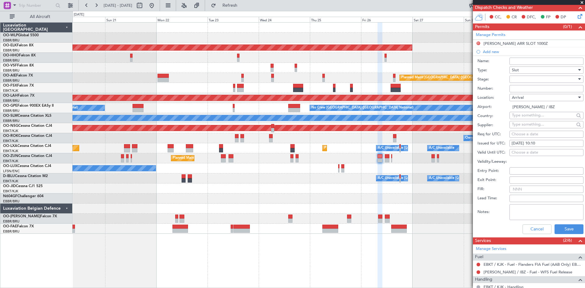
click at [537, 83] on div at bounding box center [544, 79] width 65 height 9
click at [528, 125] on span "Received OK" at bounding box center [544, 127] width 64 height 9
click at [577, 228] on button "Save" at bounding box center [568, 229] width 29 height 10
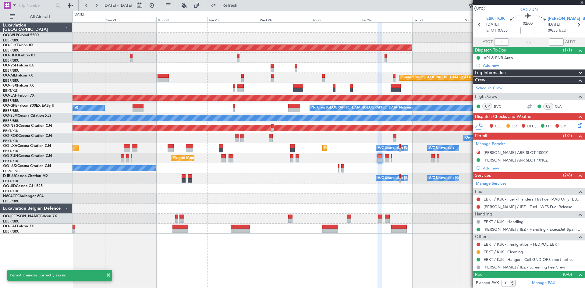
scroll to position [0, 0]
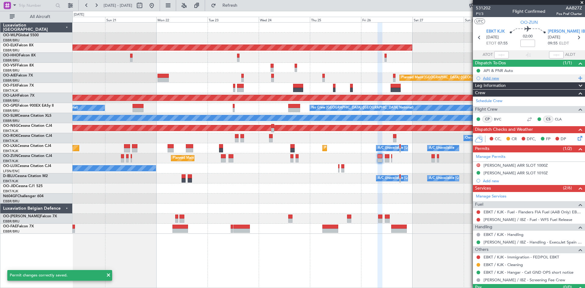
click at [495, 77] on div "Add new" at bounding box center [529, 78] width 93 height 5
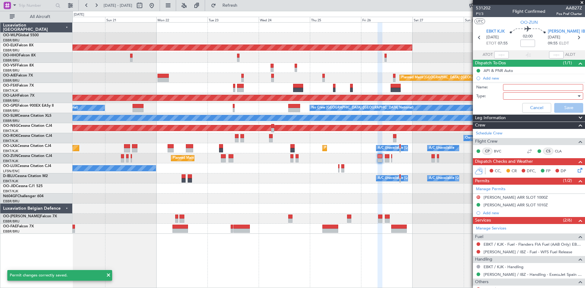
click at [518, 88] on input "Name:" at bounding box center [543, 87] width 80 height 7
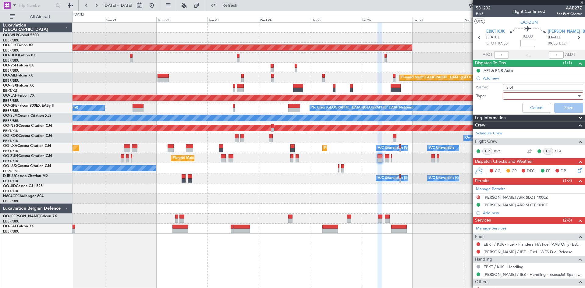
type input "Slot mismatch"
click at [518, 93] on div at bounding box center [540, 95] width 71 height 9
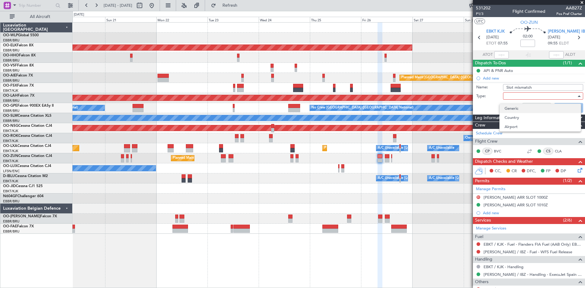
click at [518, 108] on span "Generic" at bounding box center [539, 108] width 71 height 9
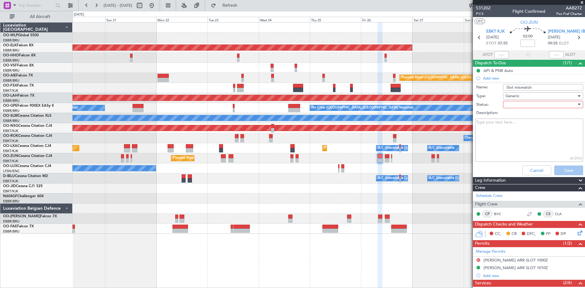
click at [519, 106] on div at bounding box center [540, 104] width 71 height 9
click at [521, 124] on span "In Progress" at bounding box center [539, 125] width 71 height 9
click at [495, 128] on textarea "Description:" at bounding box center [529, 140] width 108 height 44
type textarea "+/- 30min tolerance"
click at [558, 172] on button "Save" at bounding box center [568, 170] width 29 height 10
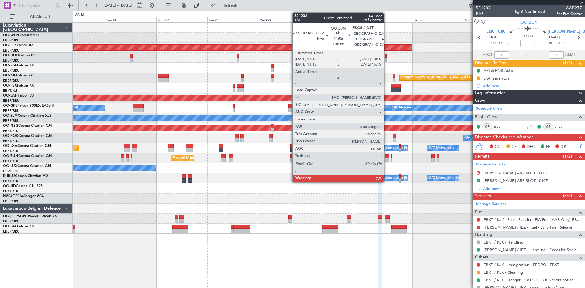
click at [386, 161] on div at bounding box center [387, 160] width 5 height 4
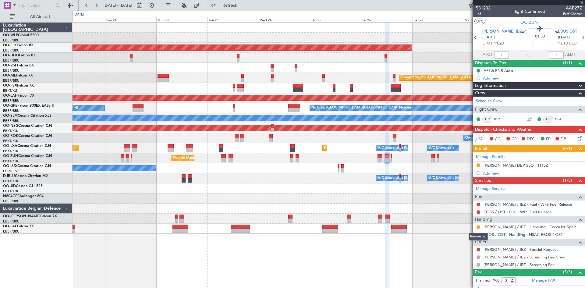
click at [477, 228] on mat-tooltip-component "Requested" at bounding box center [477, 236] width 27 height 16
click at [478, 225] on button at bounding box center [478, 227] width 4 height 4
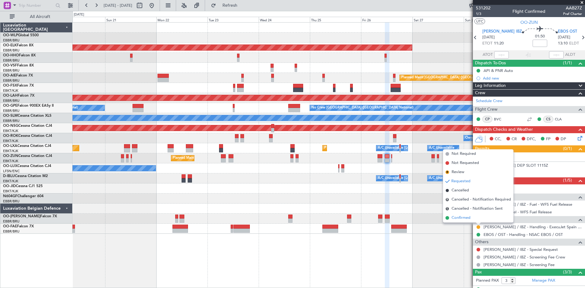
click at [471, 220] on li "Confirmed" at bounding box center [478, 217] width 70 height 9
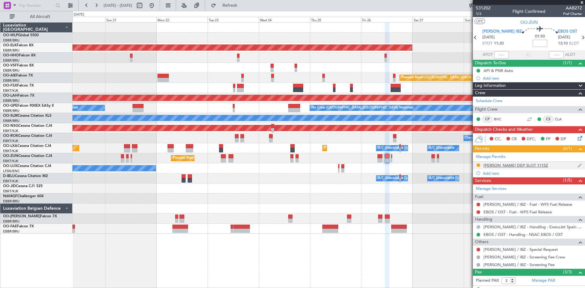
click at [480, 163] on nimbus-traffic-light at bounding box center [478, 166] width 5 height 6
click at [479, 164] on button at bounding box center [478, 165] width 4 height 4
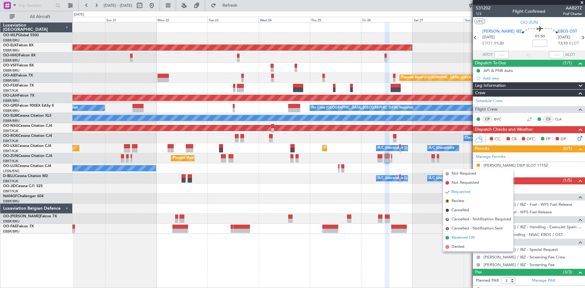
click at [467, 238] on span "Received OK" at bounding box center [462, 237] width 23 height 6
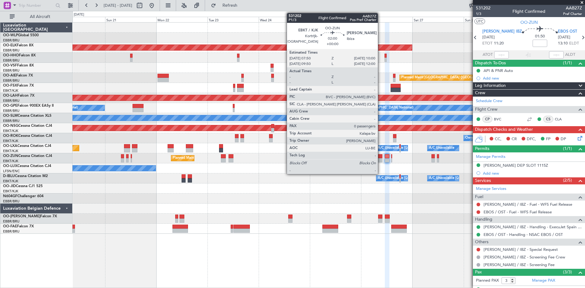
click at [379, 157] on div at bounding box center [379, 156] width 5 height 4
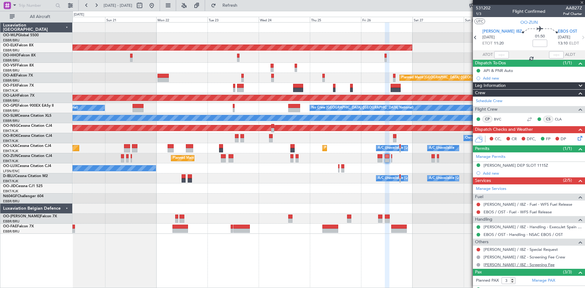
type input "0"
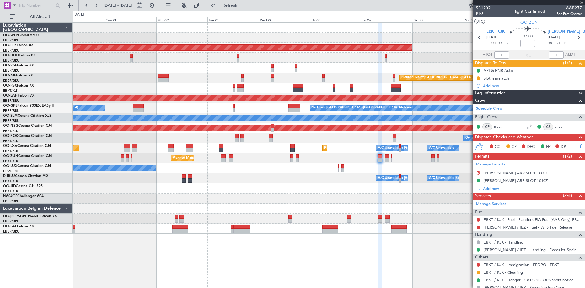
click at [486, 82] on mat-tooltip-component "Slot mismatch" at bounding box center [496, 88] width 32 height 16
click at [487, 79] on div "Slot mismatch" at bounding box center [495, 78] width 25 height 5
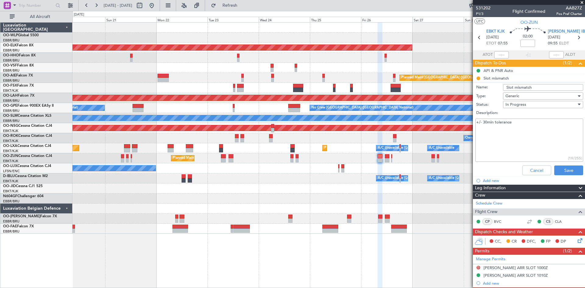
click at [513, 118] on div "+/- 30min tolerance (19/255)" at bounding box center [529, 140] width 118 height 46
click at [522, 123] on textarea "+/- 30min tolerance" at bounding box center [529, 140] width 108 height 44
paste textarea "make sure of filing the initial flight plan in Eurocontrol according Departure …"
type textarea "+/- 30min tolerance "make sure of filing the initial flight plan in Eurocontrol…"
click at [557, 169] on button "Save" at bounding box center [568, 170] width 29 height 10
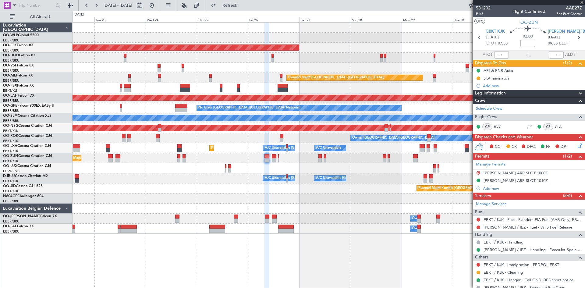
click at [328, 67] on div "Planned Maint Kortrijk-Wevelgem Planned Maint London (Farnborough) Planned Main…" at bounding box center [328, 128] width 512 height 211
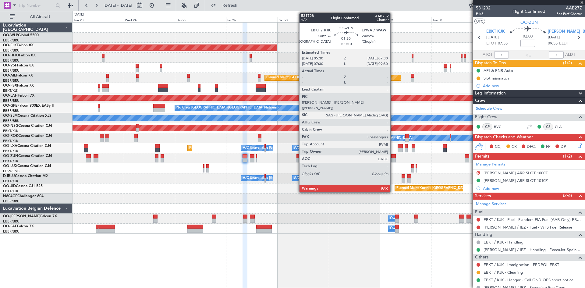
click at [393, 159] on div at bounding box center [393, 160] width 5 height 4
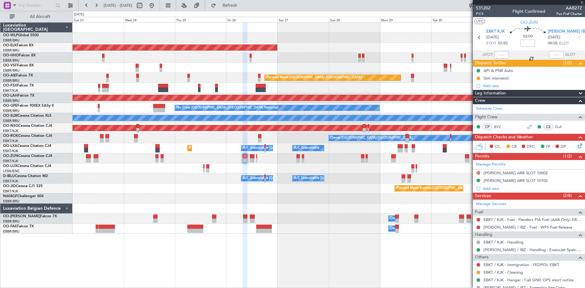
type input "+00:10"
type input "4"
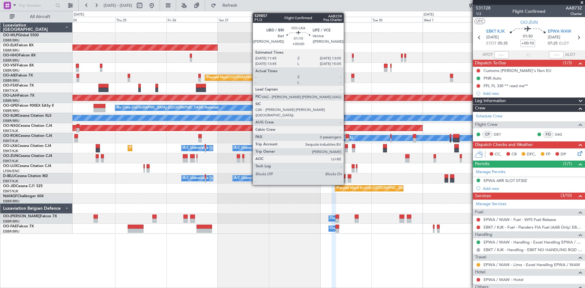
click at [346, 149] on div at bounding box center [346, 150] width 3 height 4
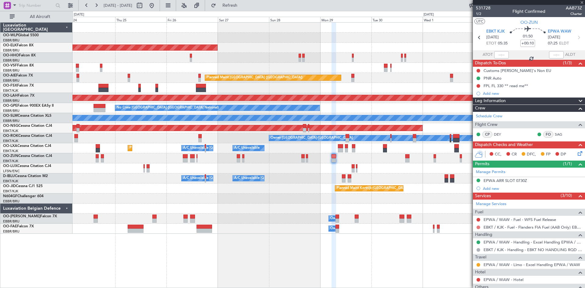
type input "0"
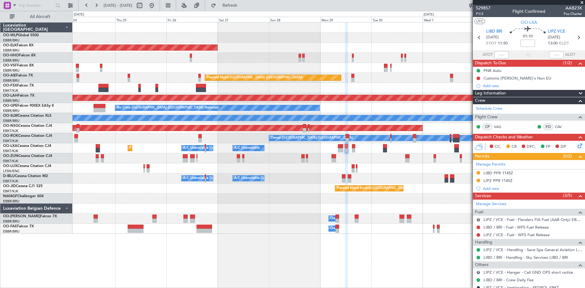
click at [499, 183] on mat-tooltip-component "LIPZ PPR 1145Z" at bounding box center [498, 191] width 36 height 16
click at [503, 181] on div "LIPZ PPR 1145Z" at bounding box center [497, 180] width 29 height 5
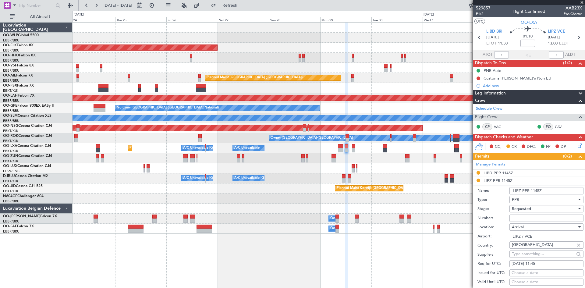
click at [527, 219] on input "Number:" at bounding box center [546, 217] width 74 height 7
paste input "VCE25DRVDE"
type input "VCE25DRVDE"
click at [537, 209] on div "Requested" at bounding box center [544, 208] width 65 height 9
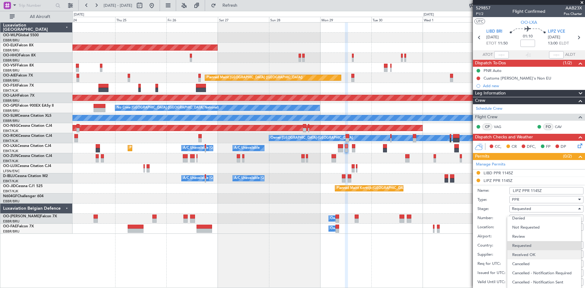
click at [526, 251] on span "Received OK" at bounding box center [544, 254] width 64 height 9
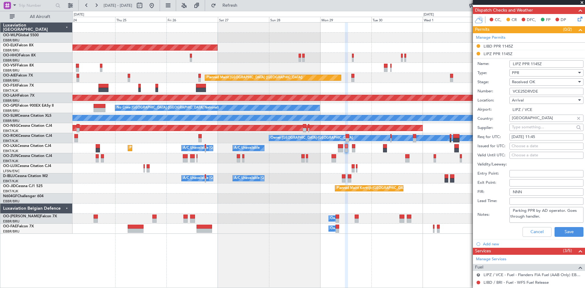
scroll to position [152, 0]
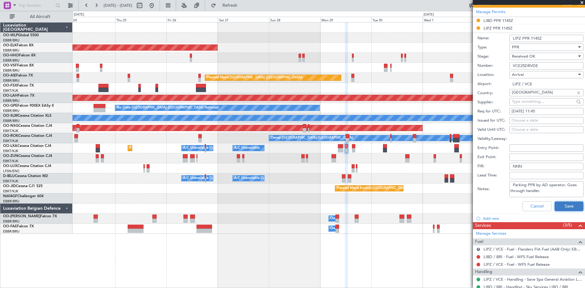
click at [558, 208] on button "Save" at bounding box center [568, 206] width 29 height 10
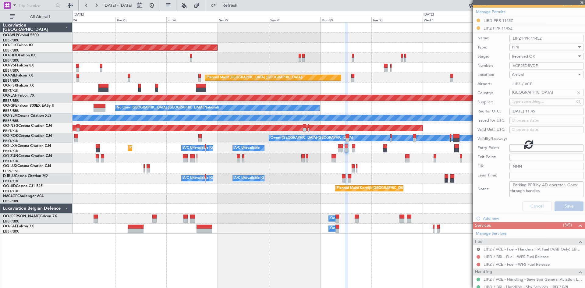
scroll to position [20, 0]
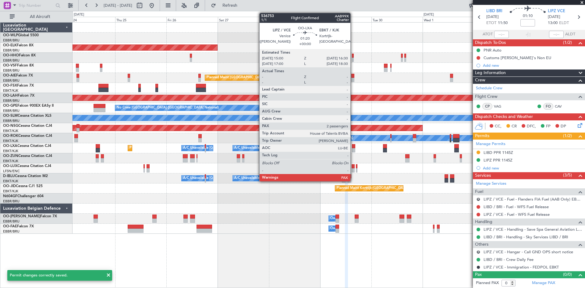
click at [353, 147] on div at bounding box center [353, 146] width 3 height 4
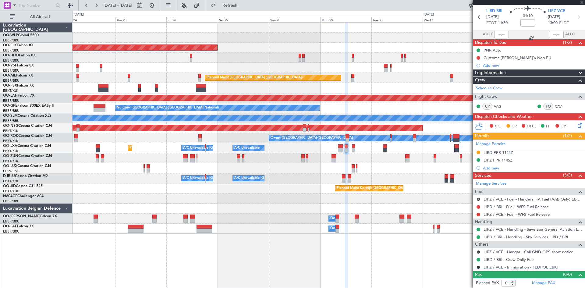
type input "2"
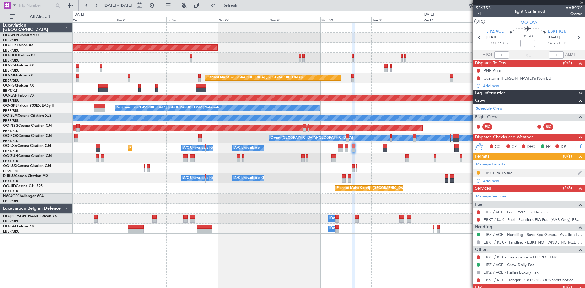
click at [577, 170] on img at bounding box center [579, 172] width 5 height 5
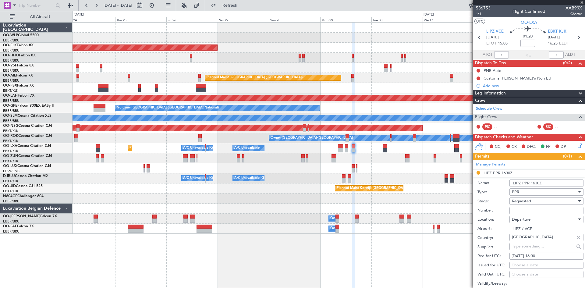
click at [519, 211] on input "Number:" at bounding box center [546, 210] width 74 height 7
paste input "VCE25DRVDE"
type input "VCE25DRVDE"
click at [529, 202] on span "Requested" at bounding box center [521, 200] width 19 height 5
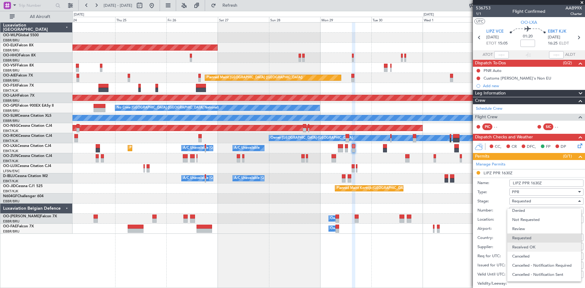
click at [528, 245] on span "Received OK" at bounding box center [544, 246] width 64 height 9
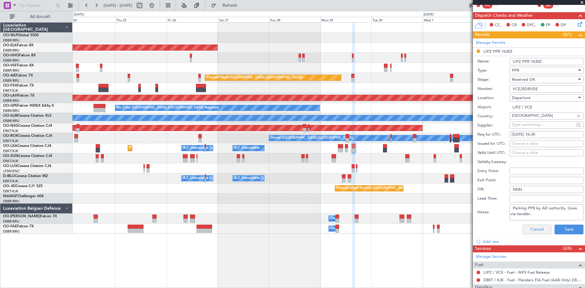
scroll to position [122, 0]
click at [567, 225] on button "Save" at bounding box center [568, 229] width 29 height 10
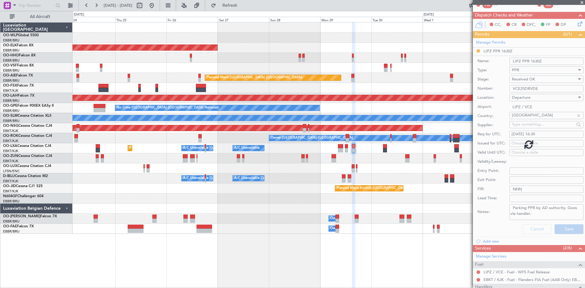
scroll to position [21, 0]
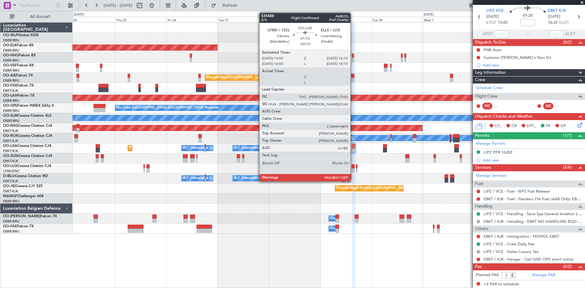
click at [353, 166] on div at bounding box center [352, 166] width 3 height 4
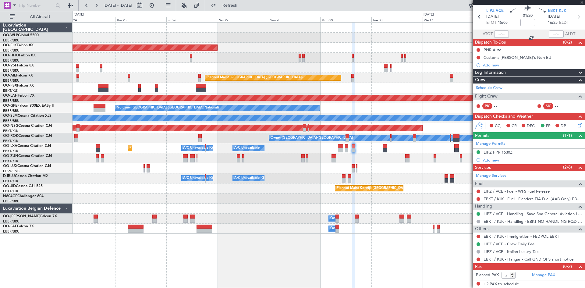
type input "-00:10"
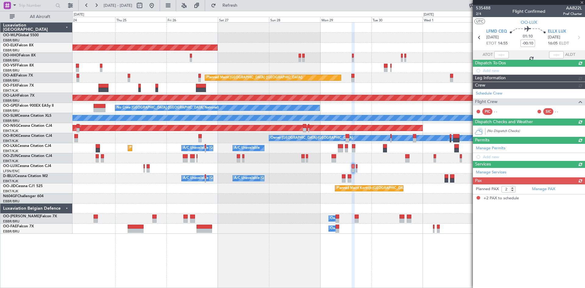
scroll to position [0, 0]
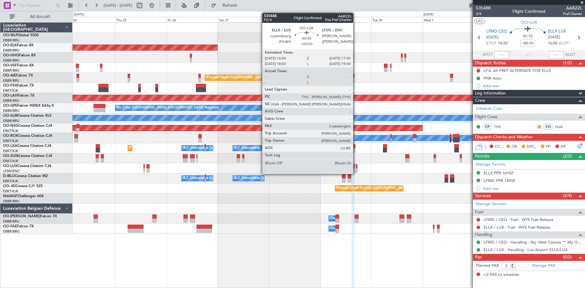
click at [356, 170] on div at bounding box center [357, 170] width 2 height 4
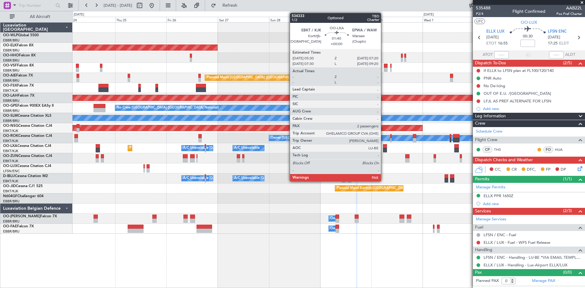
click at [383, 152] on div at bounding box center [385, 150] width 4 height 4
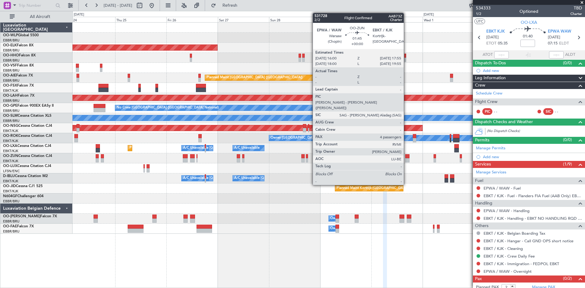
click at [406, 159] on div at bounding box center [407, 160] width 4 height 4
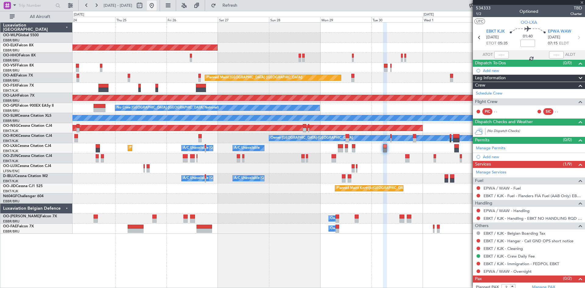
click at [157, 8] on button at bounding box center [152, 6] width 10 height 10
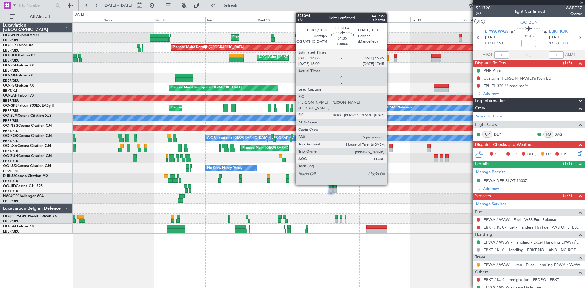
click at [389, 148] on div at bounding box center [391, 150] width 4 height 4
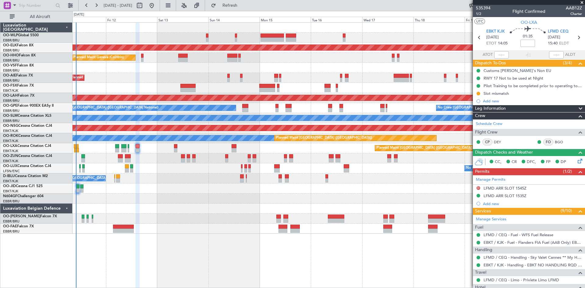
click at [187, 105] on div "Planned Maint Liege Planned Maint Kortrijk-Wevelgem Planned Maint Geneva (Coint…" at bounding box center [328, 128] width 512 height 211
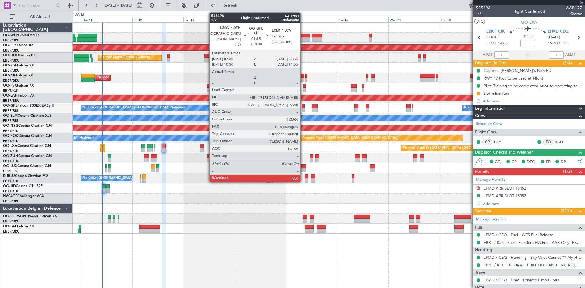
click at [303, 106] on div at bounding box center [302, 106] width 3 height 4
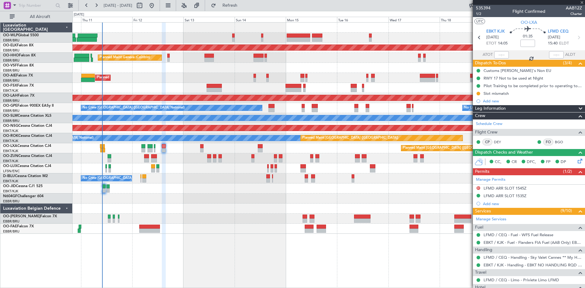
type input "11"
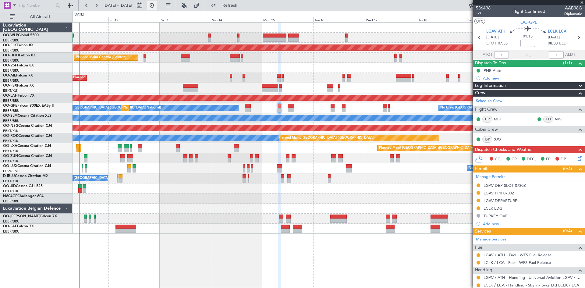
click at [157, 3] on button at bounding box center [152, 6] width 10 height 10
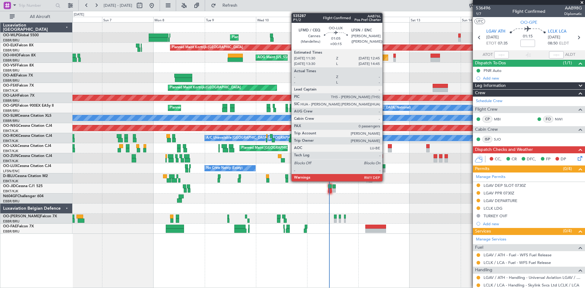
click at [385, 170] on div at bounding box center [383, 170] width 3 height 4
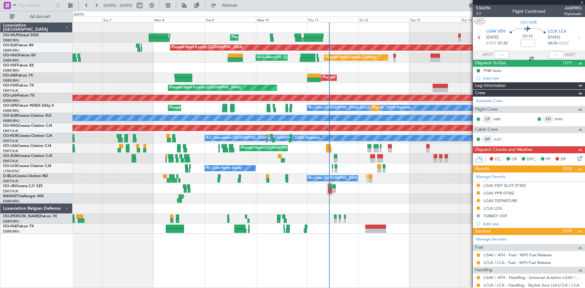
type input "+00:15"
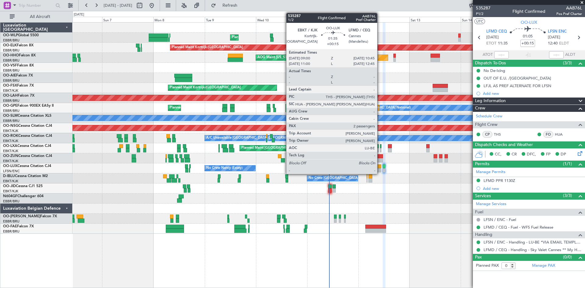
click at [380, 168] on div at bounding box center [379, 166] width 4 height 4
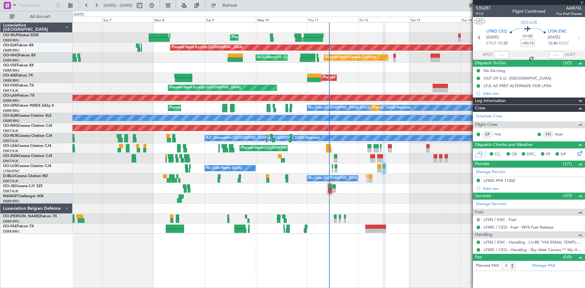
type input "2"
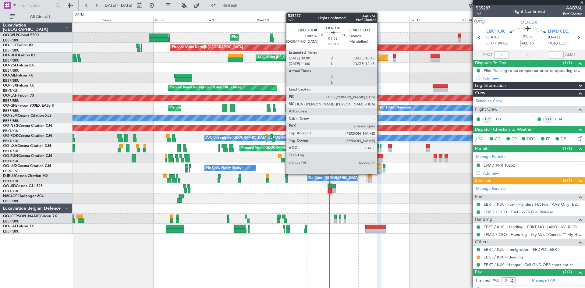
click at [380, 170] on div at bounding box center [379, 170] width 4 height 4
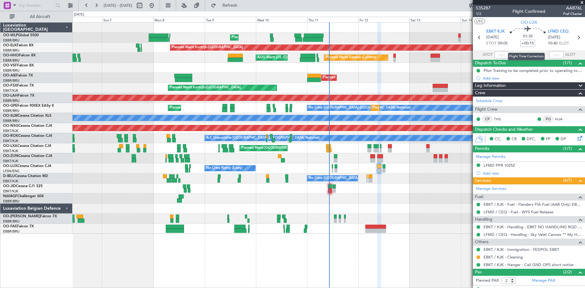
click at [528, 43] on input "+00:15" at bounding box center [527, 43] width 15 height 7
click at [456, 152] on div "Planned Maint Brussels (Brussels National) Planned Maint Paris (Le Bourget)" at bounding box center [328, 148] width 512 height 10
click at [423, 9] on div "06 Sep 2025 - 16 Sep 2025 Refresh Quick Links All Aircraft" at bounding box center [292, 5] width 585 height 11
click at [229, 4] on button "Refresh" at bounding box center [226, 6] width 37 height 10
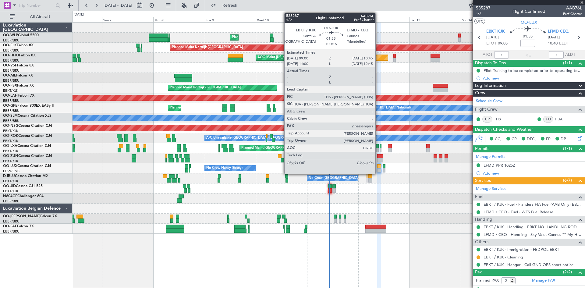
click at [378, 168] on div at bounding box center [379, 170] width 4 height 4
click at [380, 169] on div at bounding box center [379, 170] width 4 height 4
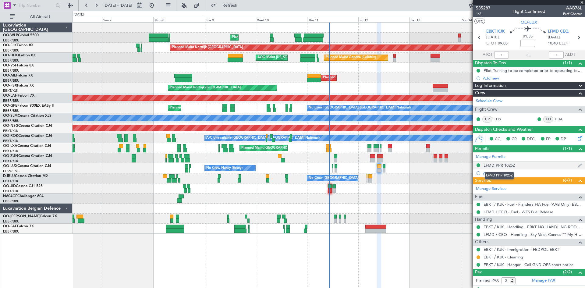
click at [507, 164] on div "LFMD PPR 1025Z" at bounding box center [499, 165] width 32 height 5
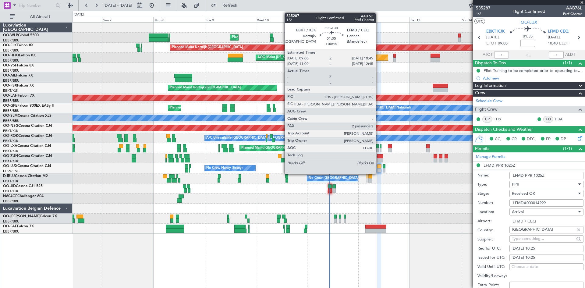
click at [378, 168] on div at bounding box center [379, 170] width 4 height 4
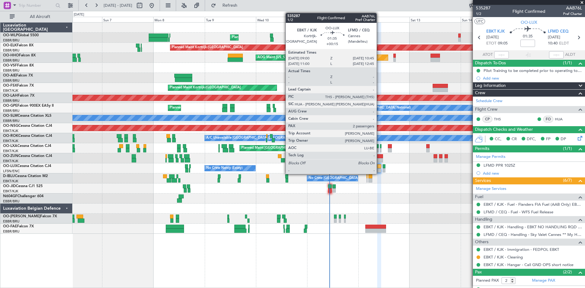
click at [379, 168] on div at bounding box center [379, 170] width 4 height 4
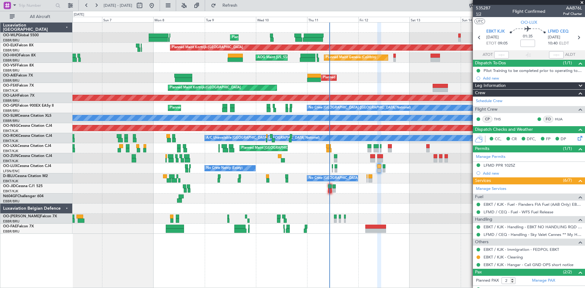
click at [482, 15] on span "1/2" at bounding box center [483, 13] width 15 height 5
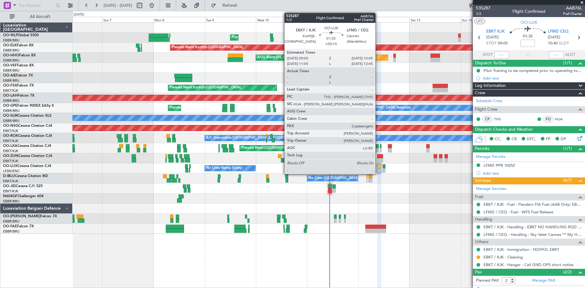
click at [378, 170] on div at bounding box center [379, 170] width 4 height 4
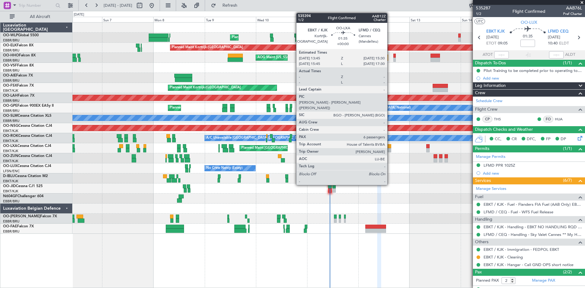
click at [390, 150] on div at bounding box center [389, 150] width 4 height 4
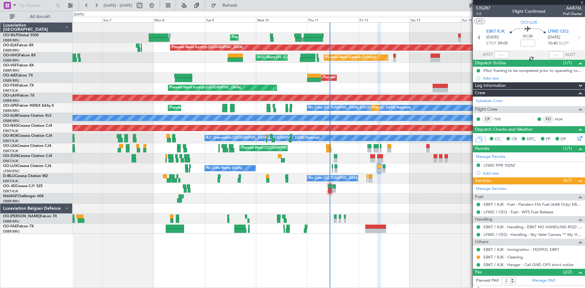
type input "6"
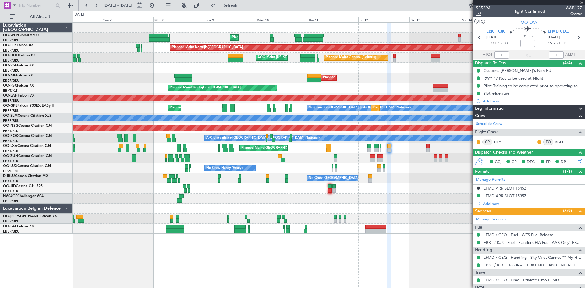
click at [483, 15] on span "1/2" at bounding box center [483, 13] width 15 height 5
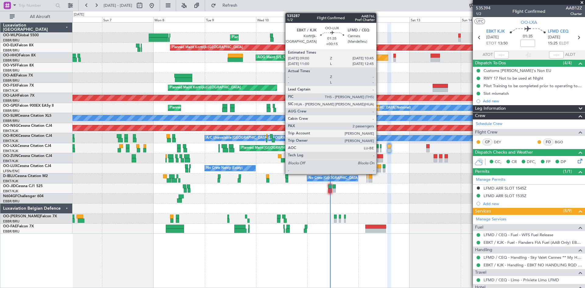
click at [379, 166] on div at bounding box center [379, 166] width 4 height 4
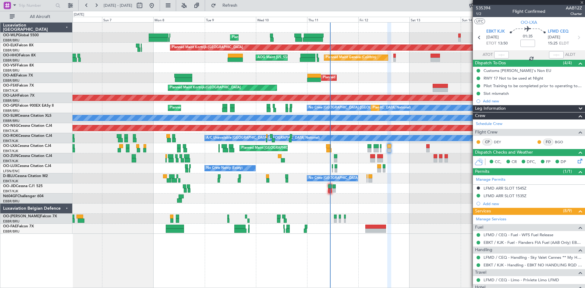
type input "+00:15"
type input "2"
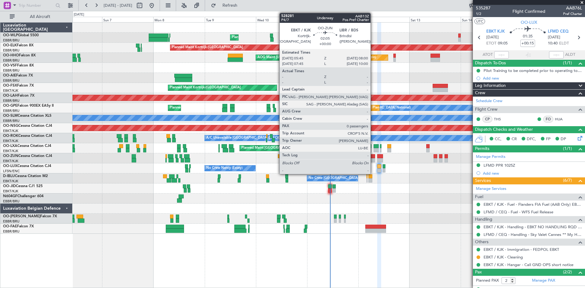
click at [373, 158] on div at bounding box center [372, 160] width 5 height 4
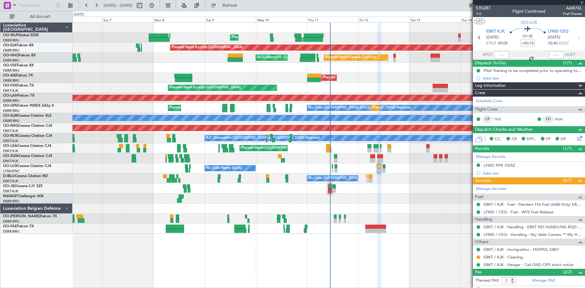
type input "0"
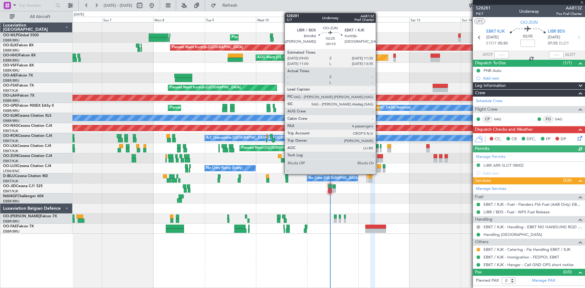
click at [378, 156] on div at bounding box center [380, 156] width 6 height 4
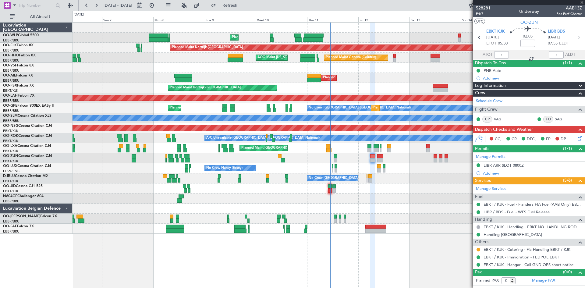
type input "-00:10"
type input "4"
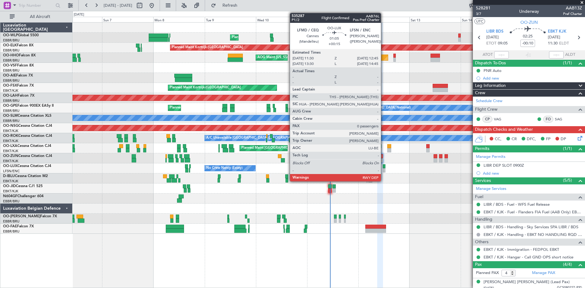
click at [383, 168] on div at bounding box center [383, 170] width 3 height 4
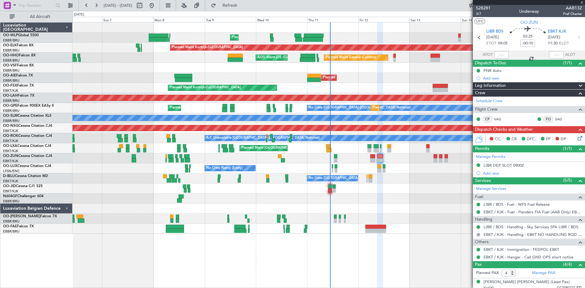
type input "+00:15"
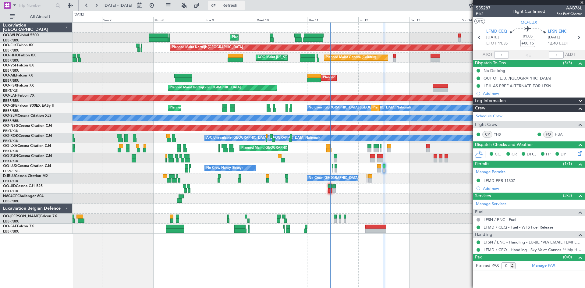
click at [243, 5] on span "Refresh" at bounding box center [230, 5] width 26 height 4
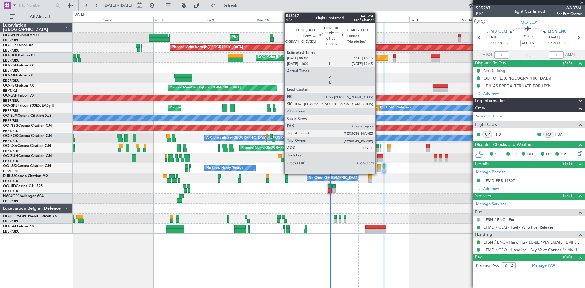
click at [378, 168] on div at bounding box center [379, 170] width 4 height 4
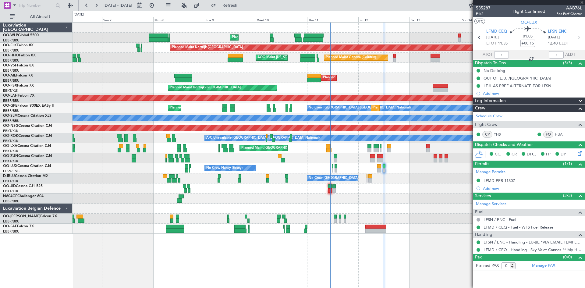
type input "2"
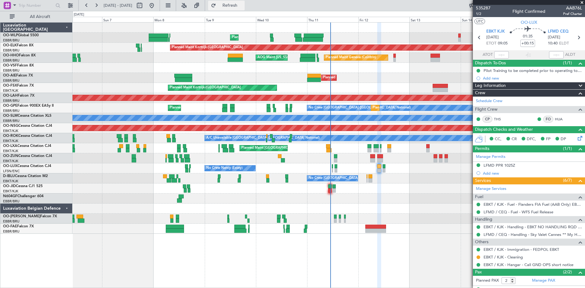
click at [235, 6] on button "Refresh" at bounding box center [226, 6] width 37 height 10
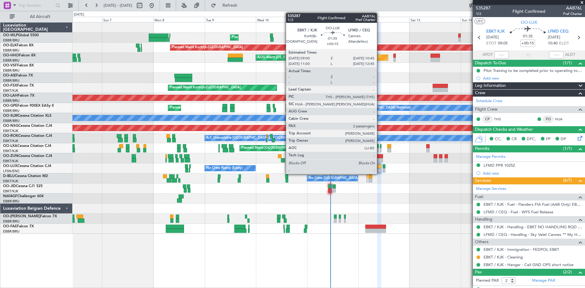
click at [379, 169] on div at bounding box center [379, 170] width 4 height 4
click at [378, 167] on div at bounding box center [379, 166] width 4 height 4
click at [379, 171] on div at bounding box center [379, 170] width 4 height 4
click at [377, 169] on div at bounding box center [379, 170] width 4 height 4
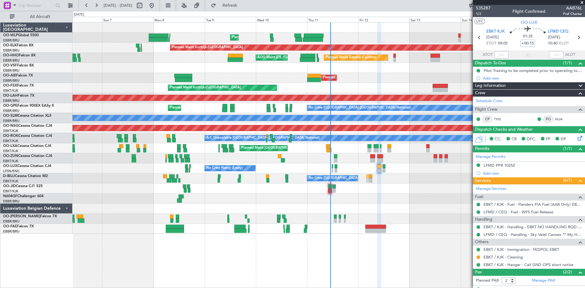
scroll to position [25, 0]
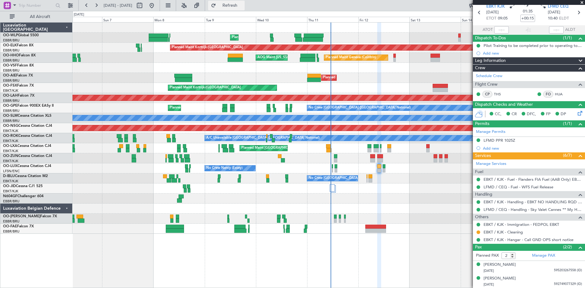
click at [243, 4] on span "Refresh" at bounding box center [230, 5] width 26 height 4
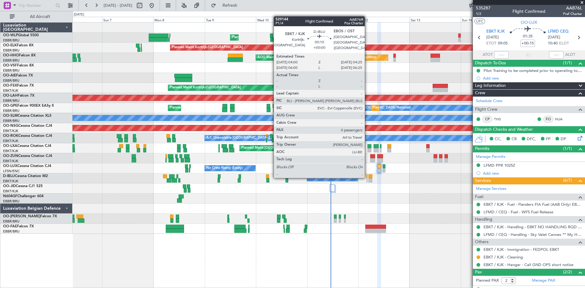
click at [367, 177] on div at bounding box center [366, 176] width 1 height 4
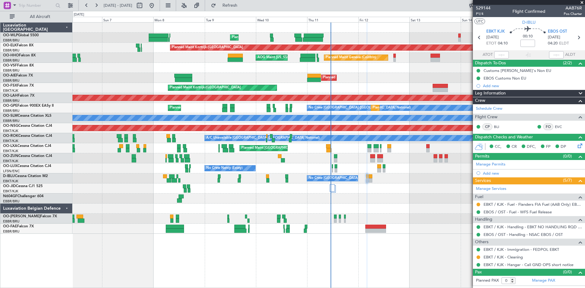
click at [581, 146] on icon at bounding box center [578, 144] width 5 height 5
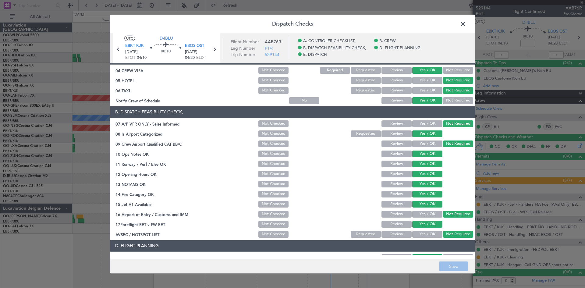
scroll to position [115, 0]
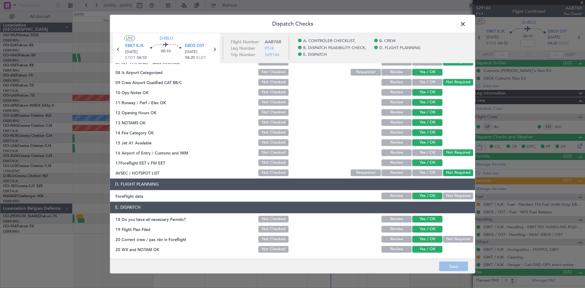
click at [466, 24] on span at bounding box center [466, 25] width 0 height 12
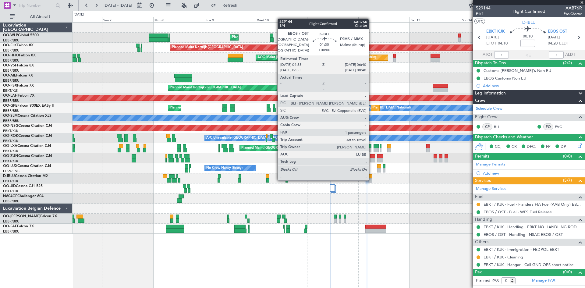
click at [371, 179] on div at bounding box center [370, 180] width 4 height 4
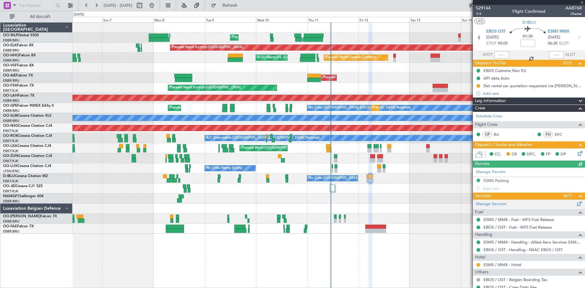
click at [576, 203] on span at bounding box center [578, 202] width 7 height 5
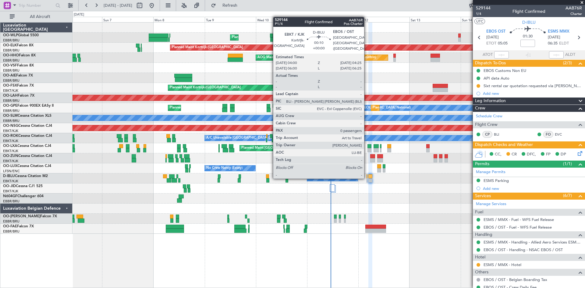
click at [367, 177] on div at bounding box center [366, 176] width 1 height 4
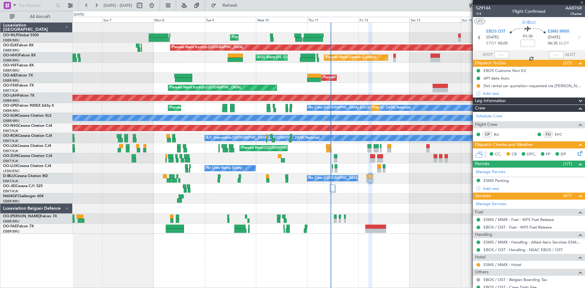
type input "0"
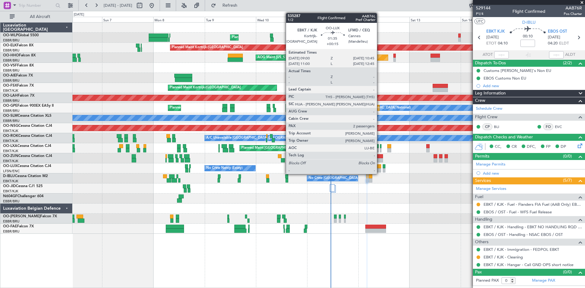
click at [379, 169] on div at bounding box center [379, 170] width 4 height 4
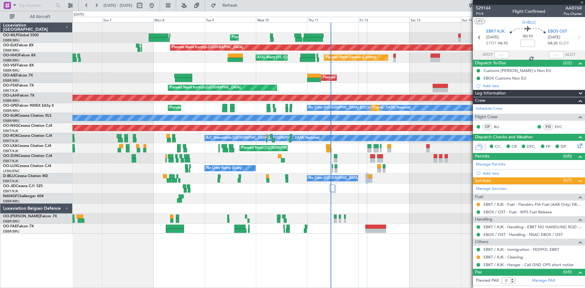
type input "+00:15"
type input "2"
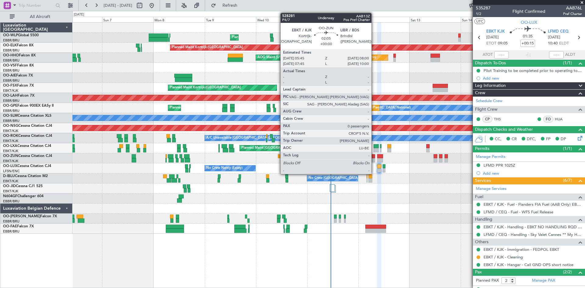
click at [374, 160] on div at bounding box center [372, 160] width 5 height 4
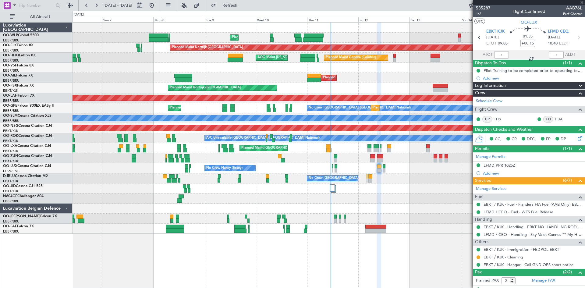
type input "0"
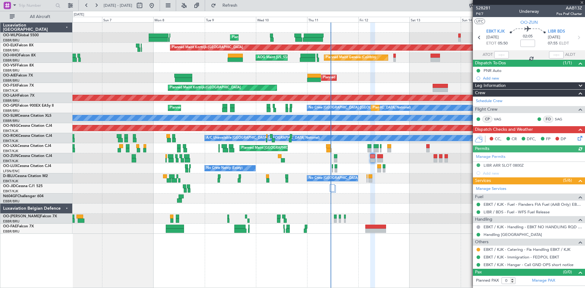
click at [577, 139] on icon at bounding box center [578, 137] width 5 height 5
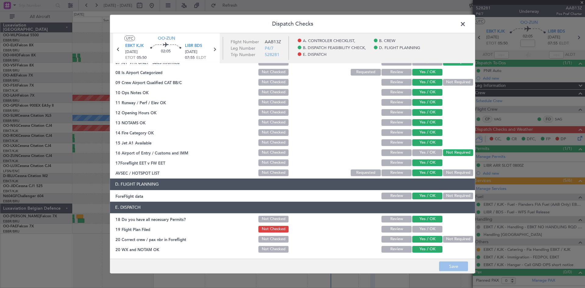
click at [466, 22] on span at bounding box center [466, 25] width 0 height 12
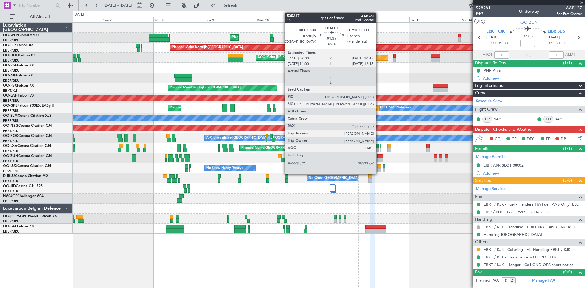
click at [378, 169] on div at bounding box center [379, 170] width 4 height 4
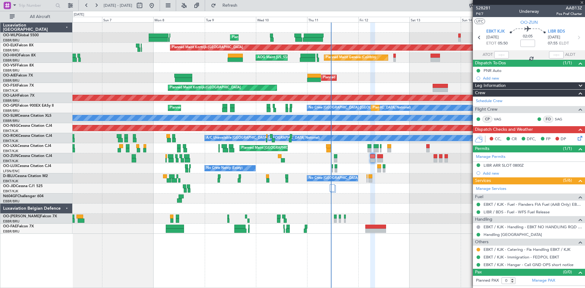
type input "+00:15"
type input "2"
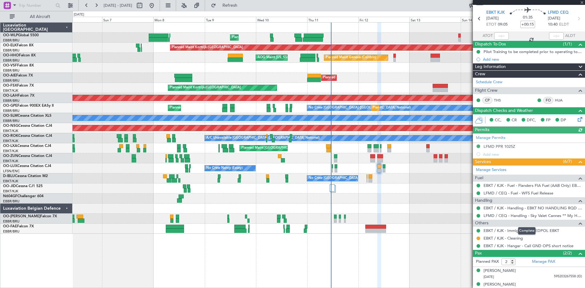
scroll to position [25, 0]
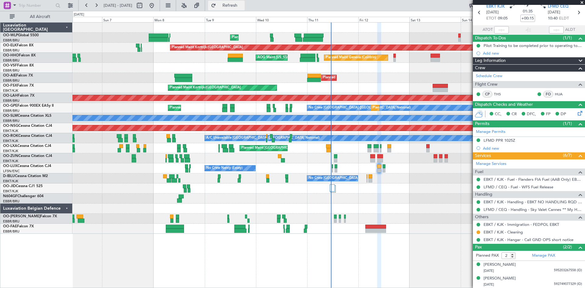
click at [241, 8] on button "Refresh" at bounding box center [226, 6] width 37 height 10
click at [243, 3] on span "Refresh" at bounding box center [230, 5] width 26 height 4
click at [514, 265] on div "[PERSON_NAME]" at bounding box center [499, 265] width 32 height 6
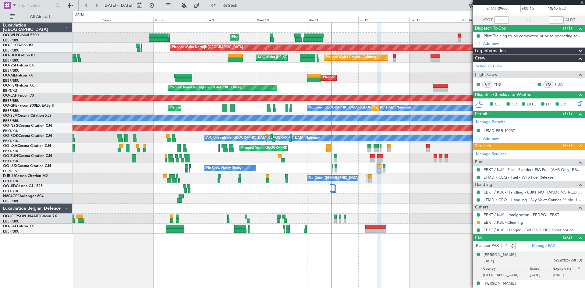
scroll to position [40, 0]
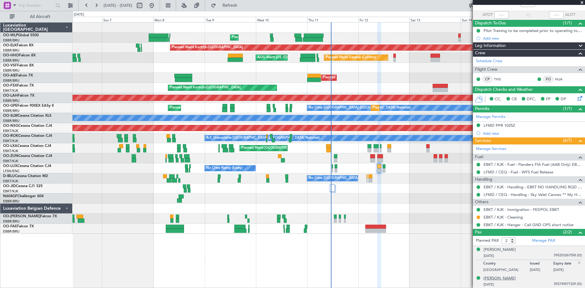
click at [504, 276] on div "[PERSON_NAME]" at bounding box center [499, 278] width 32 height 6
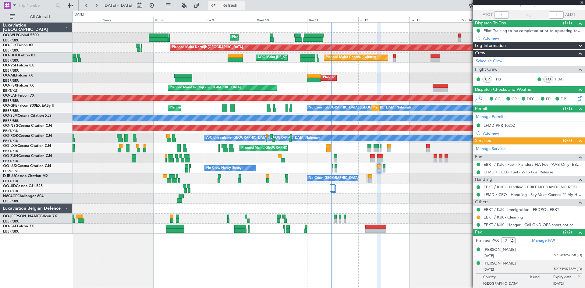
click at [238, 5] on span "Refresh" at bounding box center [230, 5] width 26 height 4
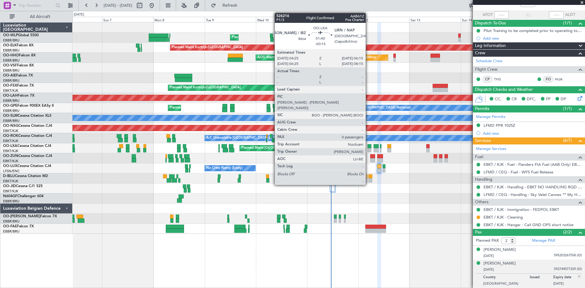
click at [368, 150] on div at bounding box center [369, 150] width 4 height 4
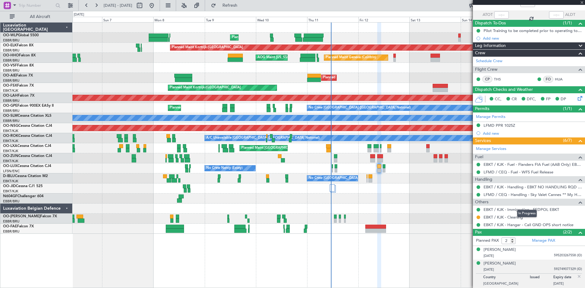
type input "-00:15"
type input "0"
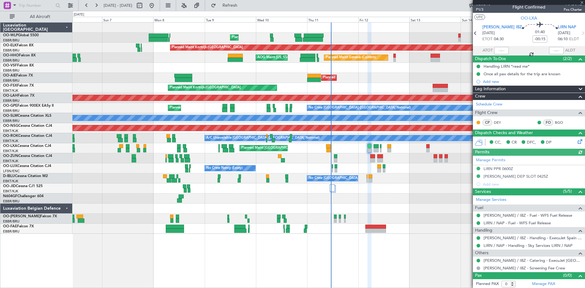
scroll to position [5, 0]
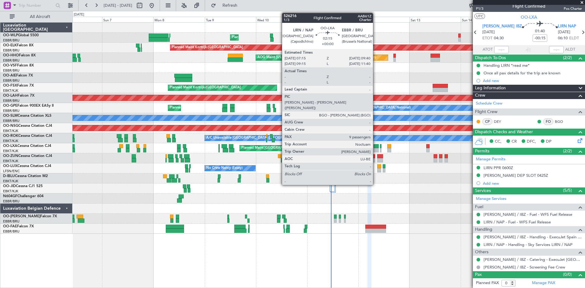
click at [375, 149] on div at bounding box center [375, 150] width 5 height 4
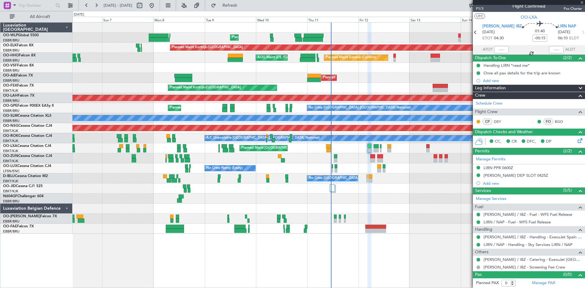
type input "9"
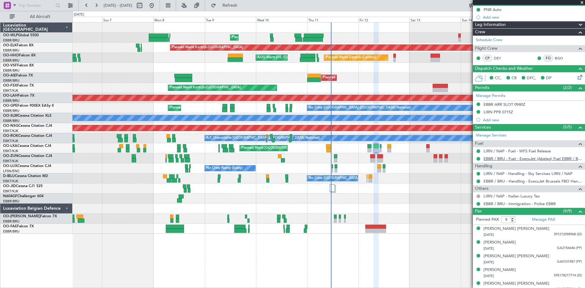
scroll to position [121, 0]
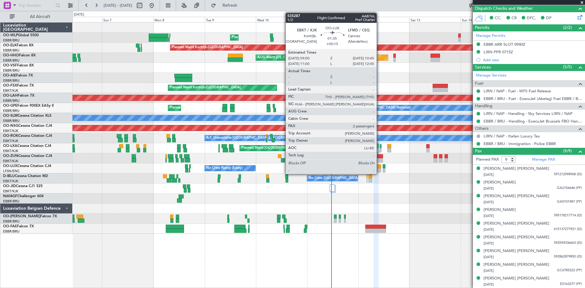
click at [379, 169] on div at bounding box center [379, 170] width 4 height 4
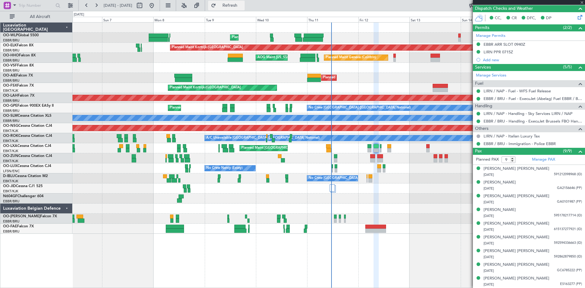
type input "+00:15"
type input "2"
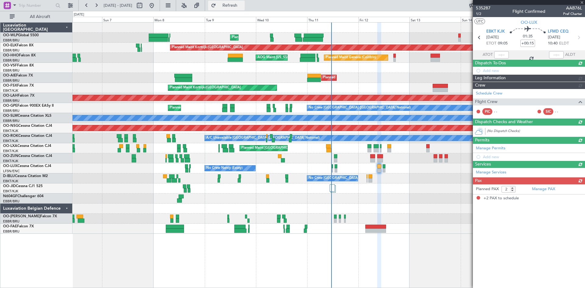
scroll to position [0, 0]
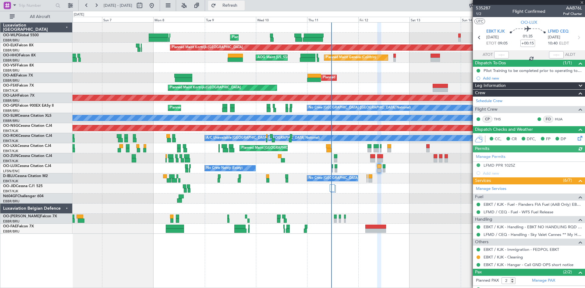
click at [236, 4] on button "Refresh" at bounding box center [226, 6] width 37 height 10
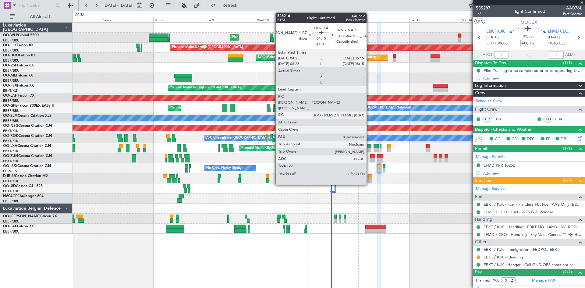
click at [369, 148] on div at bounding box center [369, 150] width 4 height 4
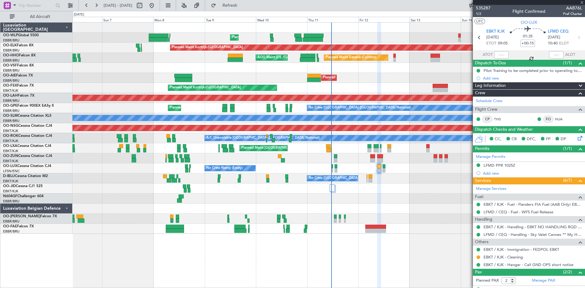
type input "-00:15"
type input "0"
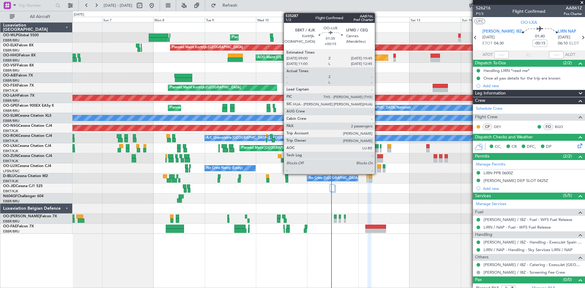
click at [377, 169] on div at bounding box center [379, 170] width 4 height 4
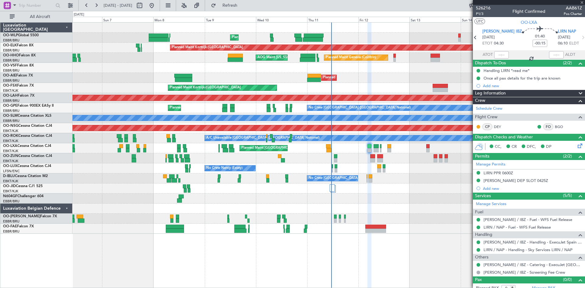
type input "+00:15"
type input "2"
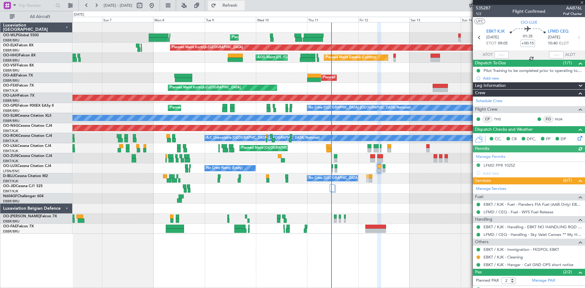
click at [244, 9] on button "Refresh" at bounding box center [226, 6] width 37 height 10
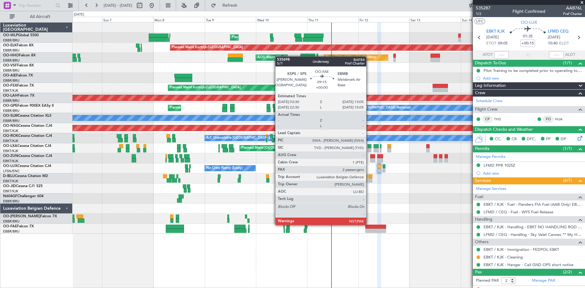
click at [369, 230] on div at bounding box center [375, 230] width 21 height 4
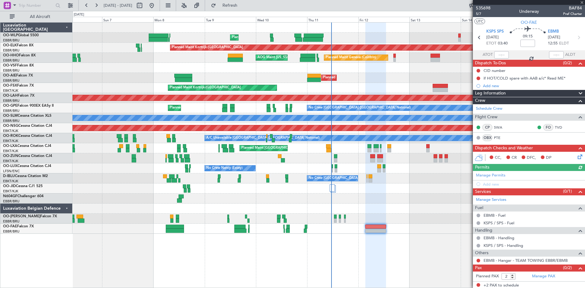
scroll to position [1, 0]
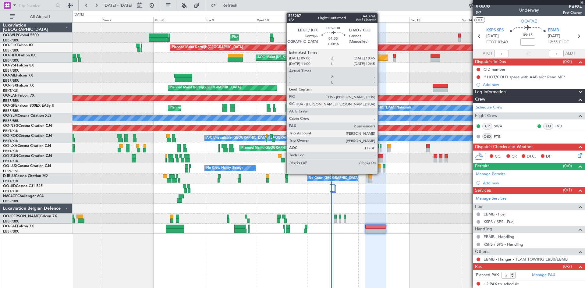
click at [380, 167] on div at bounding box center [379, 166] width 4 height 4
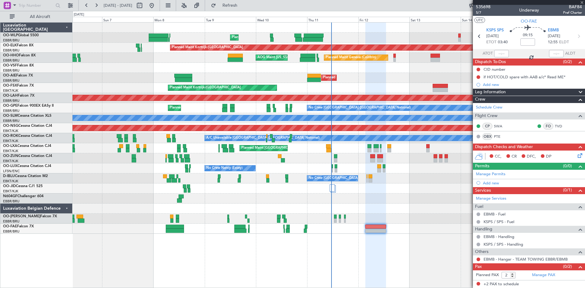
type input "+00:15"
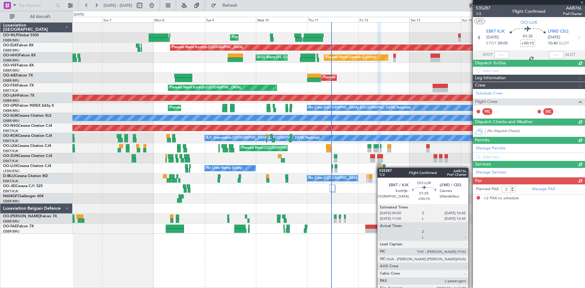
scroll to position [0, 0]
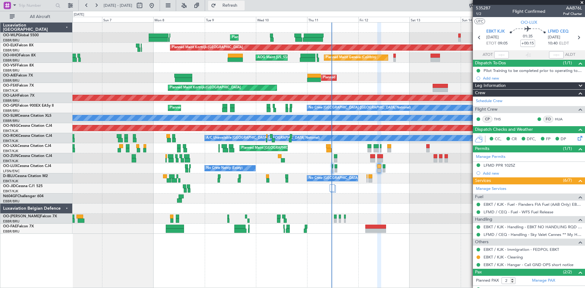
click at [240, 10] on button "Refresh" at bounding box center [226, 6] width 37 height 10
click at [239, 5] on span "Refresh" at bounding box center [230, 5] width 26 height 4
click at [228, 3] on button "Refresh" at bounding box center [226, 6] width 37 height 10
click at [530, 42] on input "+00:15" at bounding box center [527, 43] width 15 height 7
click at [531, 42] on input "+00:15" at bounding box center [527, 43] width 15 height 7
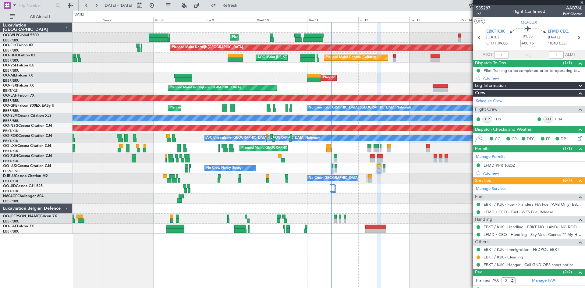
click at [531, 43] on input "+00:15" at bounding box center [527, 43] width 15 height 7
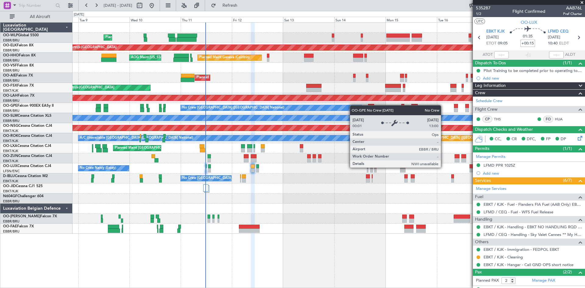
click at [279, 110] on div "Planned Maint Liege Planned Maint [GEOGRAPHIC_DATA]-[GEOGRAPHIC_DATA] Planned M…" at bounding box center [328, 128] width 512 height 211
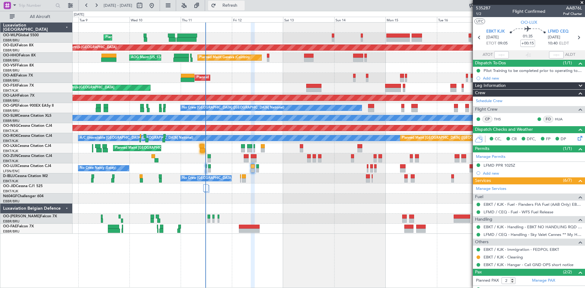
click at [228, 8] on button "Refresh" at bounding box center [226, 6] width 37 height 10
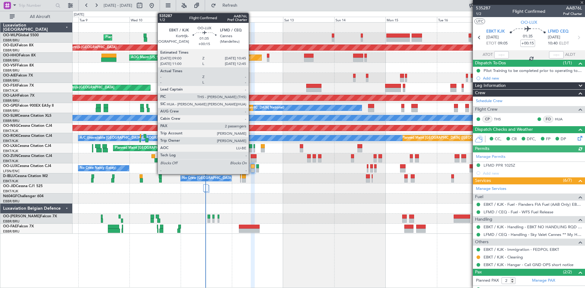
click at [251, 170] on div at bounding box center [253, 170] width 4 height 4
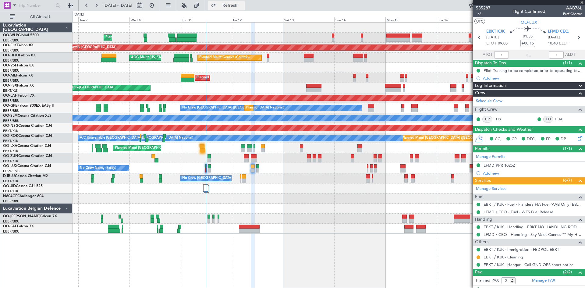
click at [233, 4] on button "Refresh" at bounding box center [226, 6] width 37 height 10
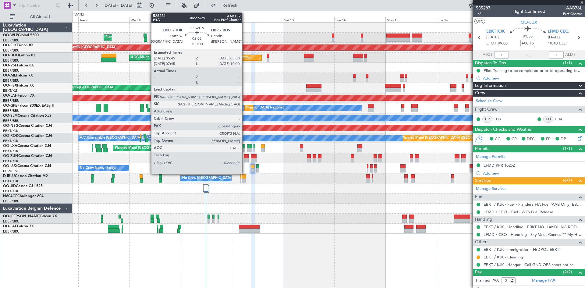
click at [245, 157] on div at bounding box center [246, 156] width 5 height 4
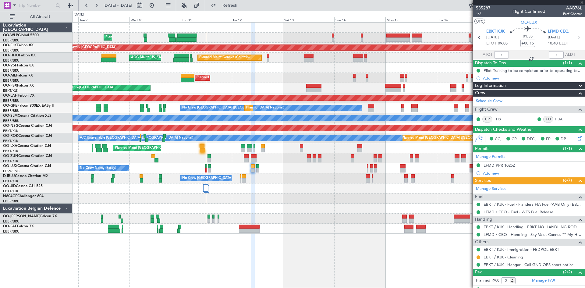
type input "0"
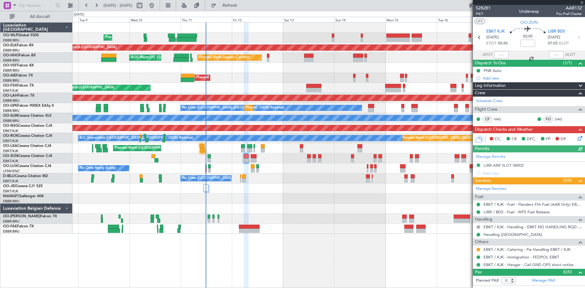
click at [577, 139] on icon at bounding box center [578, 137] width 5 height 5
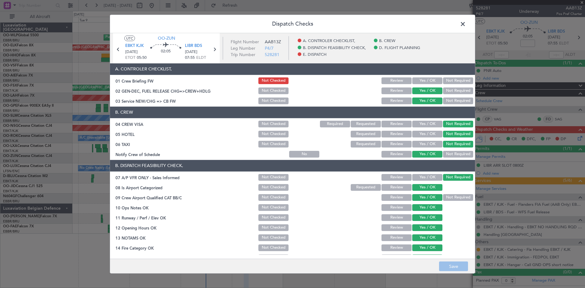
scroll to position [115, 0]
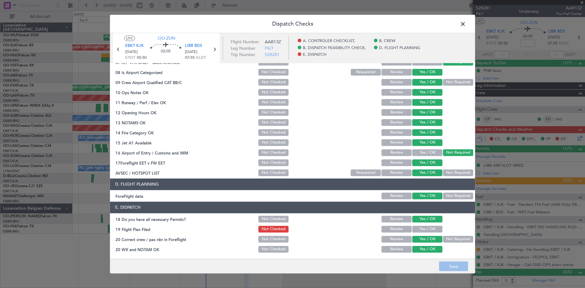
click at [466, 25] on span at bounding box center [466, 25] width 0 height 12
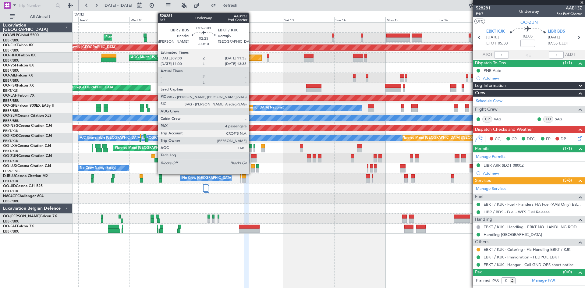
click at [252, 154] on div at bounding box center [254, 156] width 6 height 4
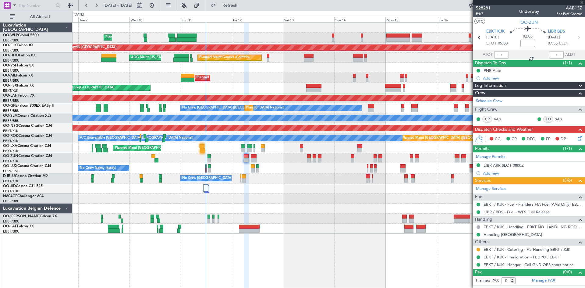
type input "-00:10"
type input "4"
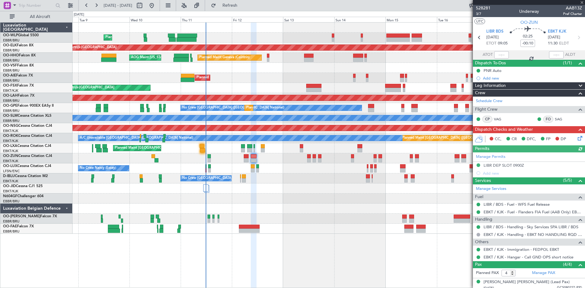
click at [576, 138] on icon at bounding box center [578, 137] width 5 height 5
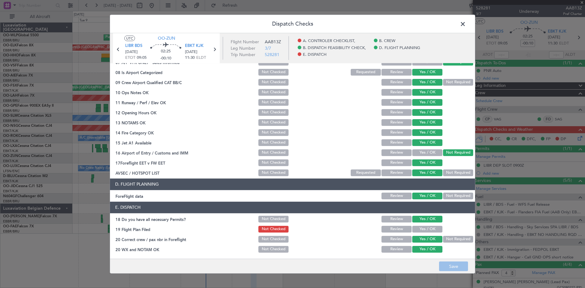
click at [466, 26] on span at bounding box center [466, 25] width 0 height 12
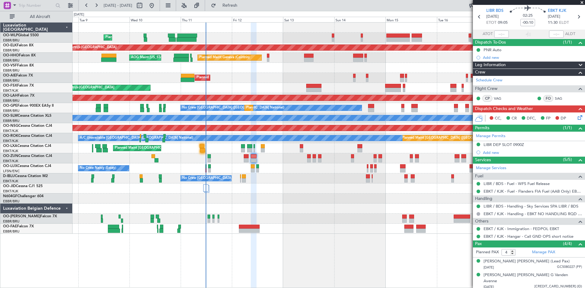
scroll to position [45, 0]
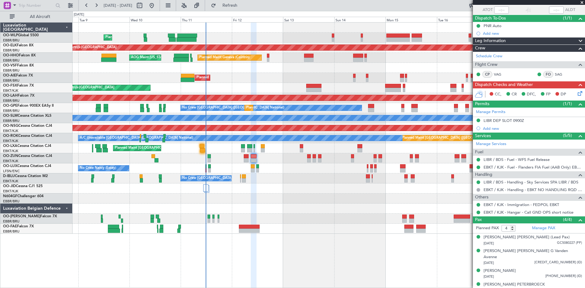
click at [576, 94] on icon at bounding box center [578, 92] width 5 height 5
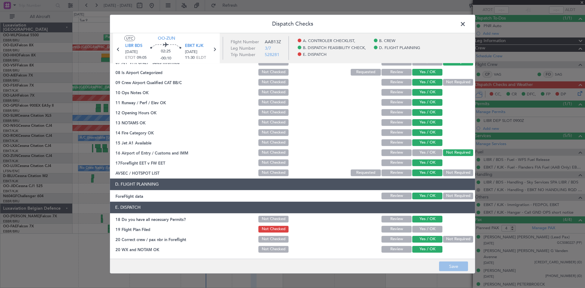
scroll to position [0, 0]
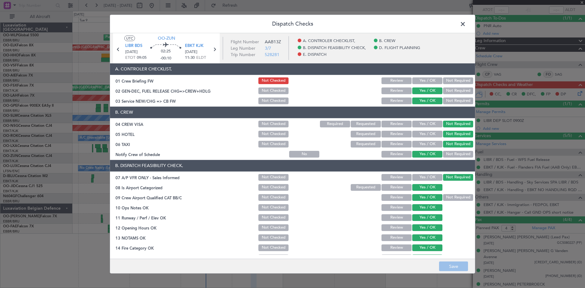
click at [466, 26] on span at bounding box center [466, 25] width 0 height 12
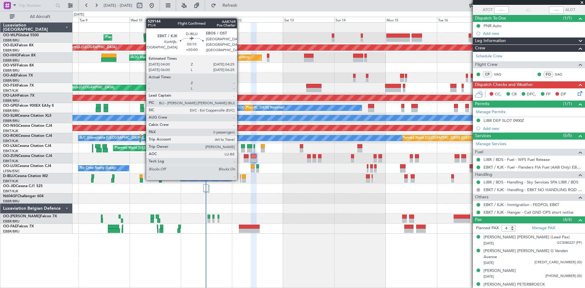
click at [240, 179] on div at bounding box center [240, 180] width 1 height 4
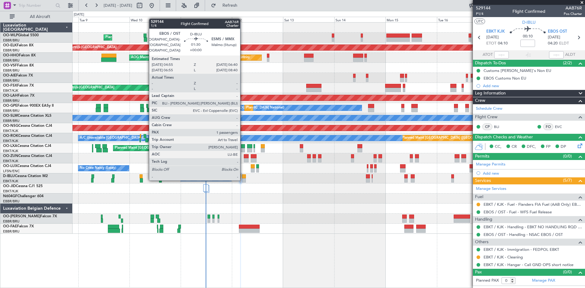
click at [243, 179] on div at bounding box center [244, 180] width 4 height 4
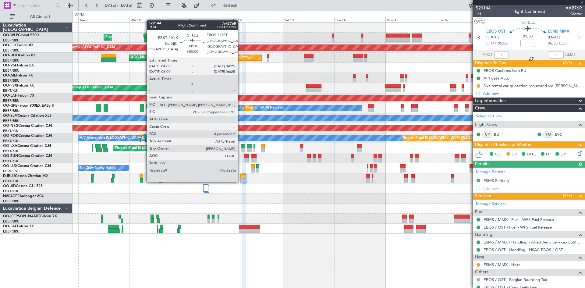
click at [240, 181] on div at bounding box center [240, 180] width 1 height 4
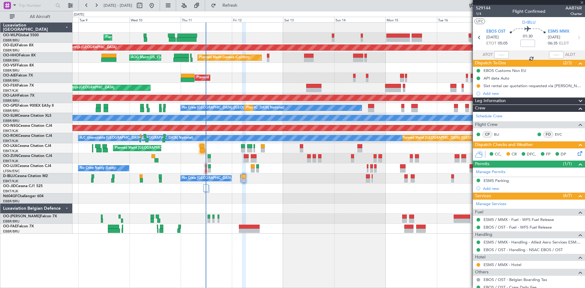
type input "0"
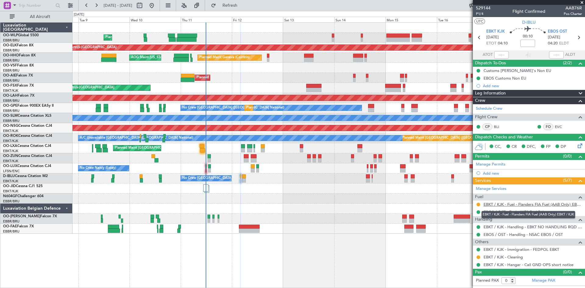
click at [507, 206] on link "EBKT / KJK - Fuel - Flanders FIA Fuel (AAB Only) EBKT / KJK" at bounding box center [532, 204] width 98 height 5
click at [157, 5] on button at bounding box center [152, 6] width 10 height 10
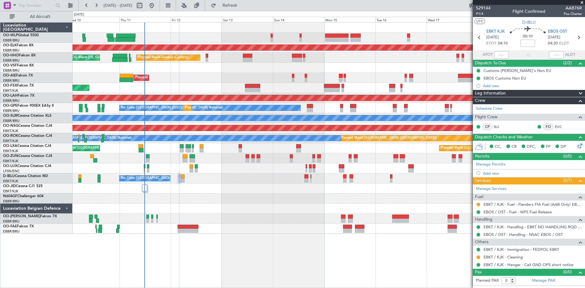
click at [195, 71] on div "Planned Maint Liege Planned Maint [GEOGRAPHIC_DATA]-[GEOGRAPHIC_DATA] Planned M…" at bounding box center [328, 128] width 512 height 211
